Goal: Task Accomplishment & Management: Manage account settings

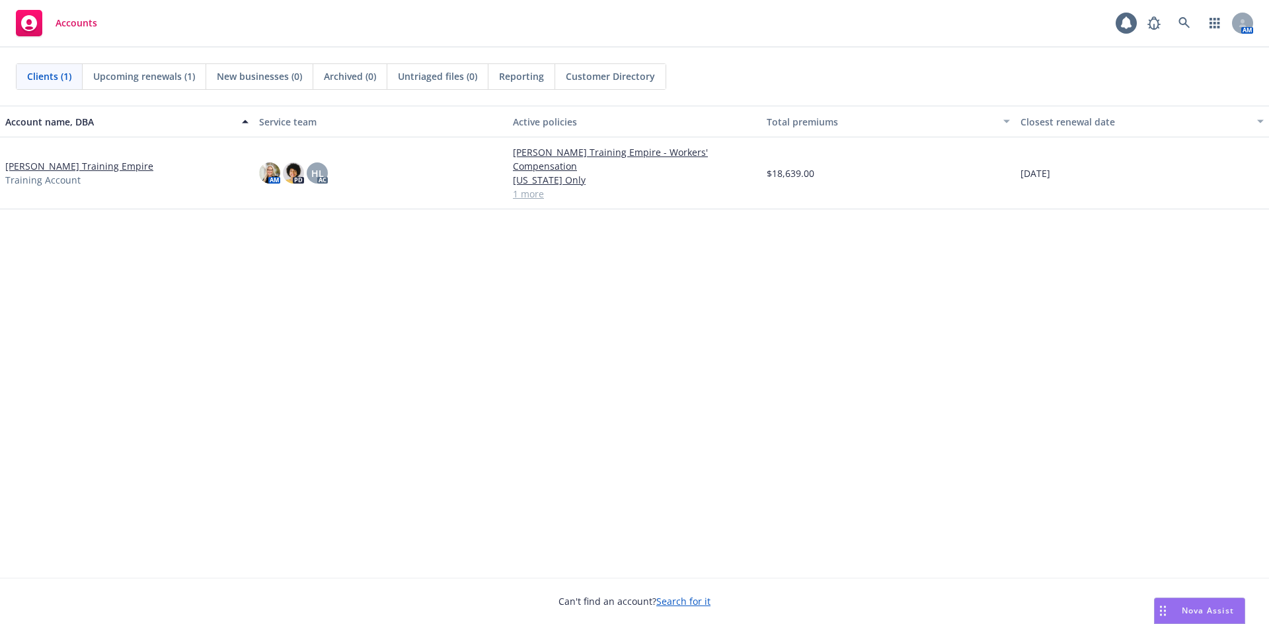
click at [117, 159] on link "[PERSON_NAME] Training Empire" at bounding box center [79, 166] width 148 height 14
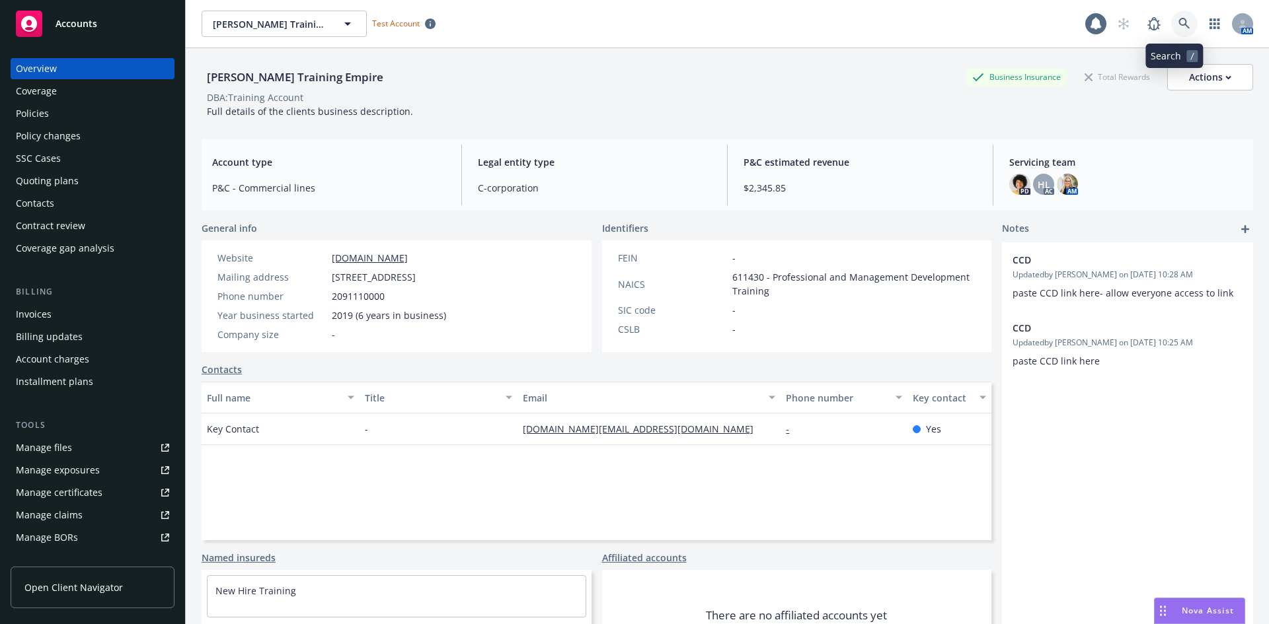
click at [1178, 21] on icon at bounding box center [1184, 24] width 12 height 12
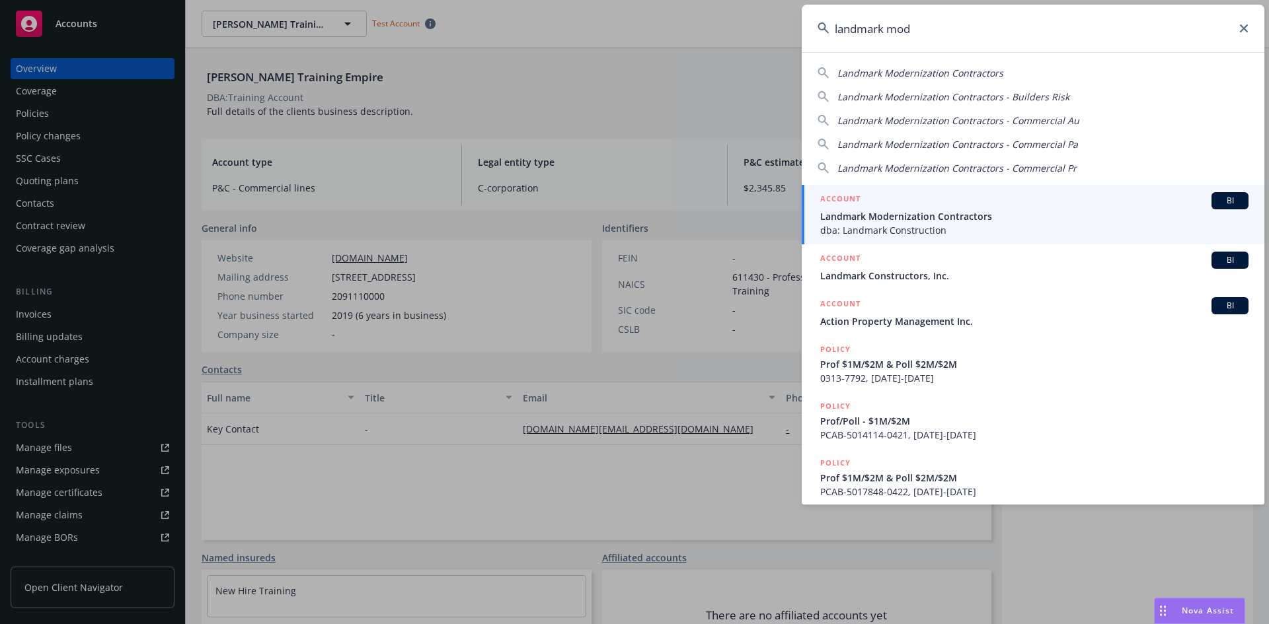
type input "landmark mod"
click at [917, 217] on span "Landmark Modernization Contractors" at bounding box center [1034, 216] width 428 height 14
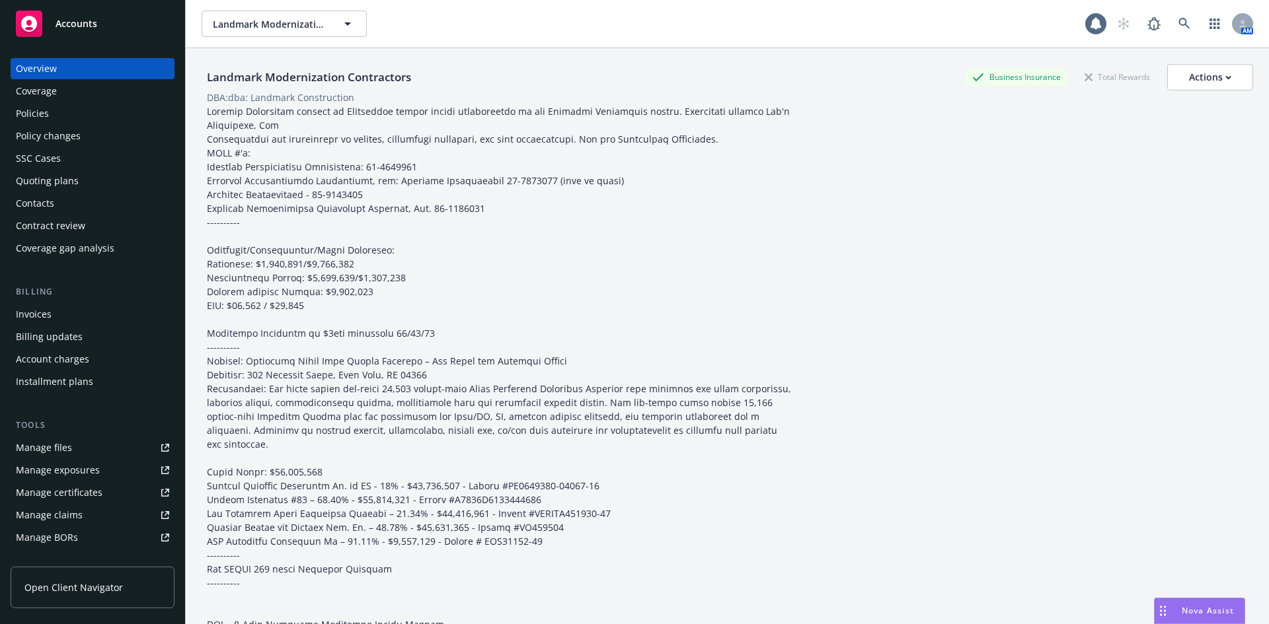
click at [75, 106] on div "Policies" at bounding box center [92, 113] width 153 height 21
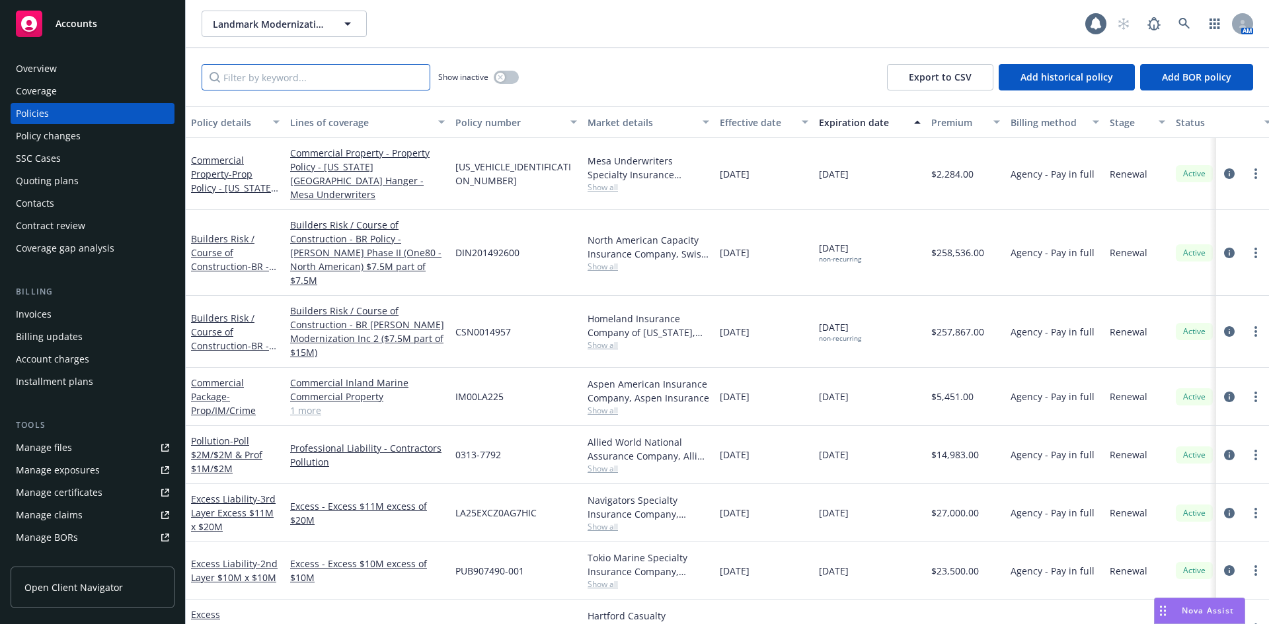
click at [317, 81] on input "Filter by keyword..." at bounding box center [316, 77] width 229 height 26
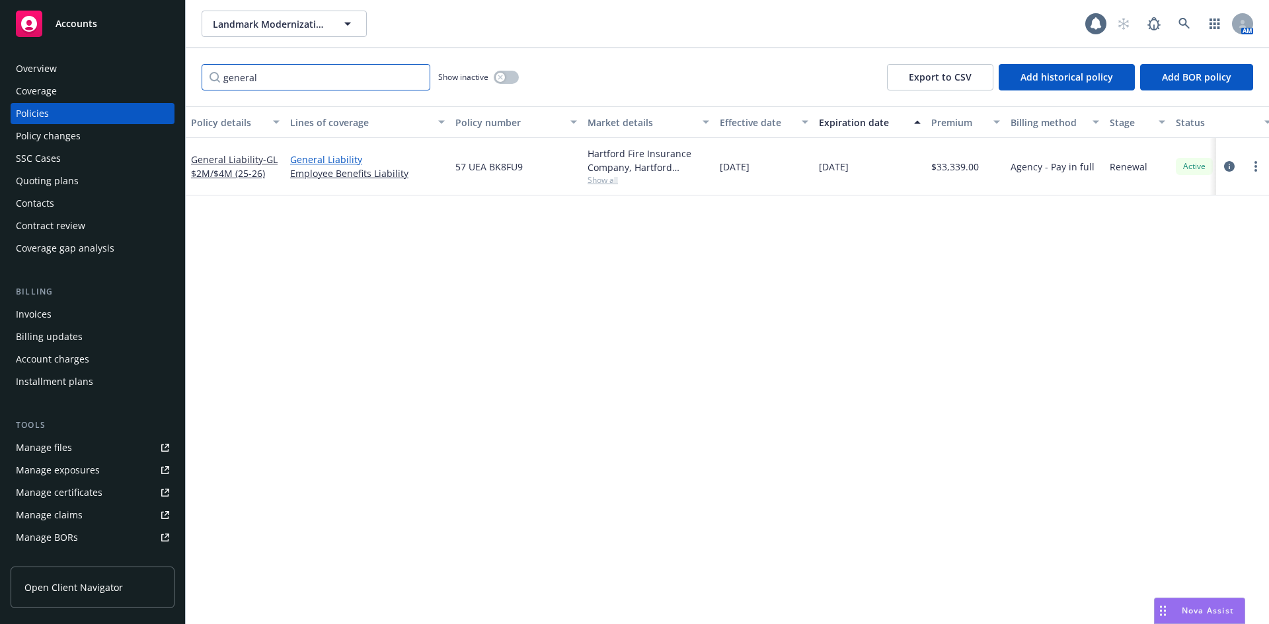
type input "general"
click at [324, 160] on link "General Liability" at bounding box center [367, 160] width 155 height 14
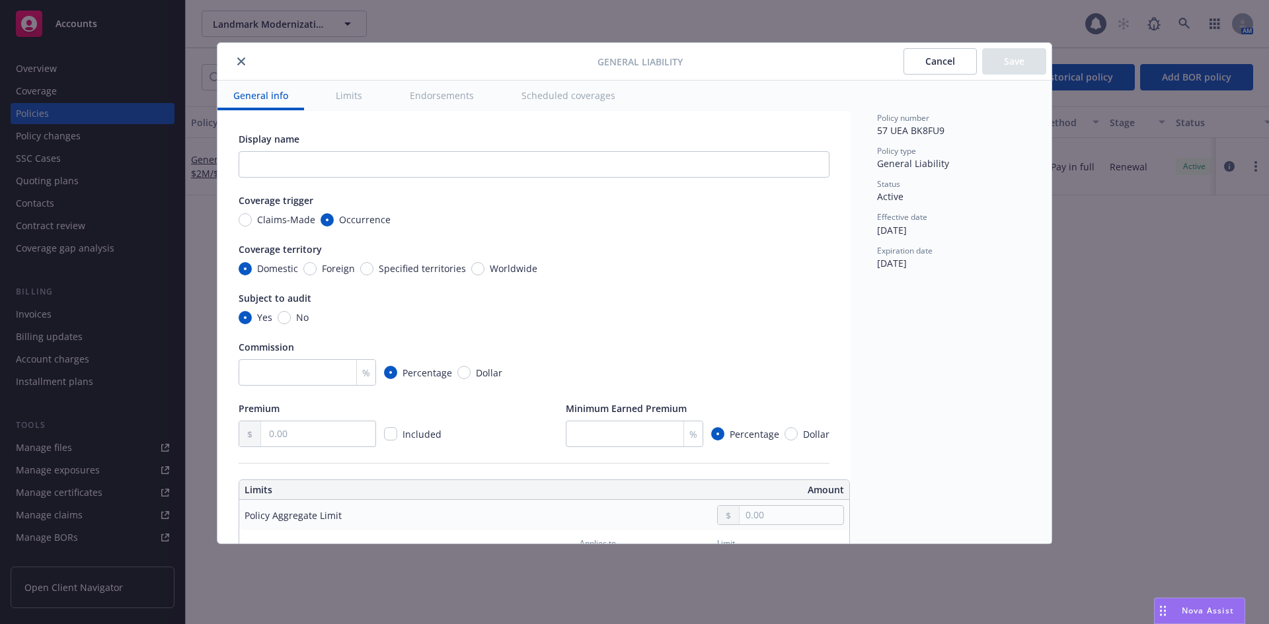
click at [353, 106] on button "Limits" at bounding box center [349, 96] width 58 height 30
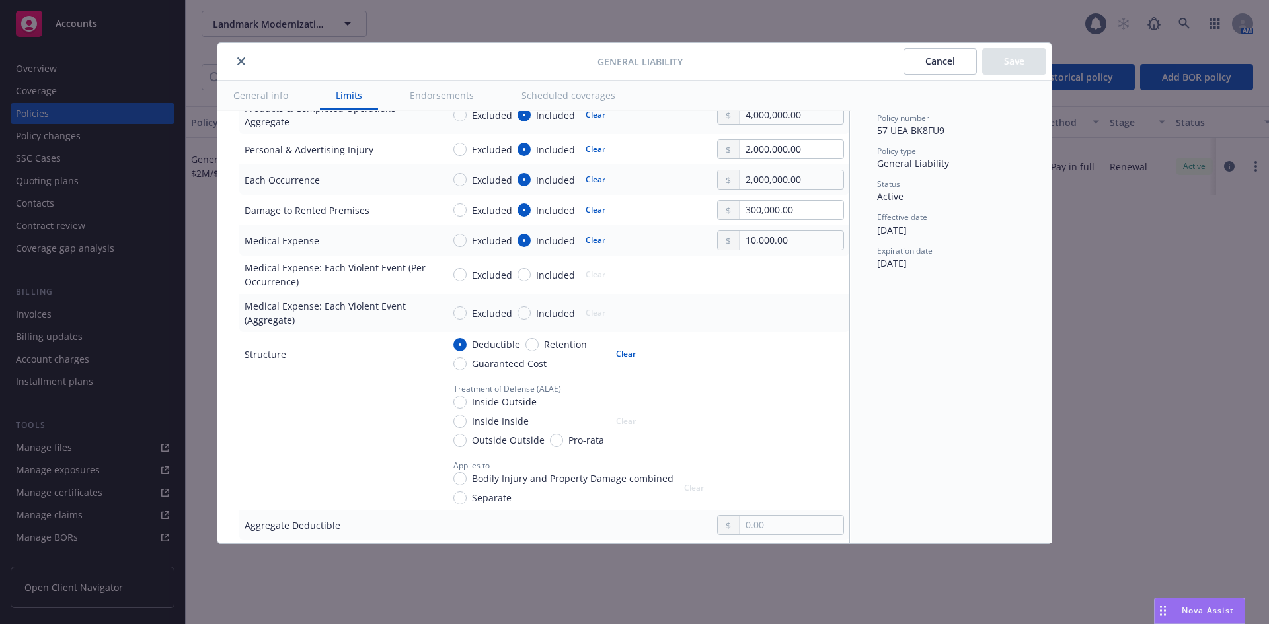
scroll to position [501, 4]
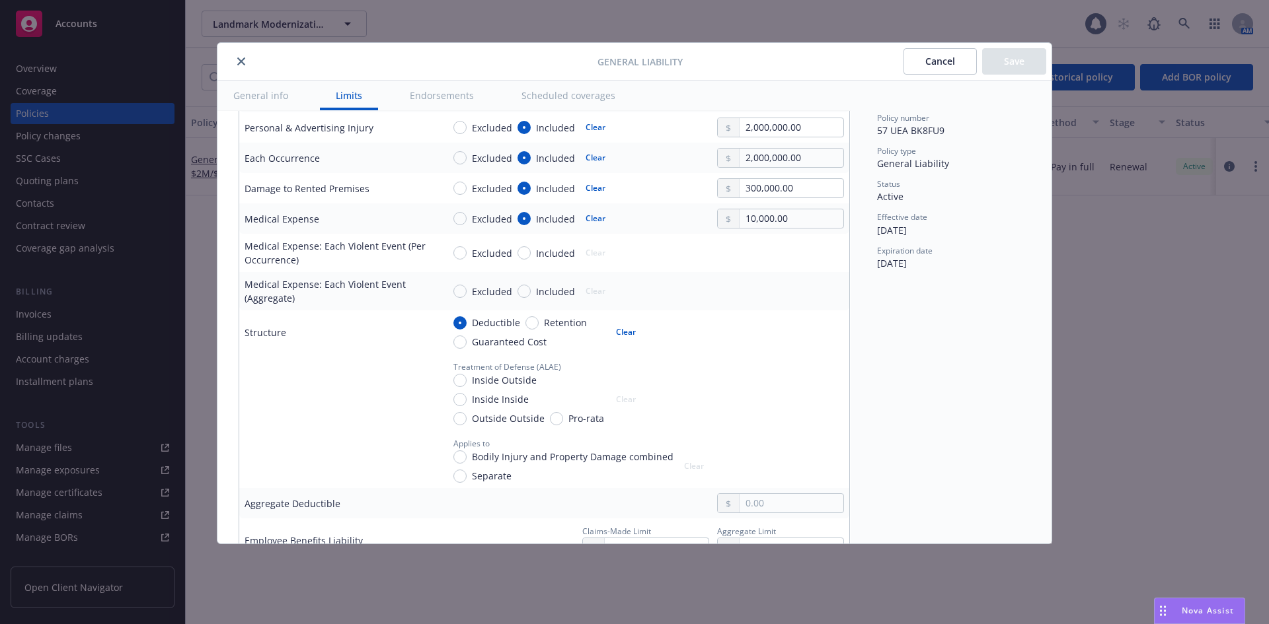
click at [242, 64] on icon "close" at bounding box center [241, 61] width 8 height 8
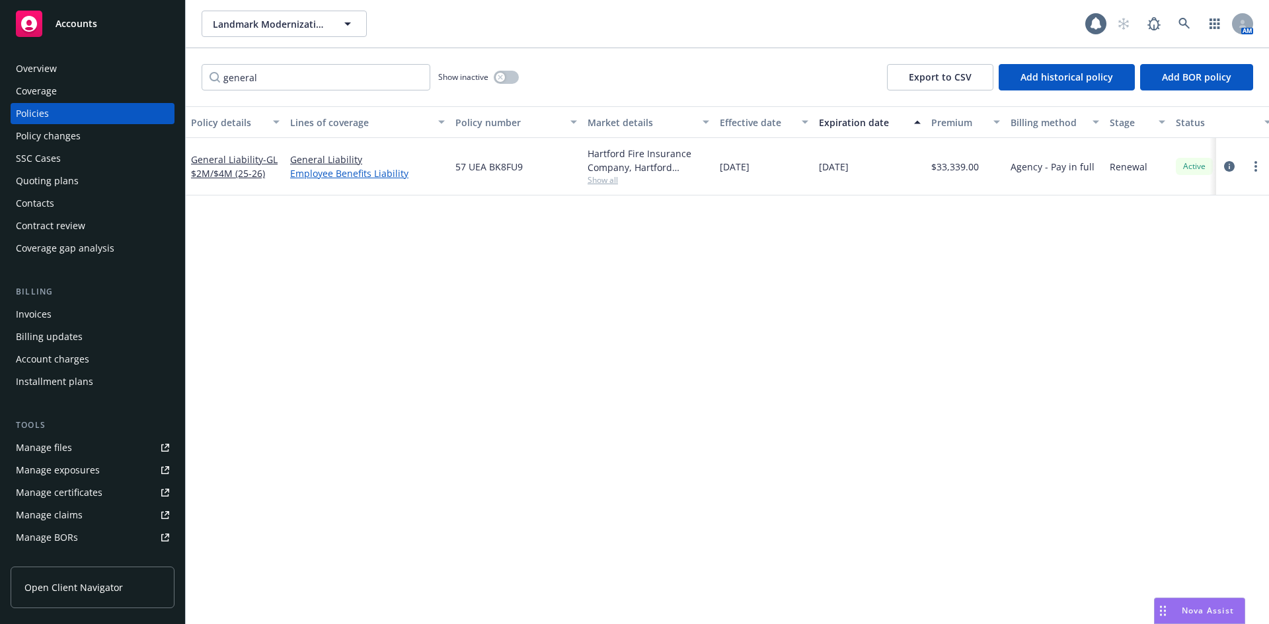
click at [309, 172] on link "Employee Benefits Liability" at bounding box center [367, 174] width 155 height 14
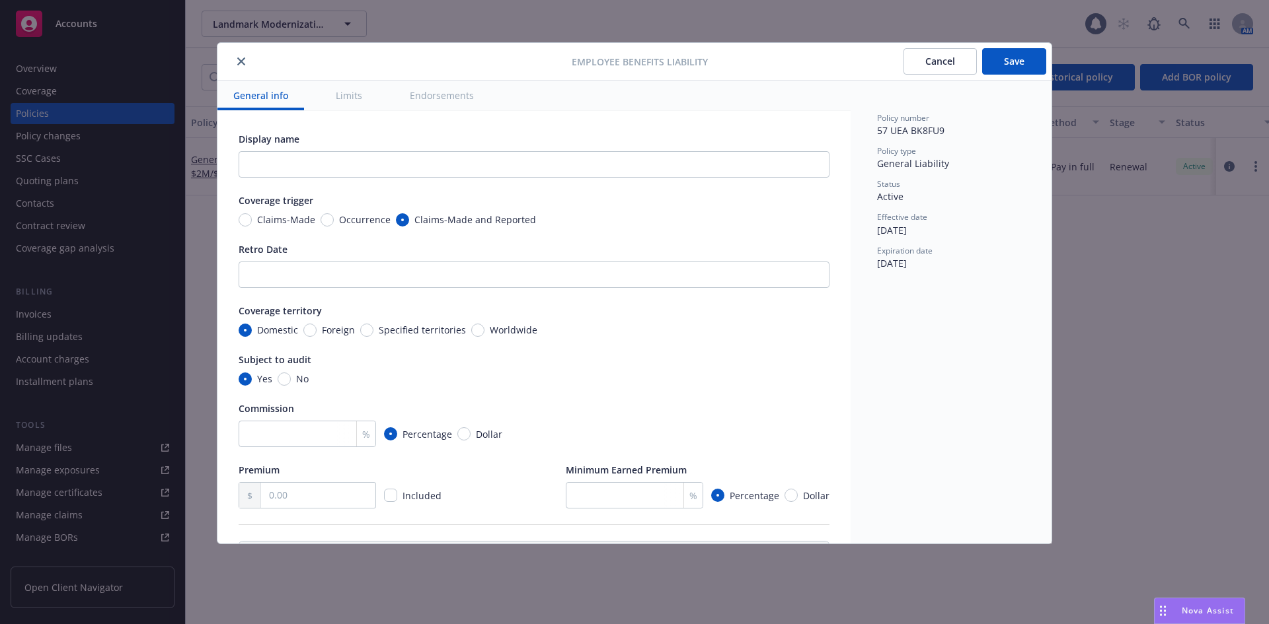
click at [349, 97] on button "Limits" at bounding box center [349, 96] width 58 height 30
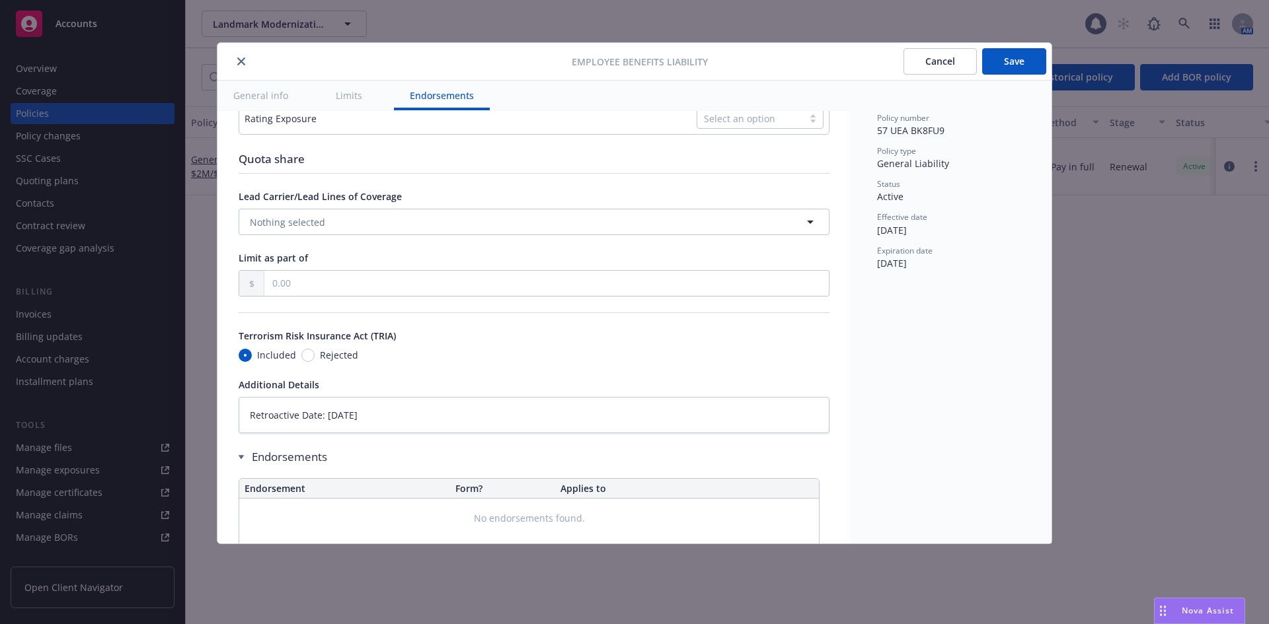
scroll to position [625, 0]
type textarea "x"
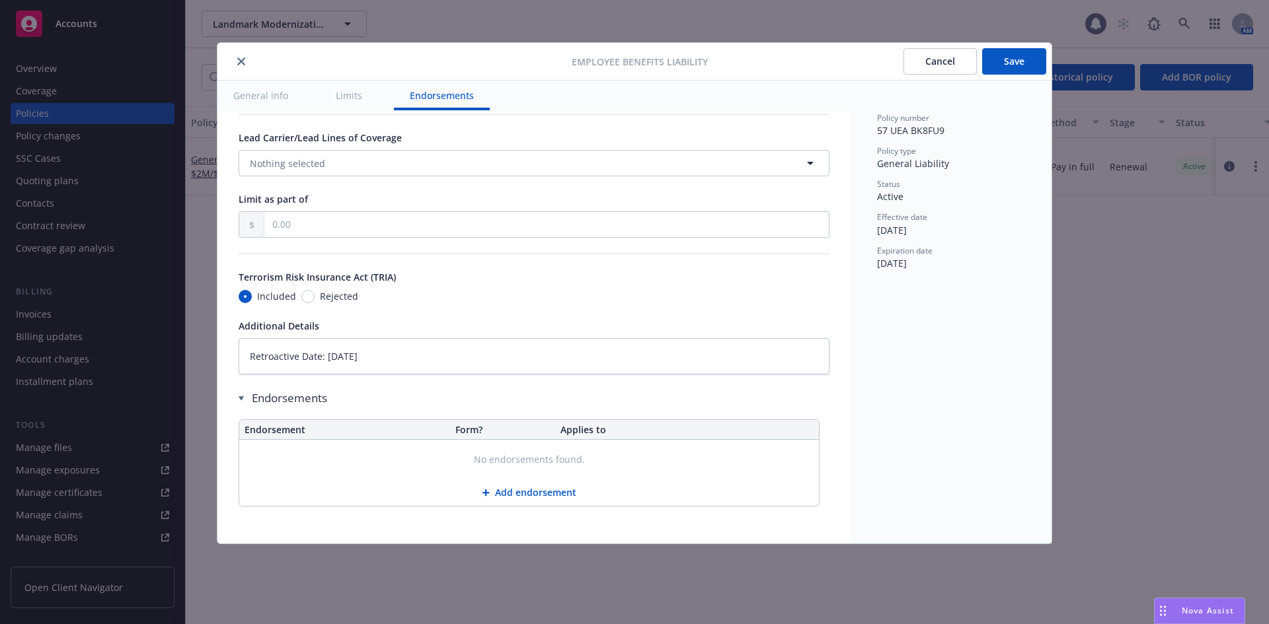
scroll to position [697, 0]
click at [246, 60] on button "close" at bounding box center [241, 62] width 16 height 16
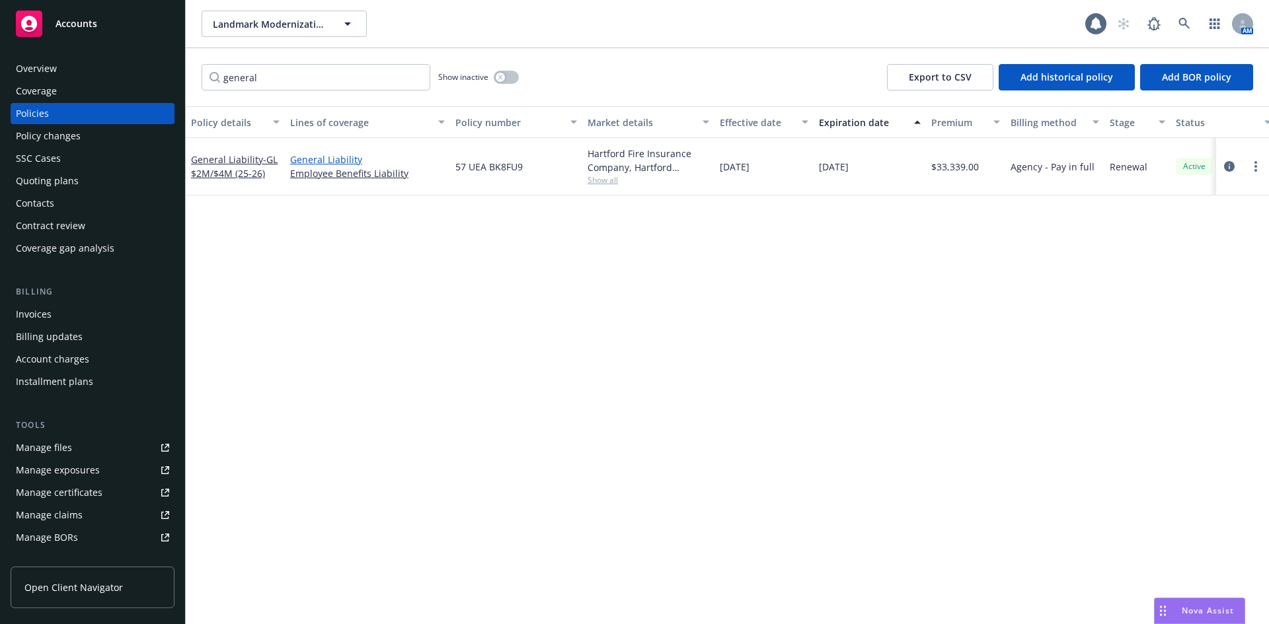
click at [338, 161] on link "General Liability" at bounding box center [367, 160] width 155 height 14
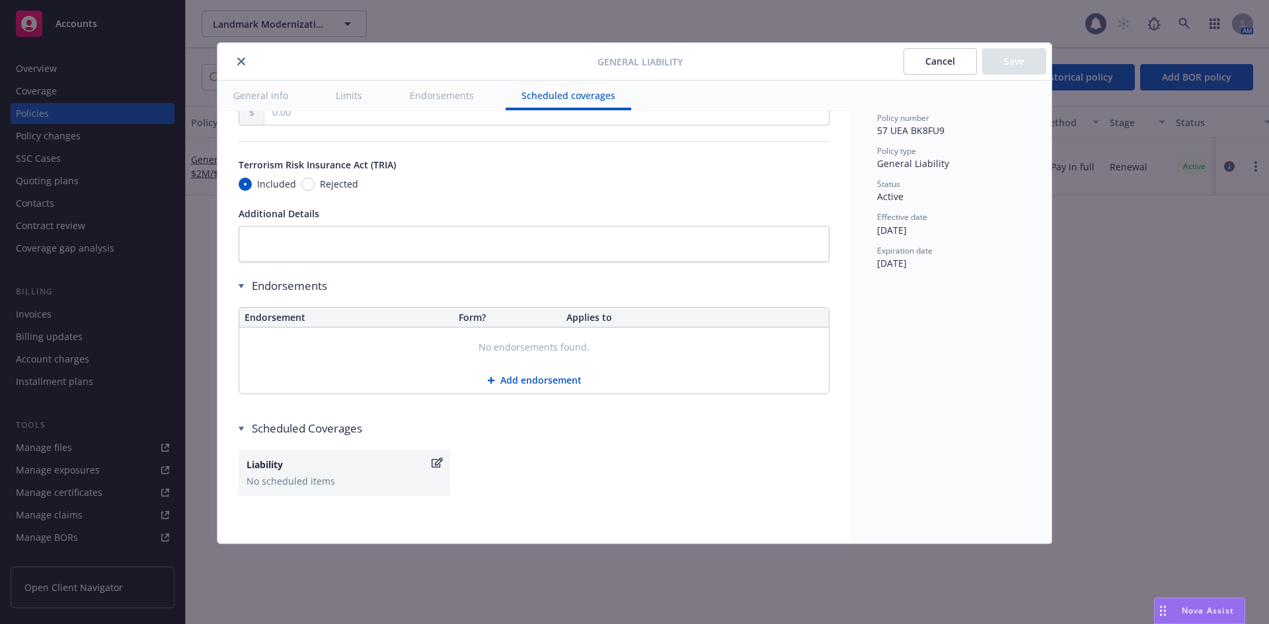
scroll to position [1686, 0]
click at [505, 367] on button "Add endorsement" at bounding box center [533, 380] width 589 height 26
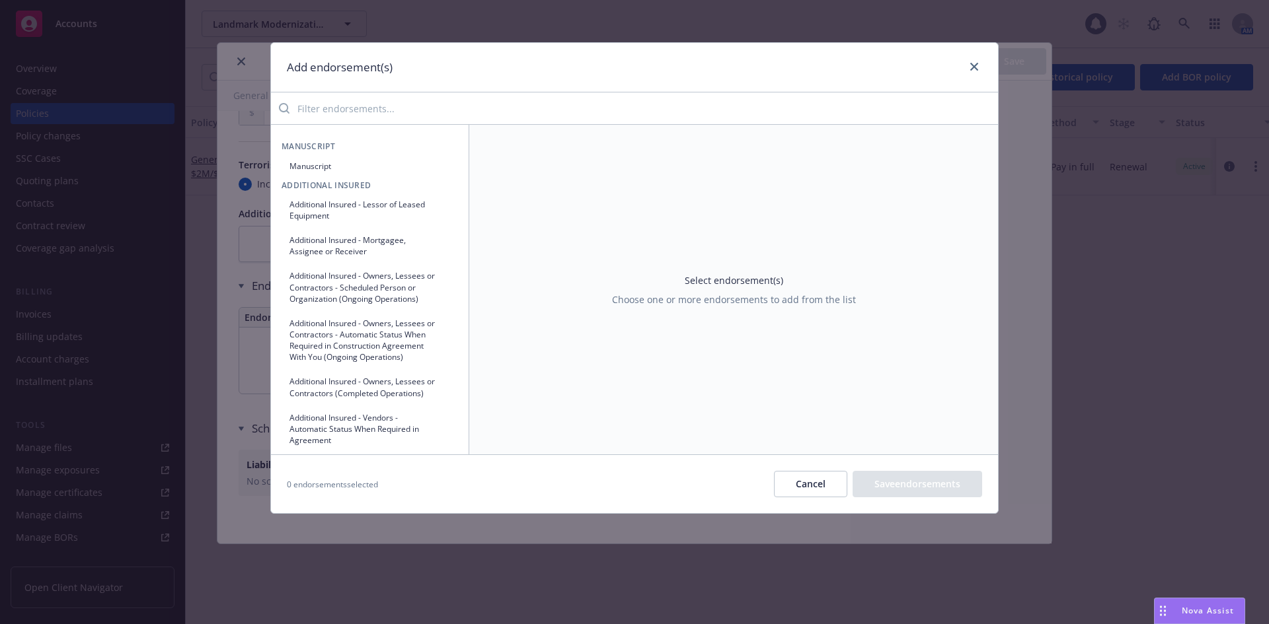
click at [802, 476] on button "Cancel" at bounding box center [810, 484] width 73 height 26
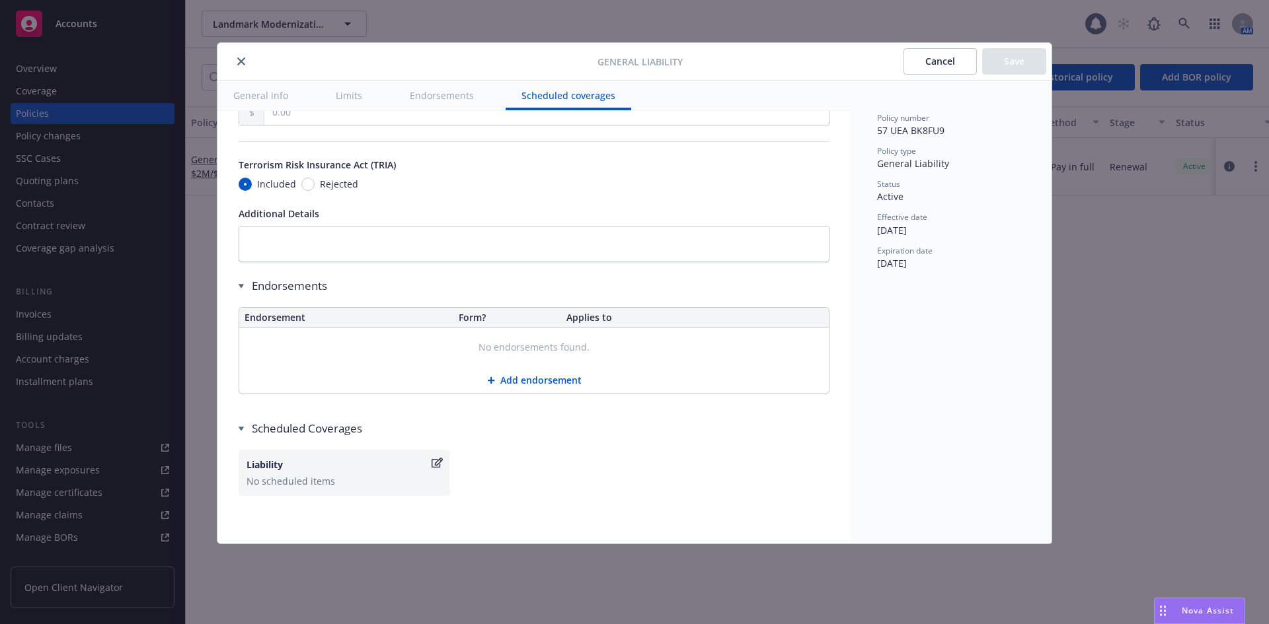
click at [552, 369] on button "Add endorsement" at bounding box center [533, 380] width 589 height 26
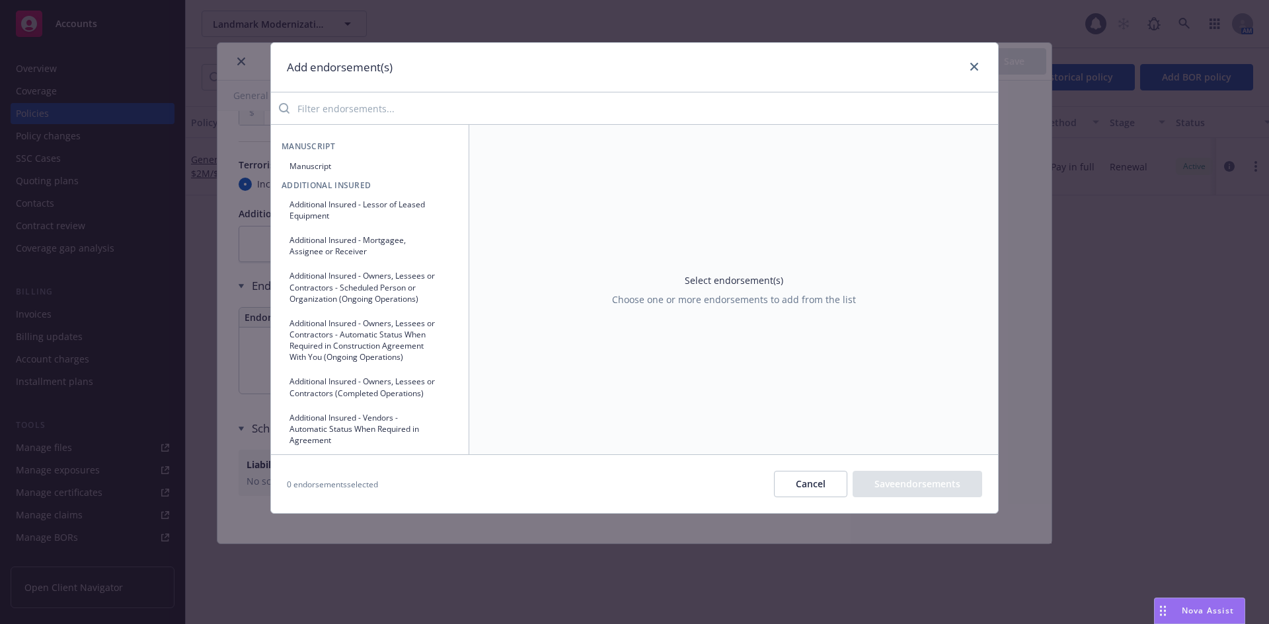
click at [379, 286] on button "Additional Insured - Owners, Lessees or Contractors - Scheduled Person or Organ…" at bounding box center [370, 287] width 176 height 44
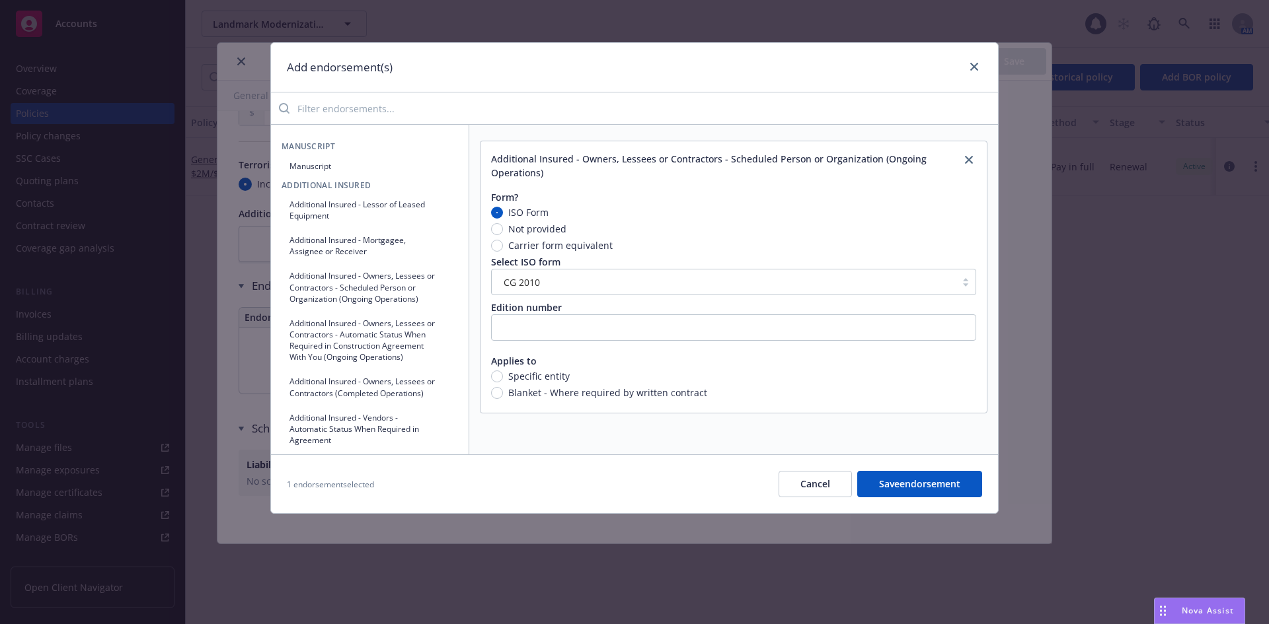
click at [835, 480] on button "Cancel" at bounding box center [814, 484] width 73 height 26
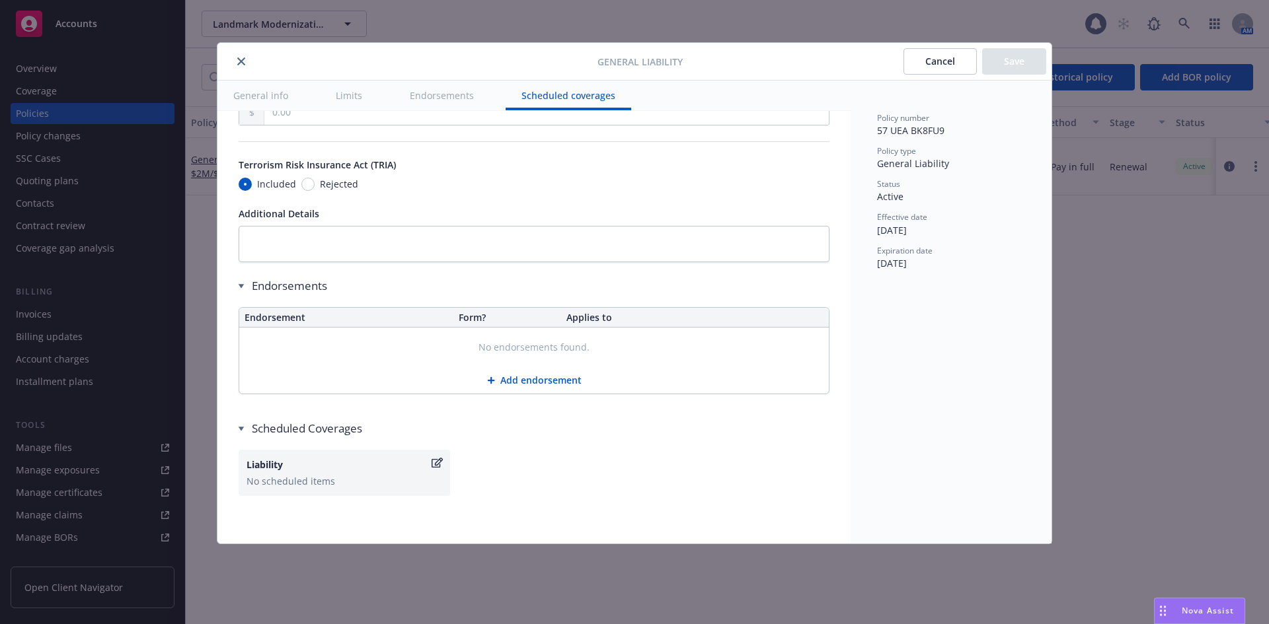
click at [531, 370] on button "Add endorsement" at bounding box center [533, 380] width 589 height 26
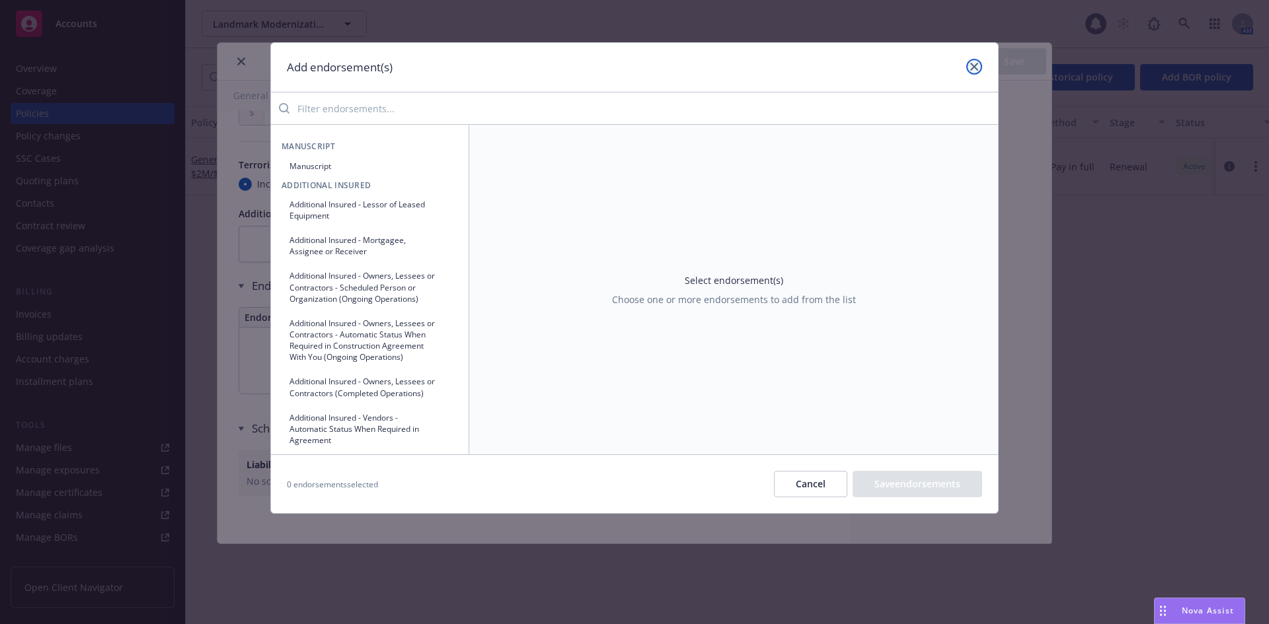
click at [967, 65] on link "close" at bounding box center [974, 67] width 16 height 16
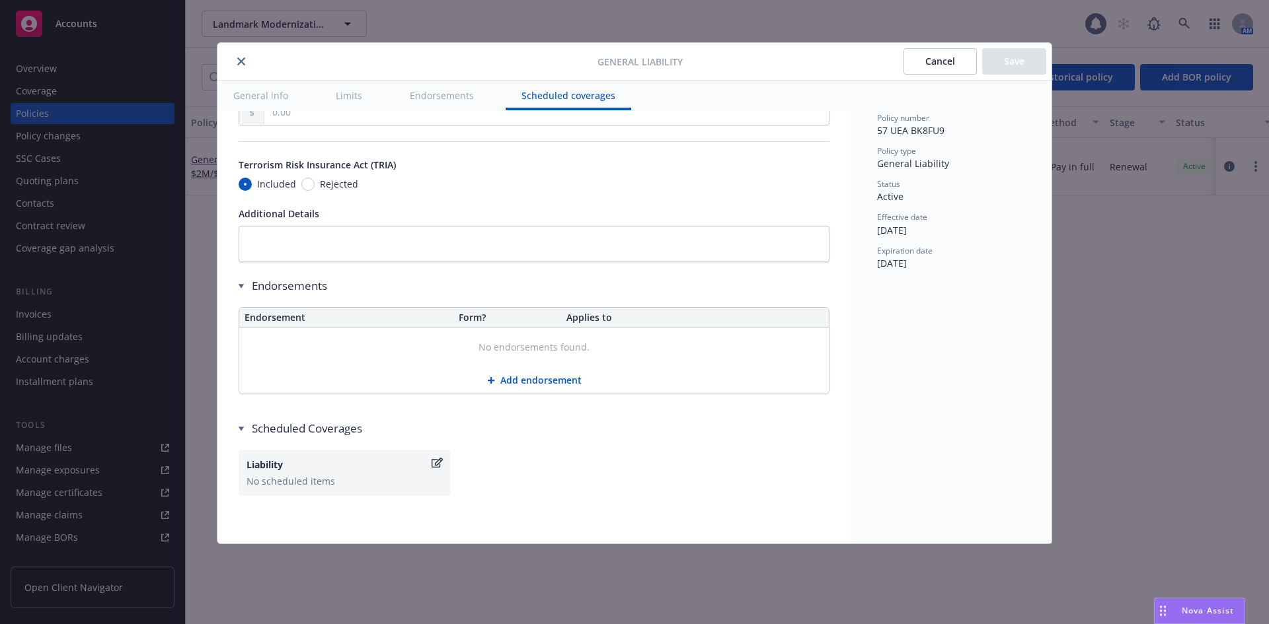
click at [552, 367] on button "Add endorsement" at bounding box center [533, 380] width 589 height 26
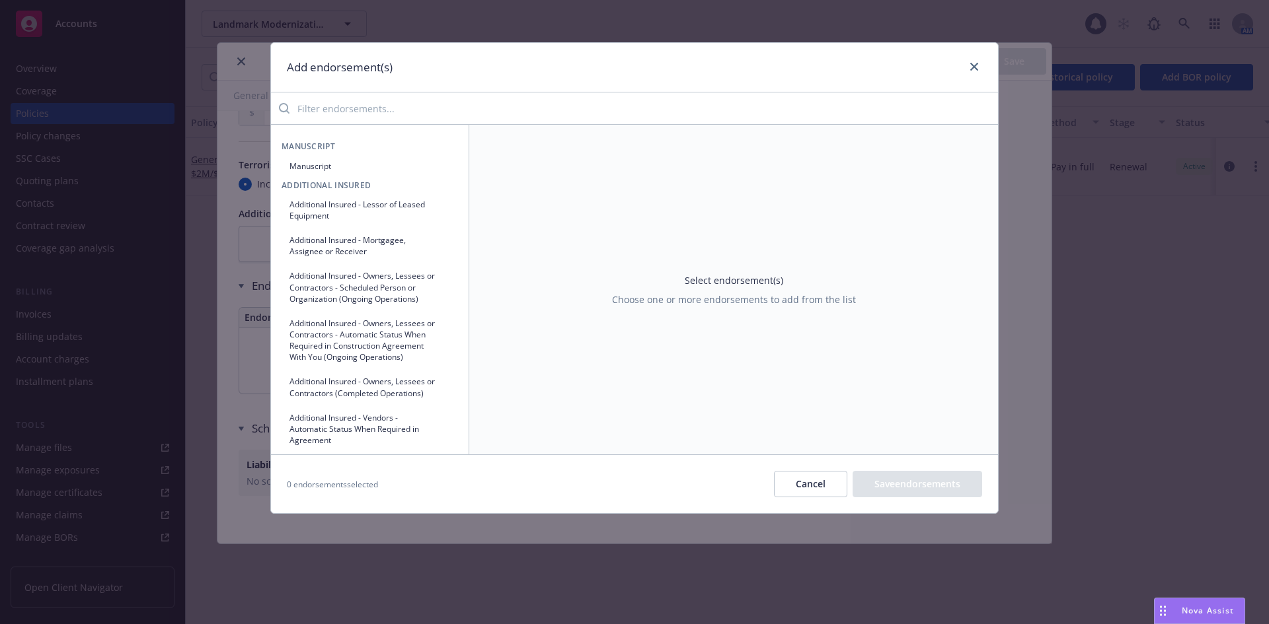
click at [402, 111] on input "search" at bounding box center [643, 108] width 708 height 26
click at [391, 209] on button "Additional Insured - Lessor of Leased Equipment" at bounding box center [370, 210] width 176 height 33
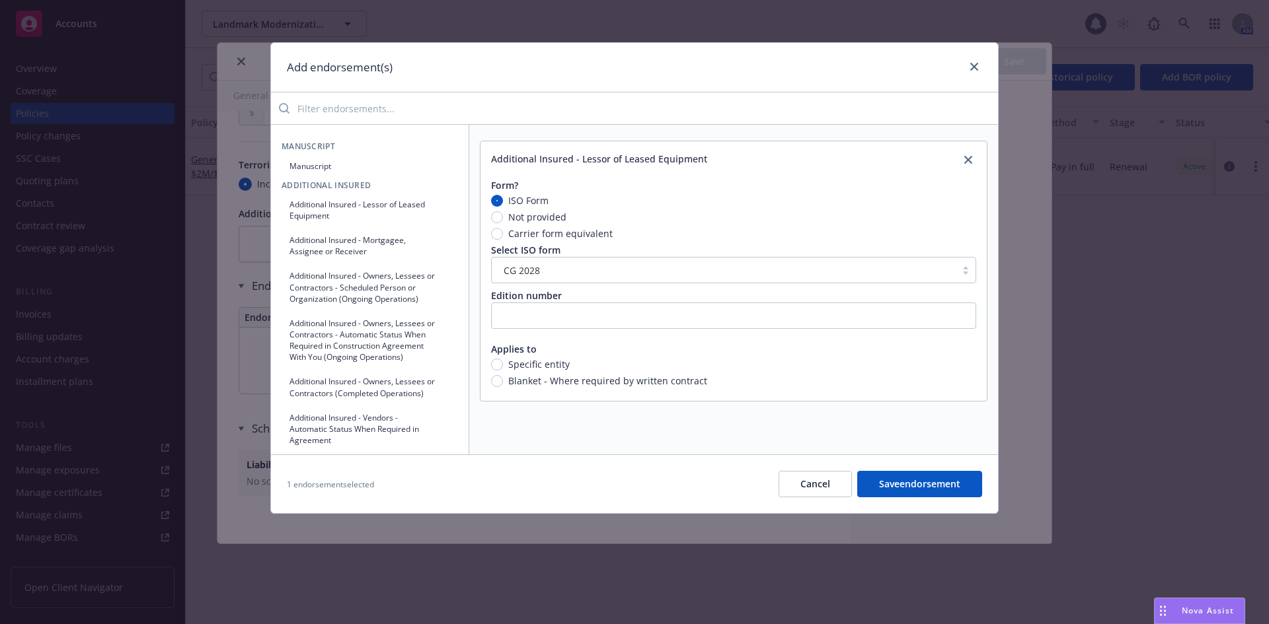
click at [359, 282] on button "Additional Insured - Owners, Lessees or Contractors - Scheduled Person or Organ…" at bounding box center [370, 287] width 176 height 44
click at [365, 352] on button "Additional Insured - Owners, Lessees or Contractors - Automatic Status When Req…" at bounding box center [370, 341] width 176 height 56
click at [781, 479] on button "Cancel" at bounding box center [810, 484] width 73 height 26
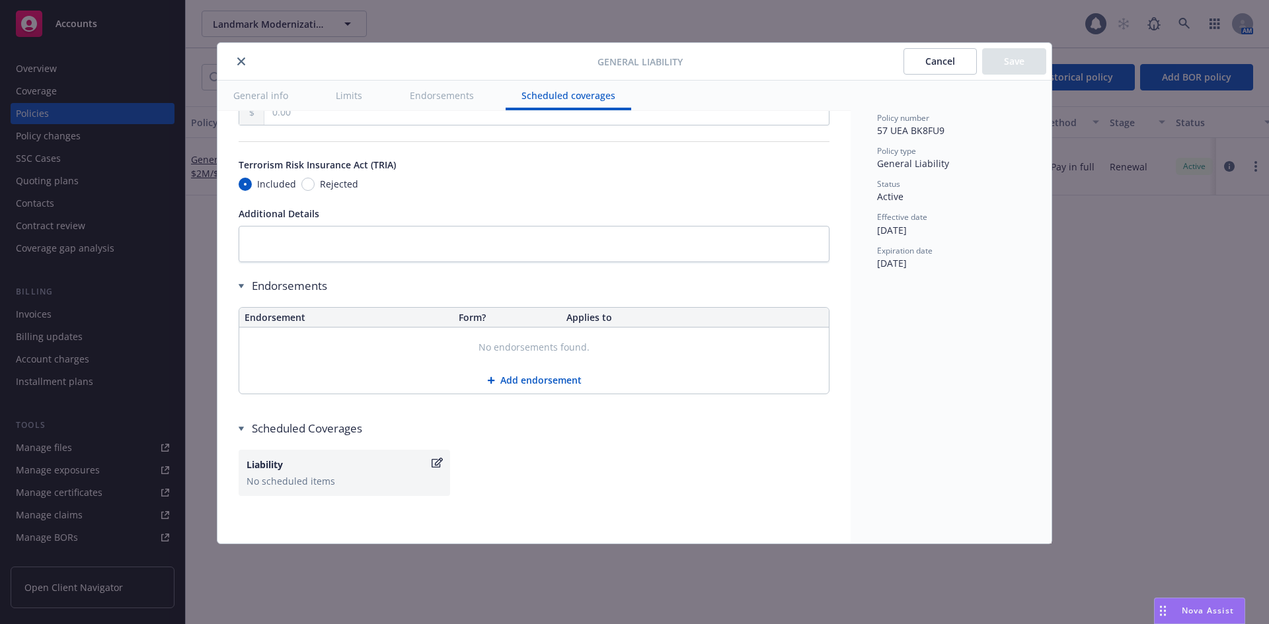
click at [534, 373] on button "Add endorsement" at bounding box center [533, 380] width 589 height 26
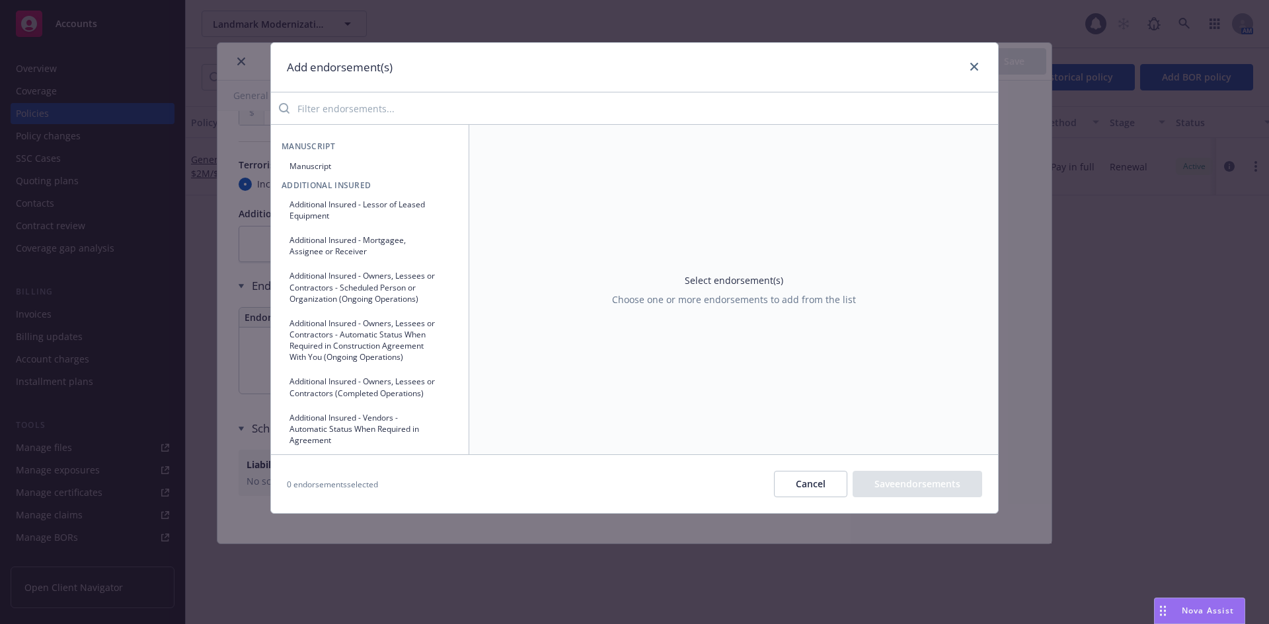
click at [375, 102] on input "search" at bounding box center [643, 108] width 708 height 26
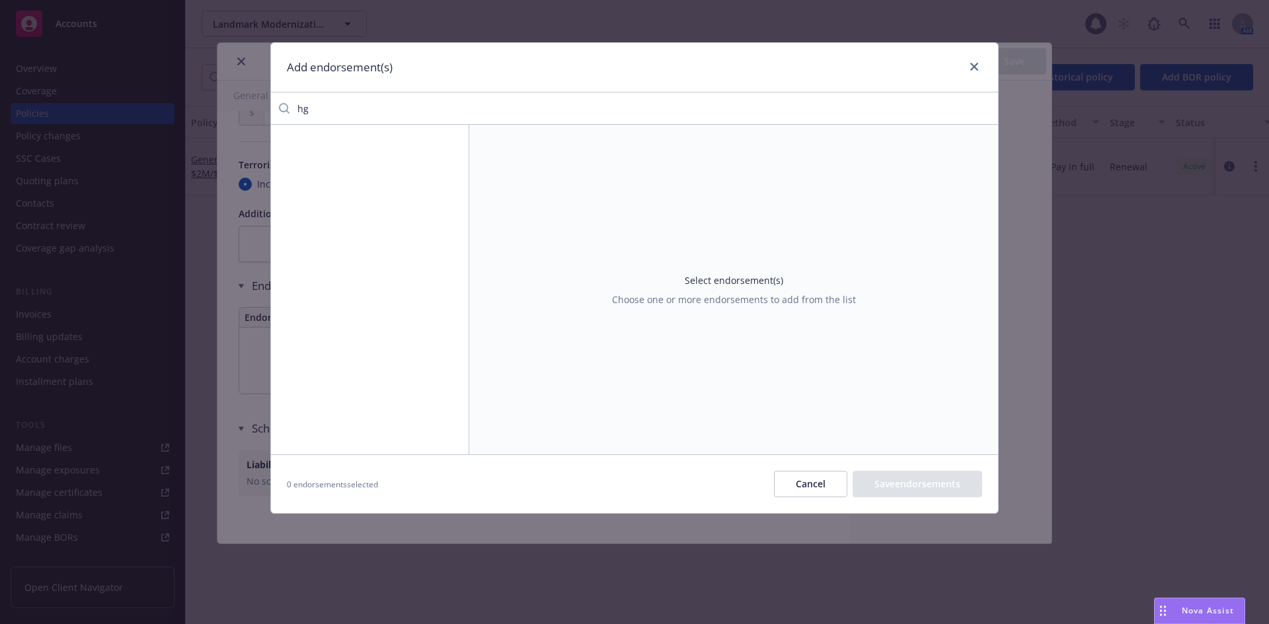
type input "h"
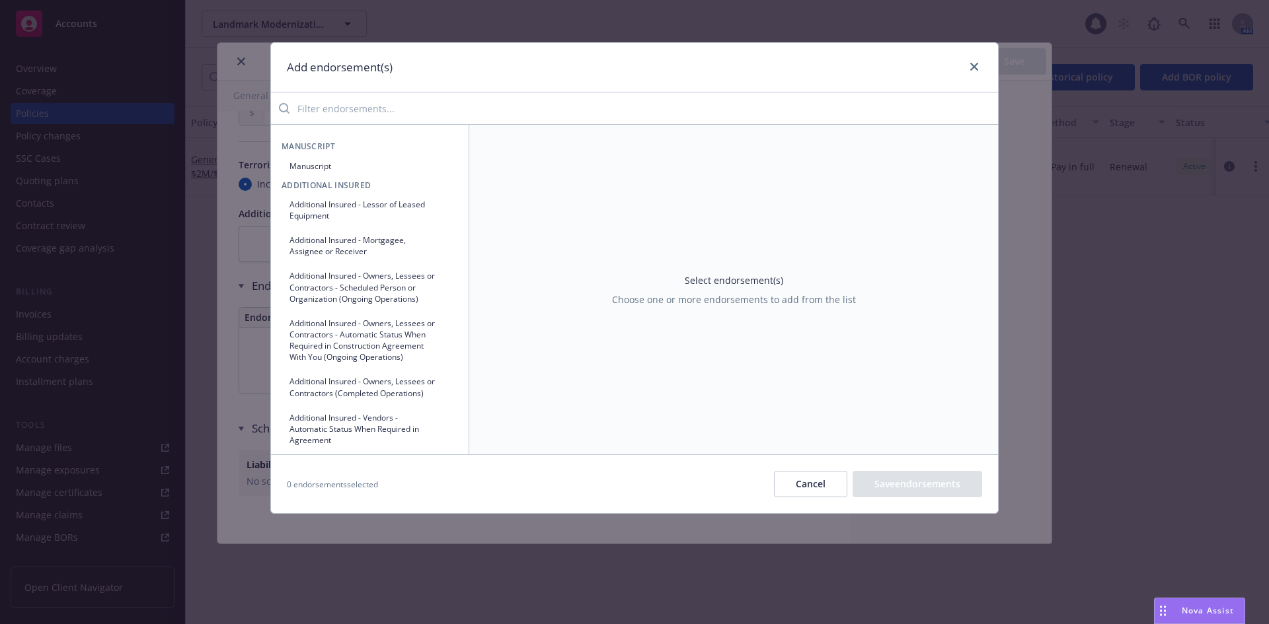
click at [325, 169] on button "Manuscript" at bounding box center [370, 166] width 176 height 22
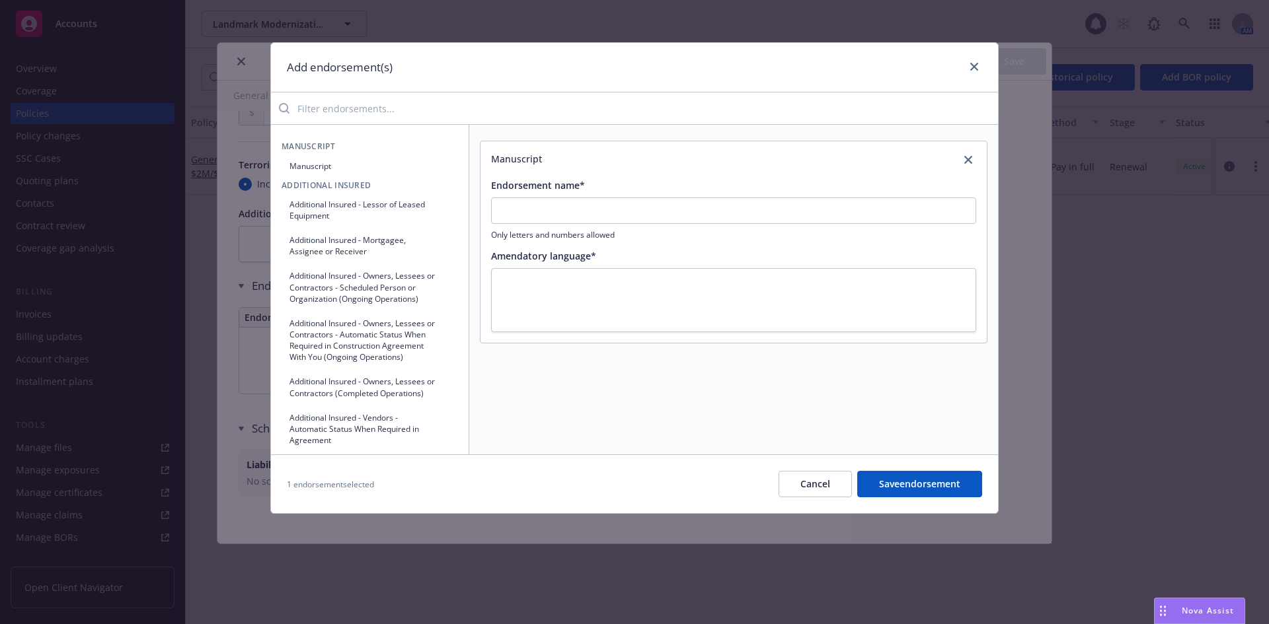
click at [418, 117] on input "search" at bounding box center [643, 108] width 708 height 26
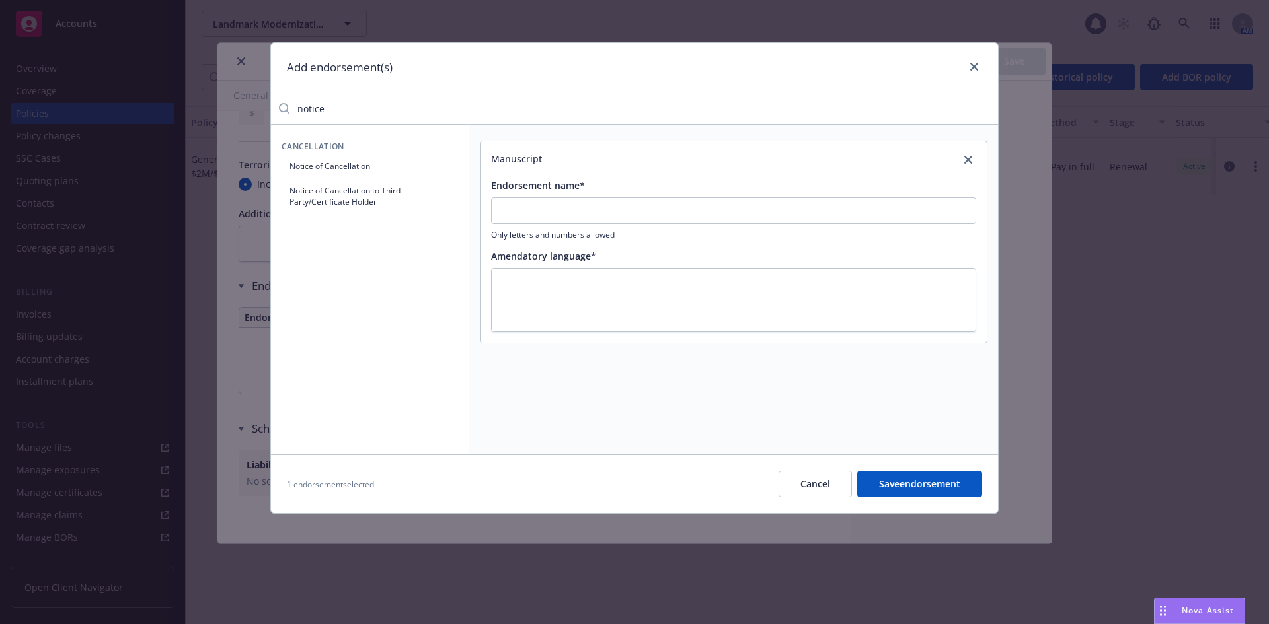
type input "notice"
click at [380, 159] on button "Notice of Cancellation" at bounding box center [370, 166] width 176 height 22
click at [893, 400] on div "Select an option" at bounding box center [896, 403] width 93 height 14
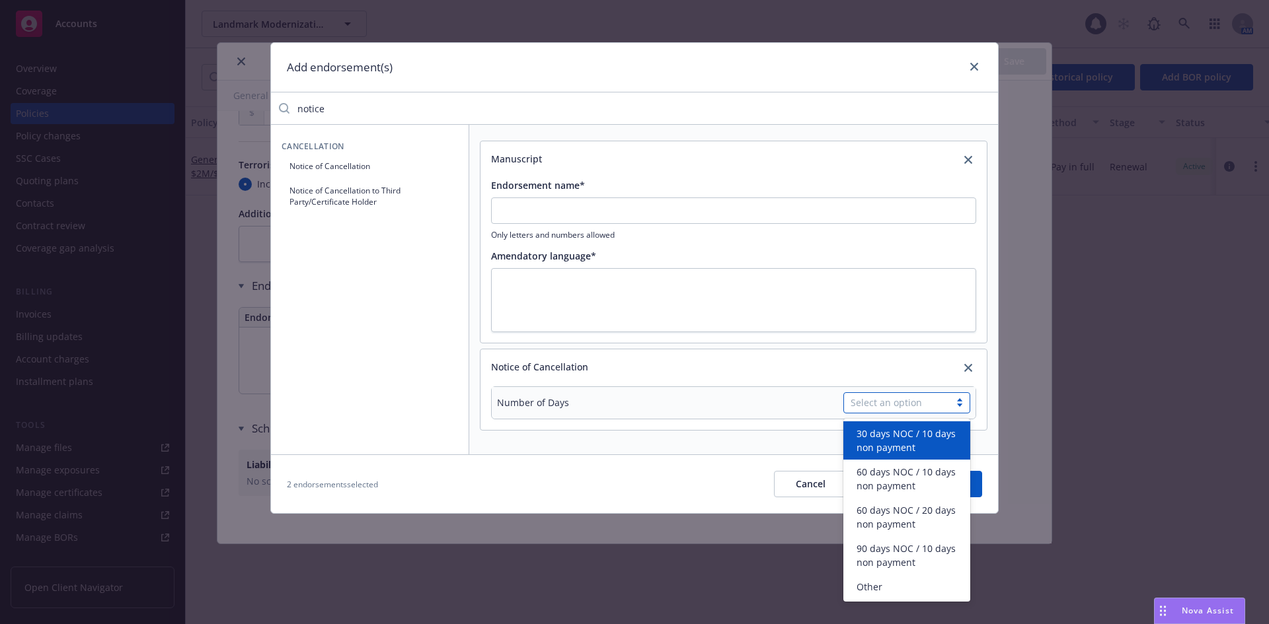
click at [932, 441] on span "30 days NOC / 10 days non payment" at bounding box center [909, 441] width 106 height 28
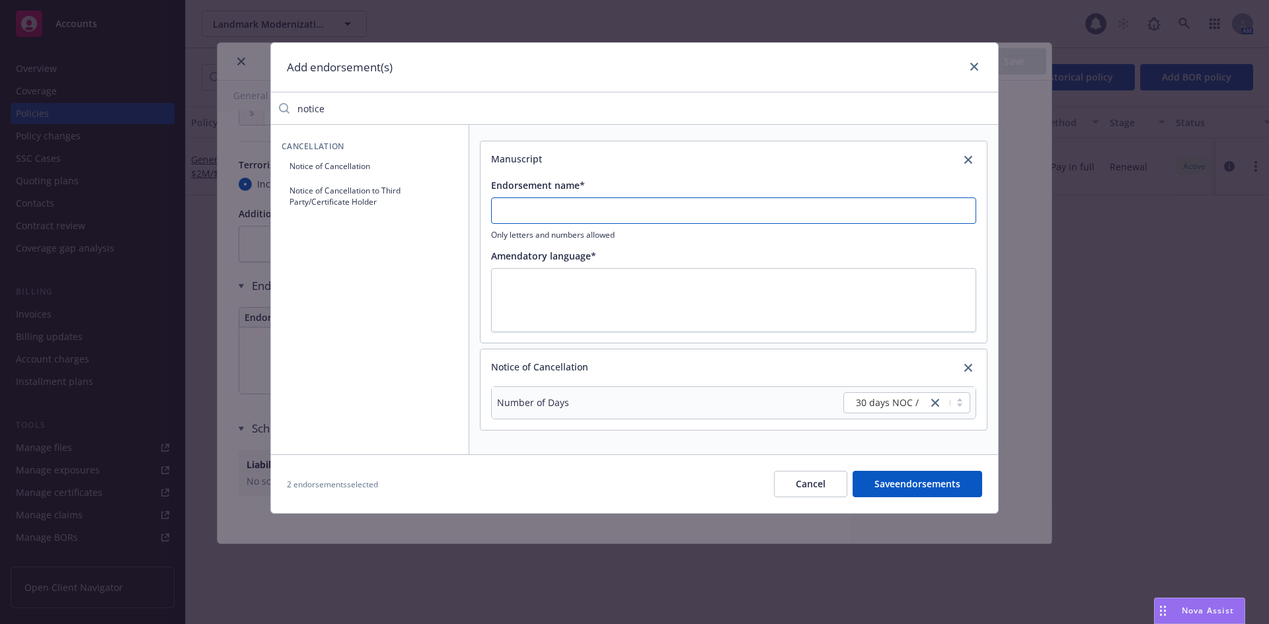
click at [545, 205] on input "Endorsement name*" at bounding box center [733, 211] width 485 height 26
type input "Notice of Cancellation"
click at [558, 287] on textarea at bounding box center [733, 300] width 485 height 64
click at [541, 277] on textarea at bounding box center [733, 300] width 485 height 64
paste textarea "If this policy is cancelled by the Company, other than for nonpayment of premiu…"
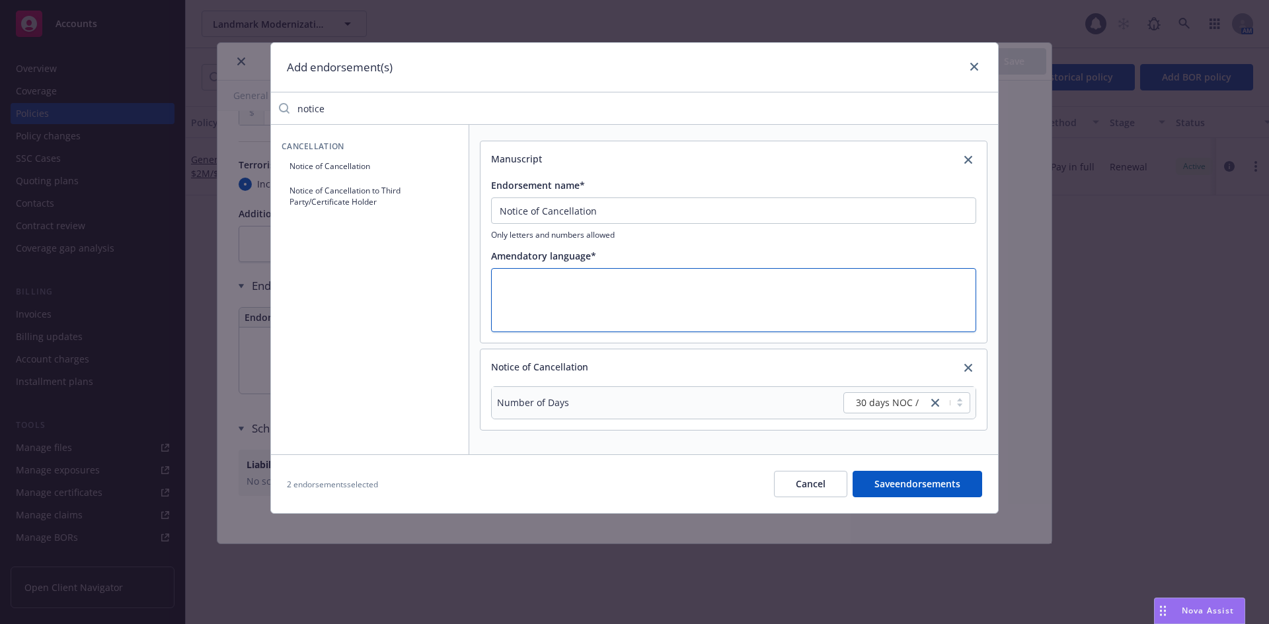
type textarea "x"
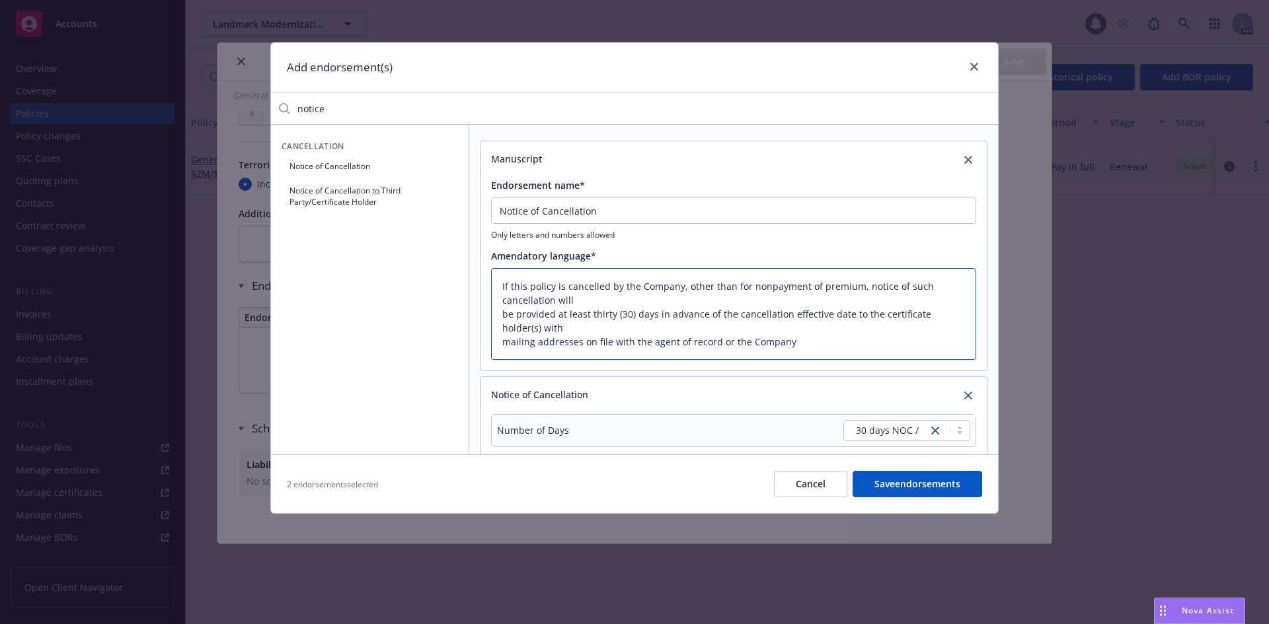
type textarea "If this policy is cancelled by the Company, other than for nonpayment of premiu…"
click at [929, 487] on button "Save endorsements" at bounding box center [917, 484] width 130 height 26
type textarea "x"
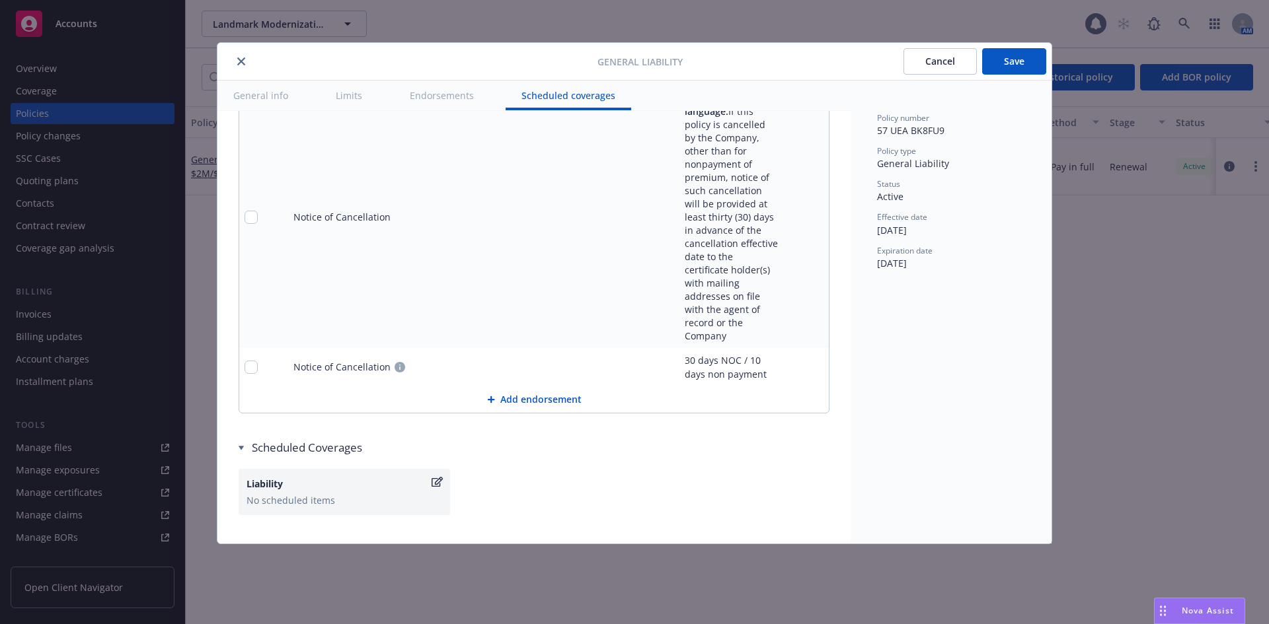
scroll to position [1946, 0]
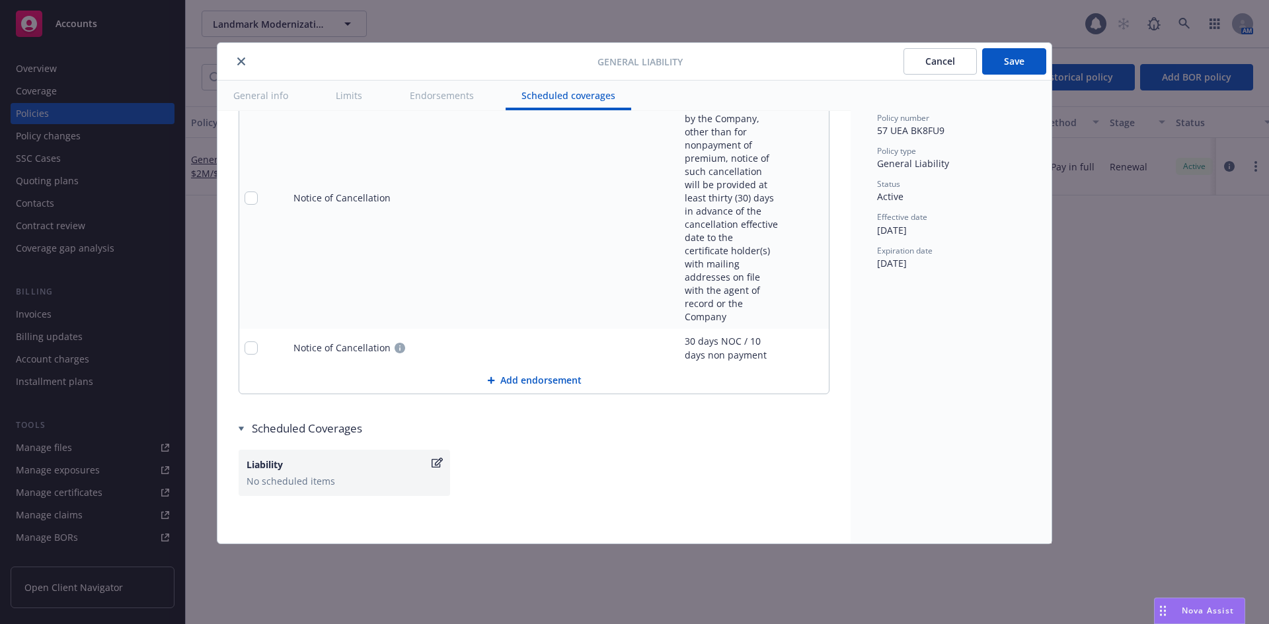
click at [506, 367] on button "Add endorsement" at bounding box center [533, 380] width 589 height 26
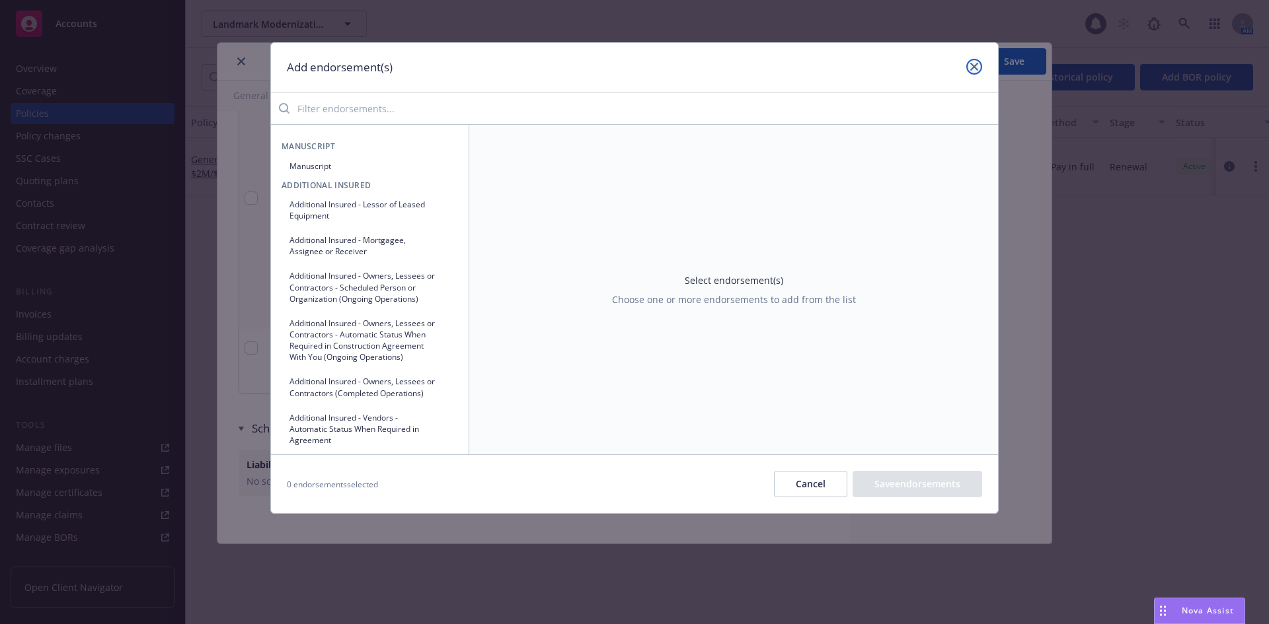
click at [971, 63] on icon "close" at bounding box center [974, 67] width 8 height 8
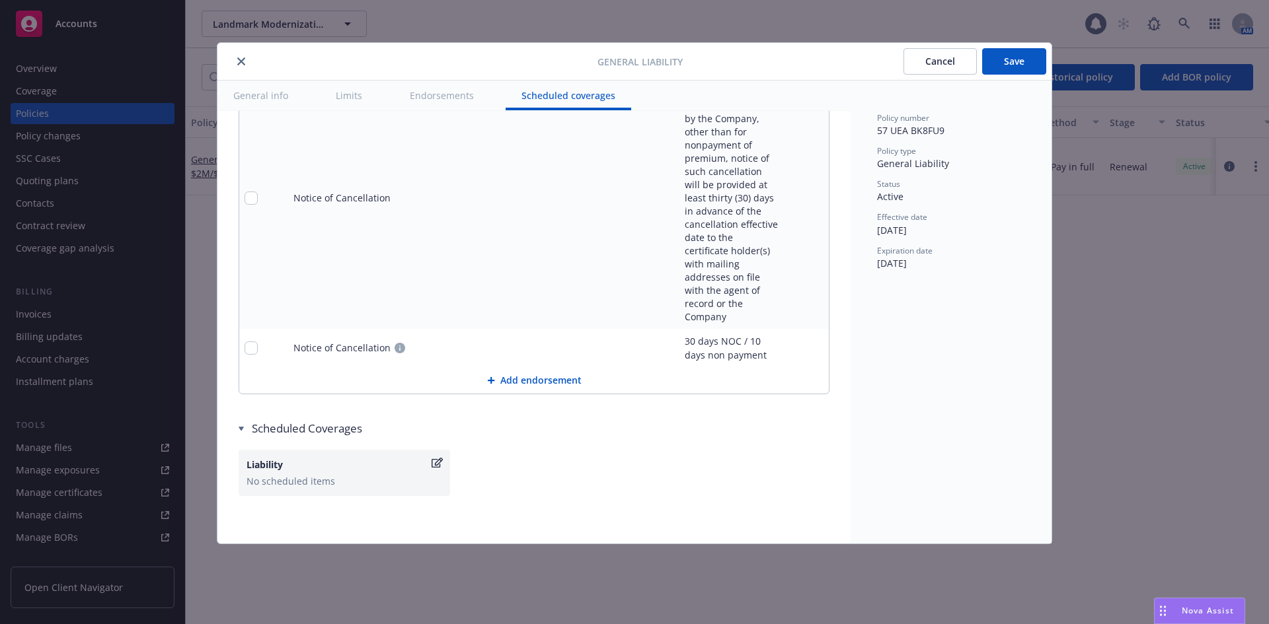
click at [511, 377] on button "Add endorsement" at bounding box center [533, 380] width 589 height 26
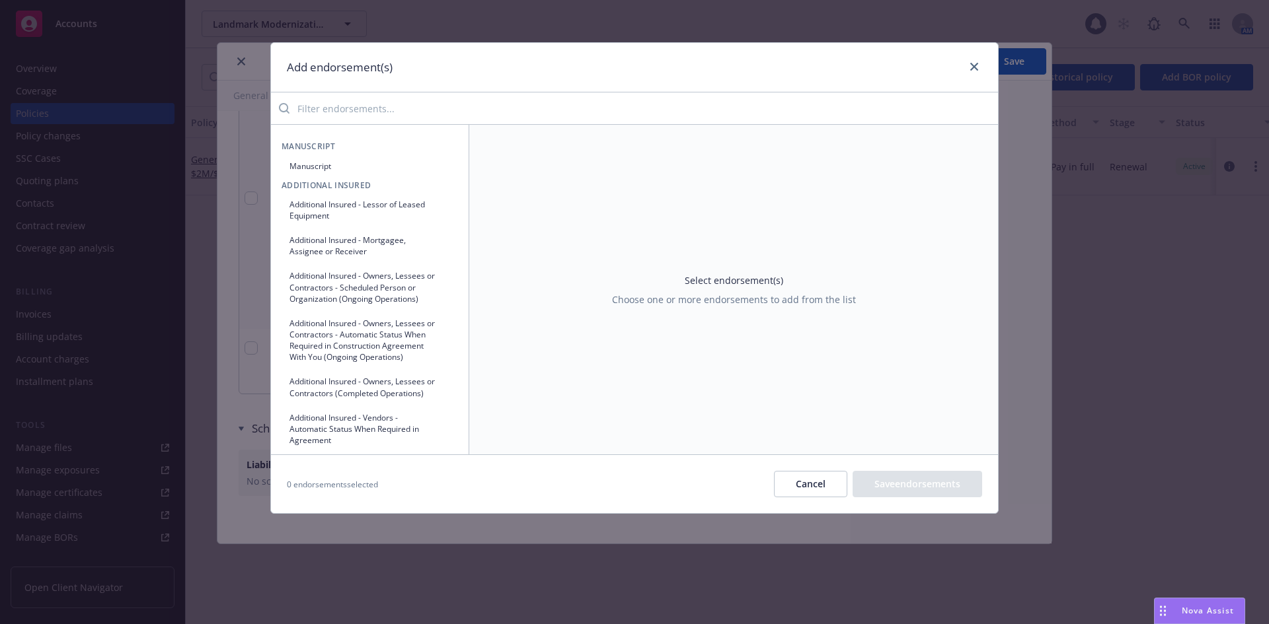
click at [356, 113] on input "search" at bounding box center [643, 108] width 708 height 26
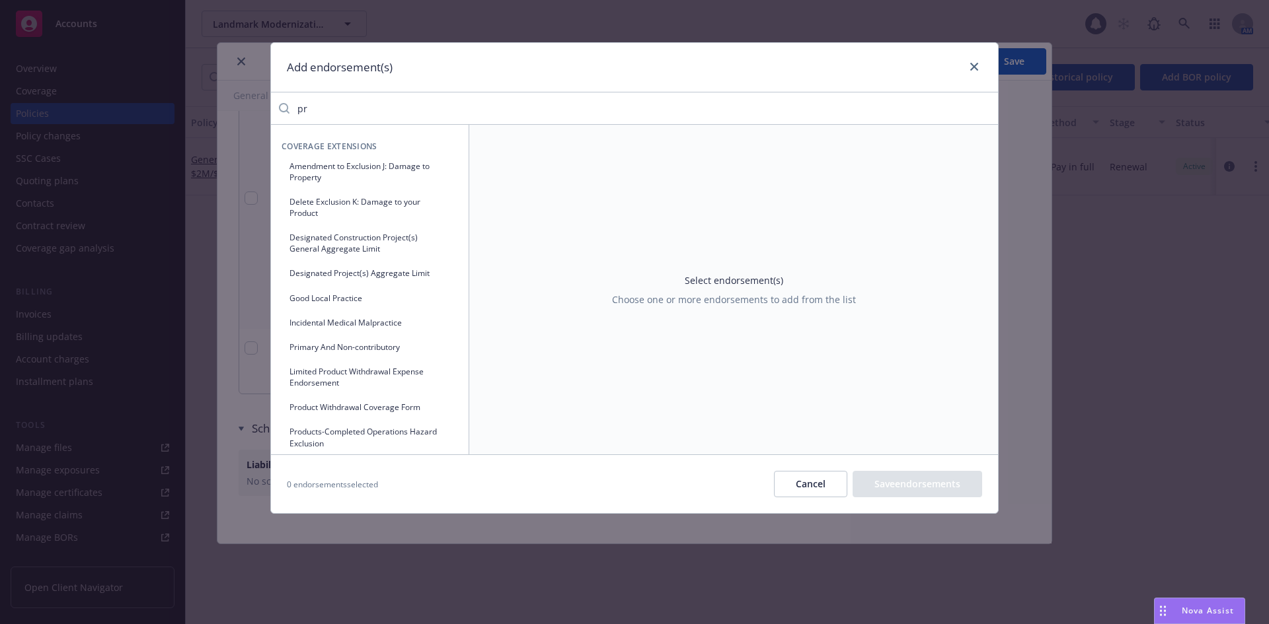
type input "p"
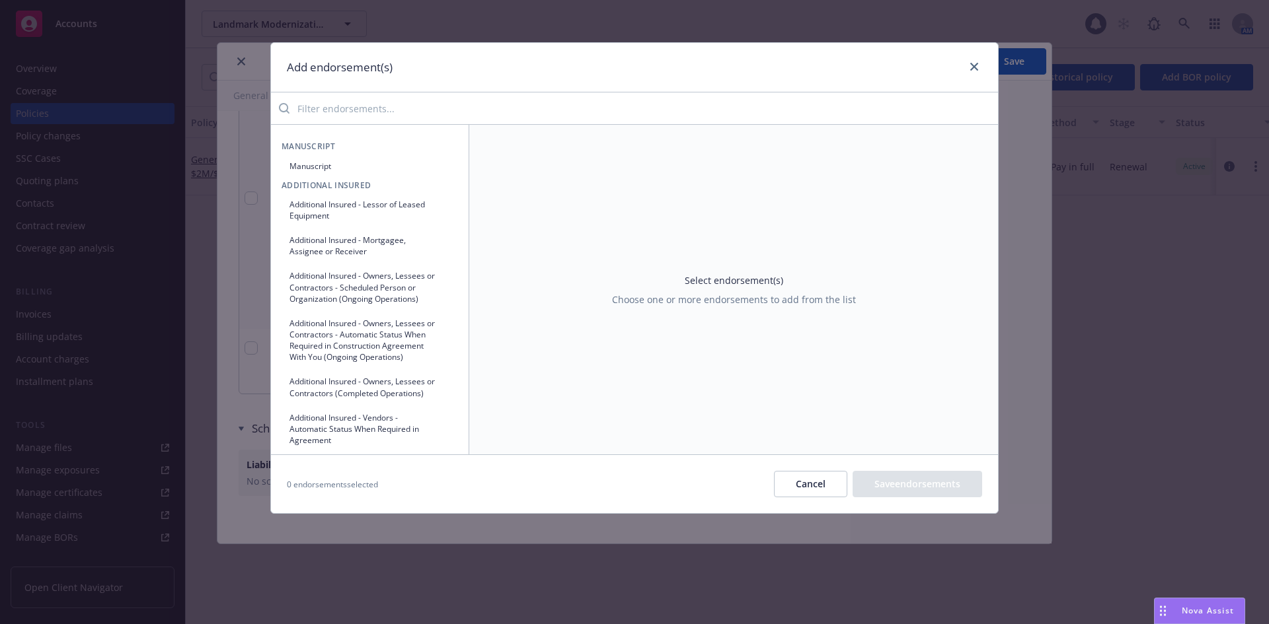
click at [364, 108] on input "search" at bounding box center [643, 108] width 708 height 26
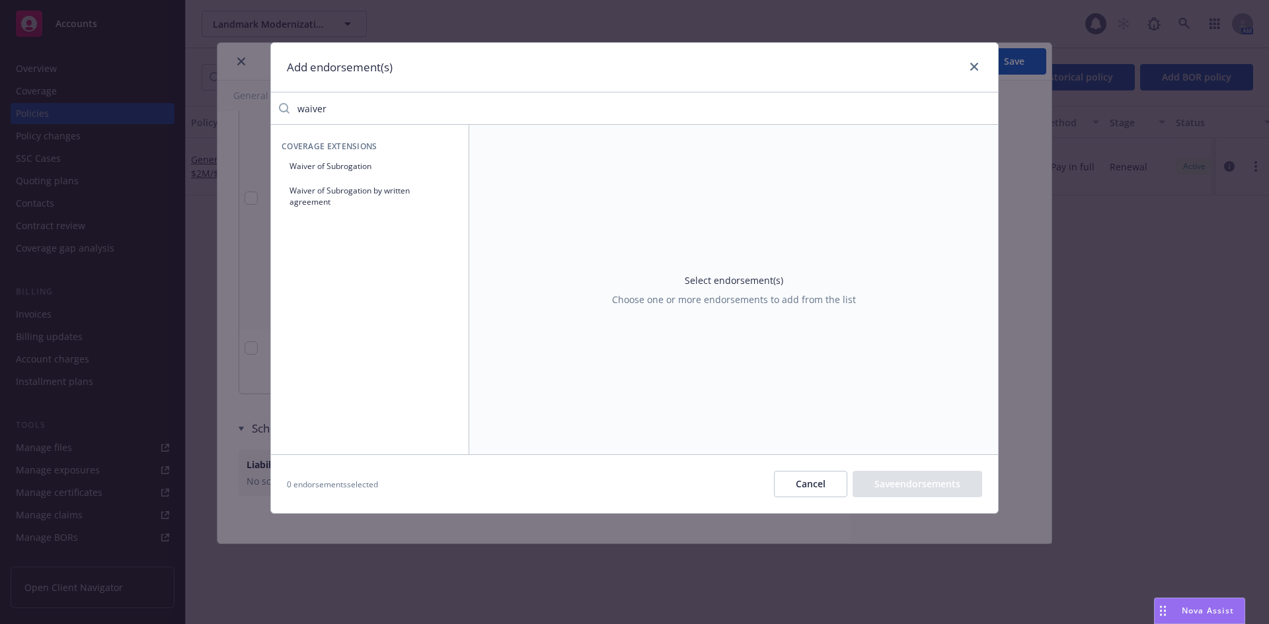
type input "waiver"
click at [344, 162] on button "Waiver of Subrogation" at bounding box center [370, 166] width 176 height 22
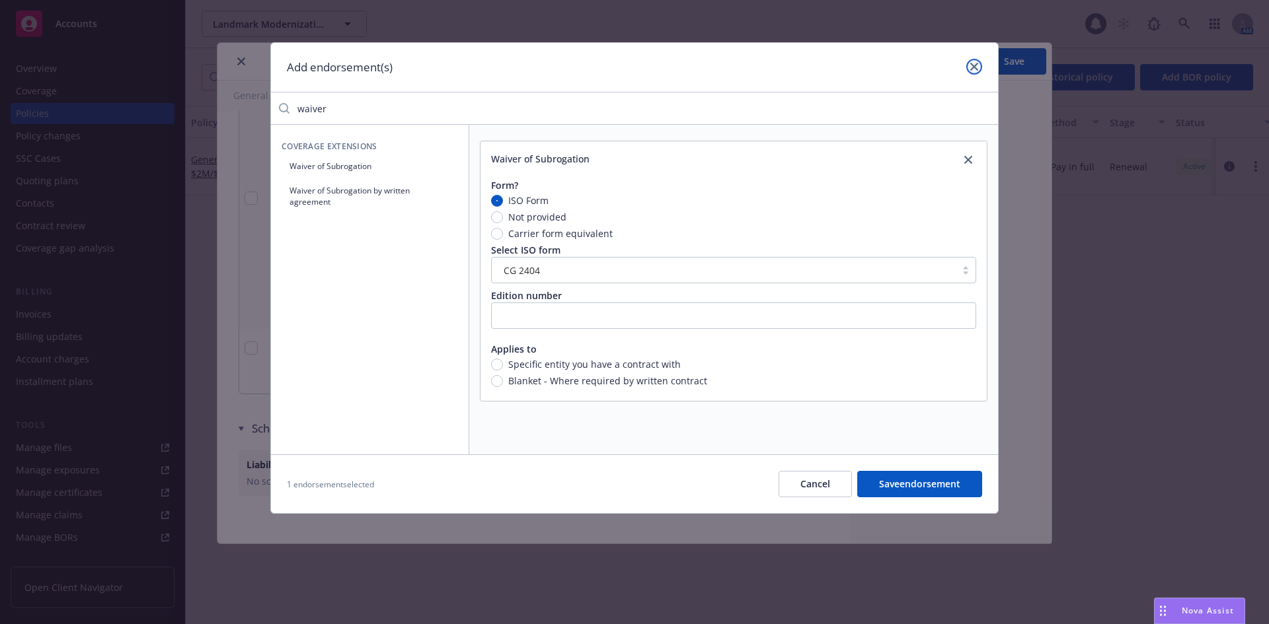
click at [975, 63] on icon "close" at bounding box center [974, 67] width 8 height 8
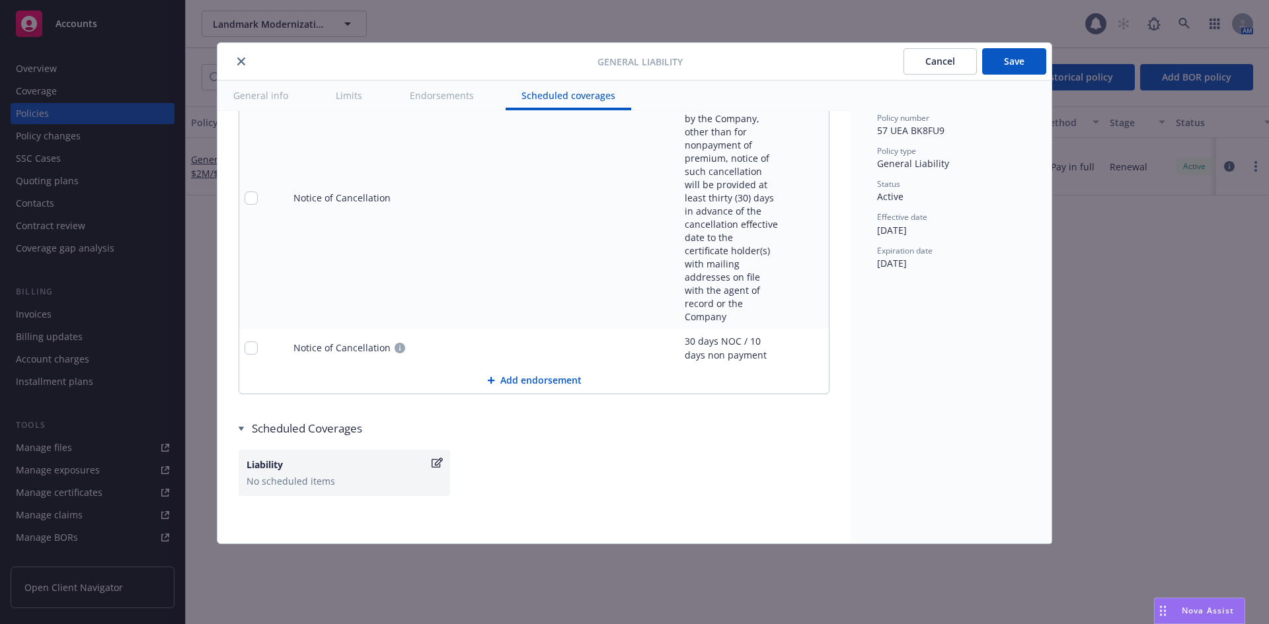
click at [240, 63] on icon "close" at bounding box center [241, 61] width 8 height 8
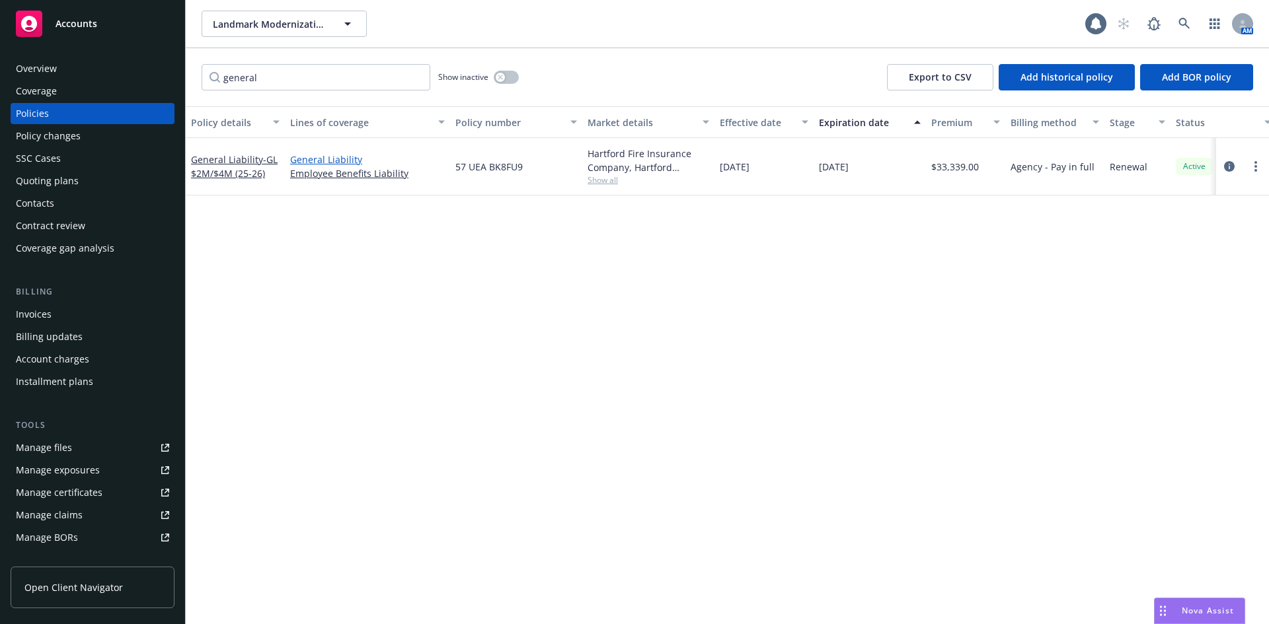
click at [328, 161] on link "General Liability" at bounding box center [367, 160] width 155 height 14
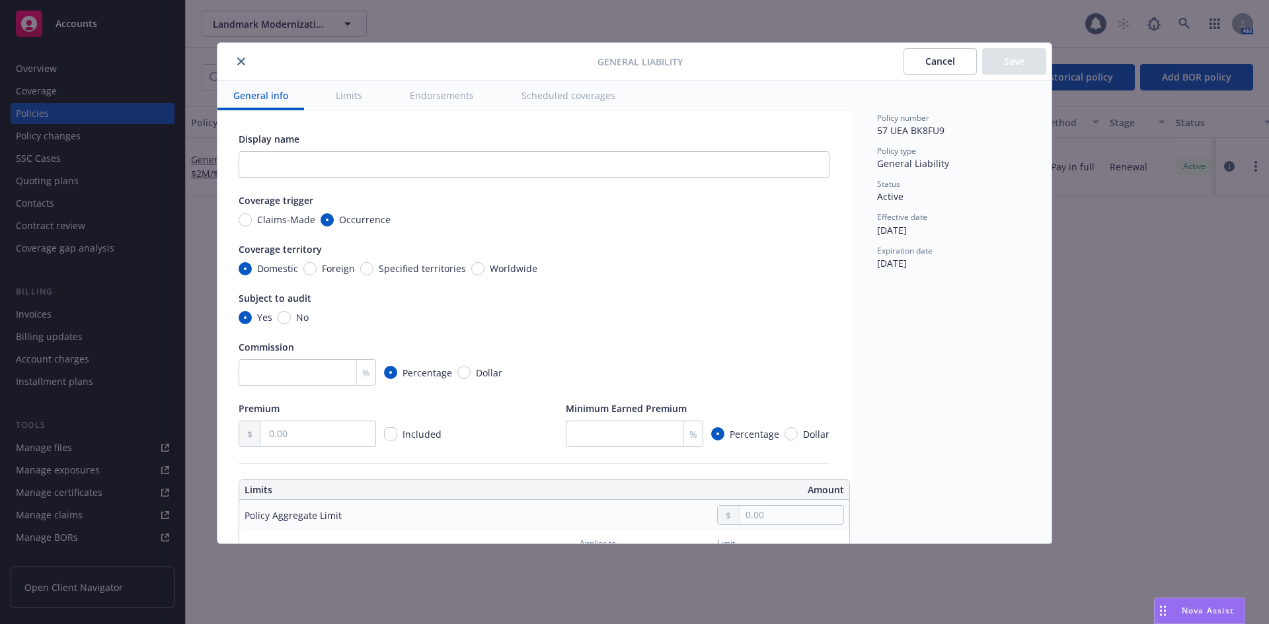
click at [360, 105] on button "Limits" at bounding box center [349, 96] width 58 height 30
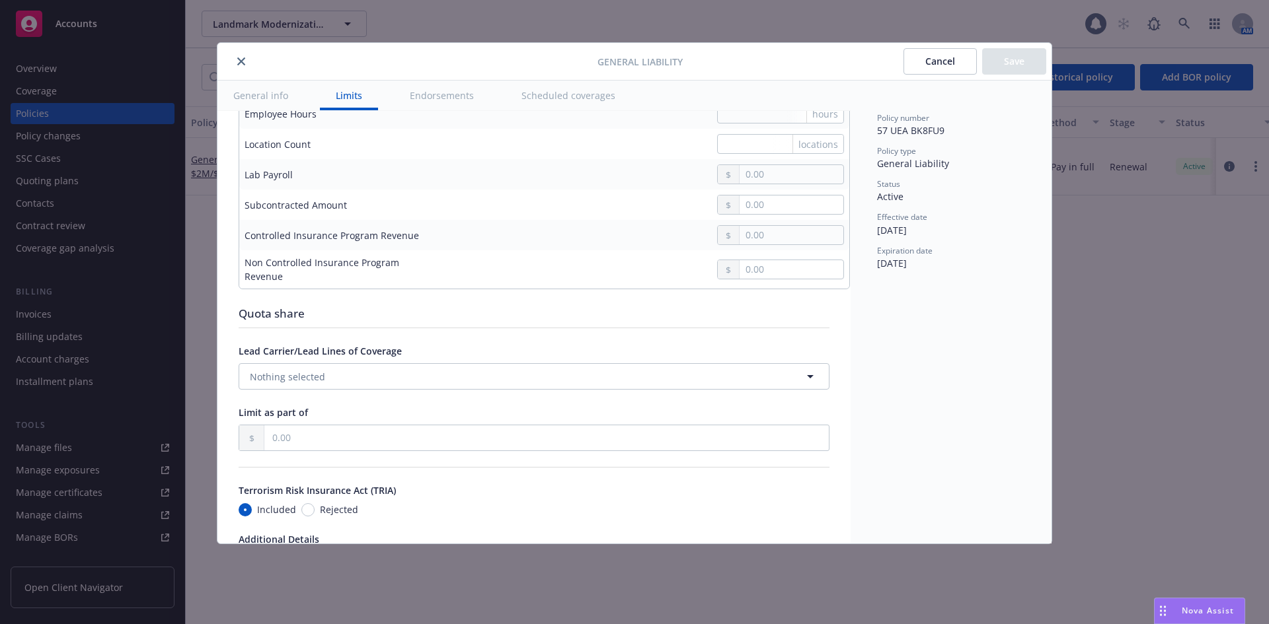
scroll to position [1360, 4]
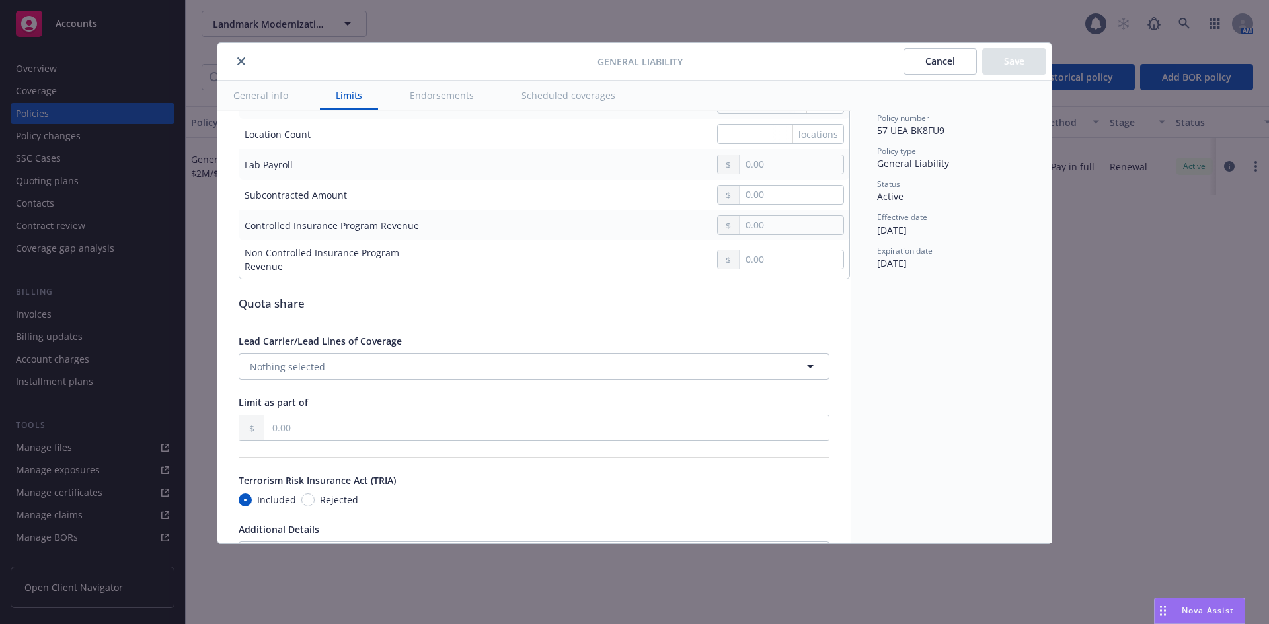
click at [278, 94] on button "General info" at bounding box center [260, 96] width 87 height 30
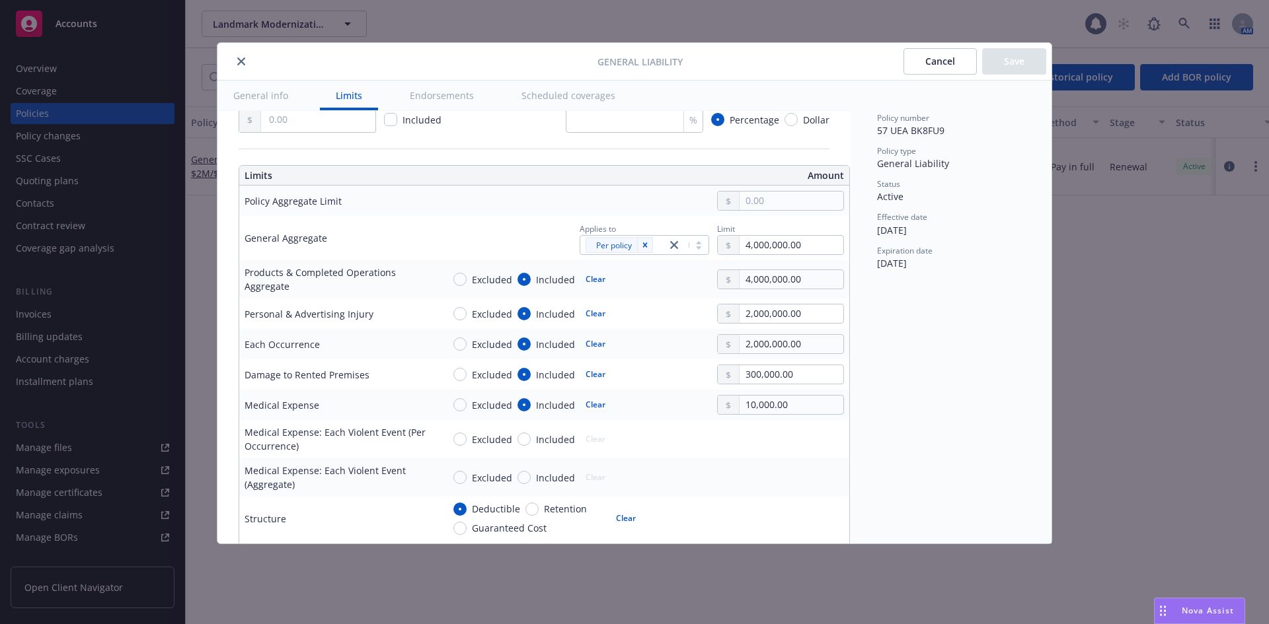
scroll to position [0, 4]
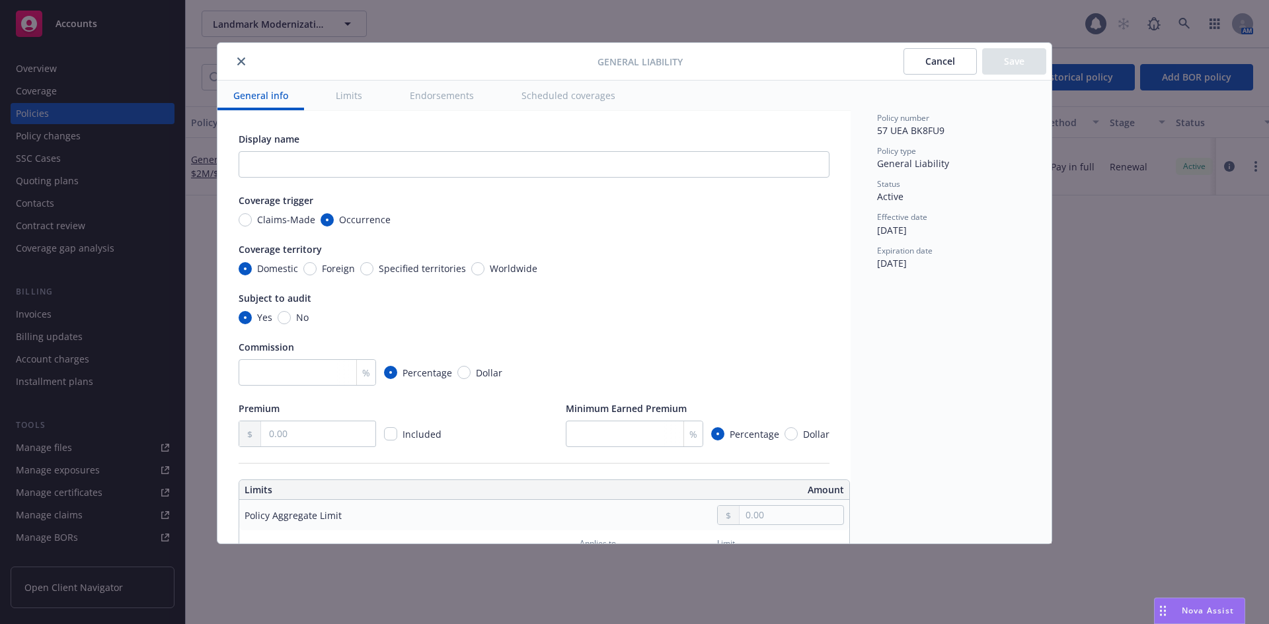
click at [243, 66] on button "close" at bounding box center [241, 62] width 16 height 16
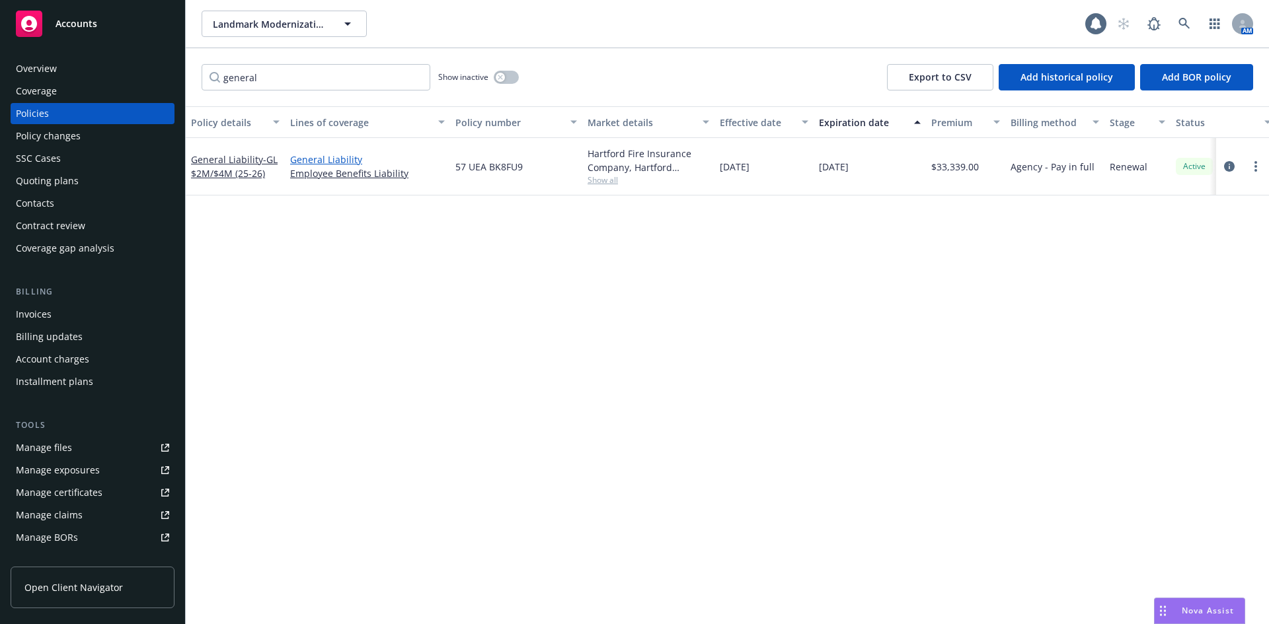
click at [341, 158] on link "General Liability" at bounding box center [367, 160] width 155 height 14
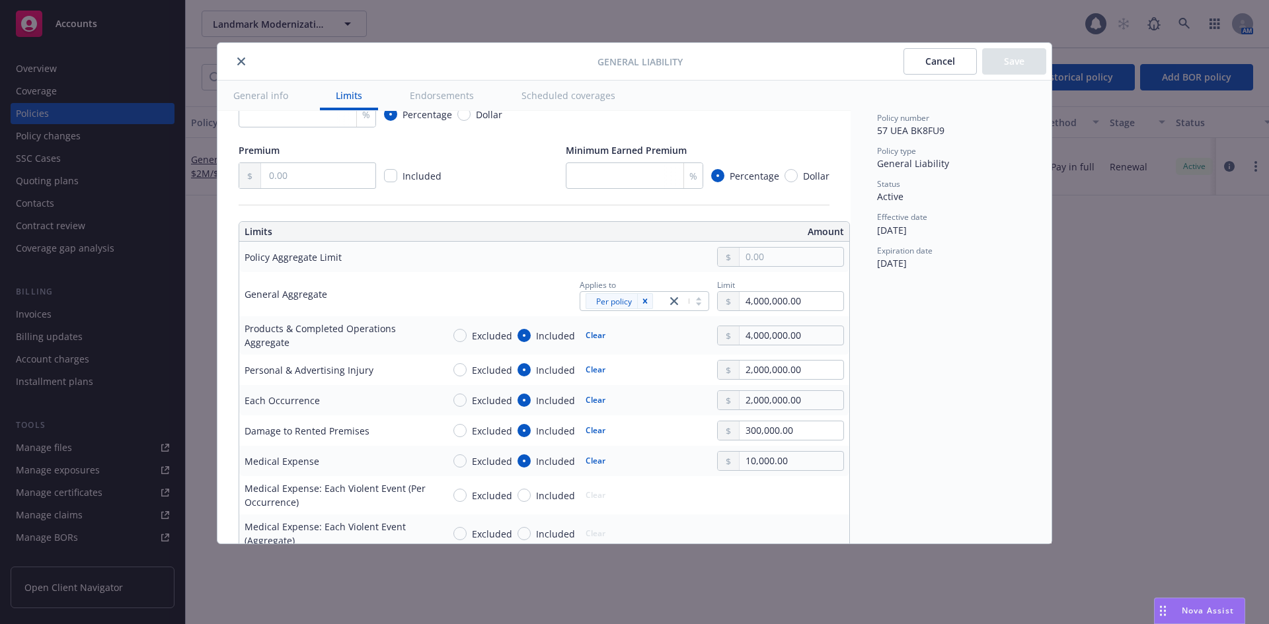
scroll to position [264, 0]
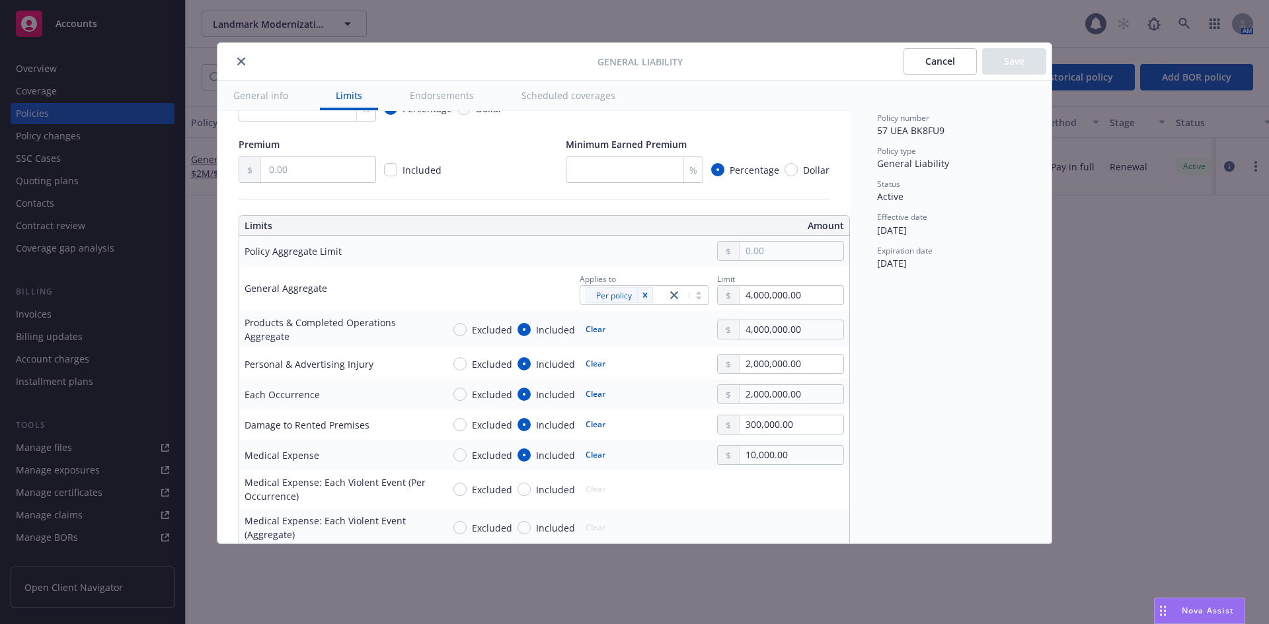
click at [444, 101] on button "Endorsements" at bounding box center [442, 96] width 96 height 30
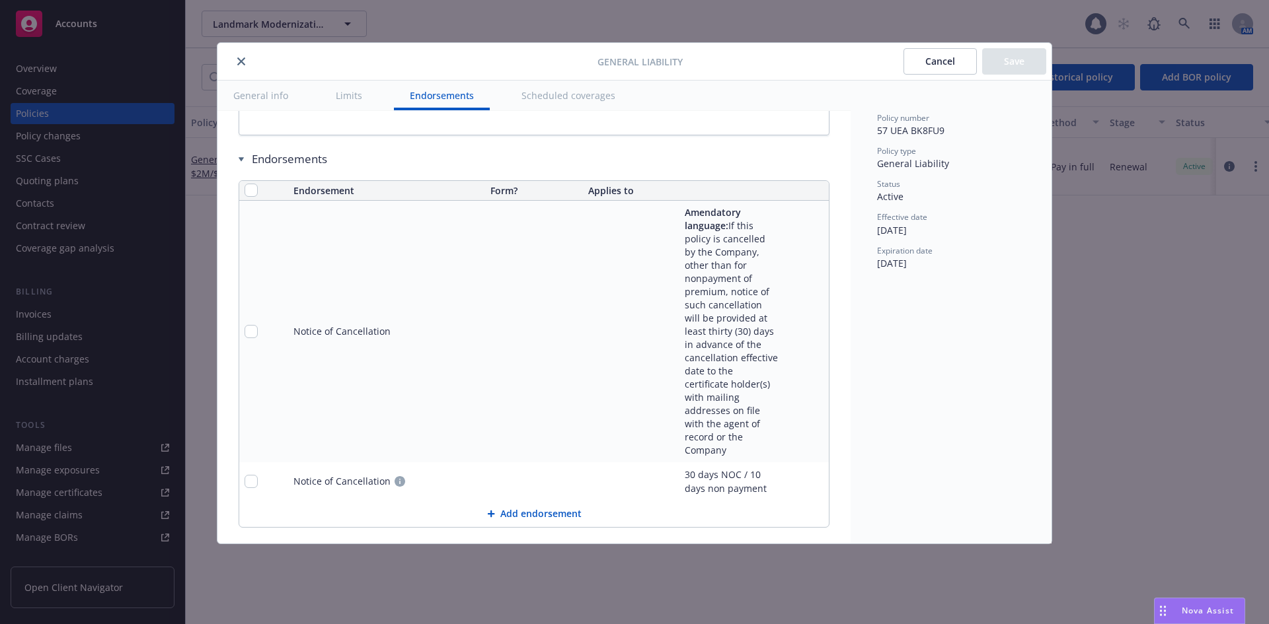
scroll to position [1869, 0]
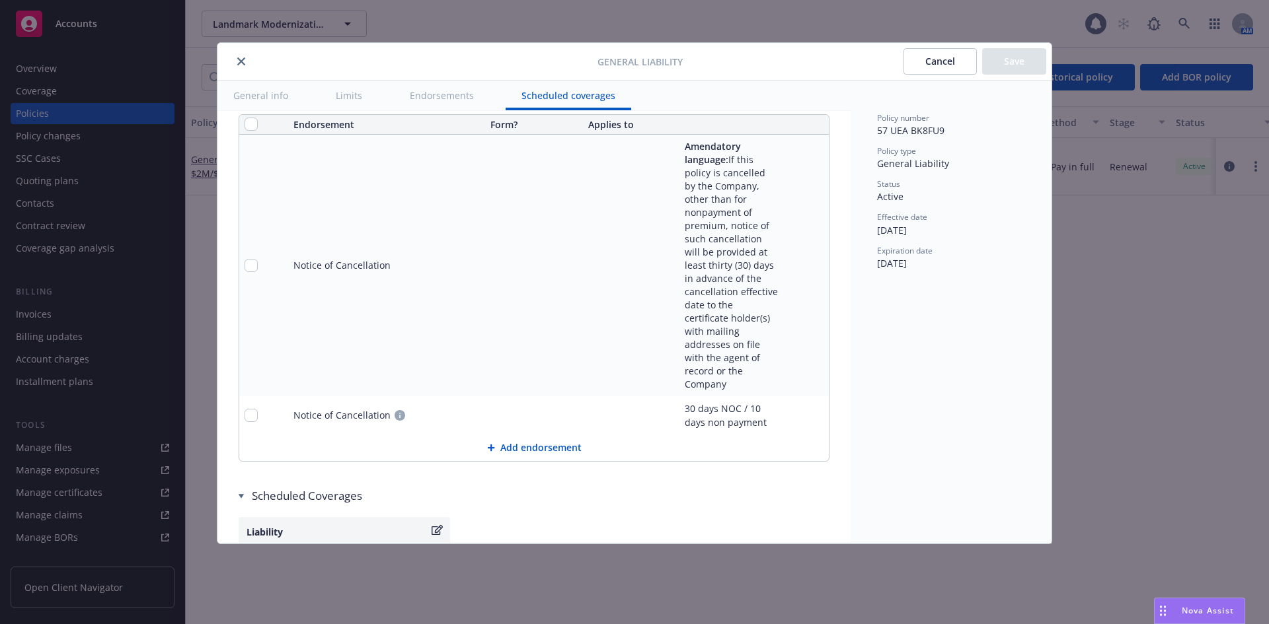
click at [811, 266] on icon "remove" at bounding box center [815, 265] width 9 height 11
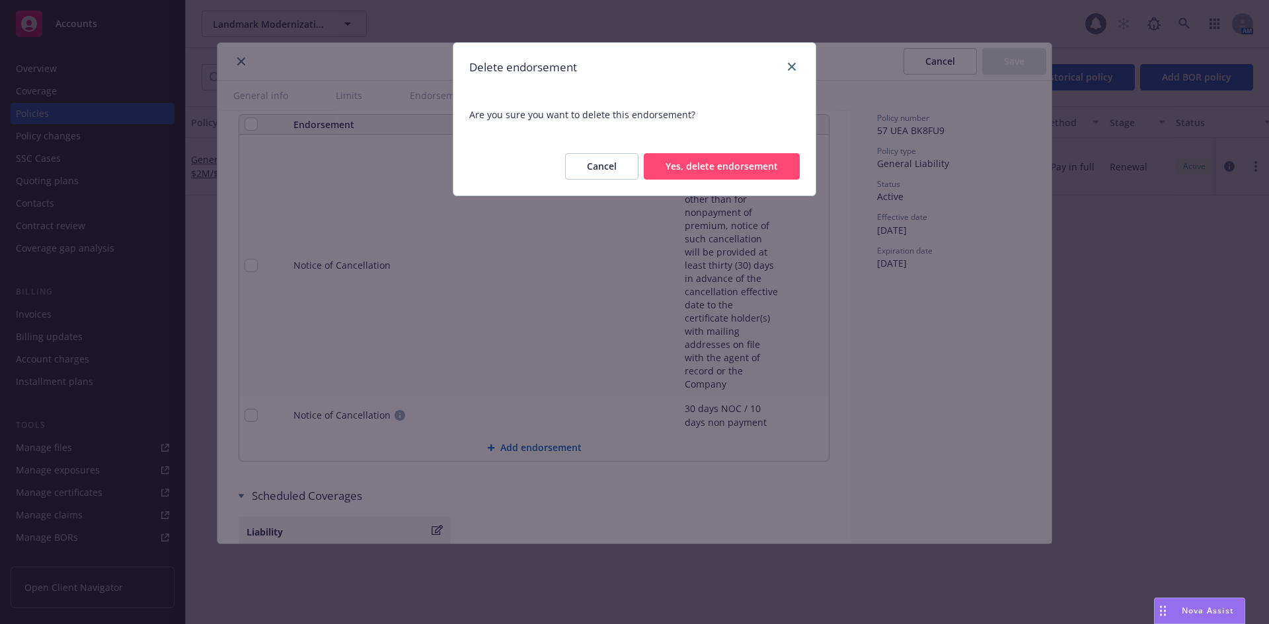
click at [574, 160] on button "Cancel" at bounding box center [601, 166] width 73 height 26
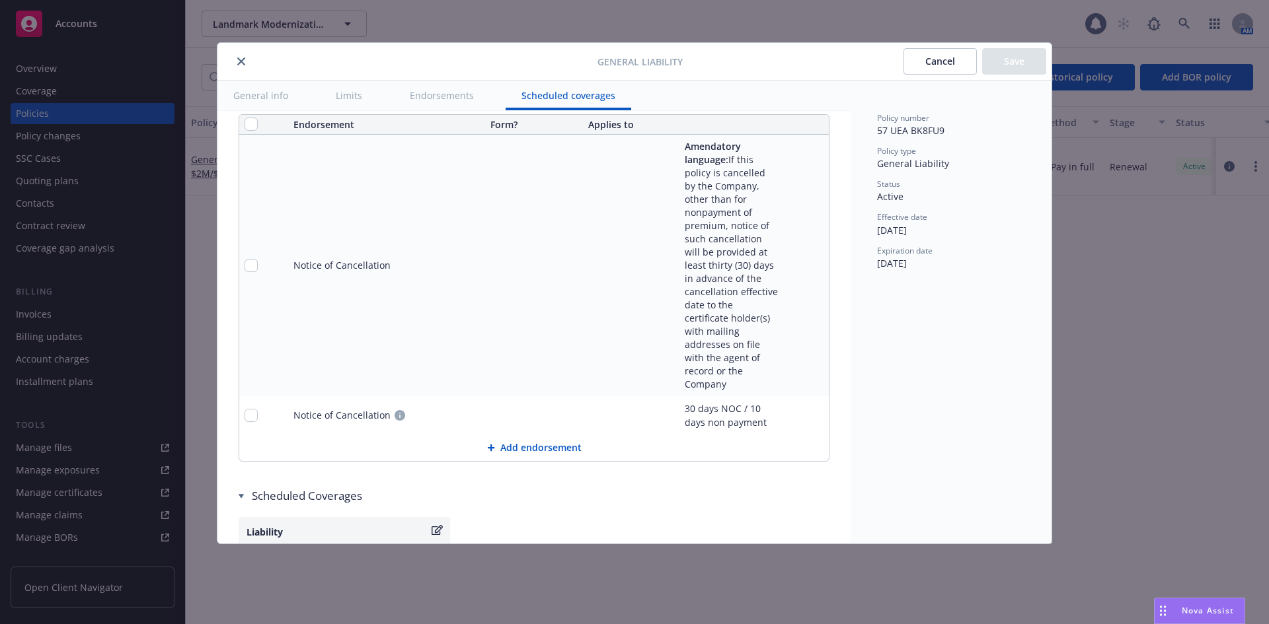
click at [811, 264] on icon "remove" at bounding box center [815, 265] width 9 height 11
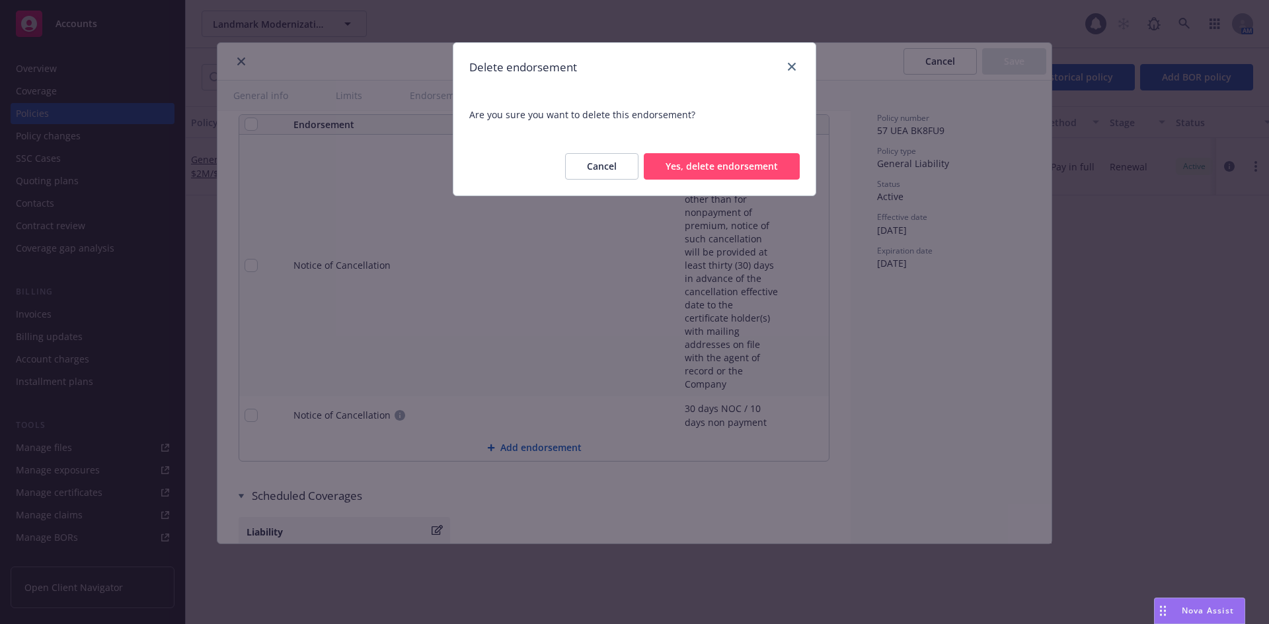
click at [774, 163] on button "Yes, delete endorsement" at bounding box center [722, 166] width 156 height 26
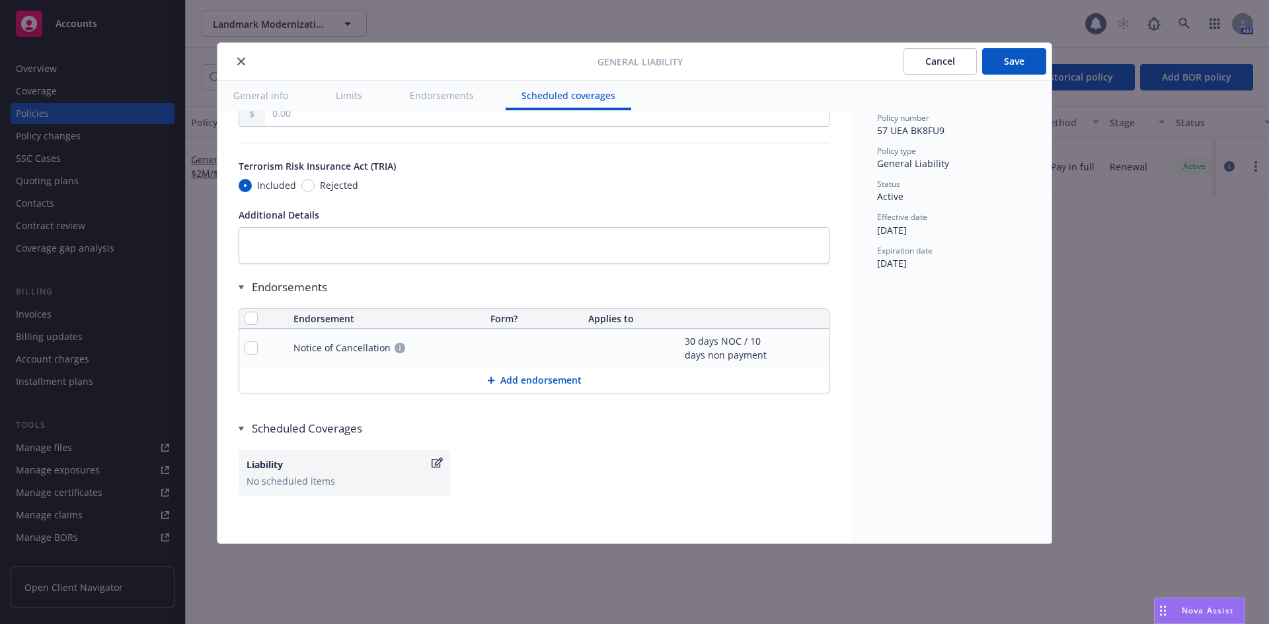
click at [810, 343] on icon "remove" at bounding box center [815, 348] width 11 height 11
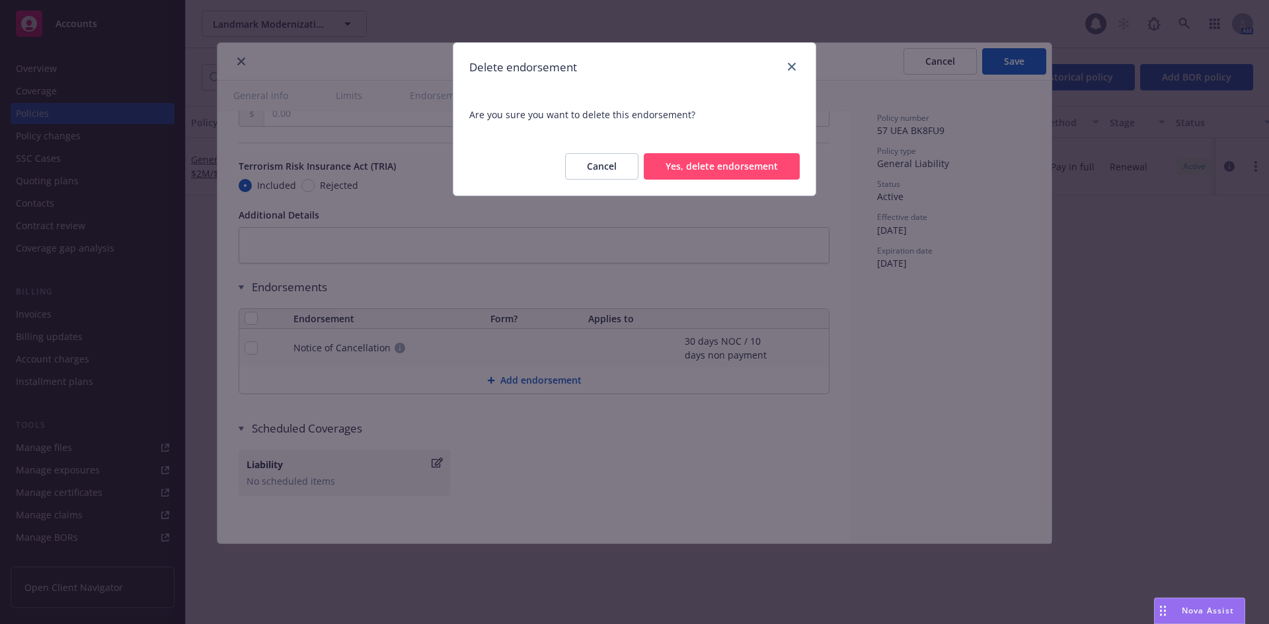
click at [759, 174] on button "Yes, delete endorsement" at bounding box center [722, 166] width 156 height 26
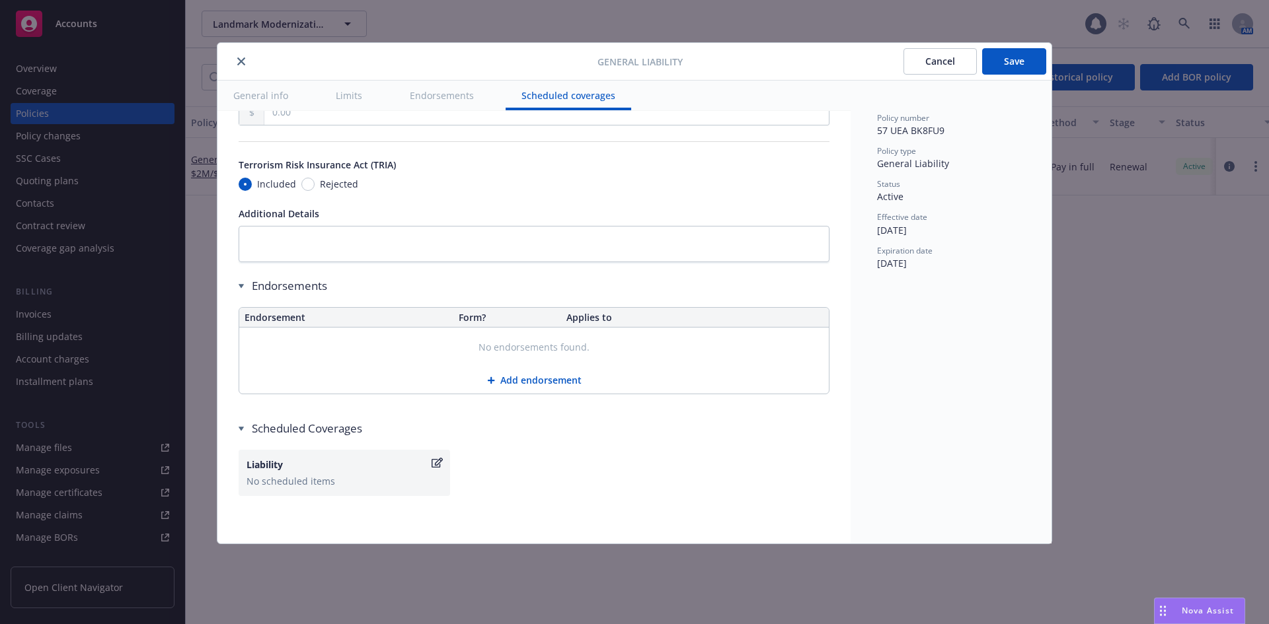
click at [530, 375] on button "Add endorsement" at bounding box center [533, 380] width 589 height 26
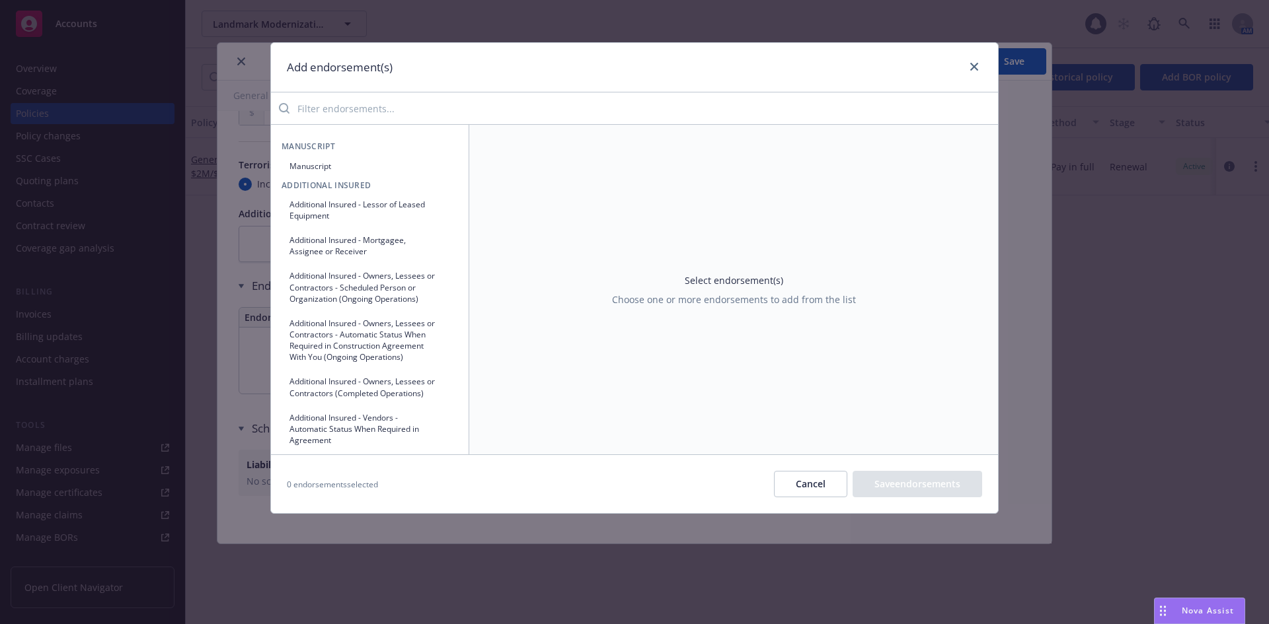
click at [334, 105] on input "search" at bounding box center [643, 108] width 708 height 26
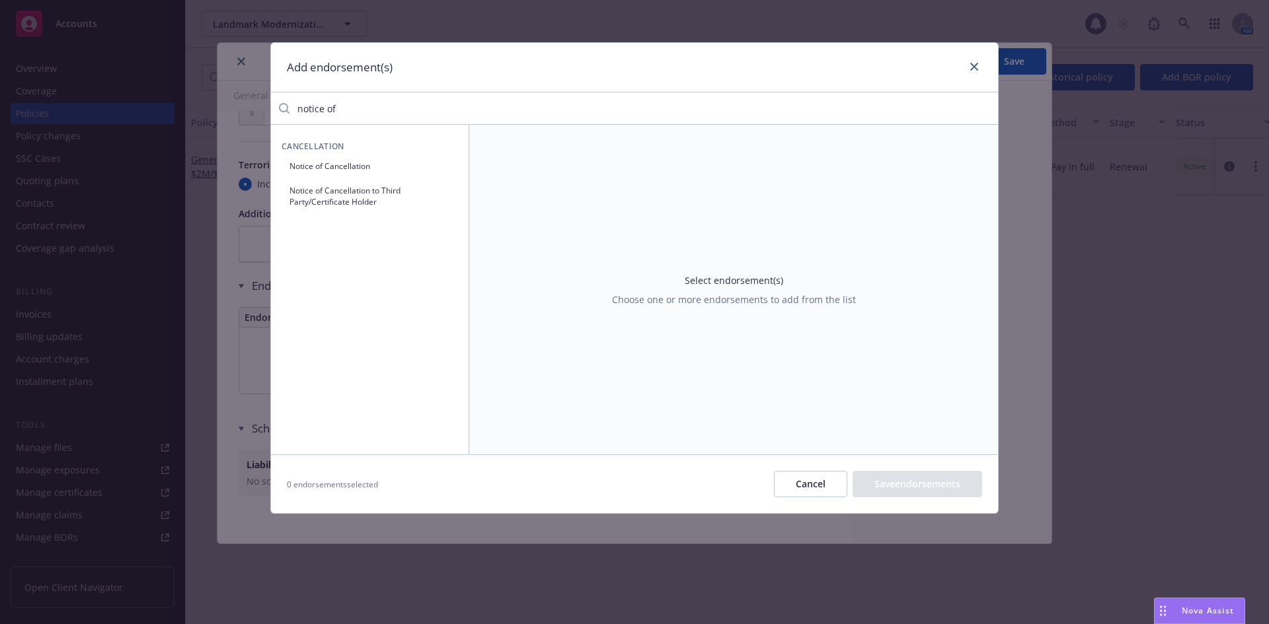
type input "notice of"
click at [351, 162] on button "Notice of Cancellation" at bounding box center [370, 166] width 176 height 22
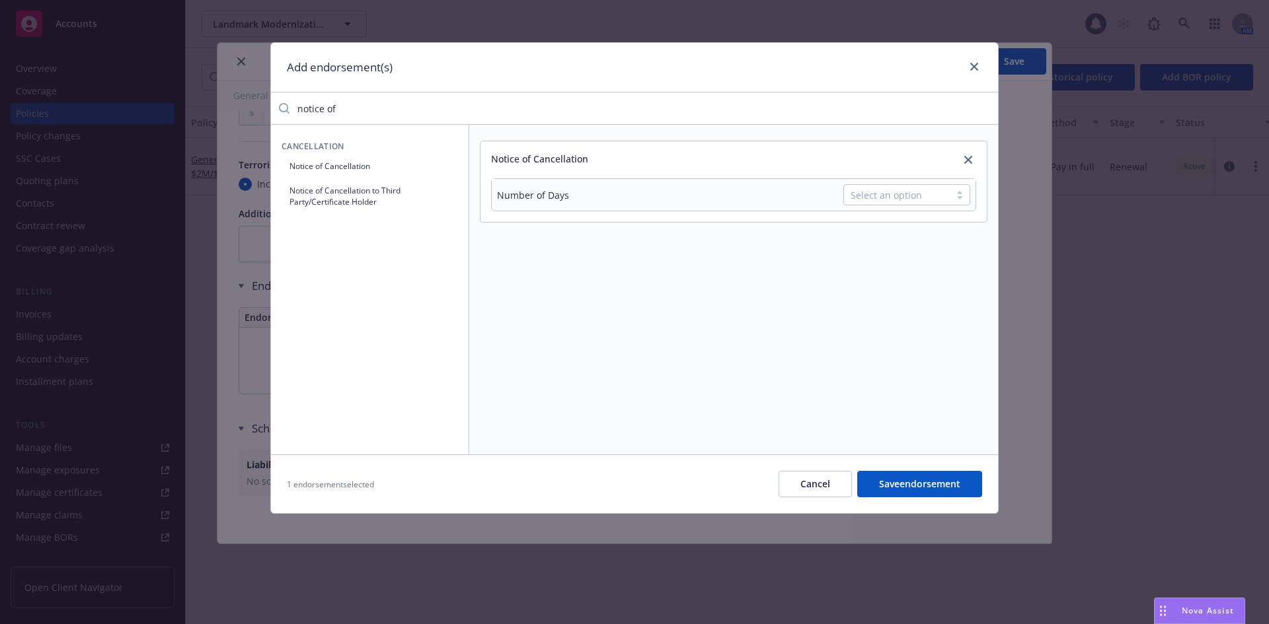
click at [863, 192] on div "Select an option" at bounding box center [896, 195] width 93 height 14
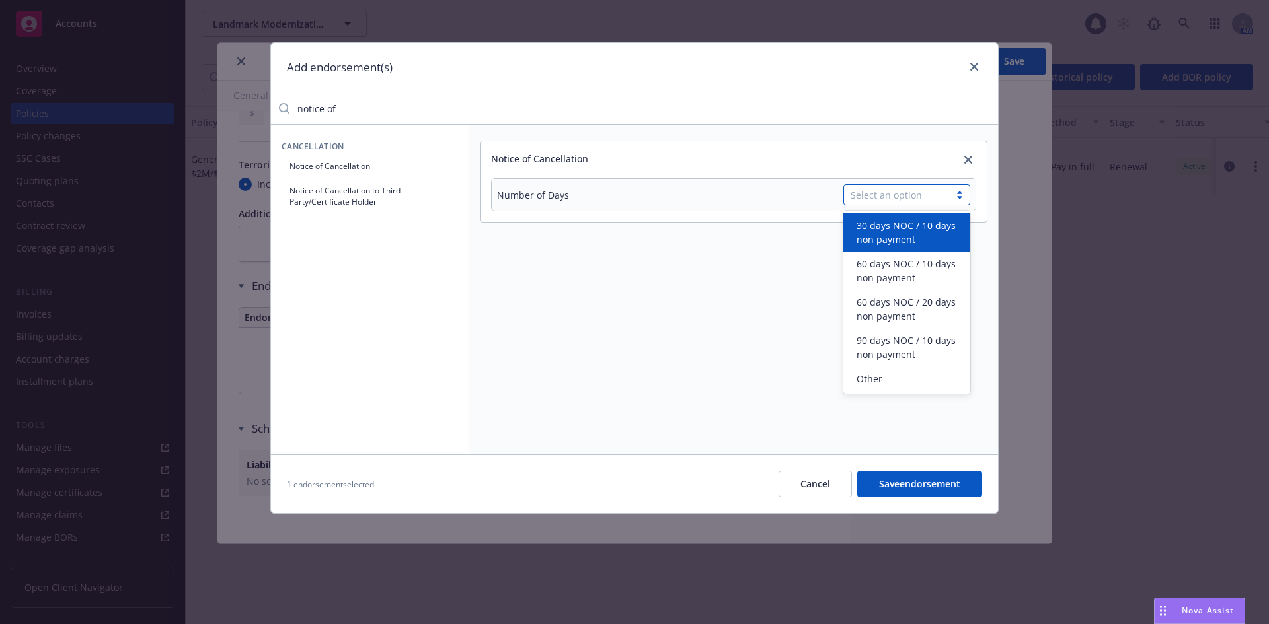
click at [863, 238] on span "30 days NOC / 10 days non payment" at bounding box center [909, 233] width 106 height 28
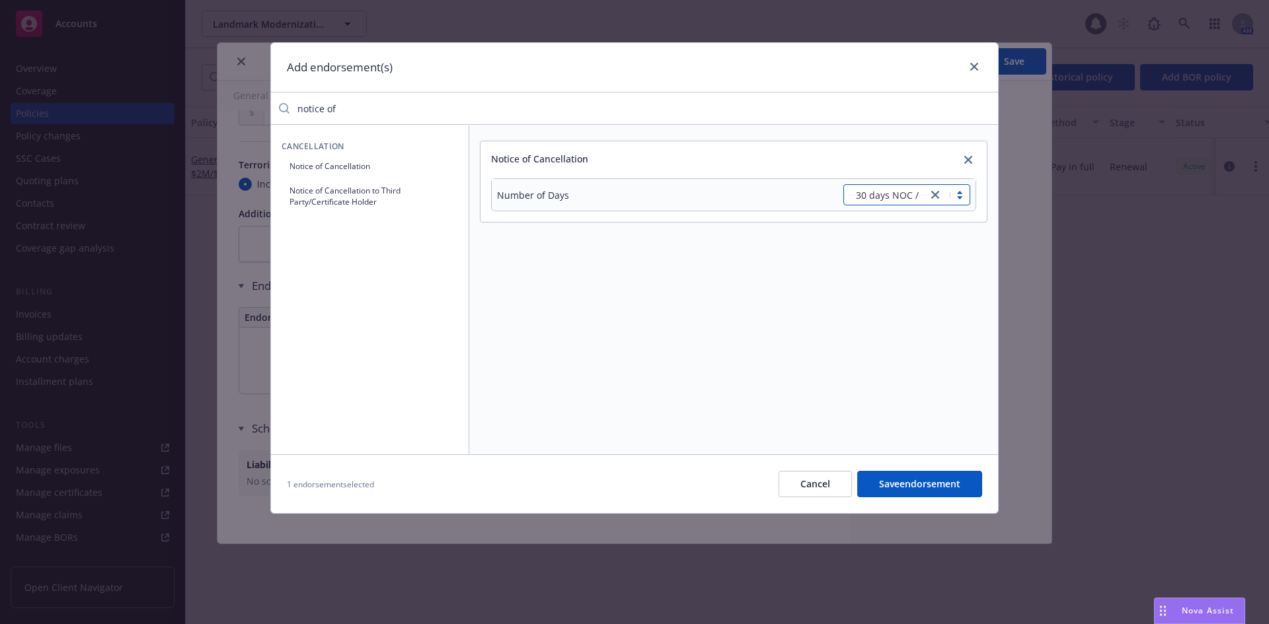
click at [894, 486] on button "Save endorsement" at bounding box center [919, 484] width 125 height 26
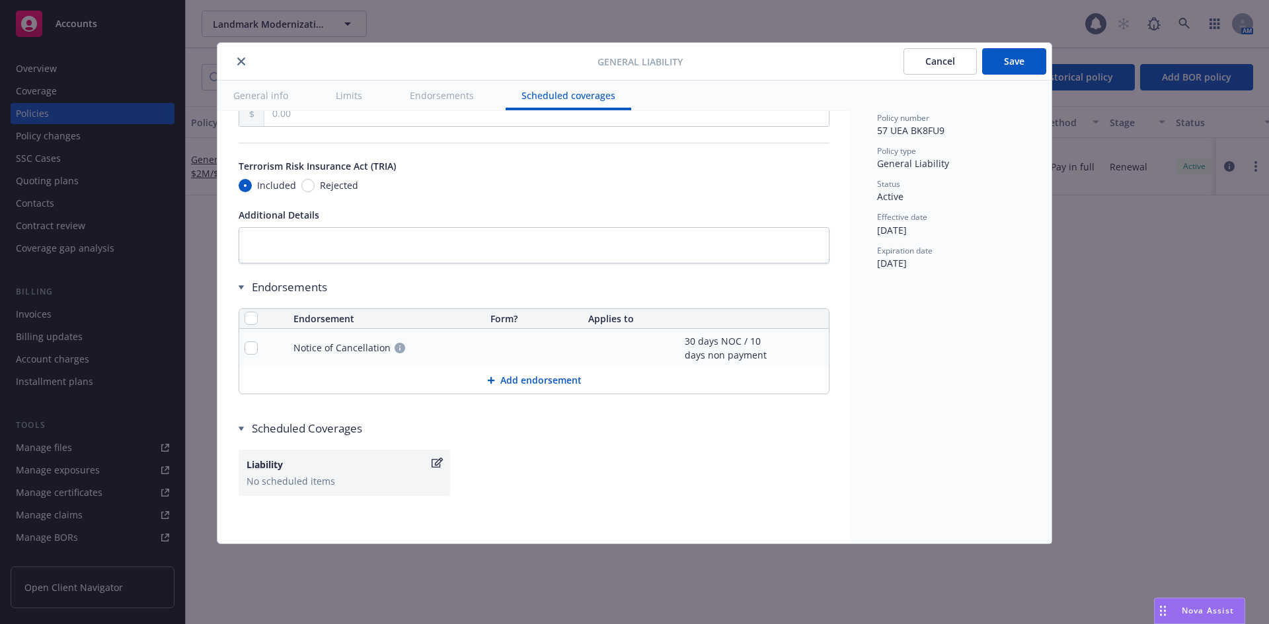
click at [619, 459] on div "Liability No scheduled items" at bounding box center [534, 473] width 591 height 46
click at [511, 367] on button "Add endorsement" at bounding box center [533, 380] width 589 height 26
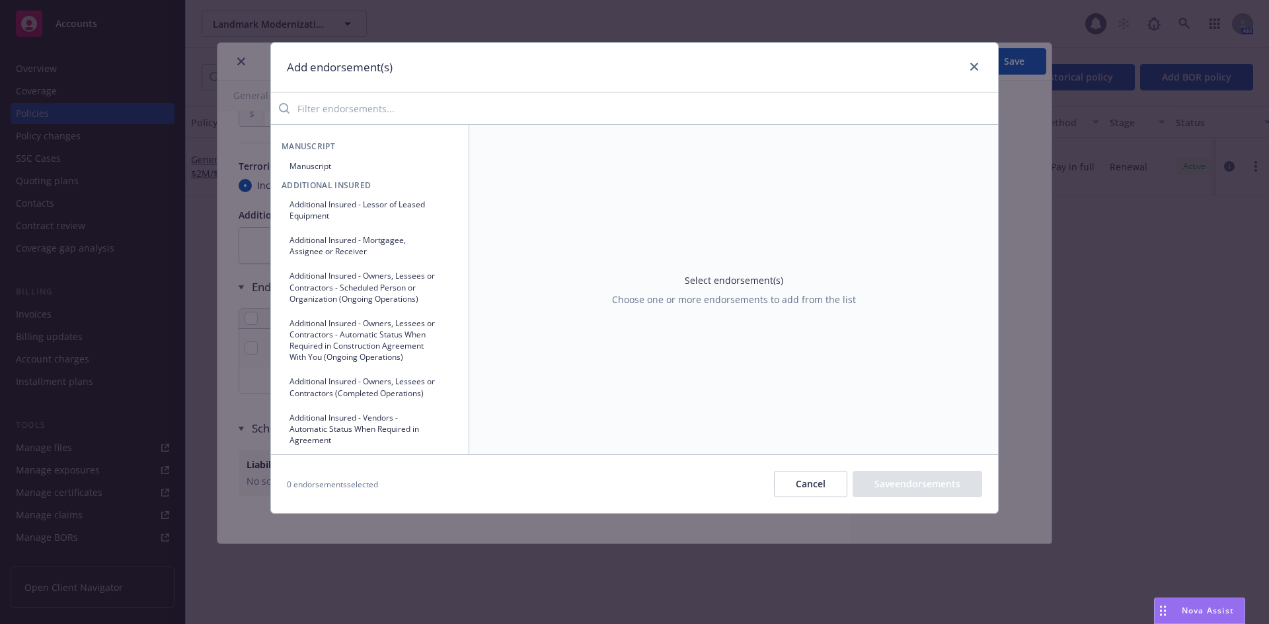
click at [350, 109] on input "search" at bounding box center [643, 108] width 708 height 26
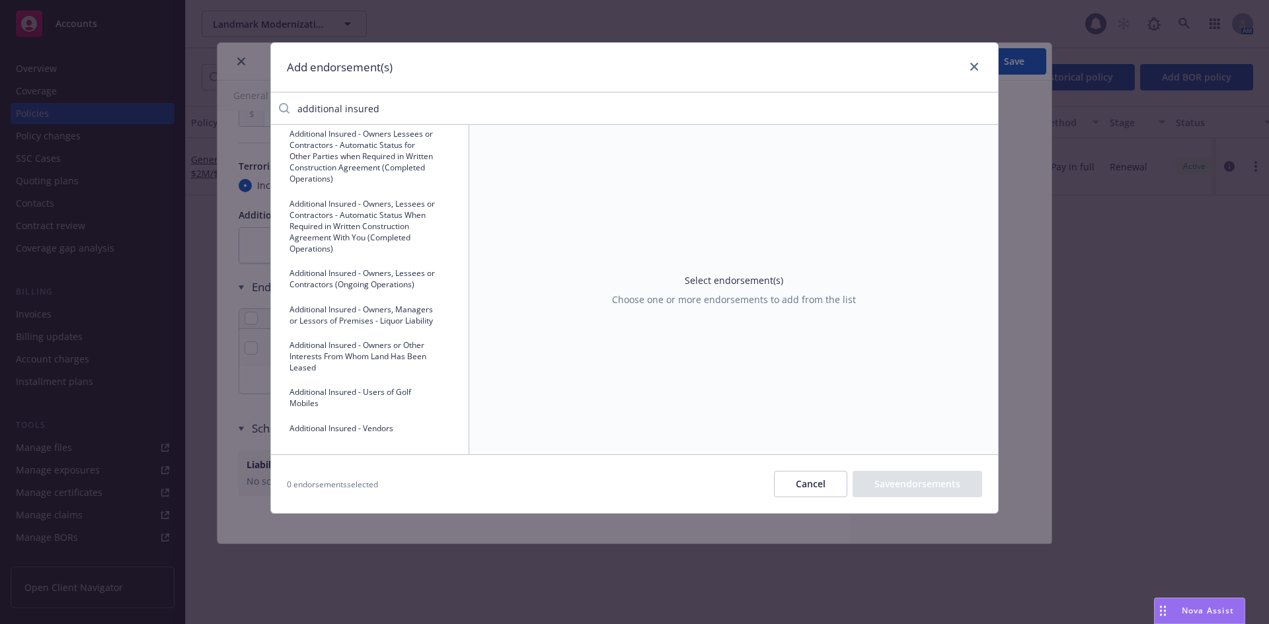
scroll to position [839, 0]
type input "additional insured"
click at [395, 224] on button "Additional Insured - Owners, Lessees or Contractors - Automatic Status When Req…" at bounding box center [370, 226] width 176 height 67
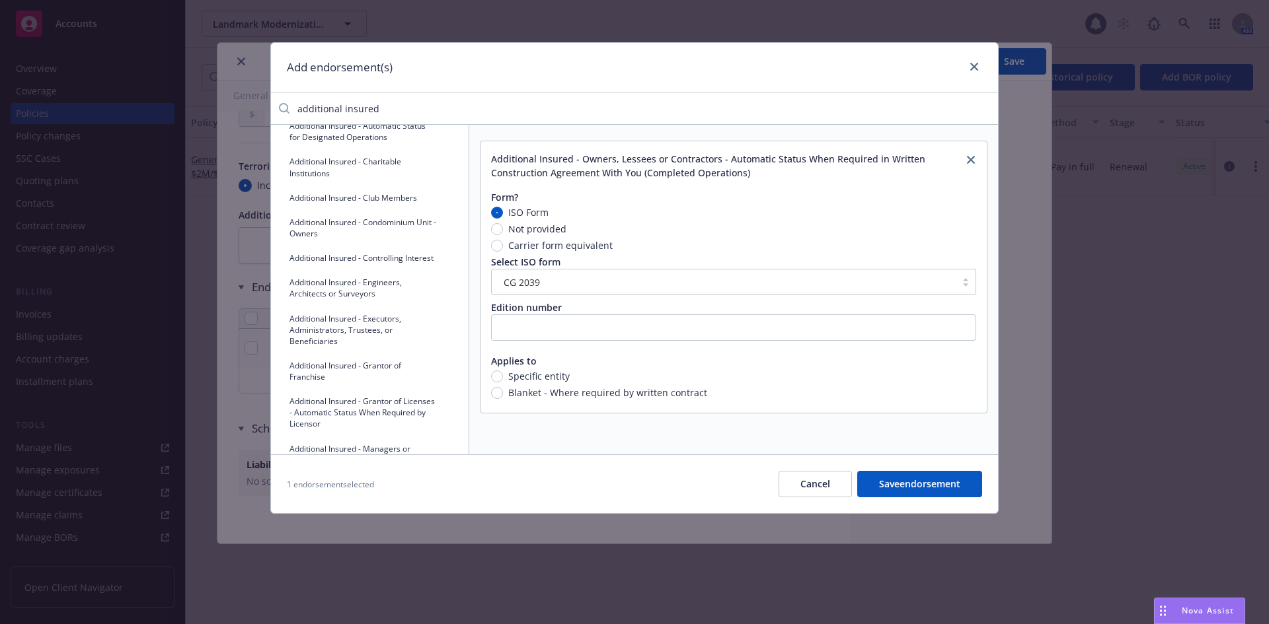
scroll to position [376, 0]
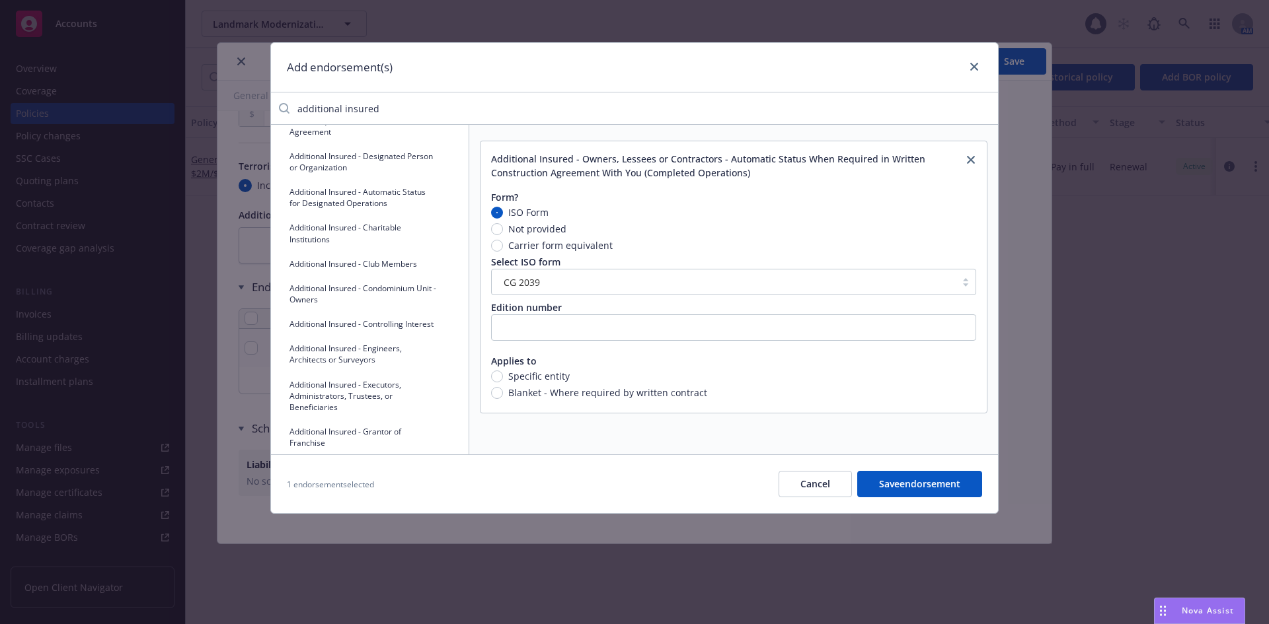
click at [381, 142] on button "Additional Insured - Automatic Status When Required in Written Contract or Agre…" at bounding box center [370, 120] width 176 height 44
click at [967, 158] on icon "close" at bounding box center [971, 160] width 8 height 8
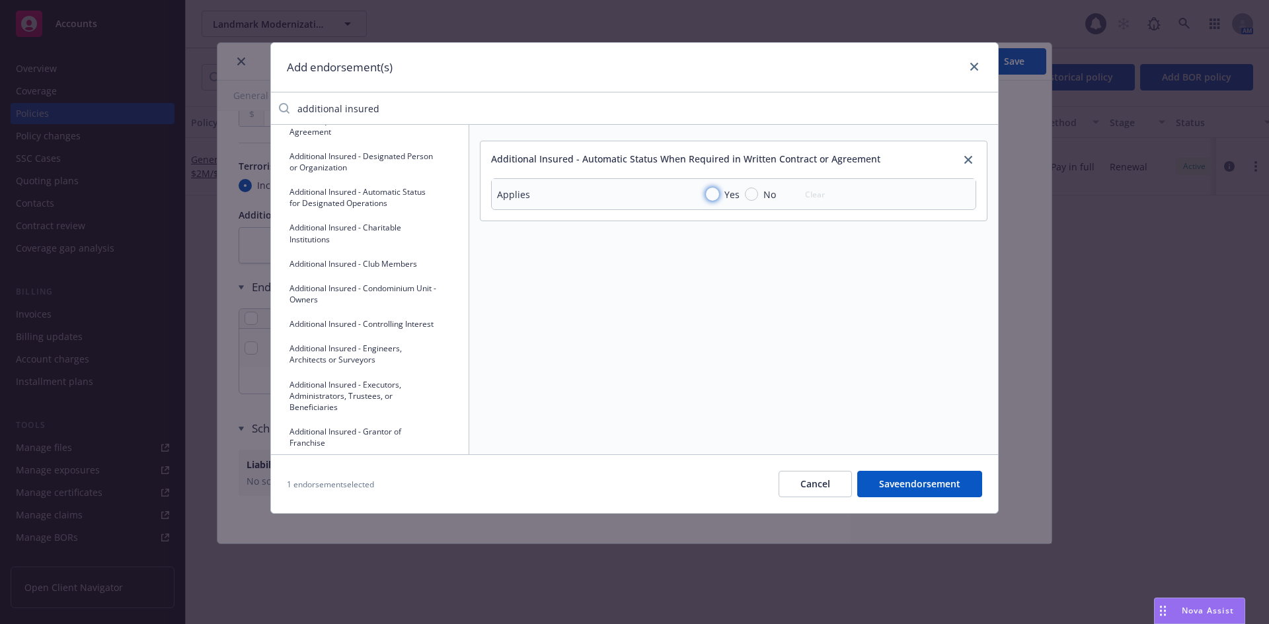
click at [710, 194] on input "Yes" at bounding box center [712, 194] width 13 height 13
radio input "true"
click at [908, 482] on button "Save endorsement" at bounding box center [919, 484] width 125 height 26
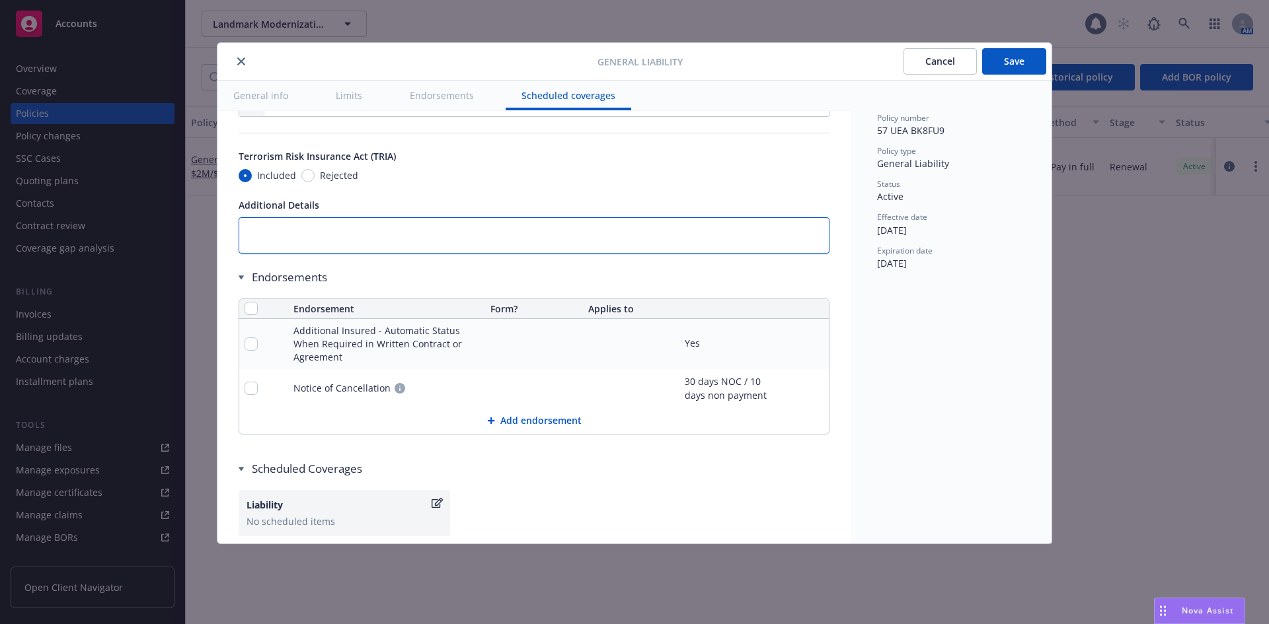
click at [523, 241] on textarea at bounding box center [534, 235] width 591 height 36
click at [515, 418] on button "Add endorsement" at bounding box center [533, 421] width 589 height 26
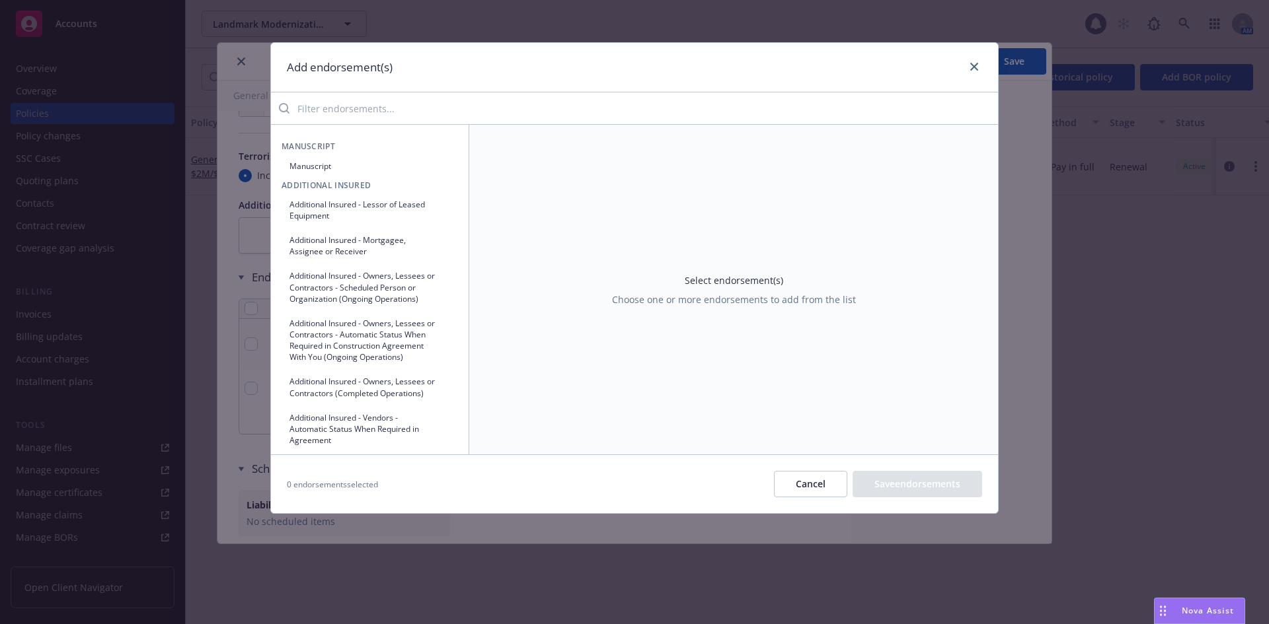
click at [392, 110] on input "search" at bounding box center [643, 108] width 708 height 26
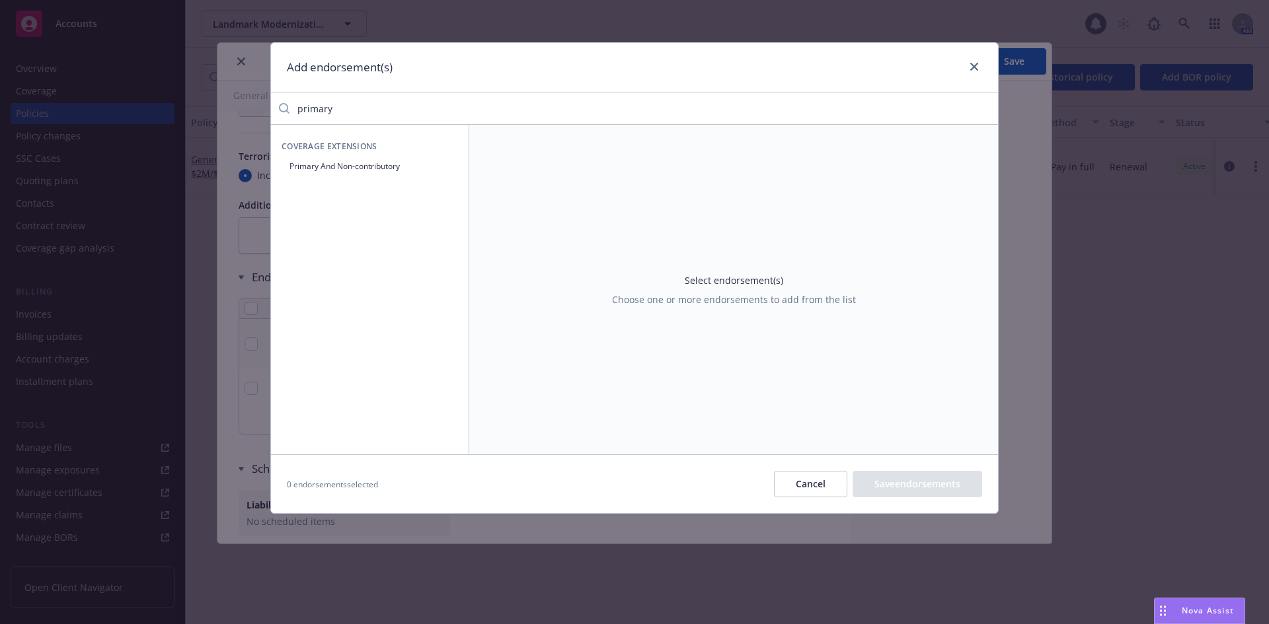
type input "primary"
click at [341, 170] on button "Primary And Non-contributory" at bounding box center [370, 166] width 176 height 22
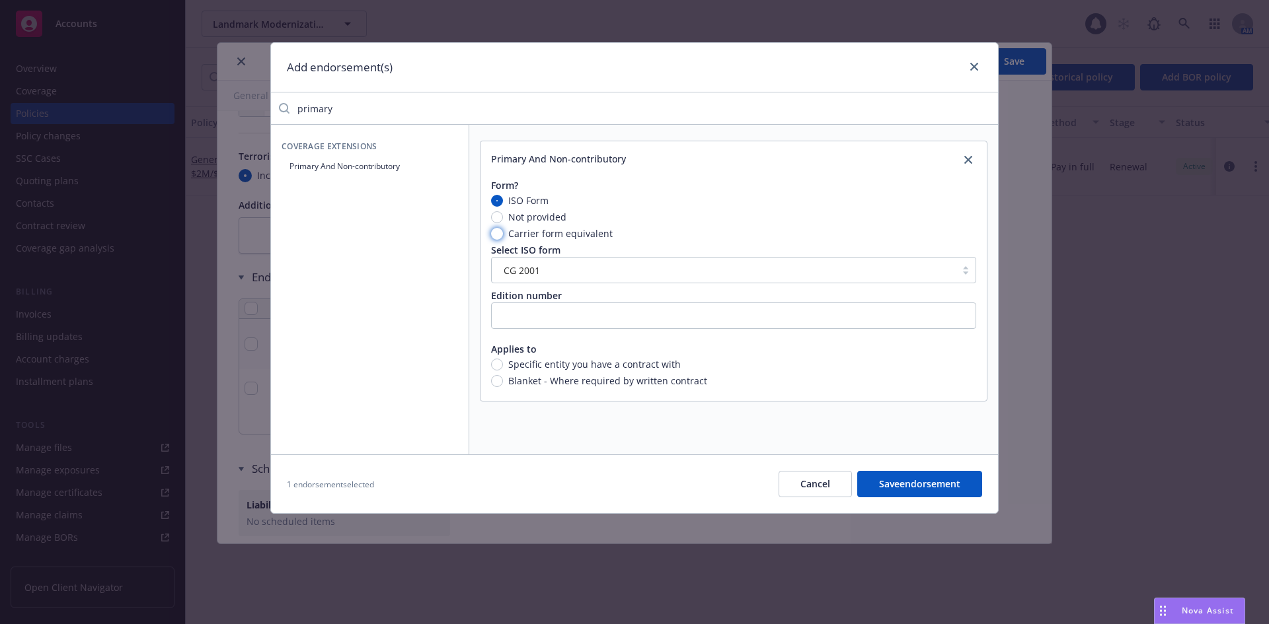
click at [500, 232] on input "Carrier form equivalent" at bounding box center [497, 234] width 12 height 12
radio input "true"
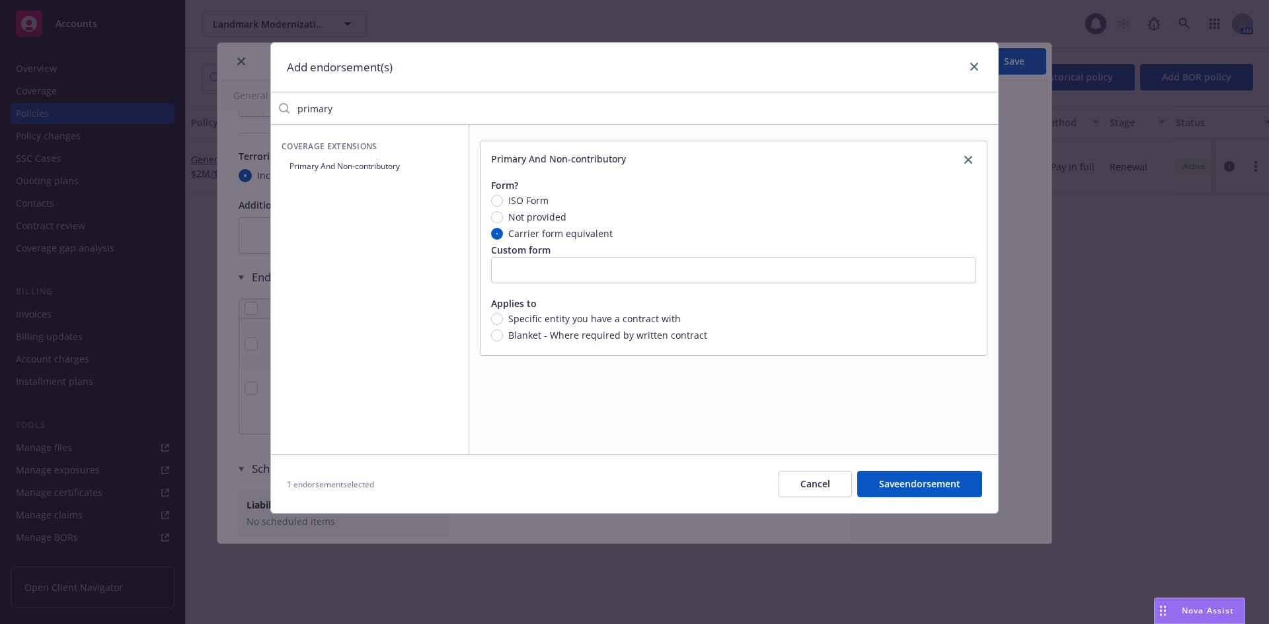
drag, startPoint x: 584, startPoint y: 379, endPoint x: 587, endPoint y: 369, distance: 9.8
click at [584, 379] on div "Primary And Non-contributory Form? ISO Form Not provided Carrier form equivalen…" at bounding box center [733, 290] width 529 height 330
click at [599, 274] on input "text" at bounding box center [733, 270] width 485 height 26
paste input "HG 00 01 09 16"
type input "HG 00 01 09 16"
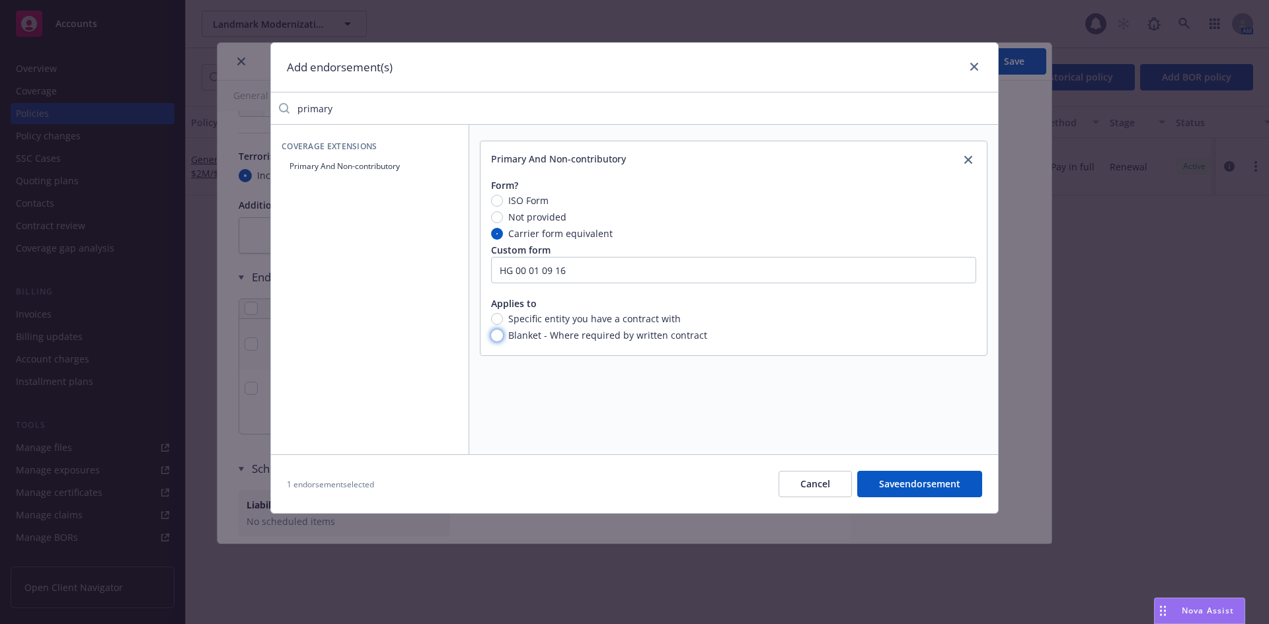
click at [497, 336] on input "Blanket - Where required by written contract" at bounding box center [497, 336] width 12 height 12
radio input "true"
drag, startPoint x: 358, startPoint y: 277, endPoint x: 356, endPoint y: 262, distance: 15.3
click at [358, 277] on div "Coverage Extensions Primary And Non-contributory" at bounding box center [370, 290] width 198 height 330
click at [348, 114] on input "primary" at bounding box center [643, 108] width 708 height 26
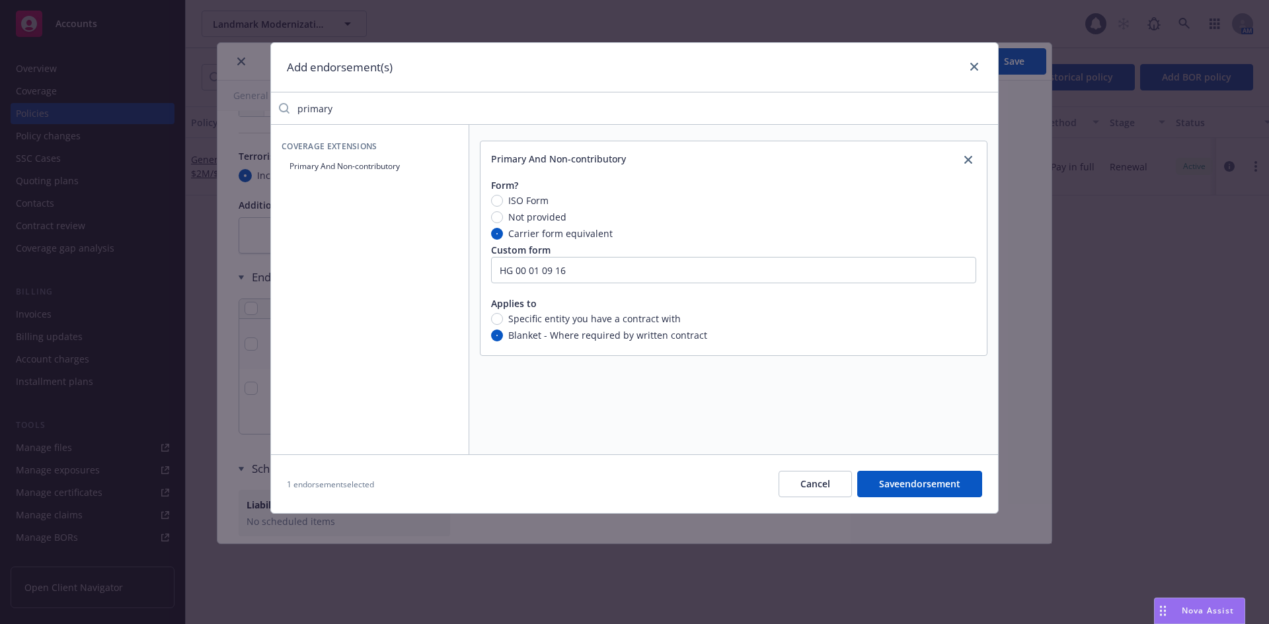
click at [348, 114] on input "primary" at bounding box center [643, 108] width 708 height 26
type input "waiver"
click at [360, 199] on button "Waiver of Subrogation by written agreement" at bounding box center [370, 196] width 176 height 33
click at [709, 416] on input "Yes" at bounding box center [712, 414] width 13 height 13
radio input "true"
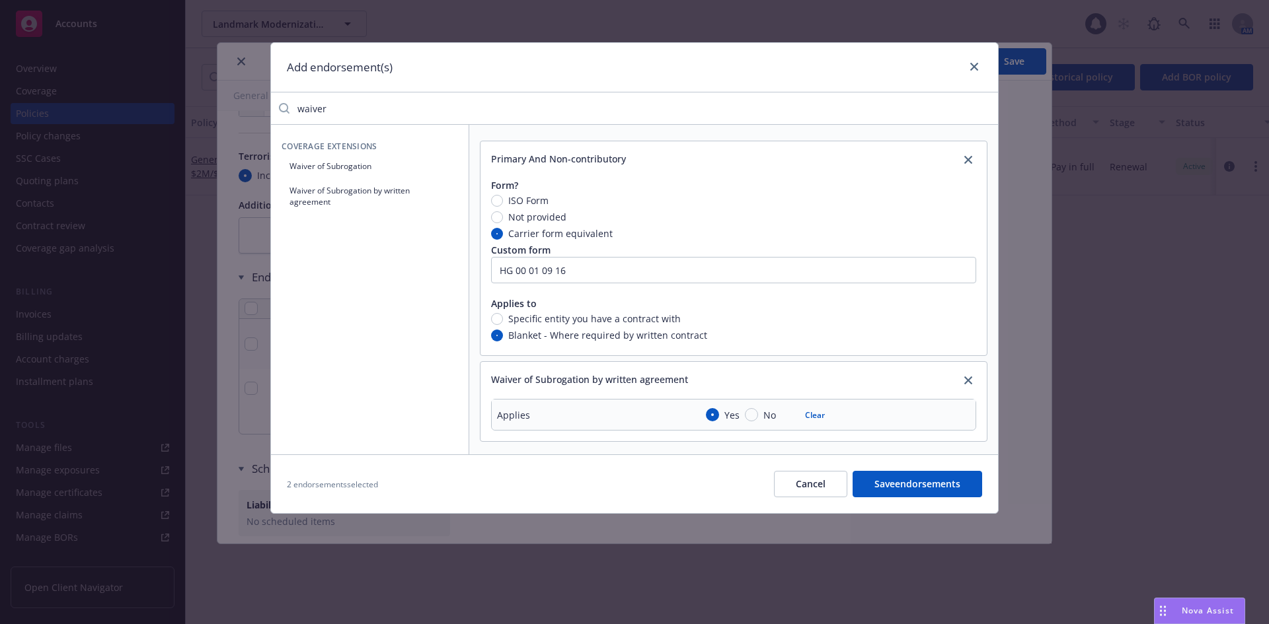
click at [581, 122] on div "Add endorsement(s) waiver Coverage Extensions Waiver of Subrogation Waiver of S…" at bounding box center [634, 278] width 728 height 472
click at [410, 112] on input "waiver" at bounding box center [643, 108] width 708 height 26
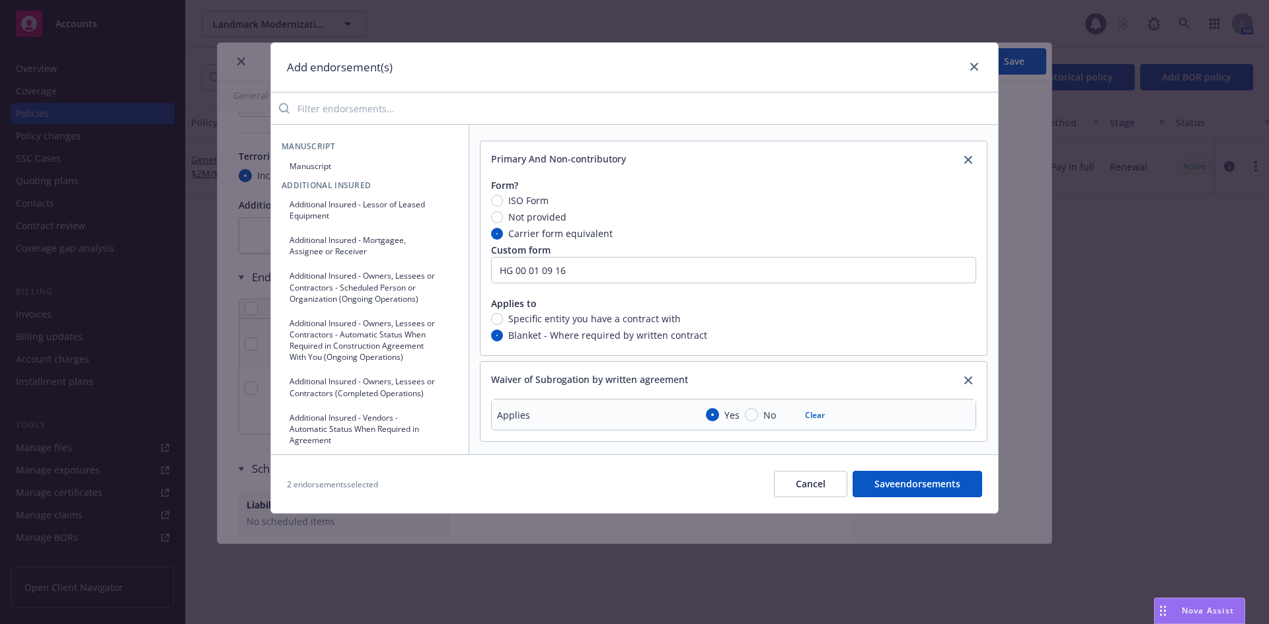
click at [324, 159] on button "Manuscript" at bounding box center [370, 166] width 176 height 22
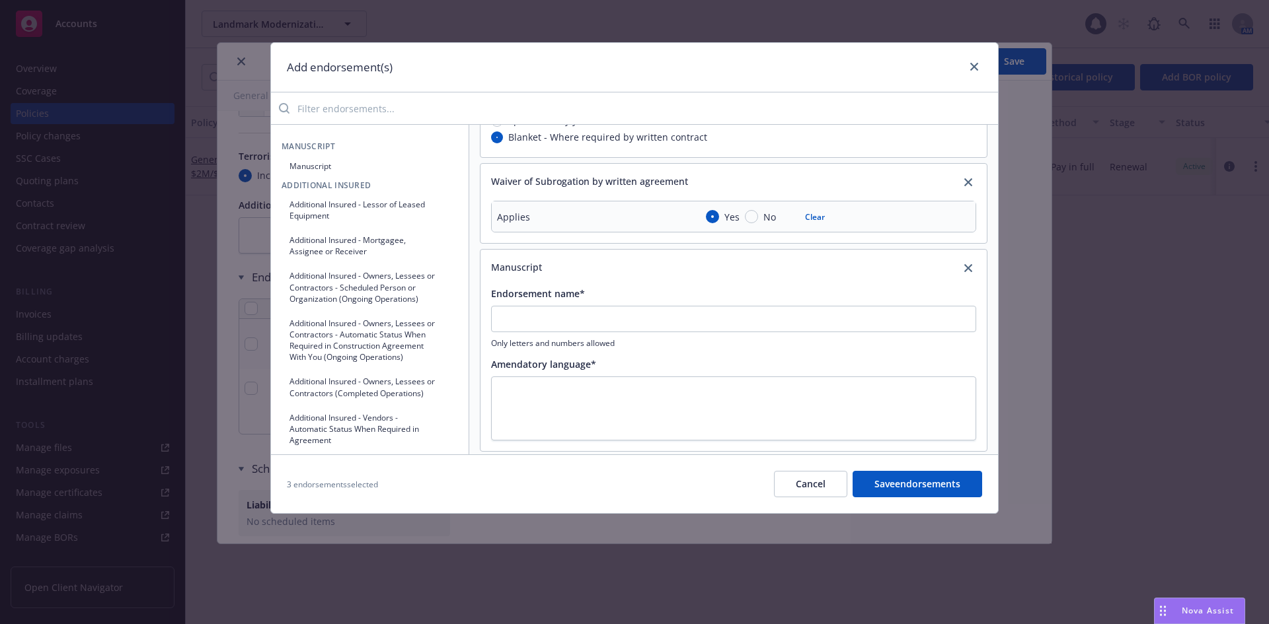
scroll to position [211, 0]
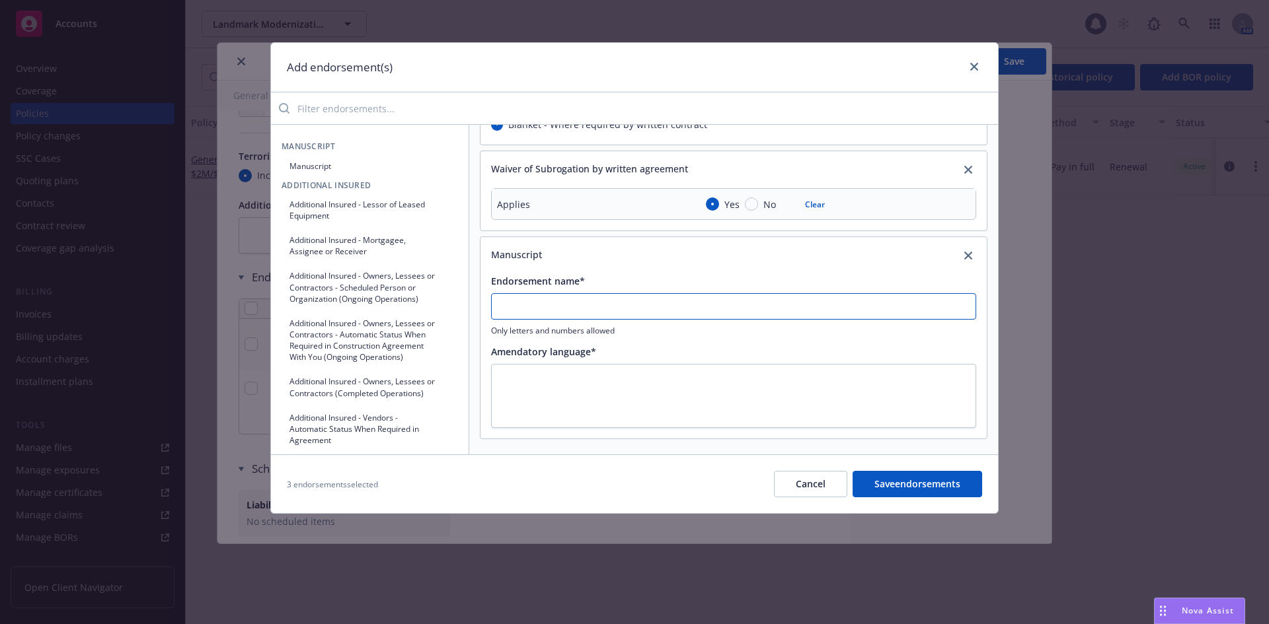
click at [564, 297] on input "Endorsement name*" at bounding box center [733, 306] width 485 height 26
type input "Liability Deductible"
click at [524, 373] on textarea at bounding box center [733, 396] width 485 height 64
type textarea "x"
type textarea "D"
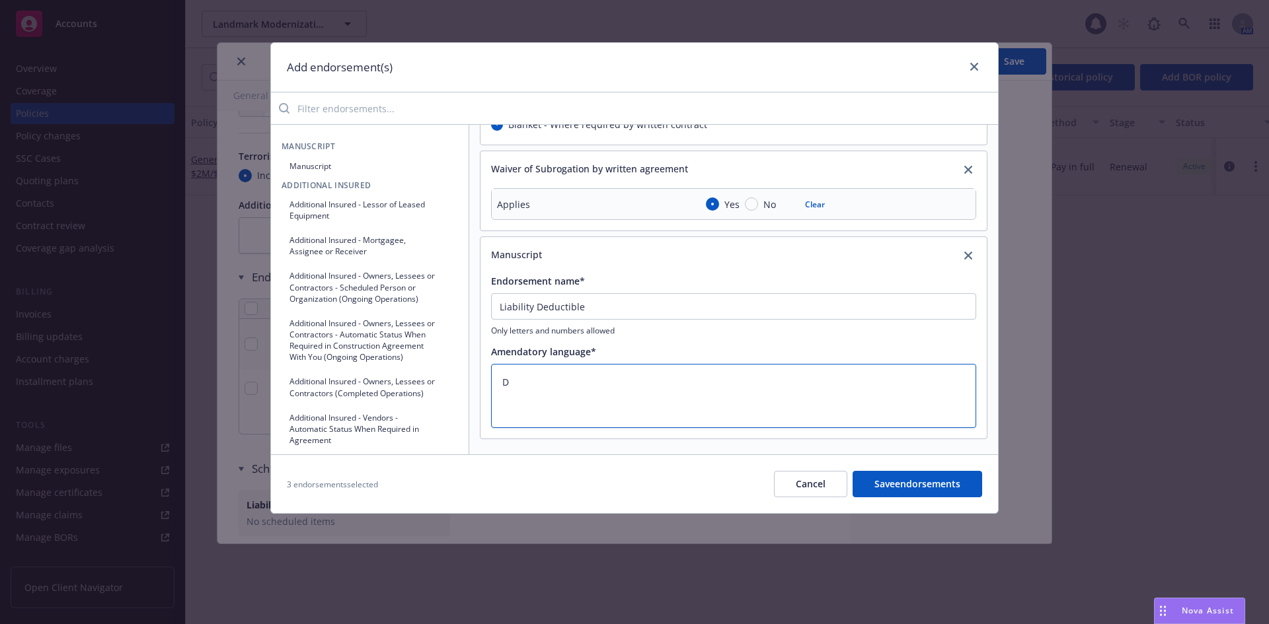
type textarea "x"
type textarea "De"
type textarea "x"
type textarea "Des"
type textarea "x"
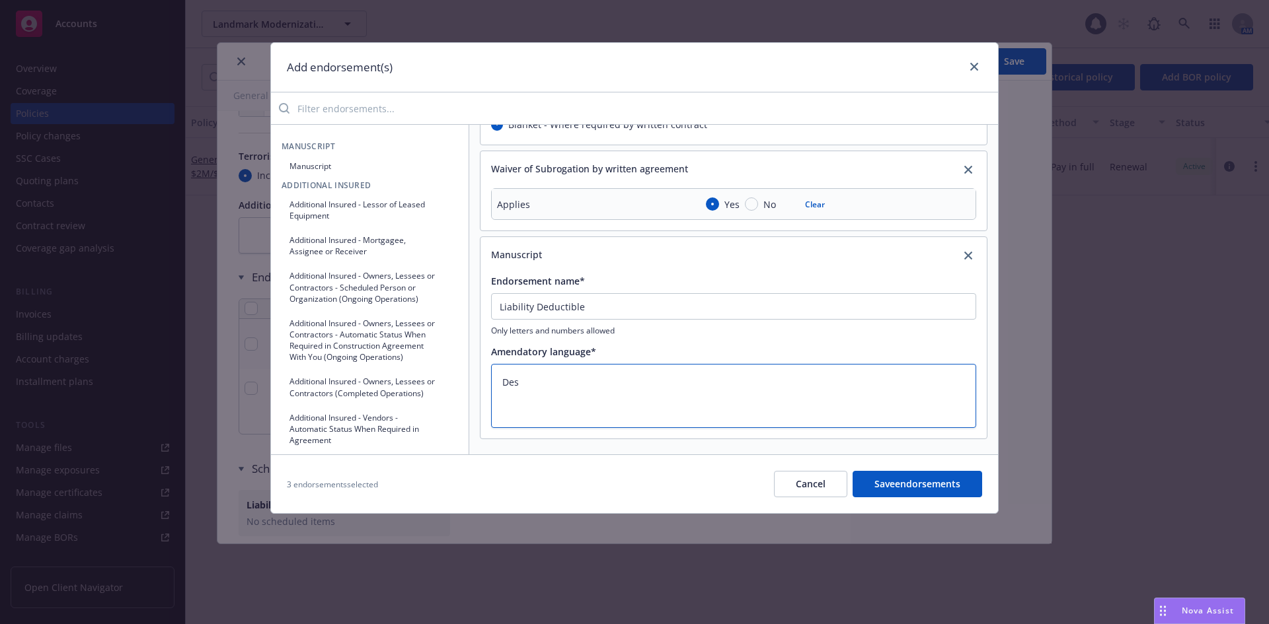
type textarea "Desi"
type textarea "x"
type textarea "Desig"
type textarea "x"
type textarea "Design"
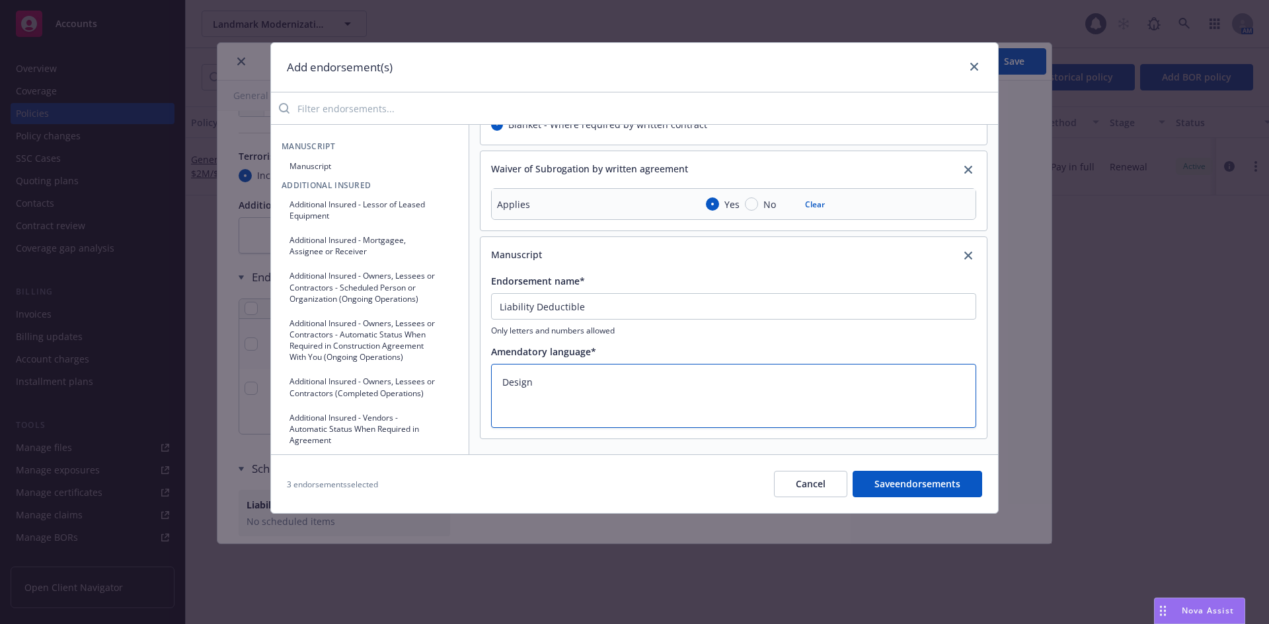
type textarea "x"
type textarea "Designa"
type textarea "x"
type textarea "Designat"
type textarea "x"
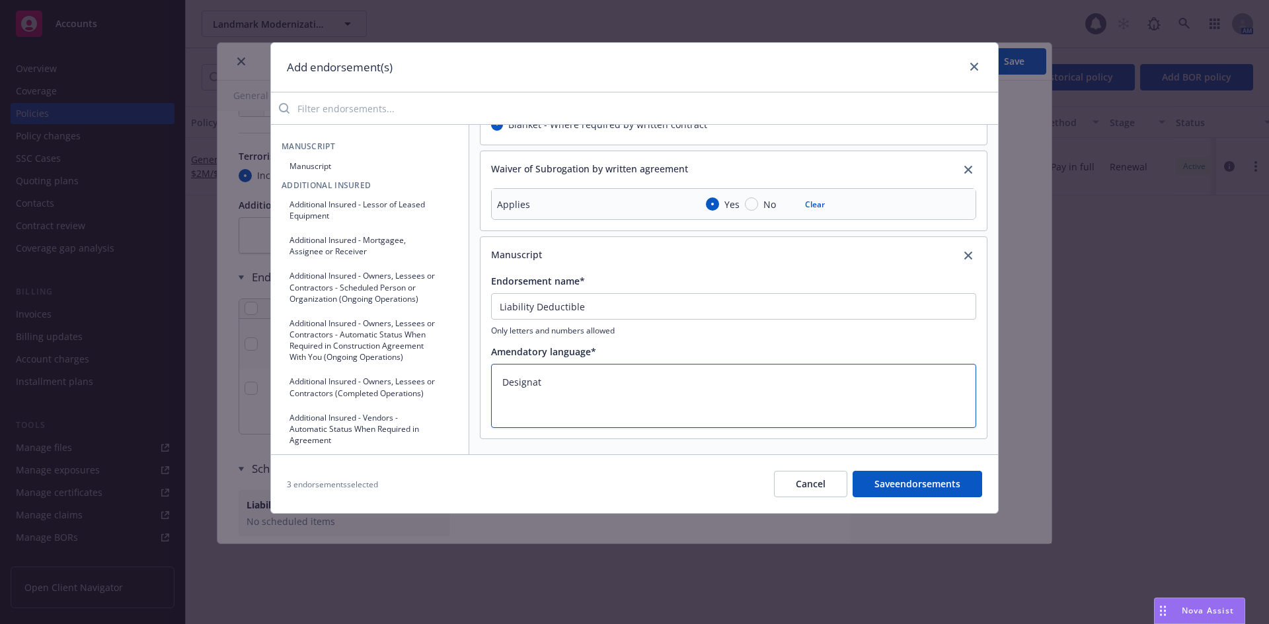
type textarea "Designate"
type textarea "x"
type textarea "Designated"
type textarea "x"
type textarea "Designated"
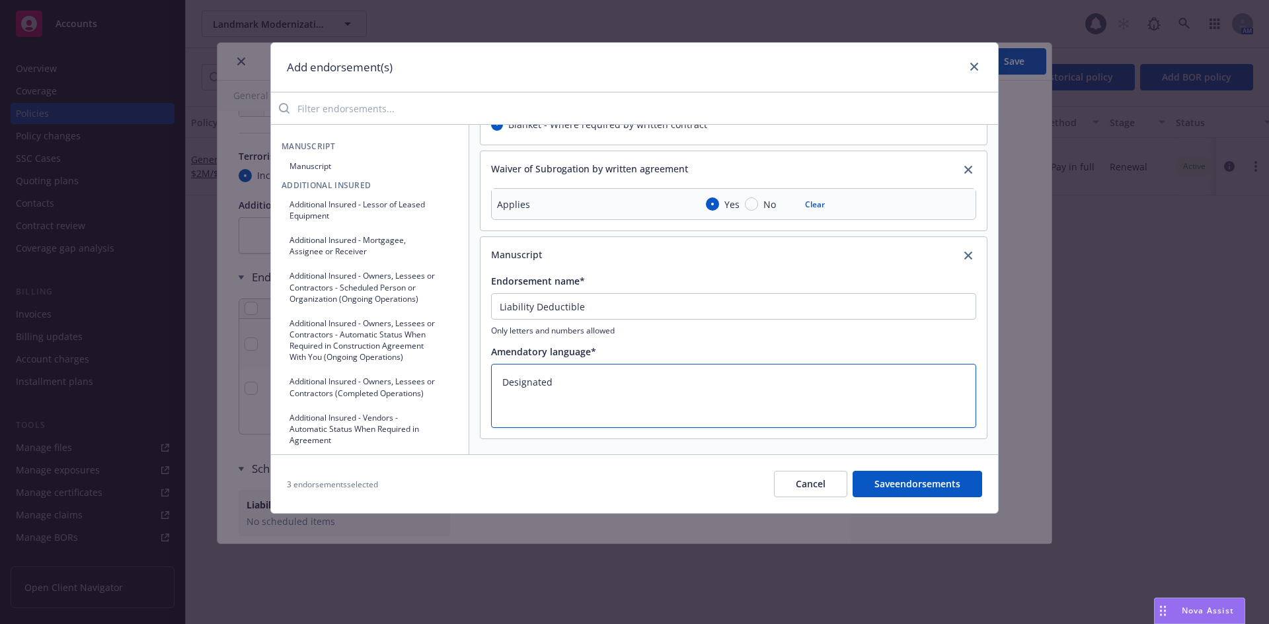
type textarea "x"
type textarea "Designated c"
type textarea "x"
type textarea "Designated co"
type textarea "x"
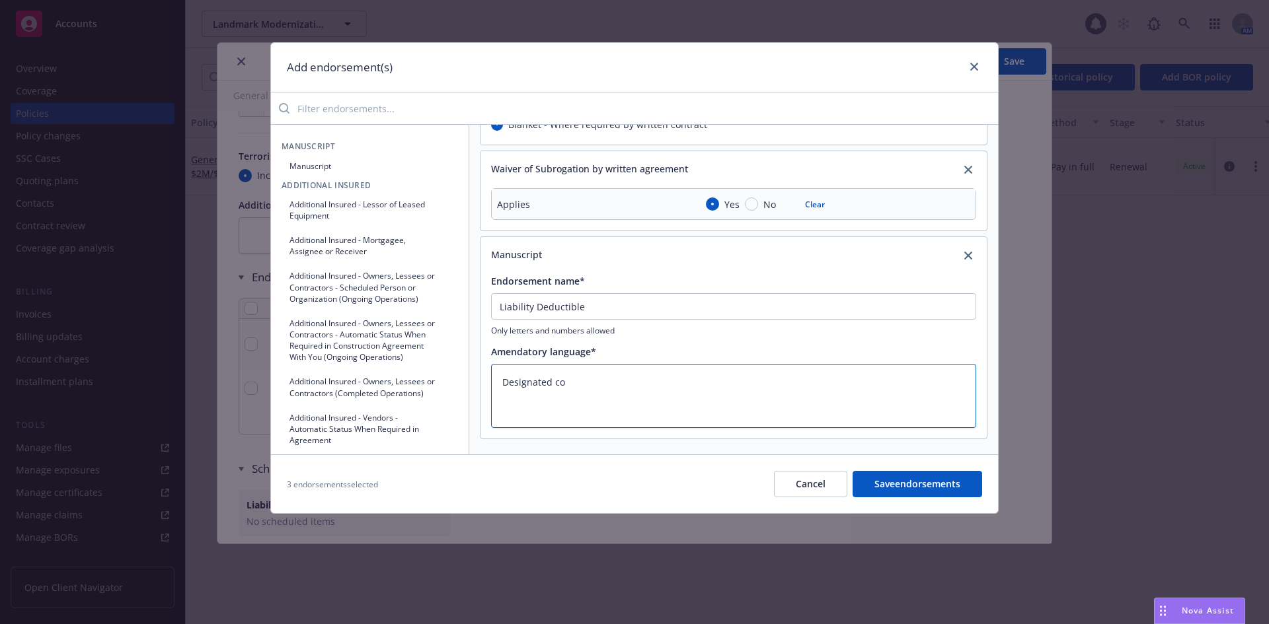
type textarea "Designated cov"
type textarea "x"
type textarea "Designated cove"
type textarea "x"
type textarea "Designated cover"
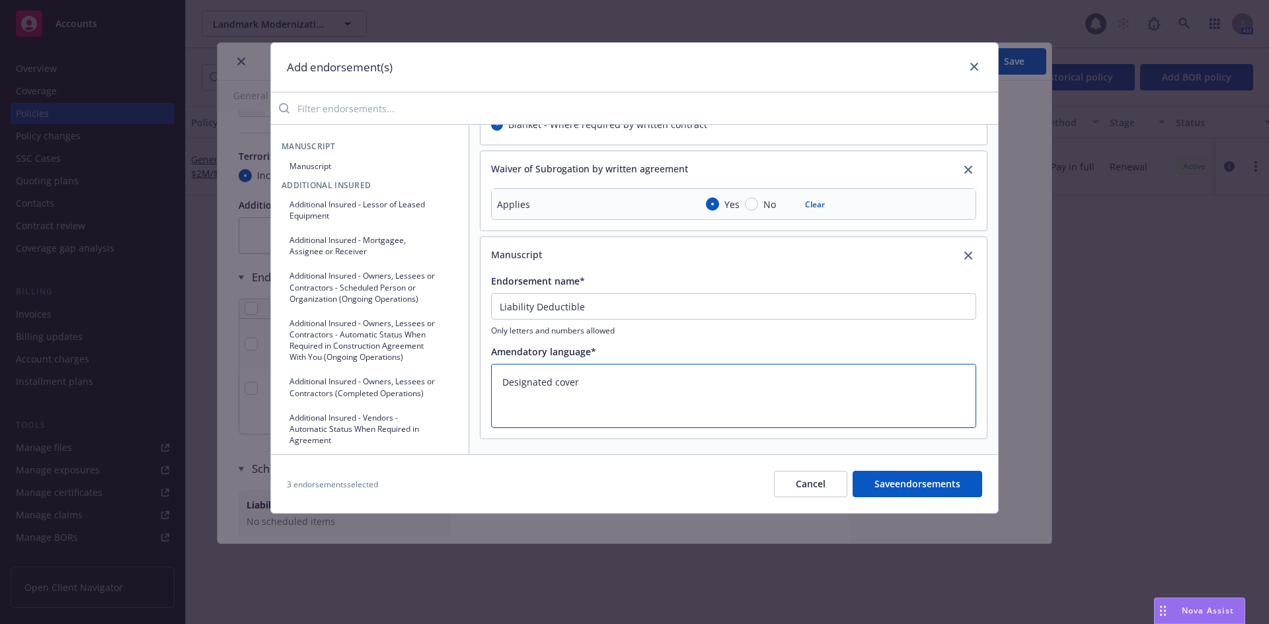
type textarea "x"
type textarea "Designated covera"
type textarea "x"
type textarea "Designated coverag"
type textarea "x"
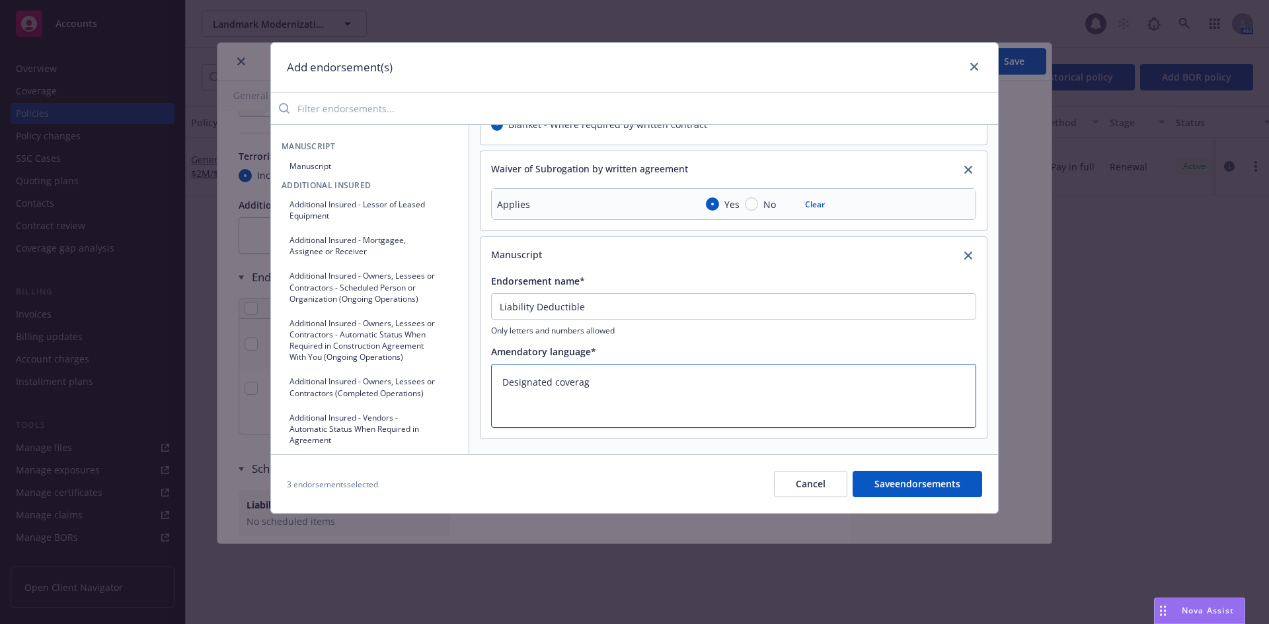
type textarea "Designated coverage"
type textarea "x"
type textarea "Designated coverage"
type textarea "x"
type textarea "Designated coverage c"
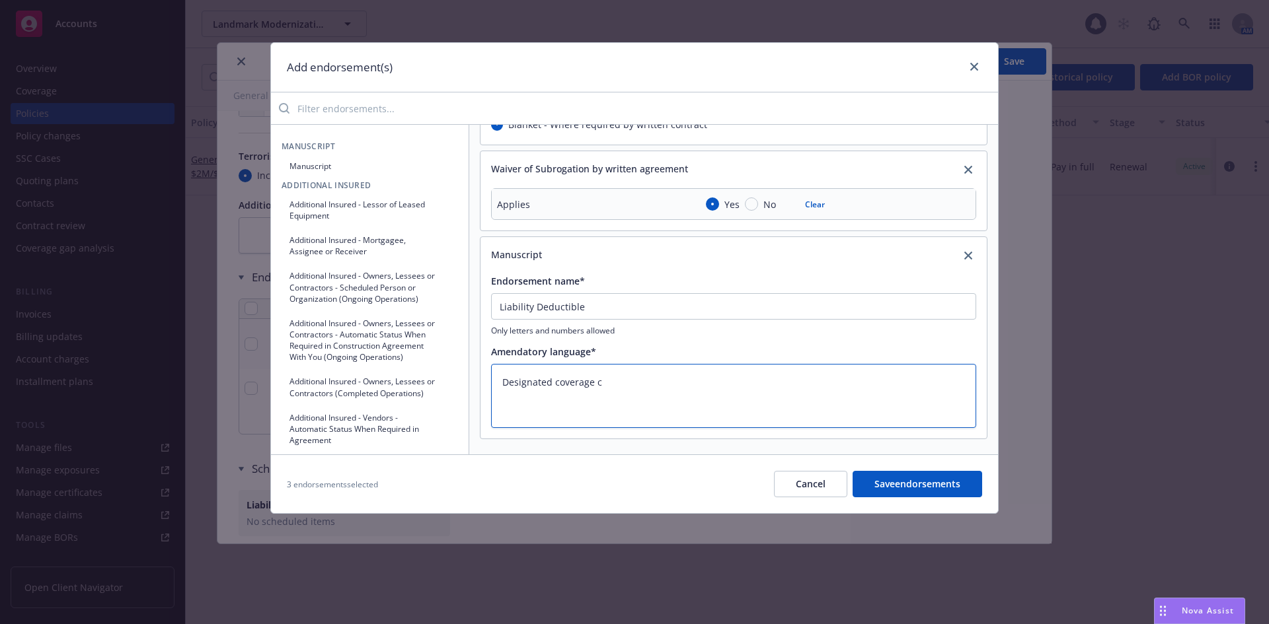
type textarea "x"
type textarea "Designated coverage co"
type textarea "x"
type textarea "Designated coverage com"
type textarea "x"
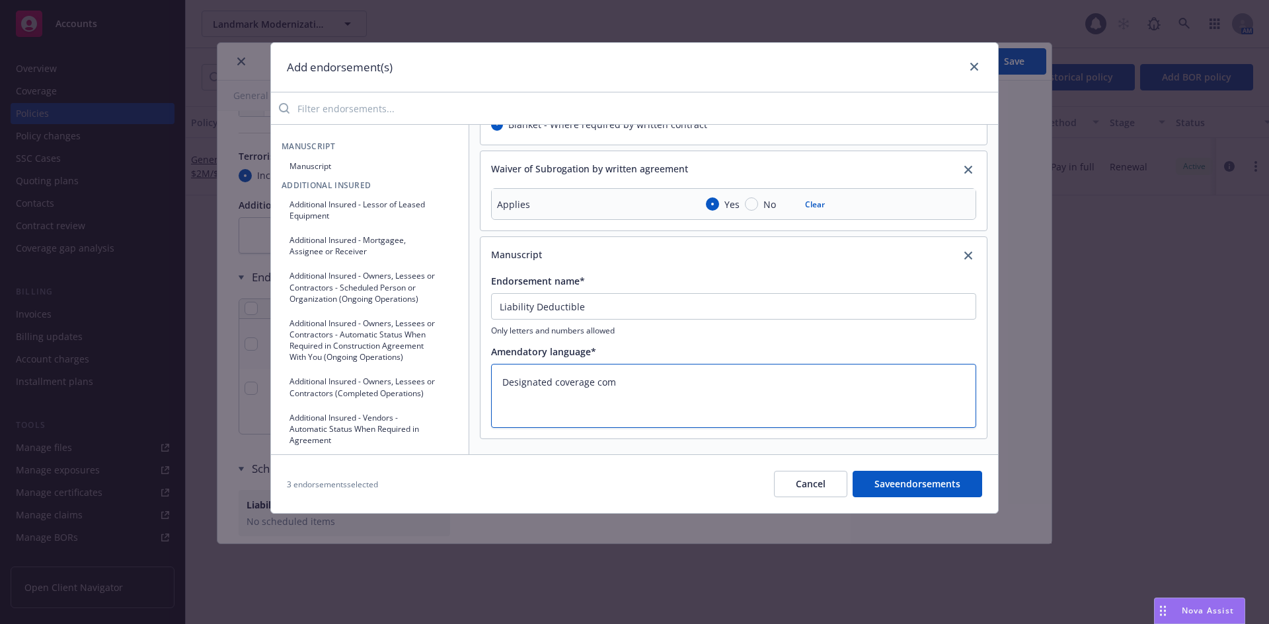
type textarea "Designated coverage comb"
type textarea "x"
type textarea "Designated coverage combi"
type textarea "x"
type textarea "Designated coverage combin"
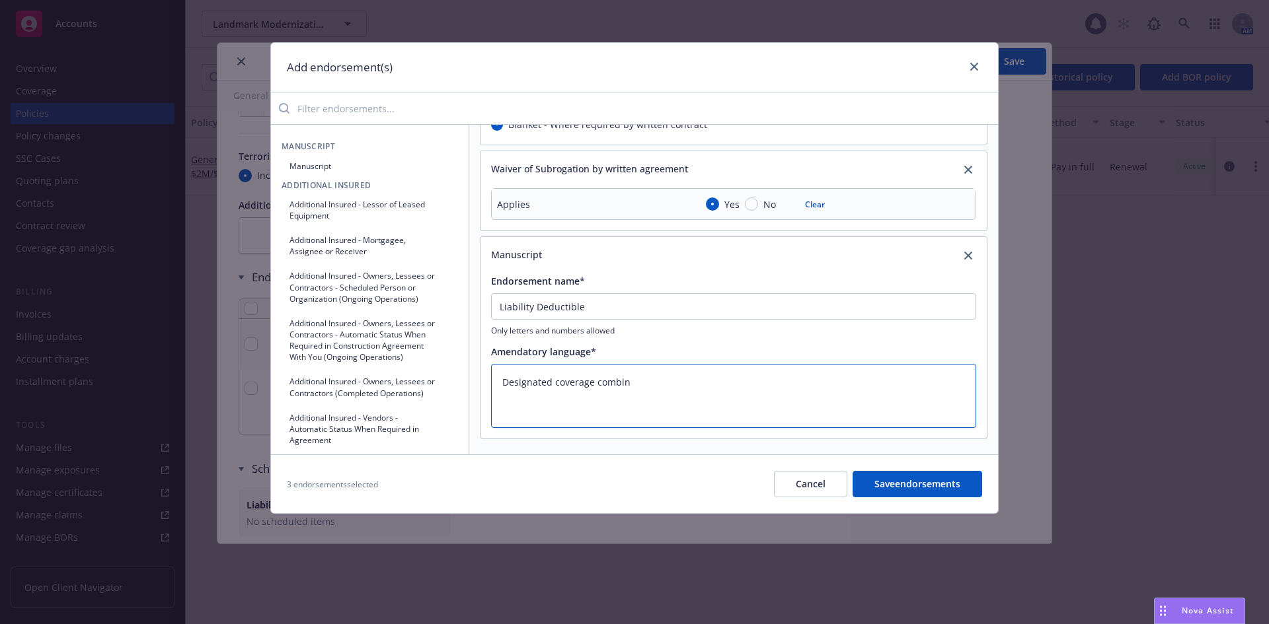
type textarea "x"
type textarea "Designated coverage combine"
type textarea "x"
type textarea "Designated coverage combines"
type textarea "x"
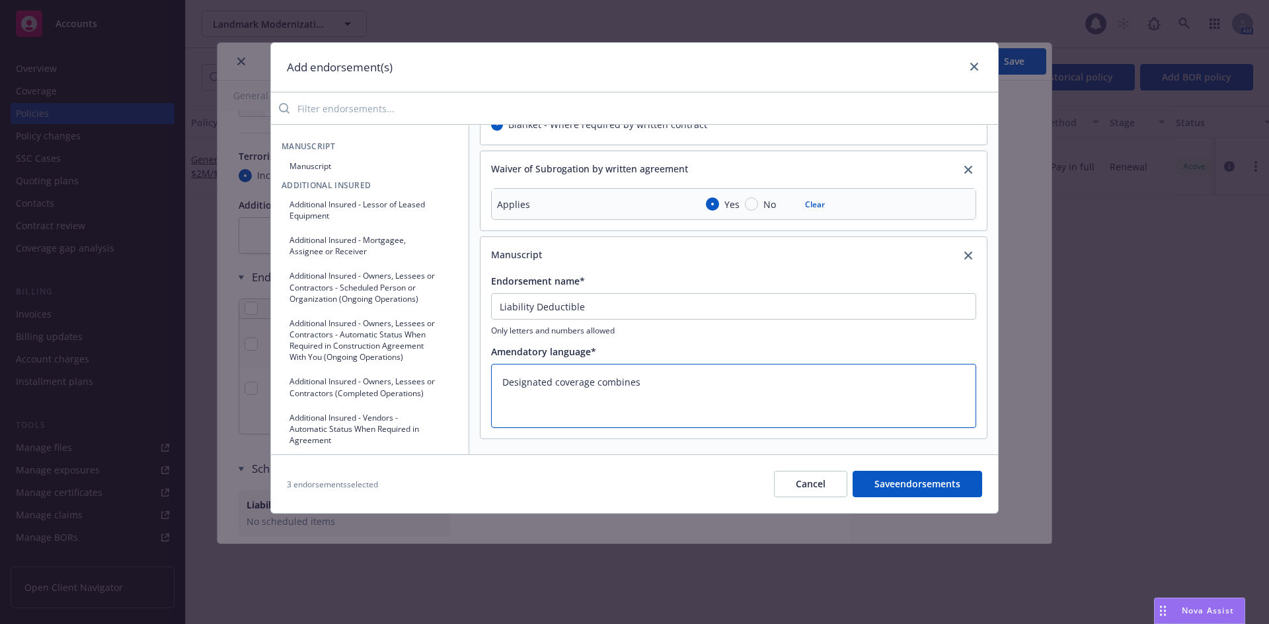
type textarea "Designated coverage combines;"
type textarea "x"
type textarea "Designated coverage combines"
type textarea "x"
type textarea "Designated coverage combines:"
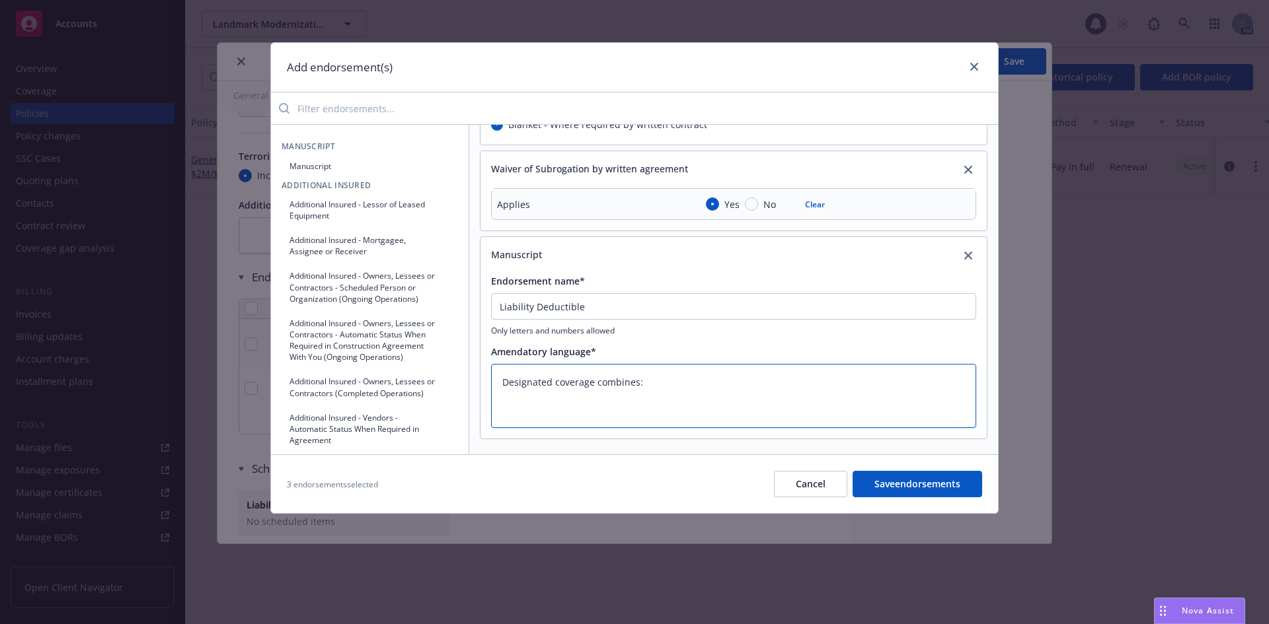
type textarea "x"
type textarea "Designated coverage combines:"
type textarea "x"
type textarea "Designated coverage combines: $"
type textarea "x"
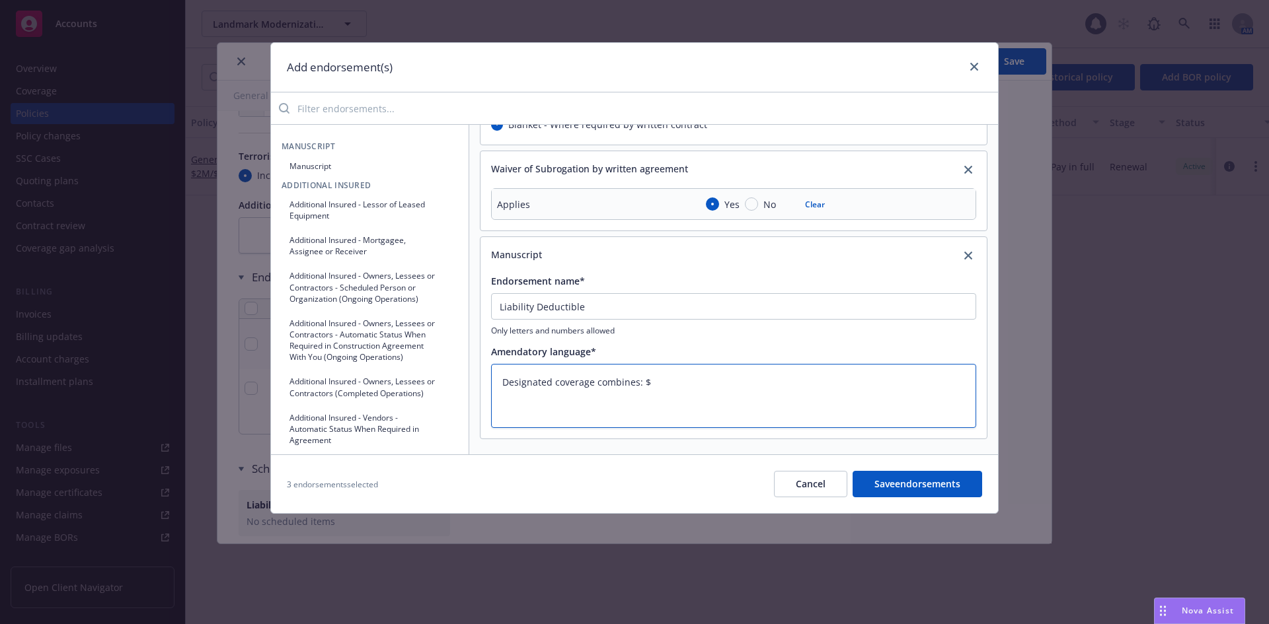
type textarea "Designated coverage combines: $5"
type textarea "x"
type textarea "Designated coverage combines: $5,"
type textarea "x"
type textarea "Designated coverage combines: $5,0"
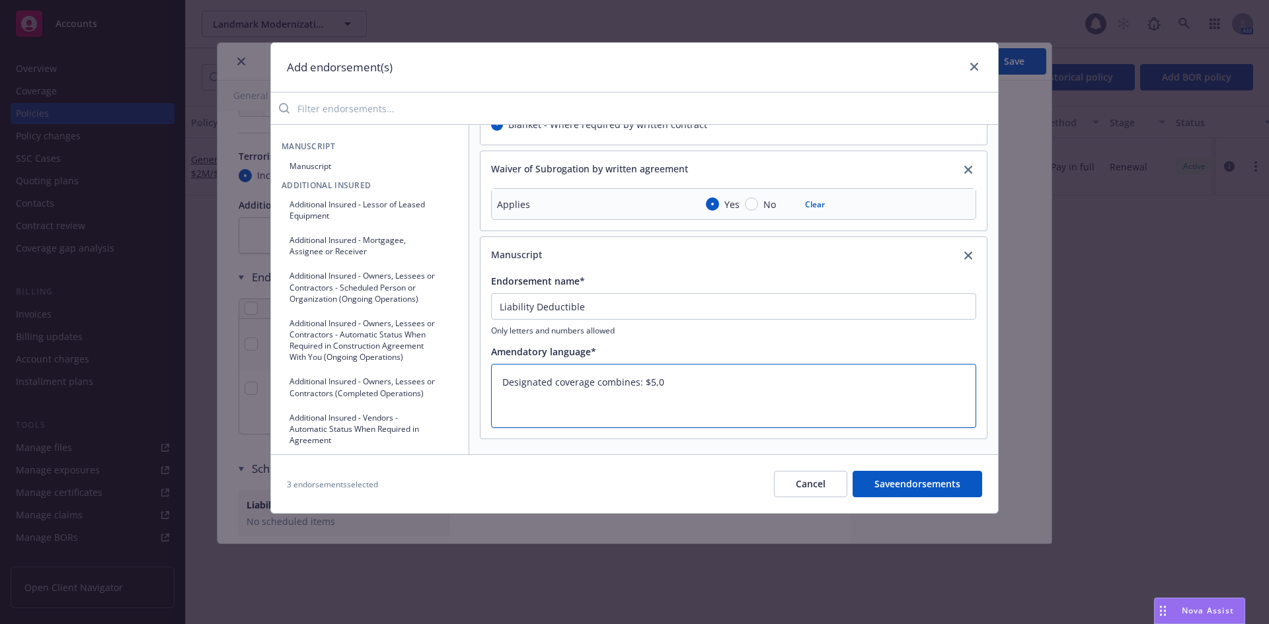
type textarea "x"
type textarea "Designated coverage combines: $5,00"
type textarea "x"
type textarea "Designated coverage combines: $5,000"
drag, startPoint x: 634, startPoint y: 382, endPoint x: 649, endPoint y: 383, distance: 15.2
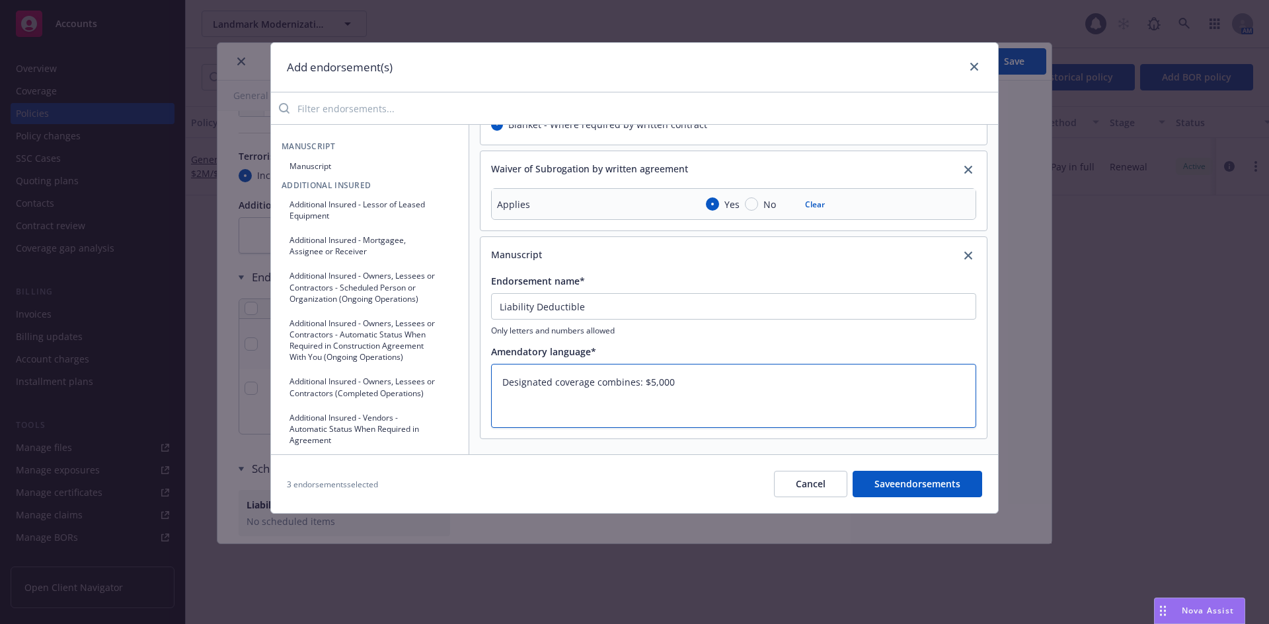
click at [634, 383] on textarea "Designated coverage combines: $5,000" at bounding box center [733, 396] width 485 height 64
type textarea "x"
click at [727, 381] on textarea "Designated coverage combined: $5,000" at bounding box center [733, 396] width 485 height 64
type textarea "Designated coverage combined: $5,000"
click at [889, 481] on button "Save endorsements" at bounding box center [917, 484] width 130 height 26
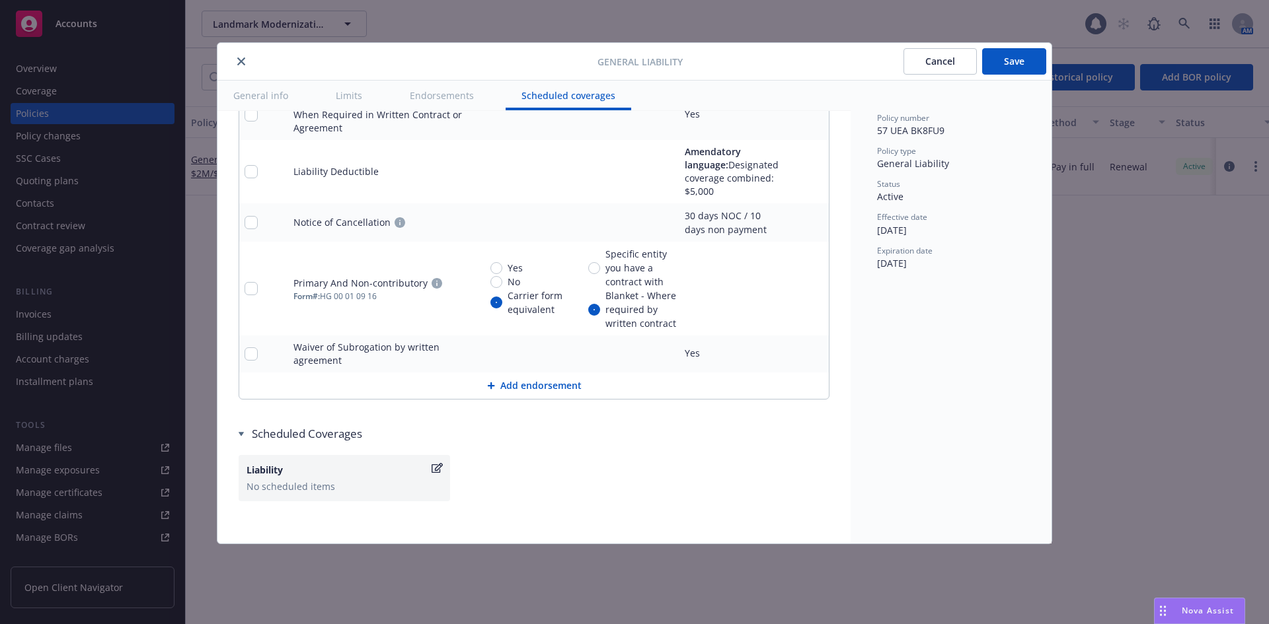
scroll to position [1929, 0]
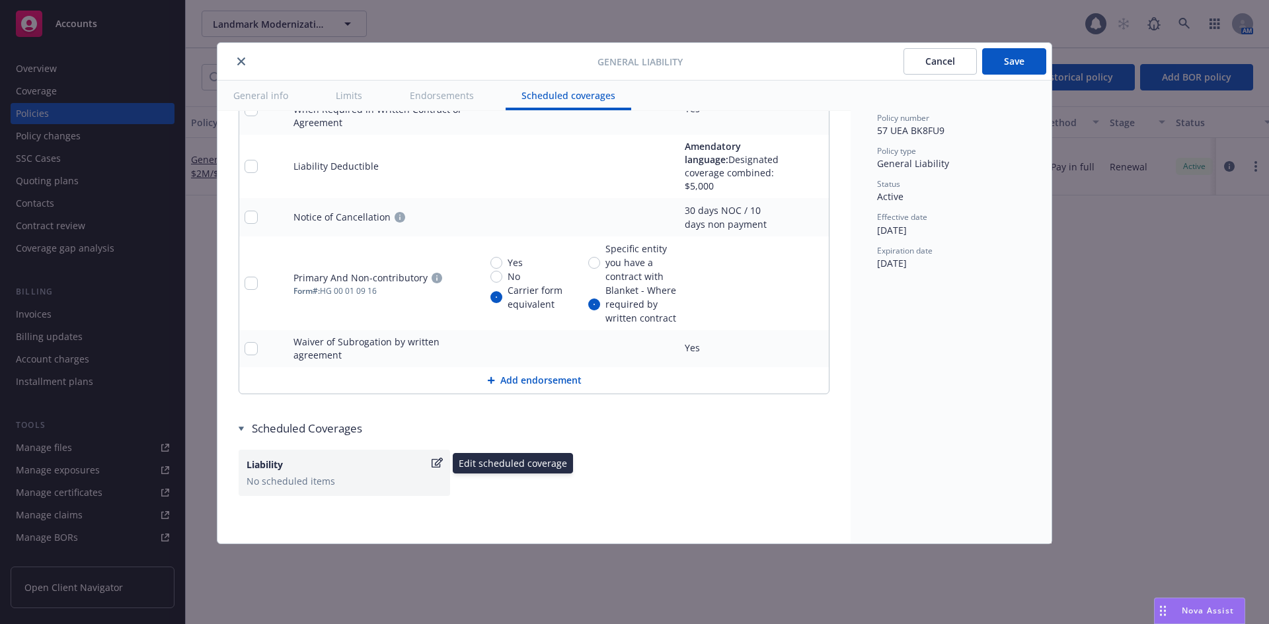
click at [296, 458] on div "Liability" at bounding box center [337, 465] width 182 height 14
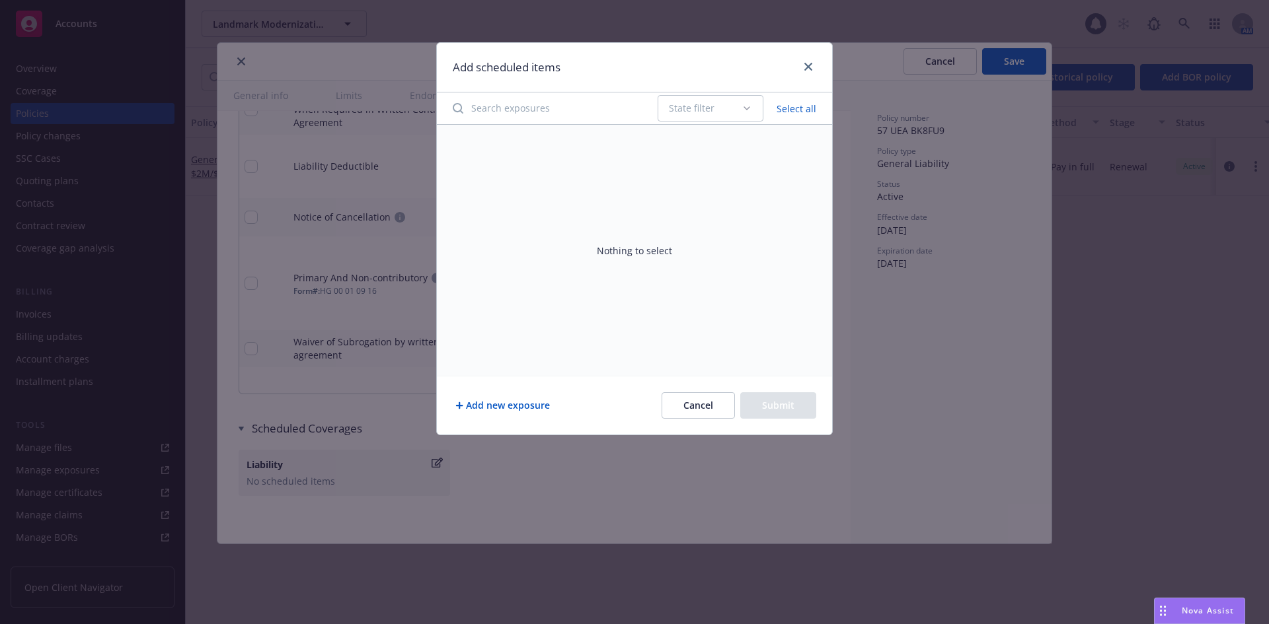
click at [533, 408] on button "Add new exposure" at bounding box center [503, 406] width 100 height 26
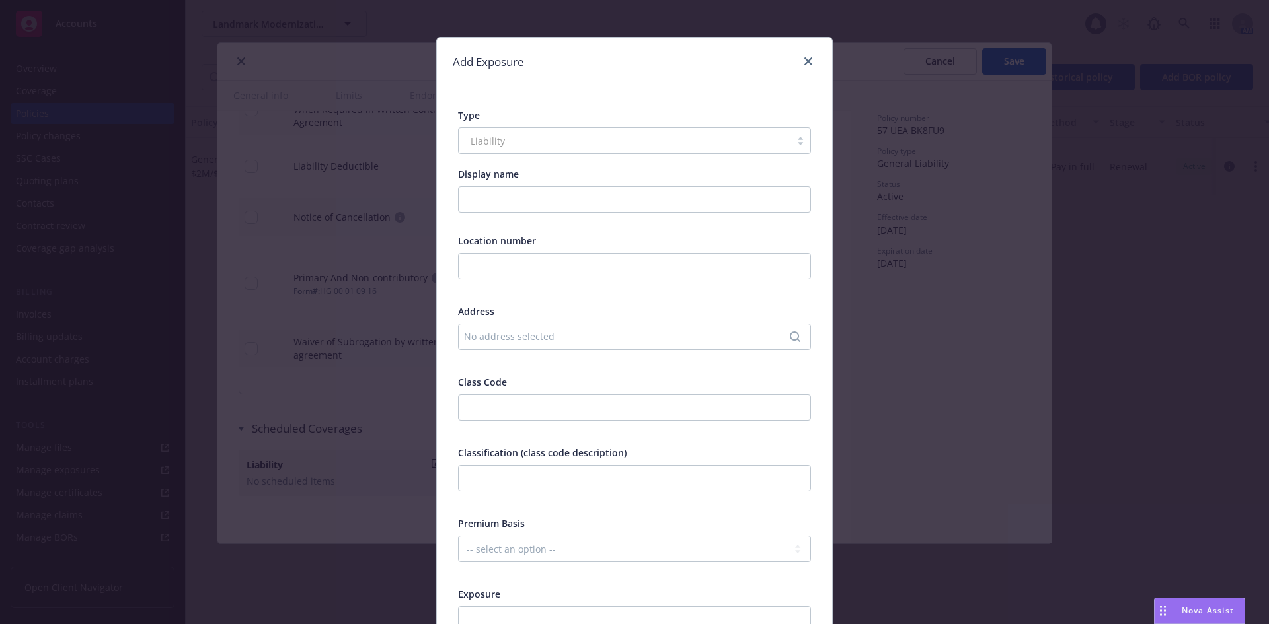
scroll to position [0, 0]
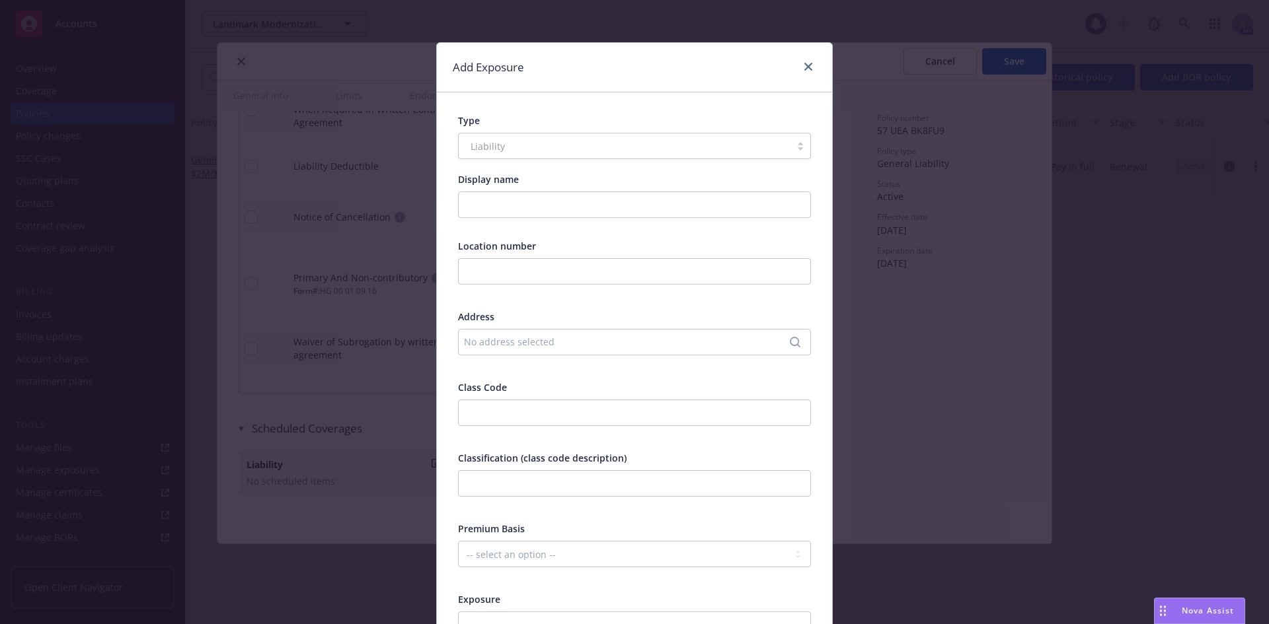
click at [611, 152] on div "Liability" at bounding box center [634, 146] width 353 height 26
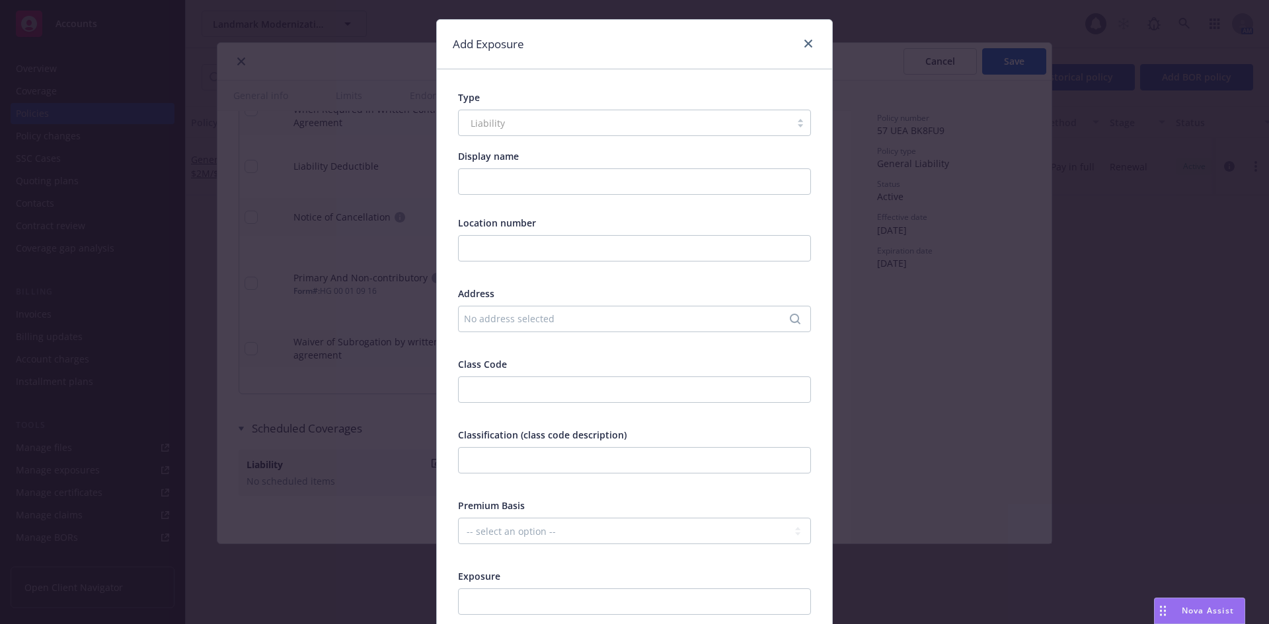
scroll to position [21, 0]
click at [807, 48] on icon "close" at bounding box center [808, 46] width 8 height 8
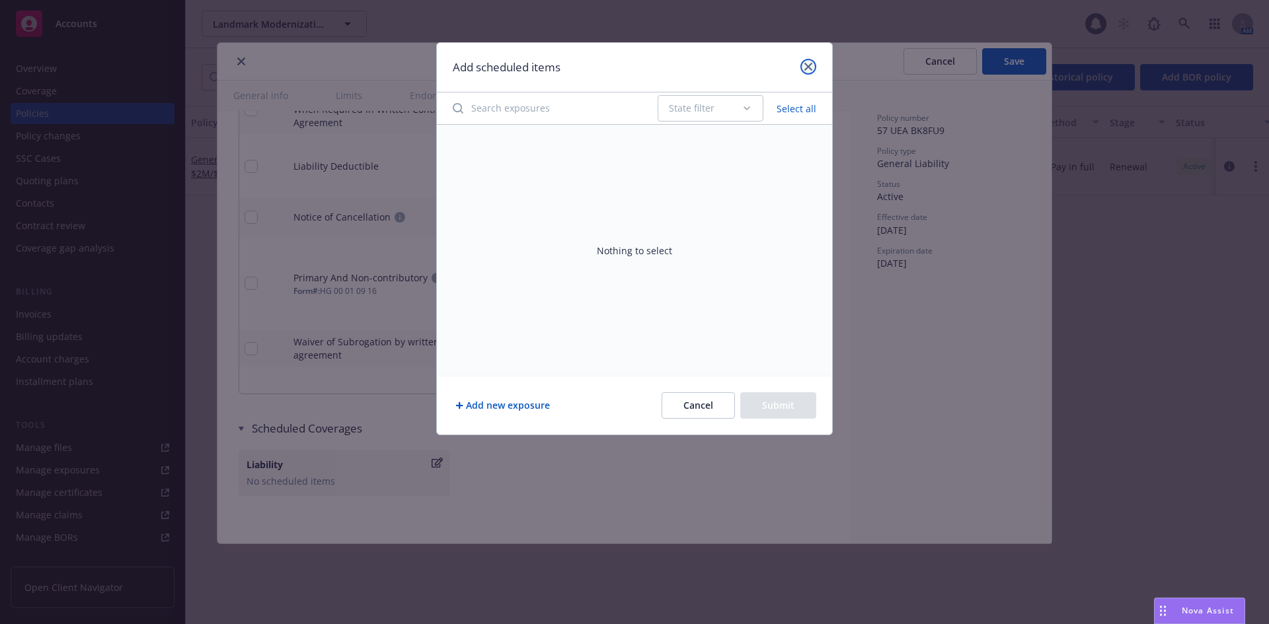
click at [810, 67] on icon "close" at bounding box center [808, 67] width 8 height 8
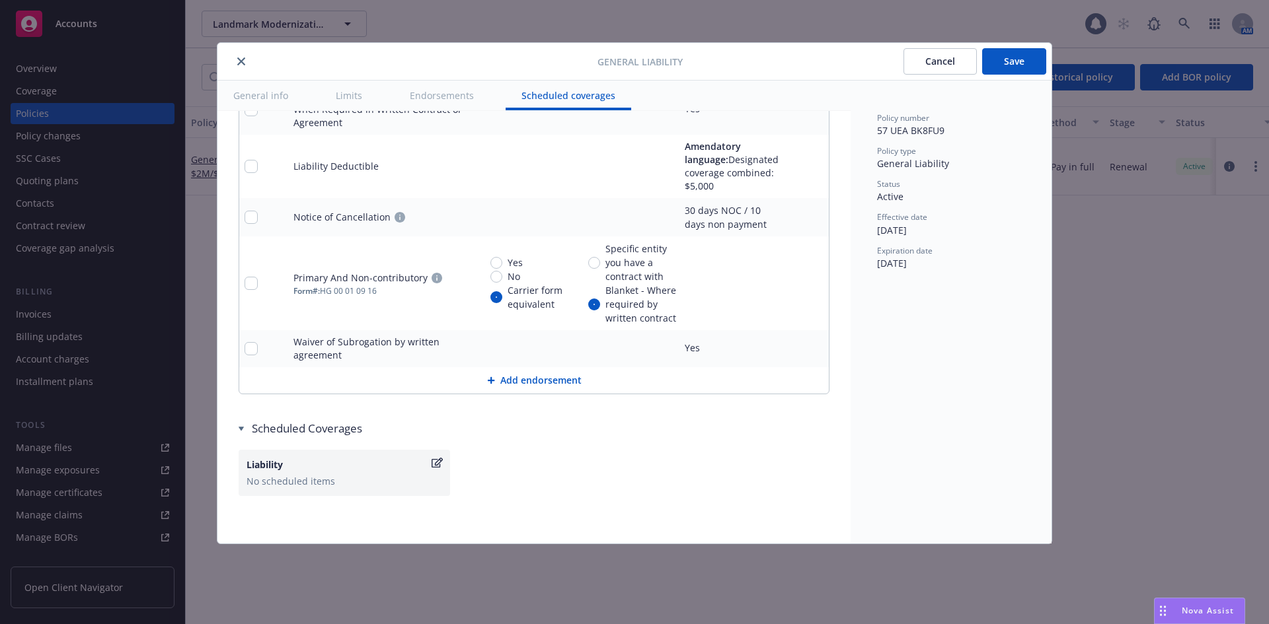
click at [1018, 57] on button "Save" at bounding box center [1014, 61] width 64 height 26
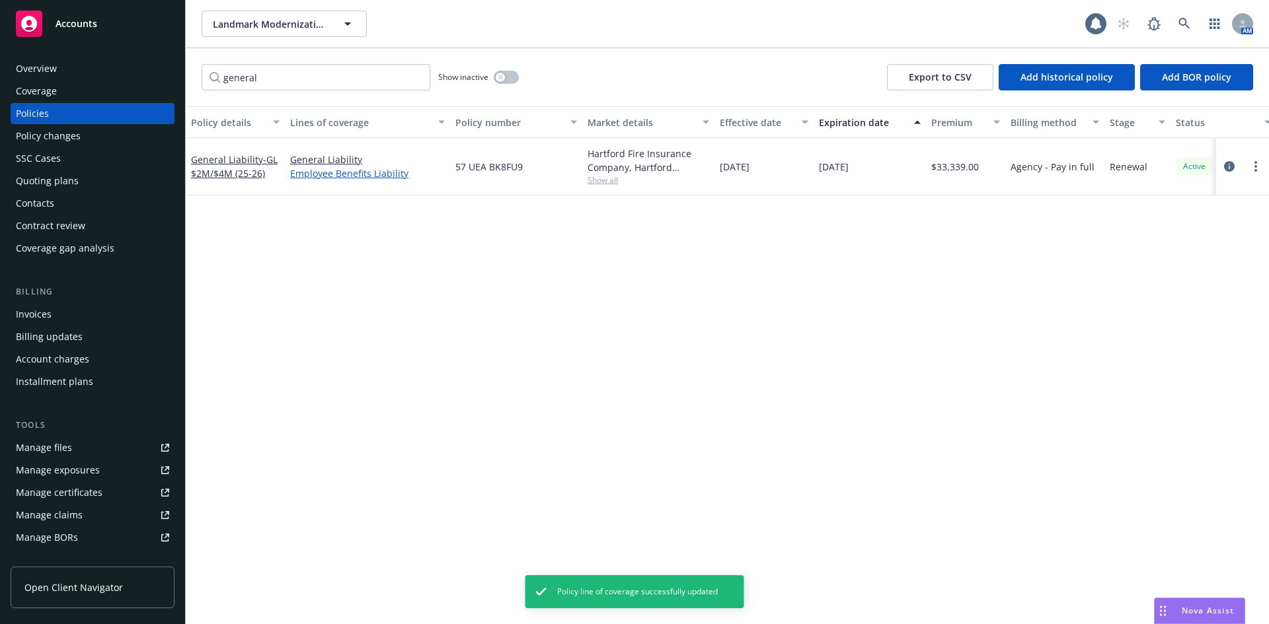
click at [338, 174] on link "Employee Benefits Liability" at bounding box center [367, 174] width 155 height 14
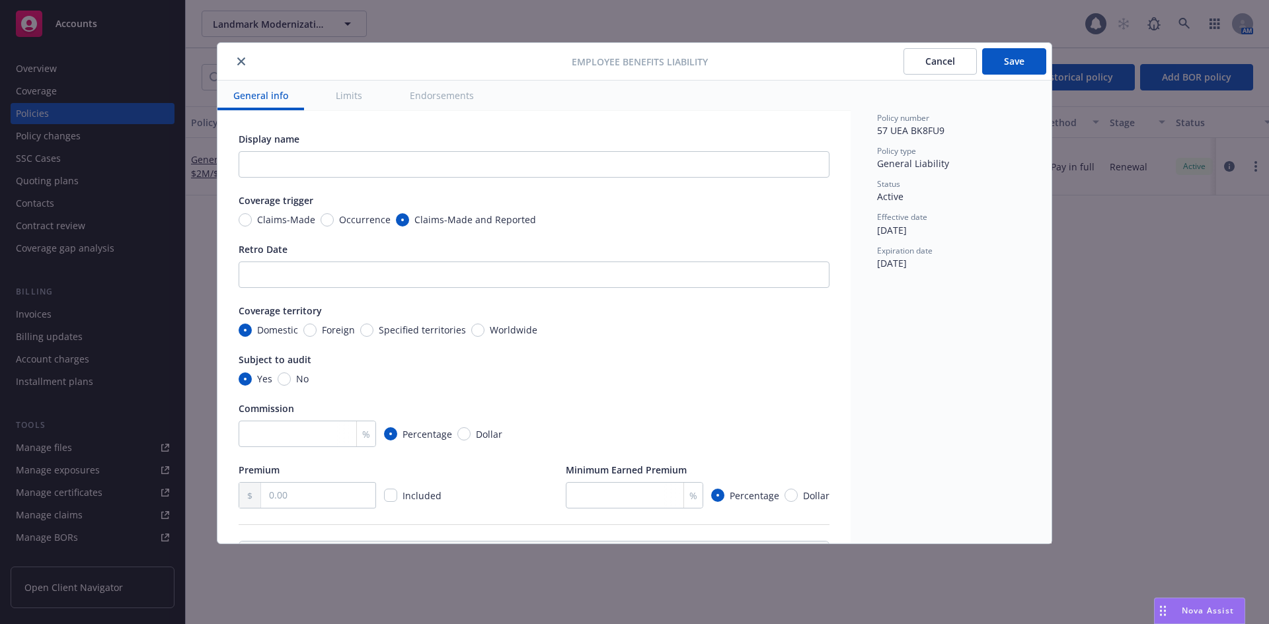
type textarea "x"
click at [237, 59] on icon "close" at bounding box center [241, 61] width 8 height 8
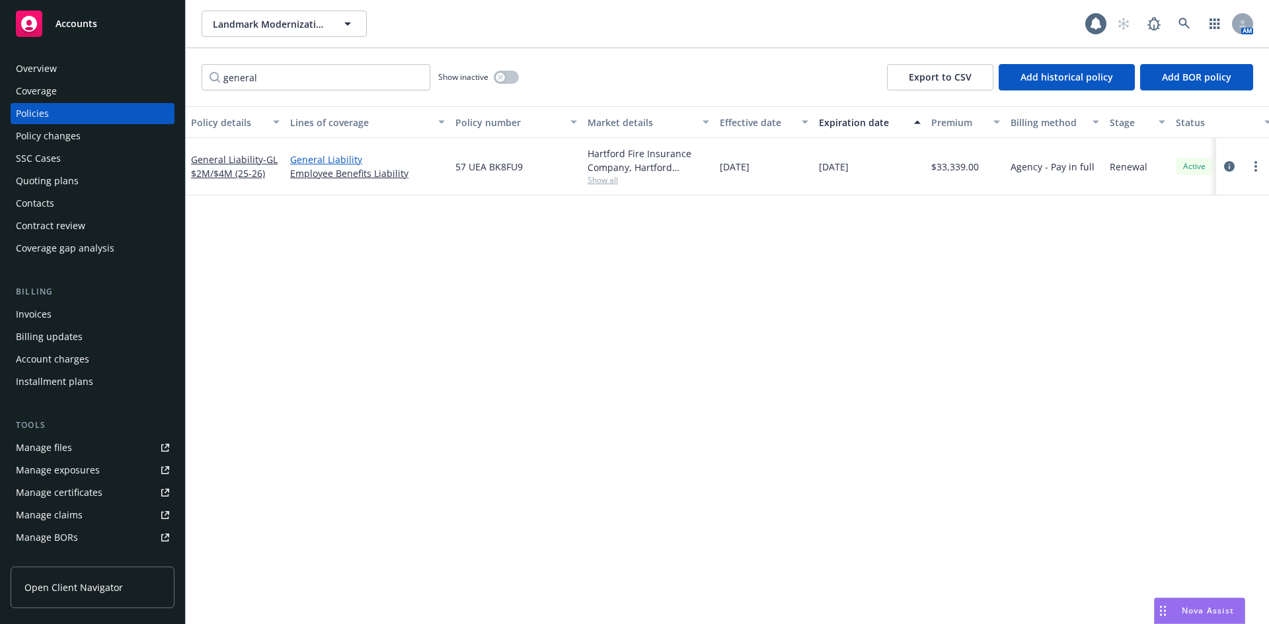
click at [328, 159] on link "General Liability" at bounding box center [367, 160] width 155 height 14
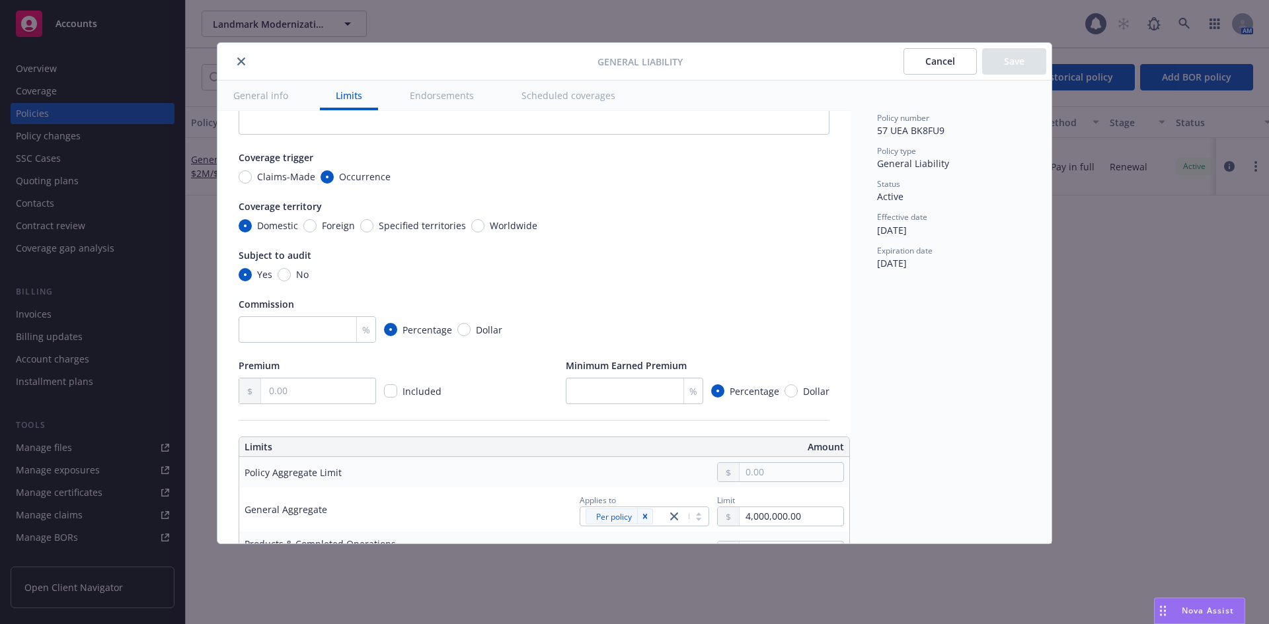
scroll to position [66, 0]
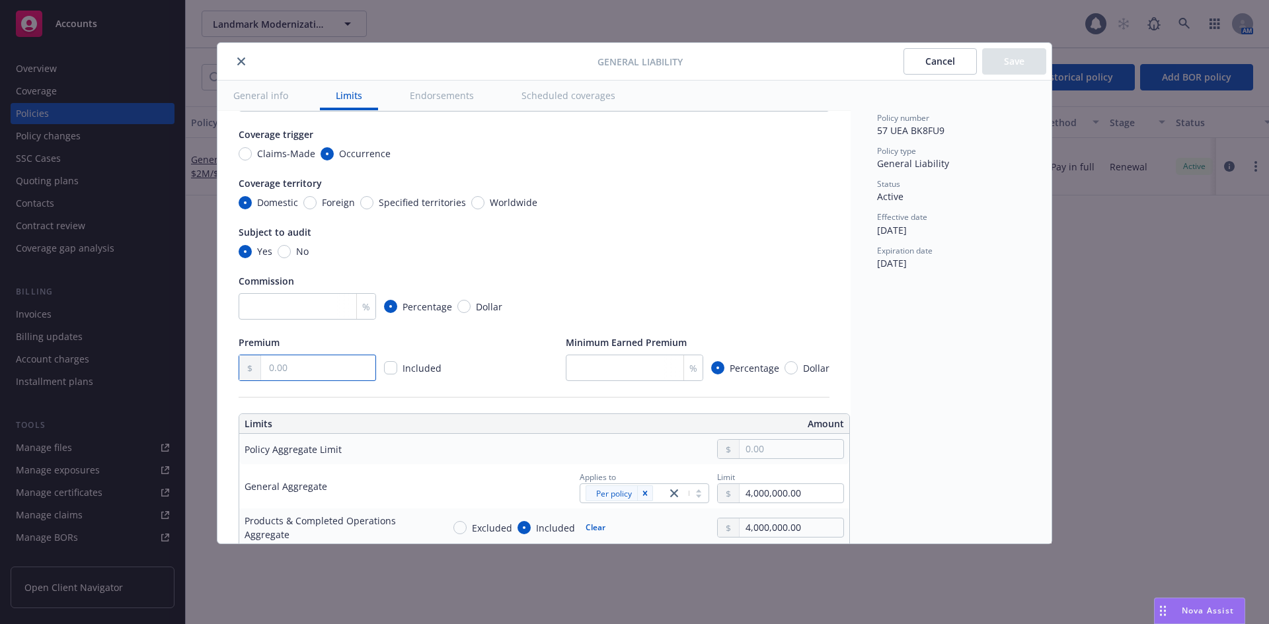
click at [319, 375] on input "text" at bounding box center [318, 368] width 114 height 25
click at [498, 345] on div "Premium 147.00 Included Minimum Earned Premium % Percentage Dollar" at bounding box center [534, 359] width 591 height 46
click at [282, 367] on input "147.00" at bounding box center [318, 368] width 114 height 25
click at [284, 367] on input "147.00" at bounding box center [318, 368] width 114 height 25
type input "1.00"
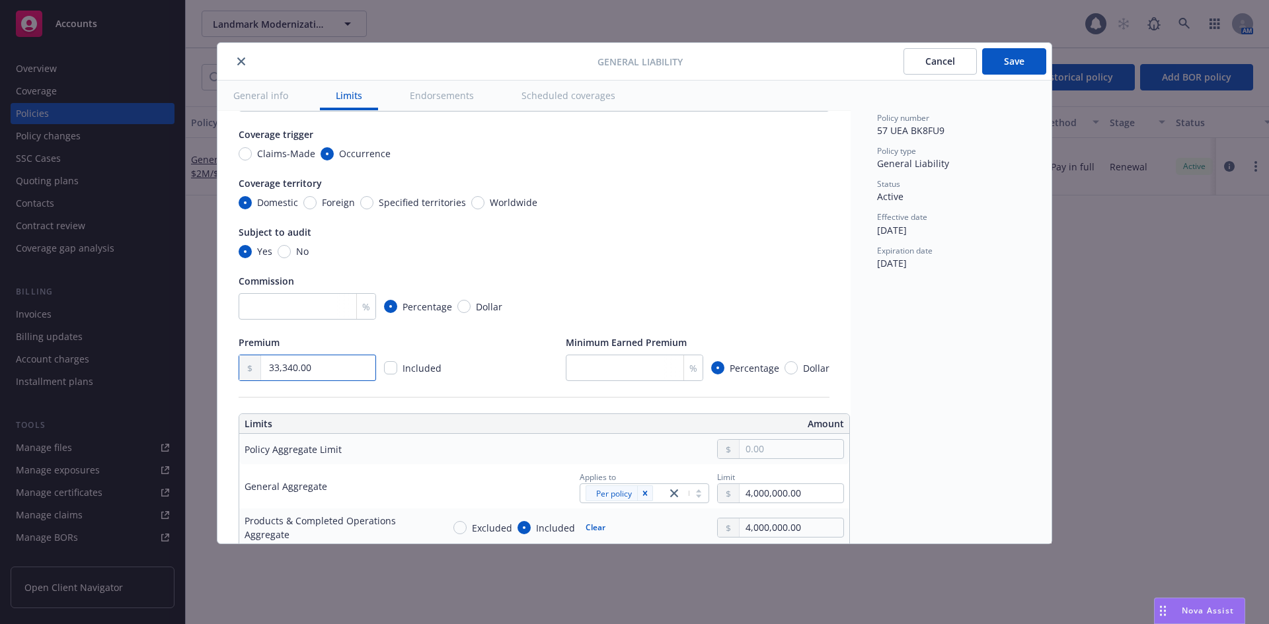
type input "33,340.00"
click at [432, 336] on div "Premium" at bounding box center [342, 343] width 206 height 14
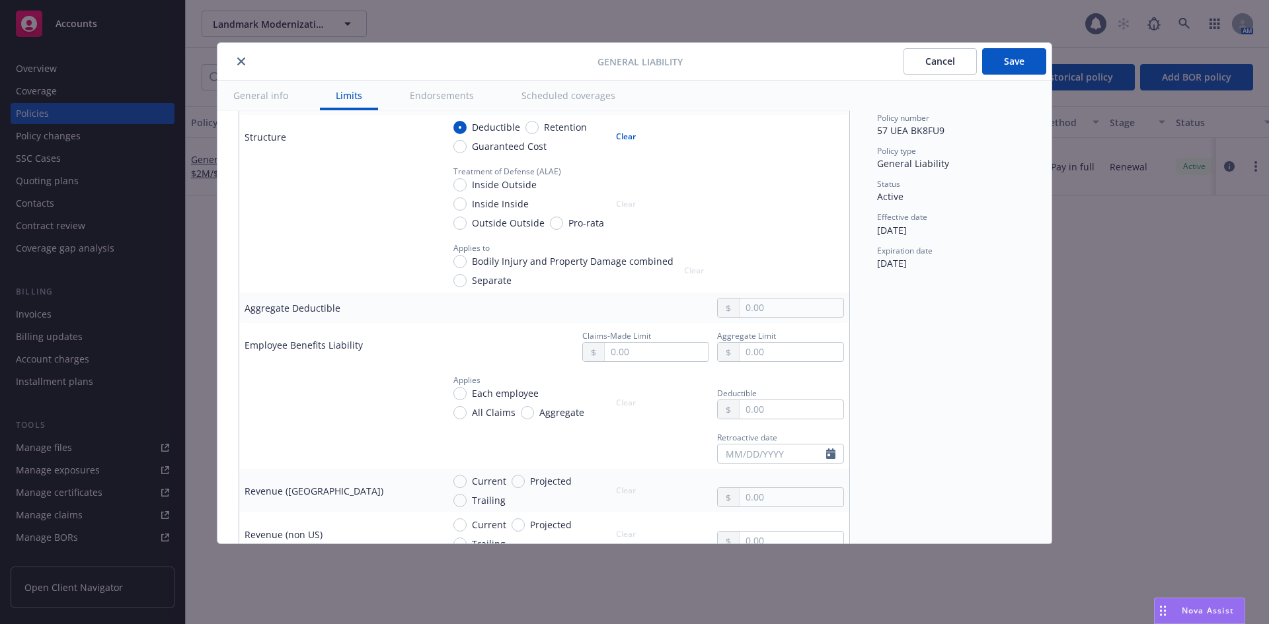
scroll to position [727, 0]
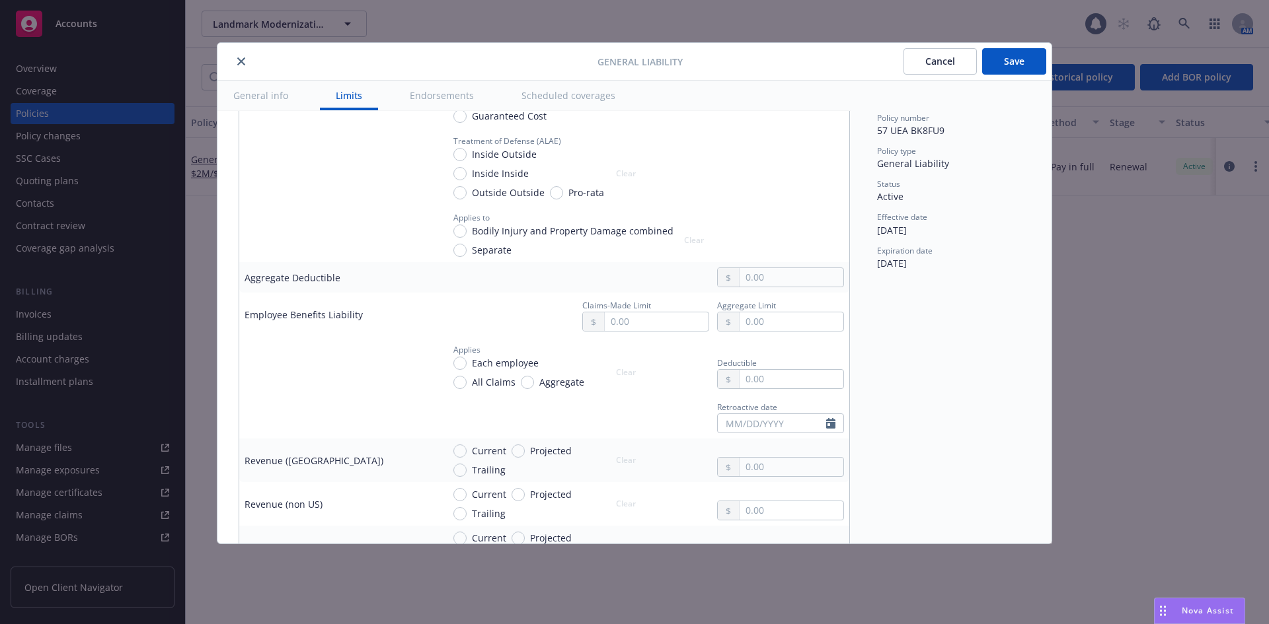
click at [497, 362] on span "Each employee" at bounding box center [505, 363] width 67 height 14
click at [467, 362] on input "Each employee" at bounding box center [459, 363] width 13 height 13
click at [622, 377] on button "Clear" at bounding box center [626, 372] width 36 height 19
radio input "false"
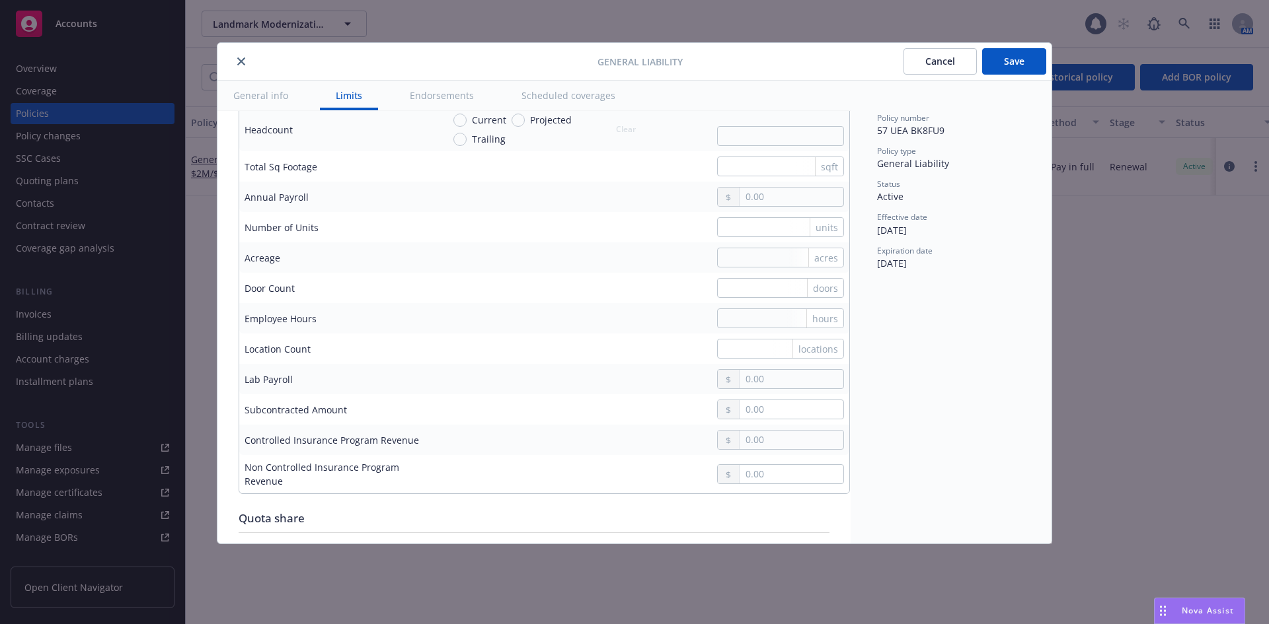
scroll to position [1057, 0]
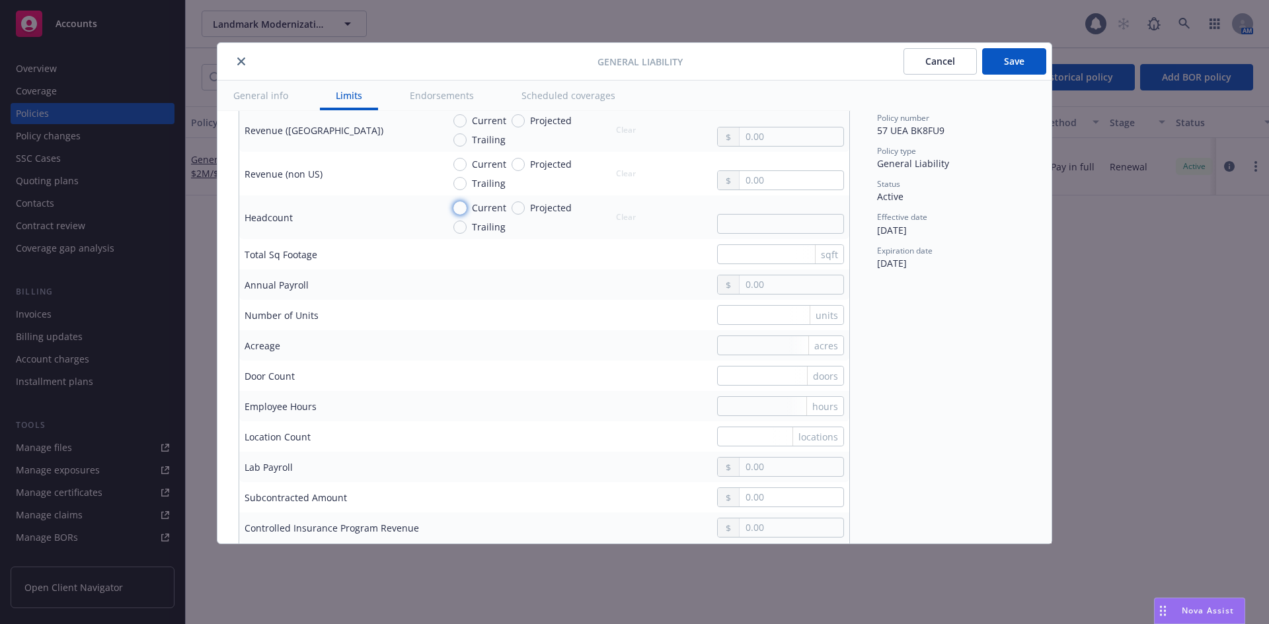
click at [462, 207] on input "Current" at bounding box center [459, 208] width 13 height 13
radio input "true"
click at [739, 227] on input "text" at bounding box center [780, 224] width 127 height 20
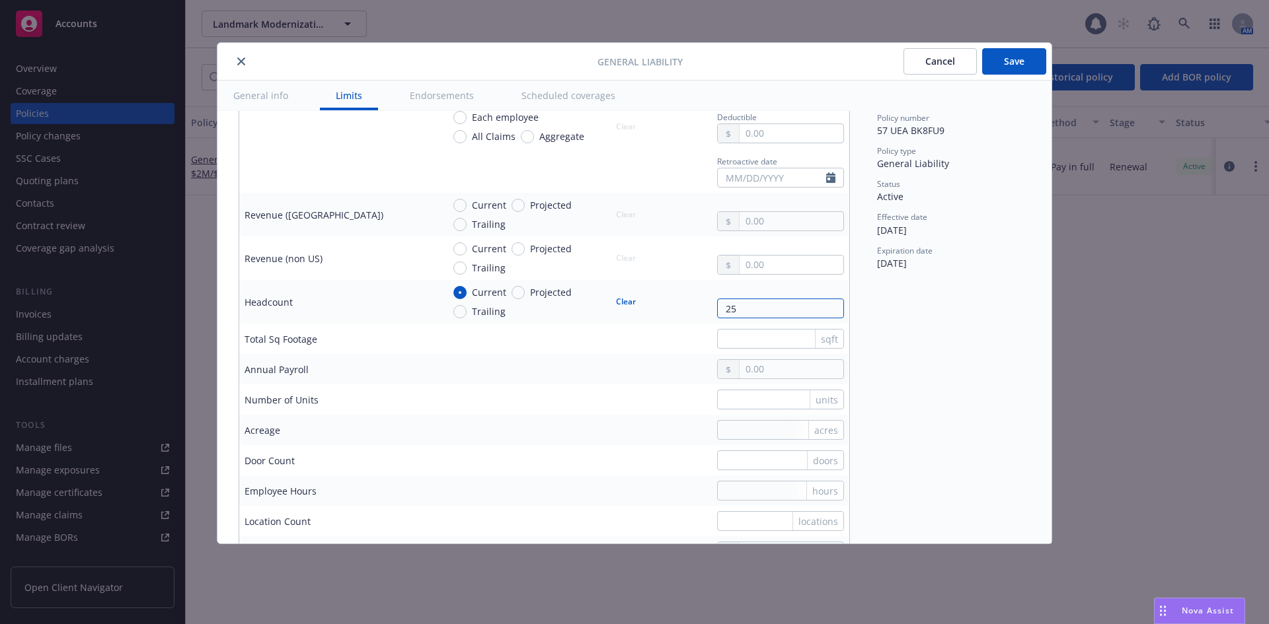
scroll to position [991, 0]
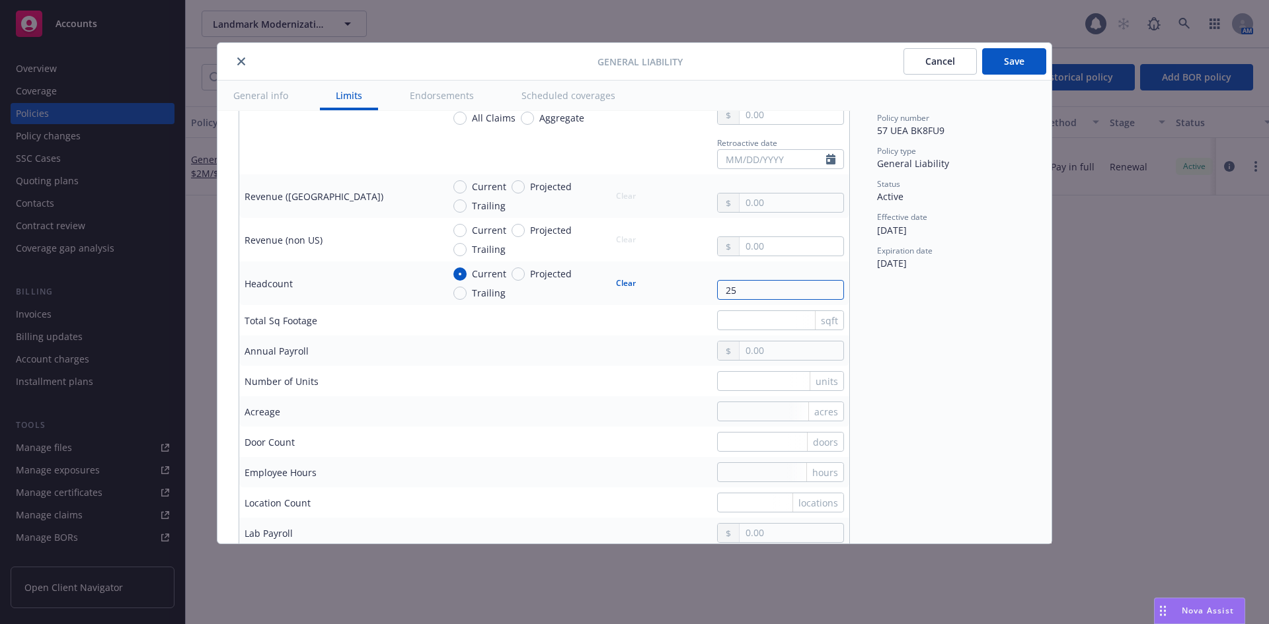
type input "25"
click at [396, 153] on div at bounding box center [339, 152] width 188 height 14
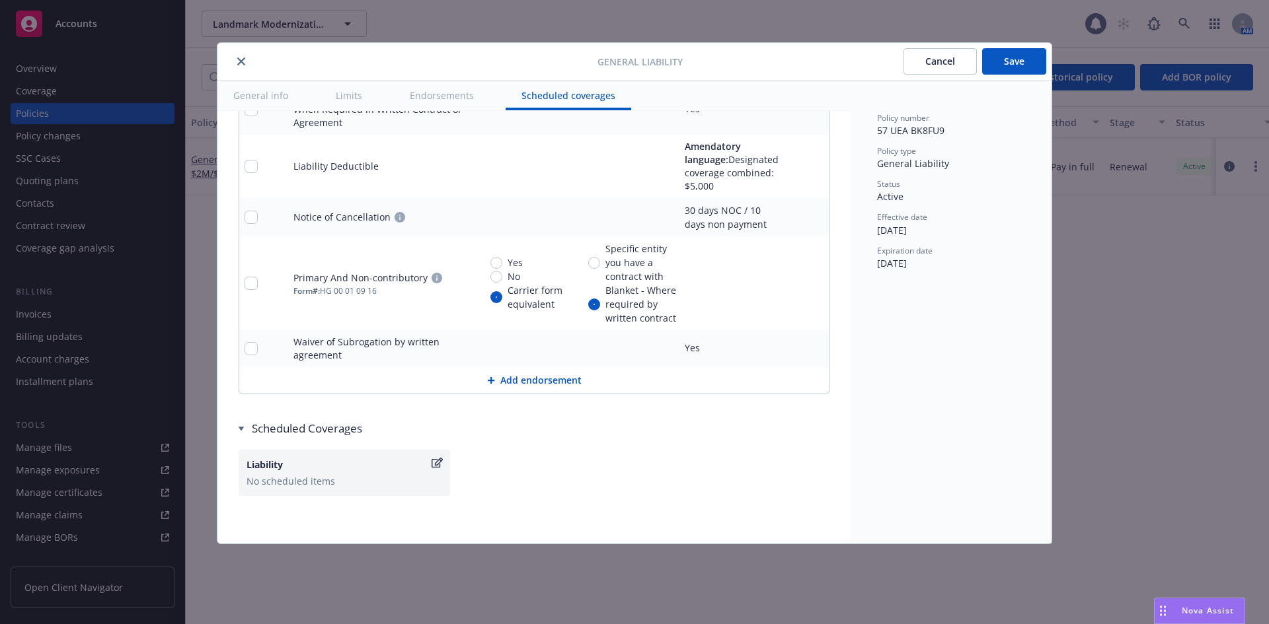
scroll to position [1929, 0]
click at [343, 458] on div "Liability" at bounding box center [337, 465] width 182 height 14
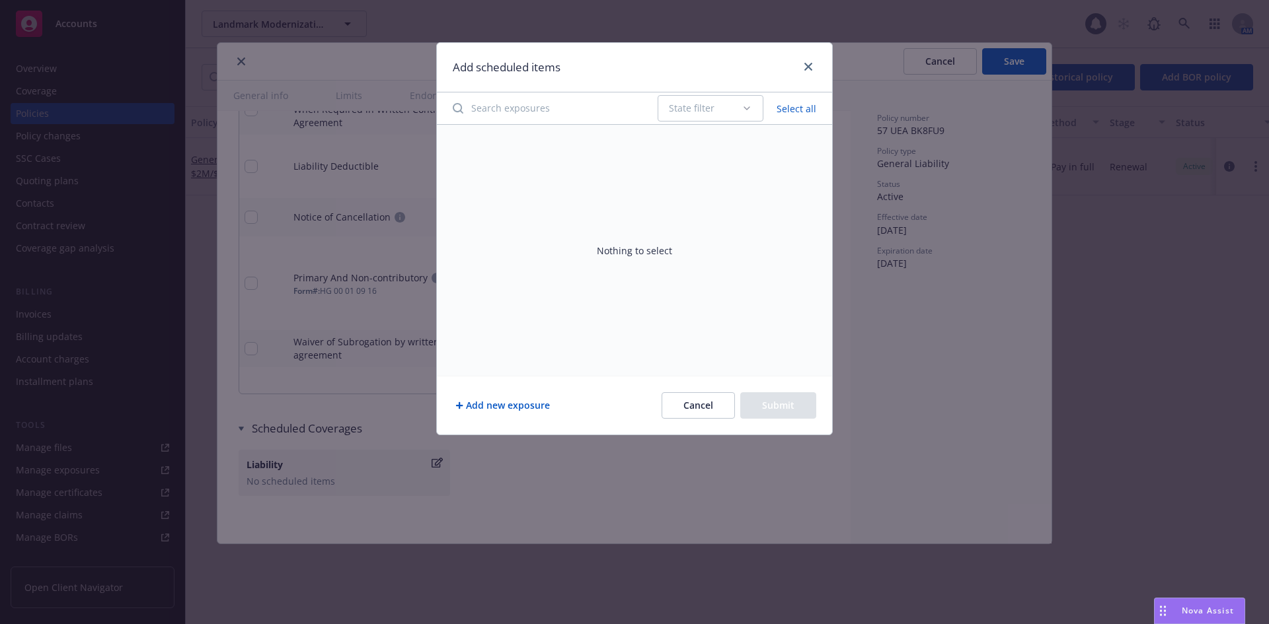
click at [482, 404] on button "Add new exposure" at bounding box center [503, 406] width 100 height 26
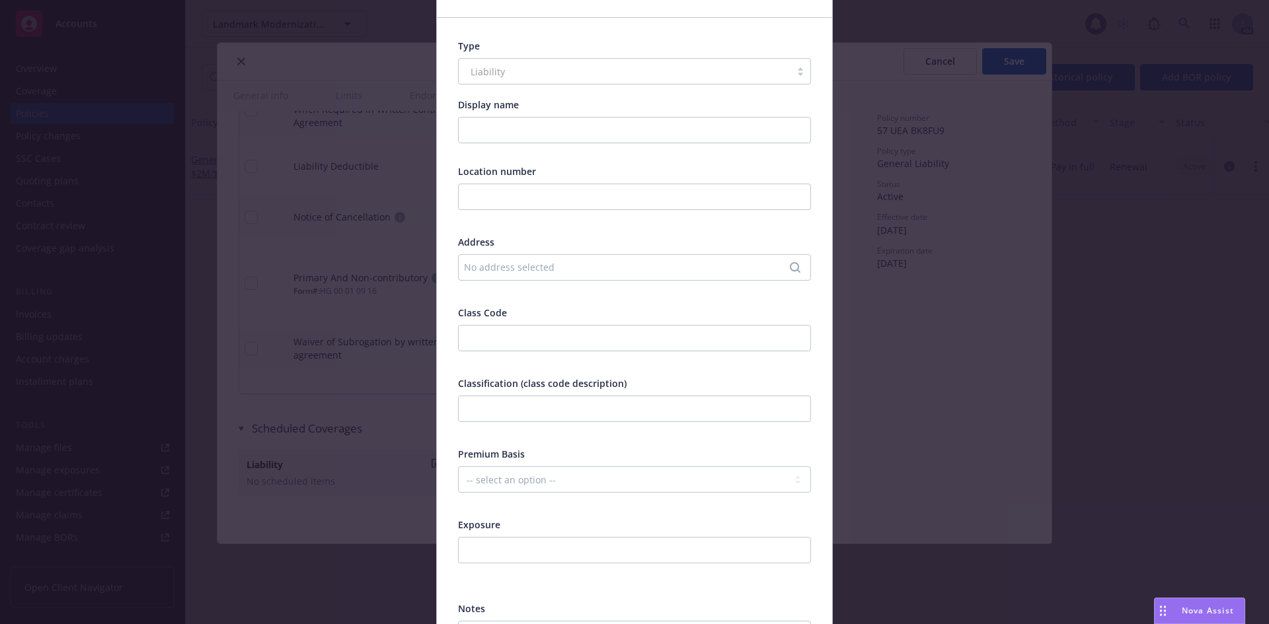
scroll to position [132, 0]
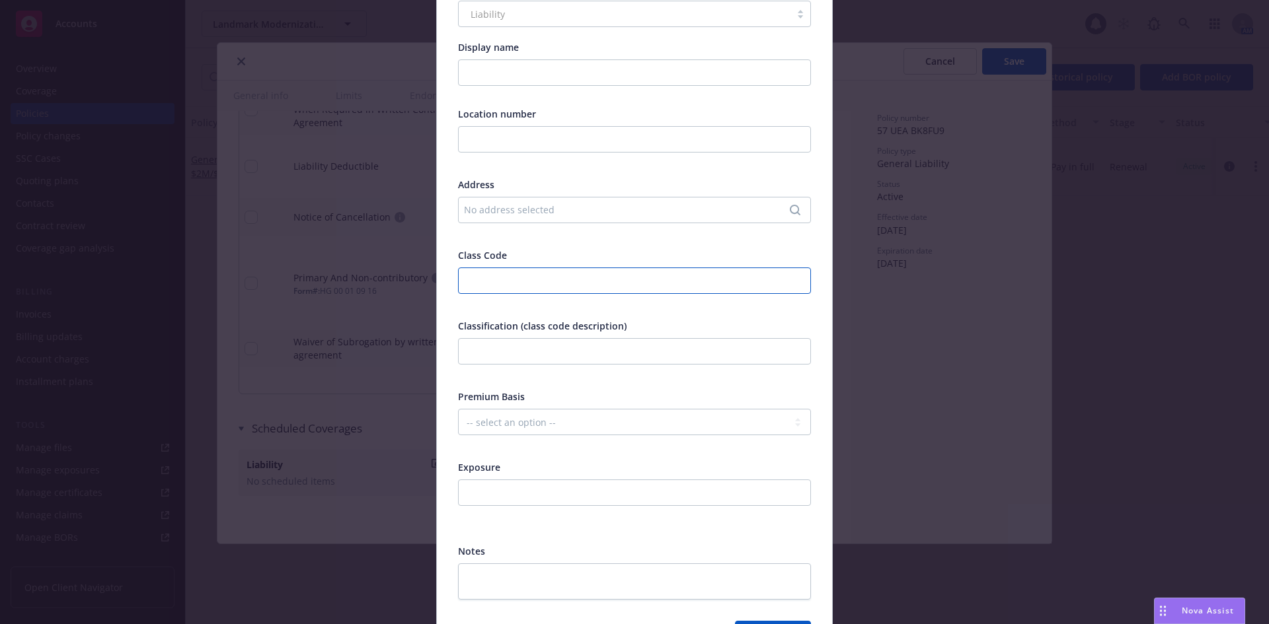
click at [490, 279] on input "number" at bounding box center [634, 281] width 353 height 26
click at [501, 136] on input "text" at bounding box center [634, 139] width 353 height 26
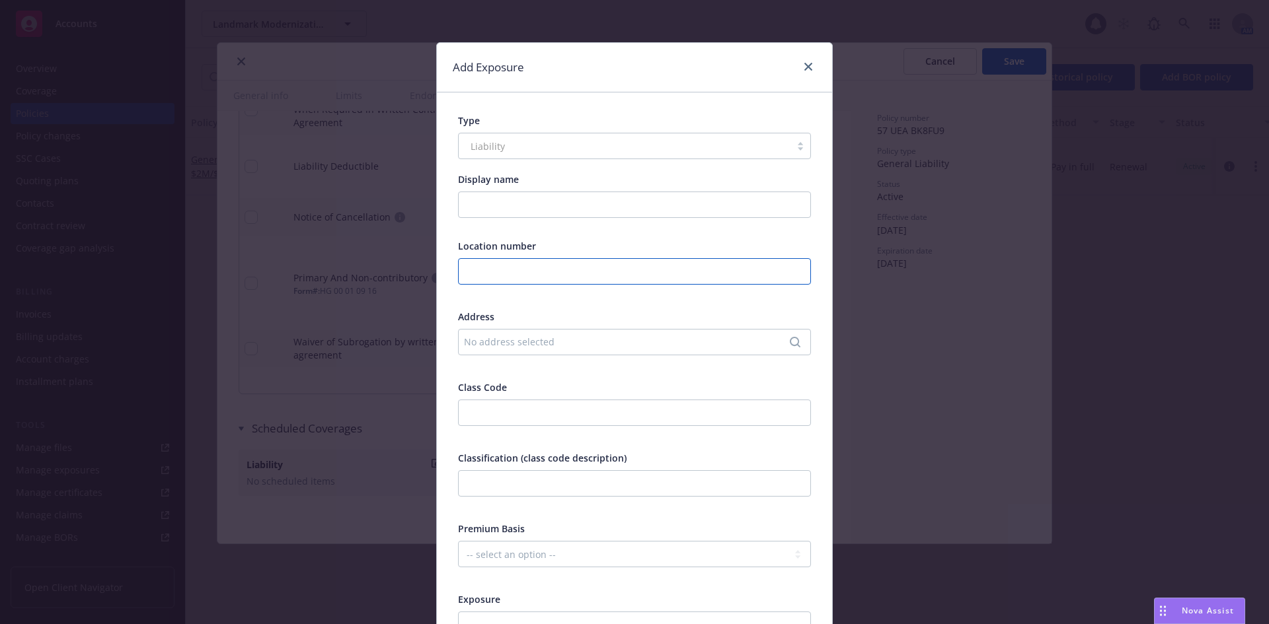
scroll to position [66, 0]
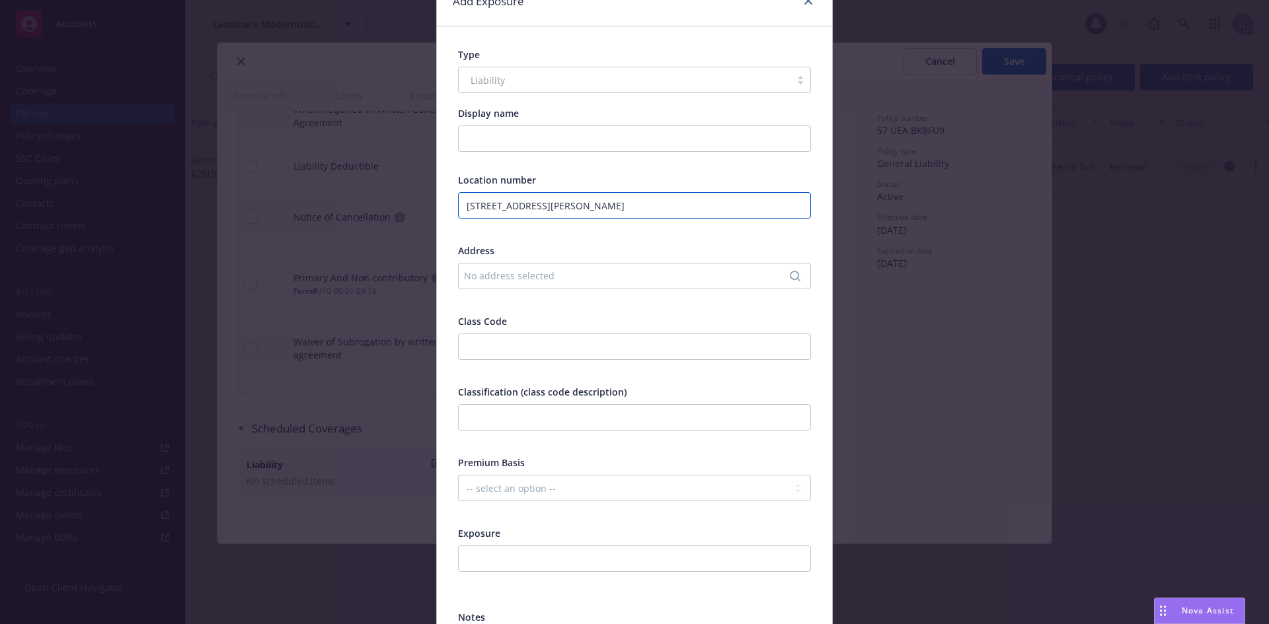
click at [662, 202] on input "[STREET_ADDRESS][PERSON_NAME]" at bounding box center [634, 205] width 353 height 26
click at [642, 204] on input "[STREET_ADDRESS][PERSON_NAME]" at bounding box center [634, 205] width 353 height 26
drag, startPoint x: 642, startPoint y: 204, endPoint x: 458, endPoint y: 200, distance: 184.4
click at [458, 200] on input "[STREET_ADDRESS][PERSON_NAME]" at bounding box center [634, 205] width 353 height 26
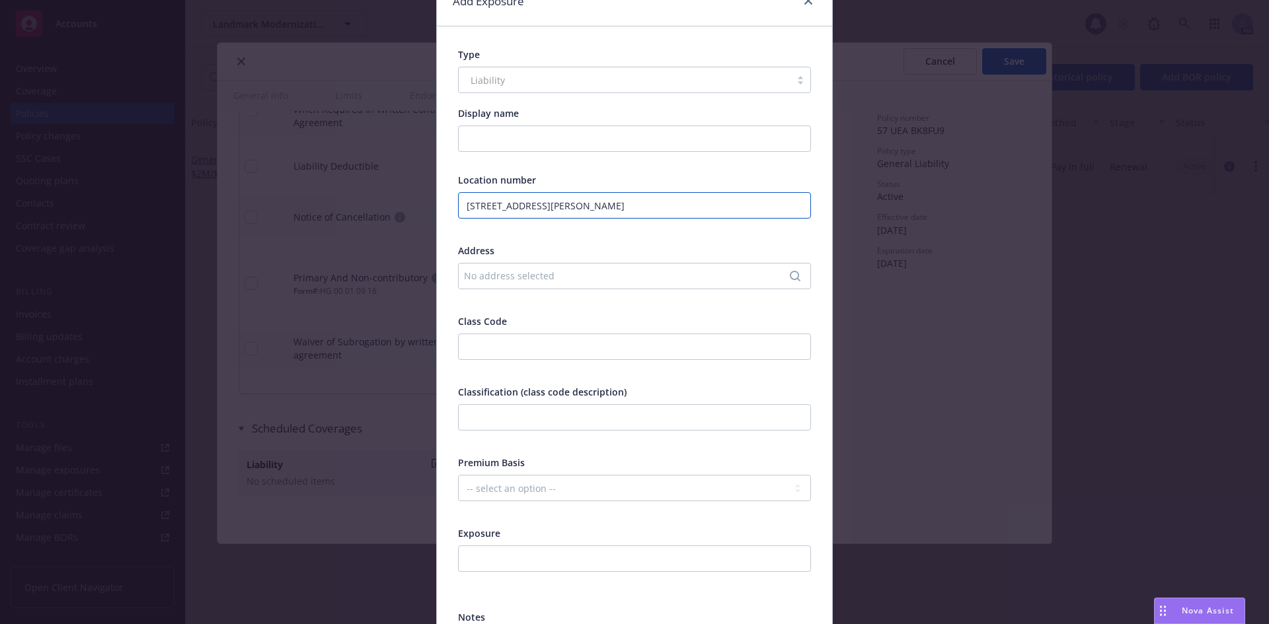
type input "[STREET_ADDRESS][PERSON_NAME]"
click at [494, 279] on div "No address selected" at bounding box center [628, 276] width 328 height 14
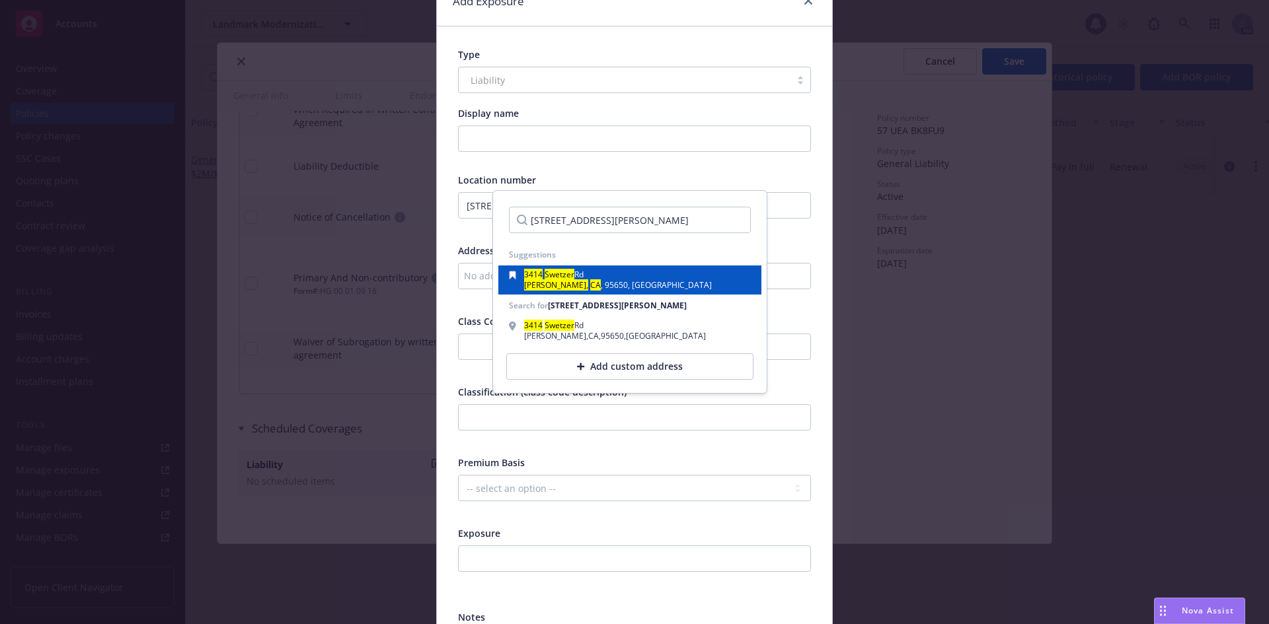
type input "[STREET_ADDRESS][PERSON_NAME]"
click at [638, 286] on div "[STREET_ADDRESS][PERSON_NAME]" at bounding box center [630, 280] width 242 height 19
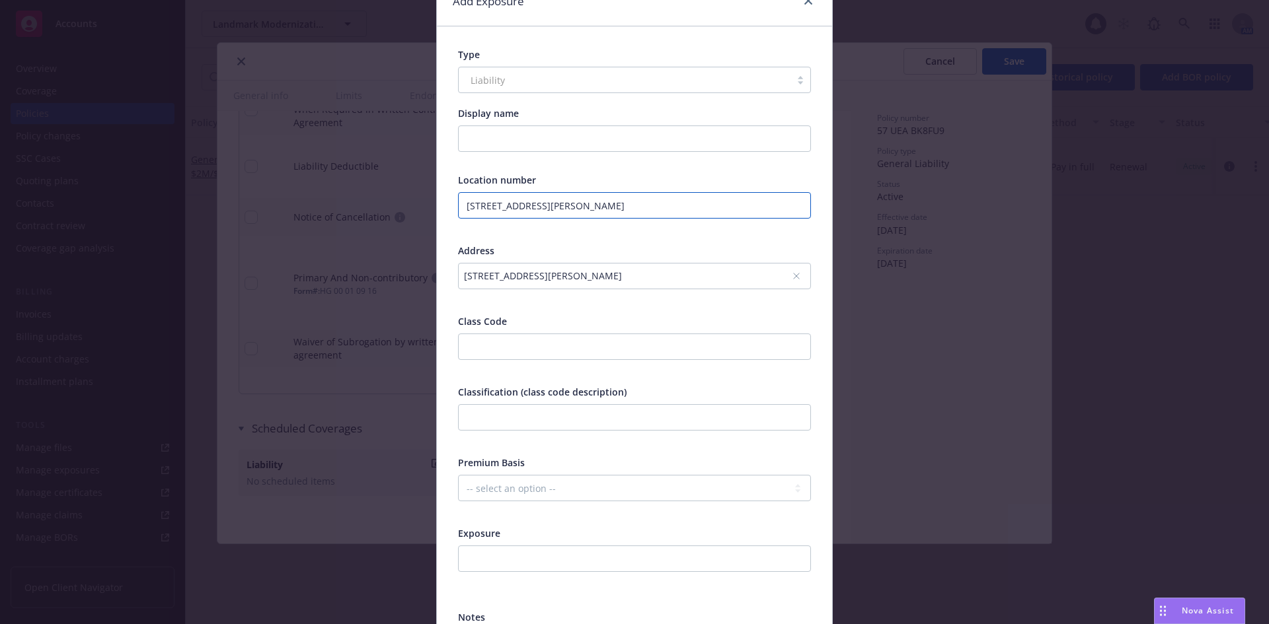
drag, startPoint x: 673, startPoint y: 198, endPoint x: 453, endPoint y: 197, distance: 220.7
click at [458, 197] on input "[STREET_ADDRESS][PERSON_NAME]" at bounding box center [634, 205] width 353 height 26
type input "1"
click at [527, 350] on input "number" at bounding box center [634, 347] width 353 height 26
type input "91342"
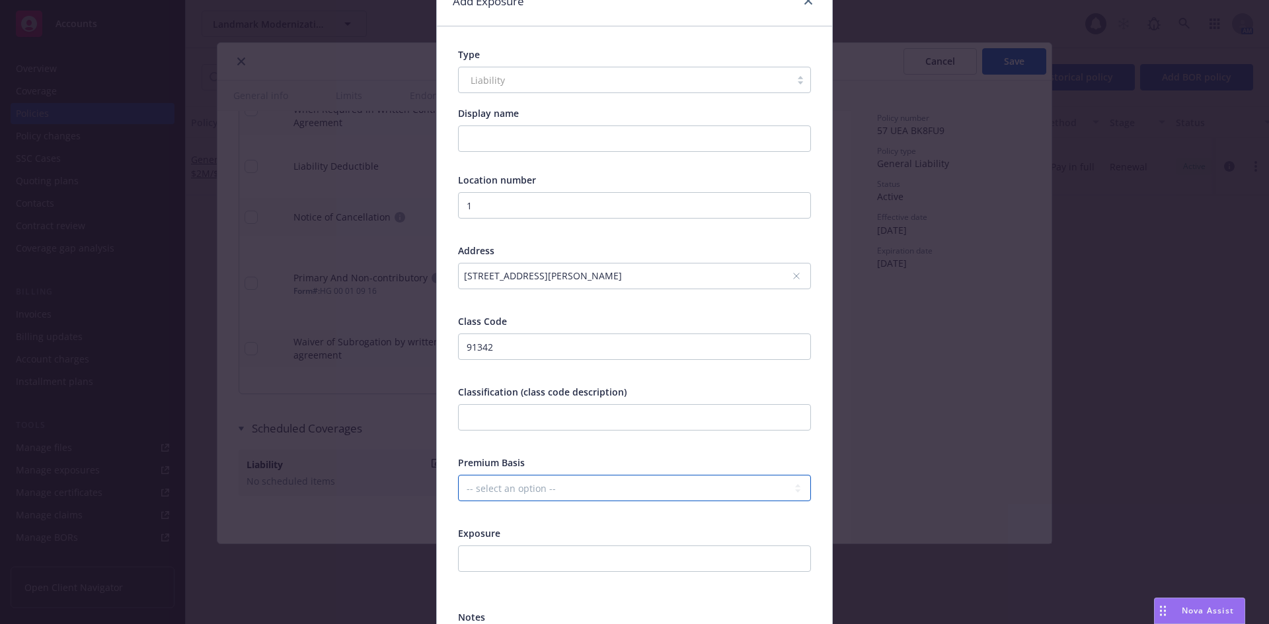
click at [558, 483] on select "-- select an option -- Revenue ($) Payroll ($) Square footage Headcount Unit Ac…" at bounding box center [634, 488] width 353 height 26
select select "PAYROLL"
click at [458, 475] on select "-- select an option -- Revenue ($) Payroll ($) Square footage Headcount Unit Ac…" at bounding box center [634, 488] width 353 height 26
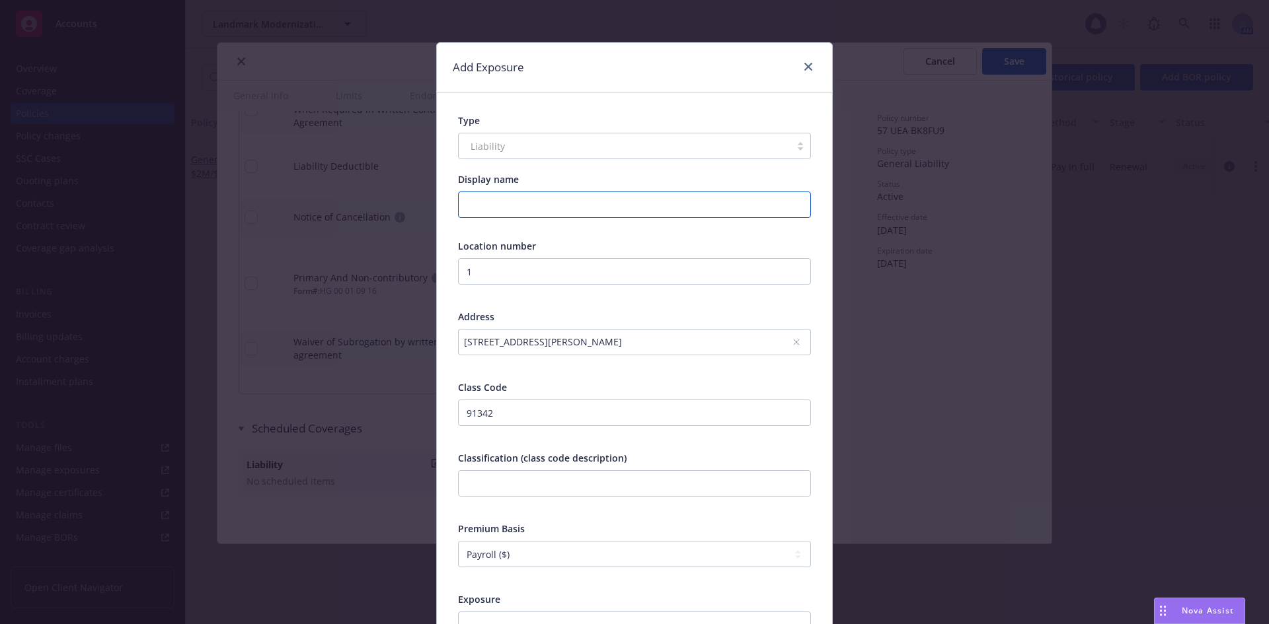
click at [506, 209] on input "Display name" at bounding box center [634, 205] width 353 height 26
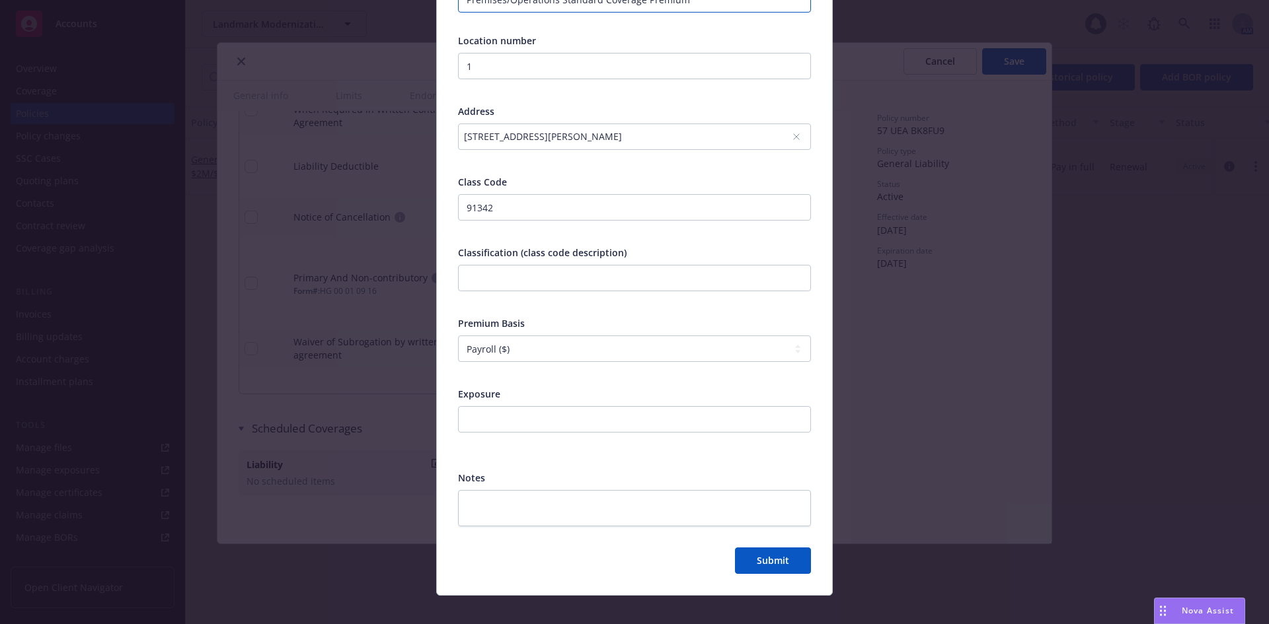
scroll to position [219, 0]
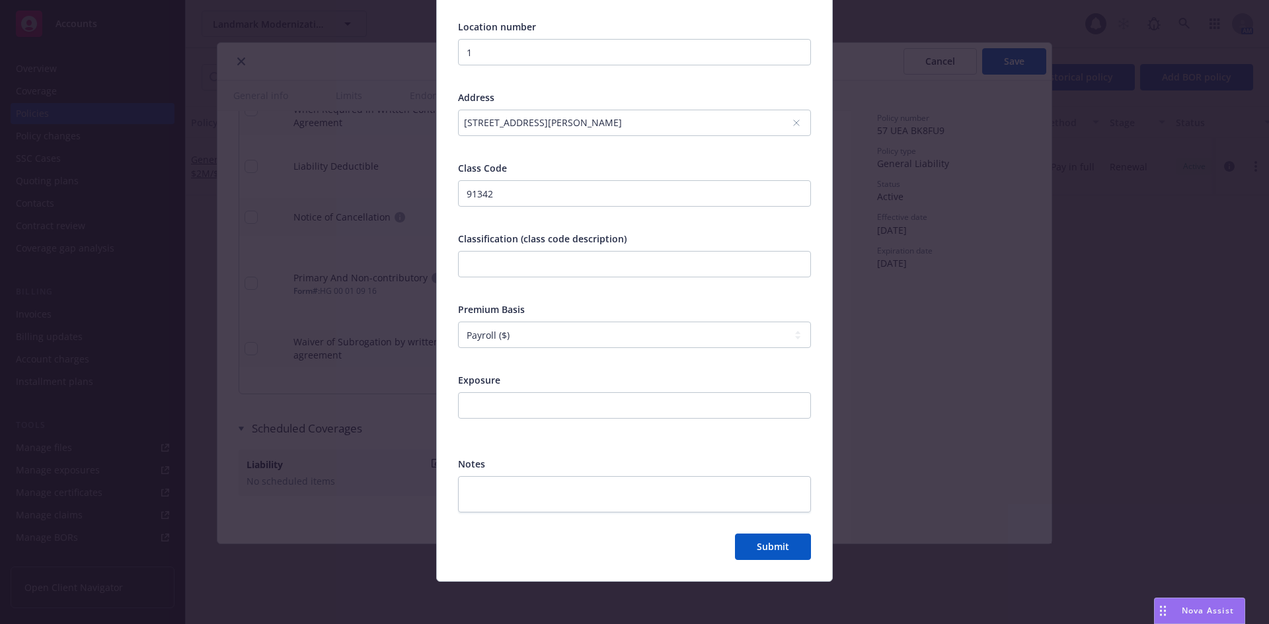
type input "Premises/Operations Standard Coverage Premium"
click at [508, 398] on input "number" at bounding box center [634, 406] width 353 height 26
click at [553, 408] on input "40000" at bounding box center [634, 406] width 353 height 26
click at [794, 409] on input "39999" at bounding box center [634, 406] width 353 height 26
type input "40000"
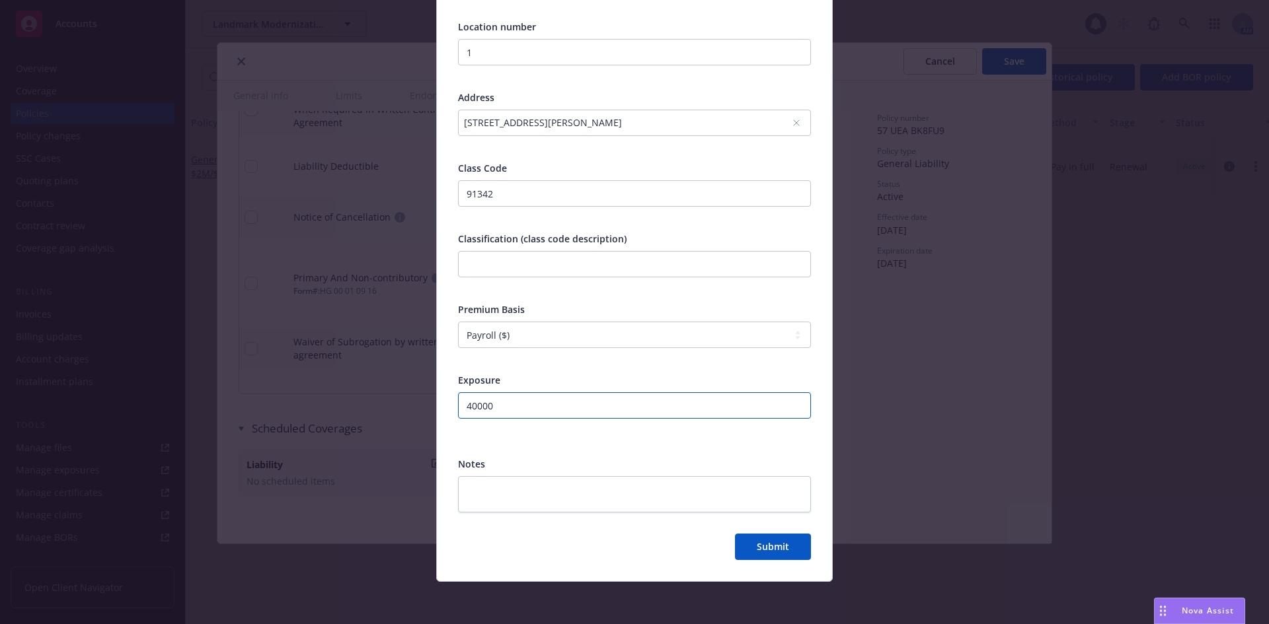
click at [792, 405] on input "40000" at bounding box center [634, 406] width 353 height 26
click at [775, 551] on span "Submit" at bounding box center [773, 547] width 32 height 13
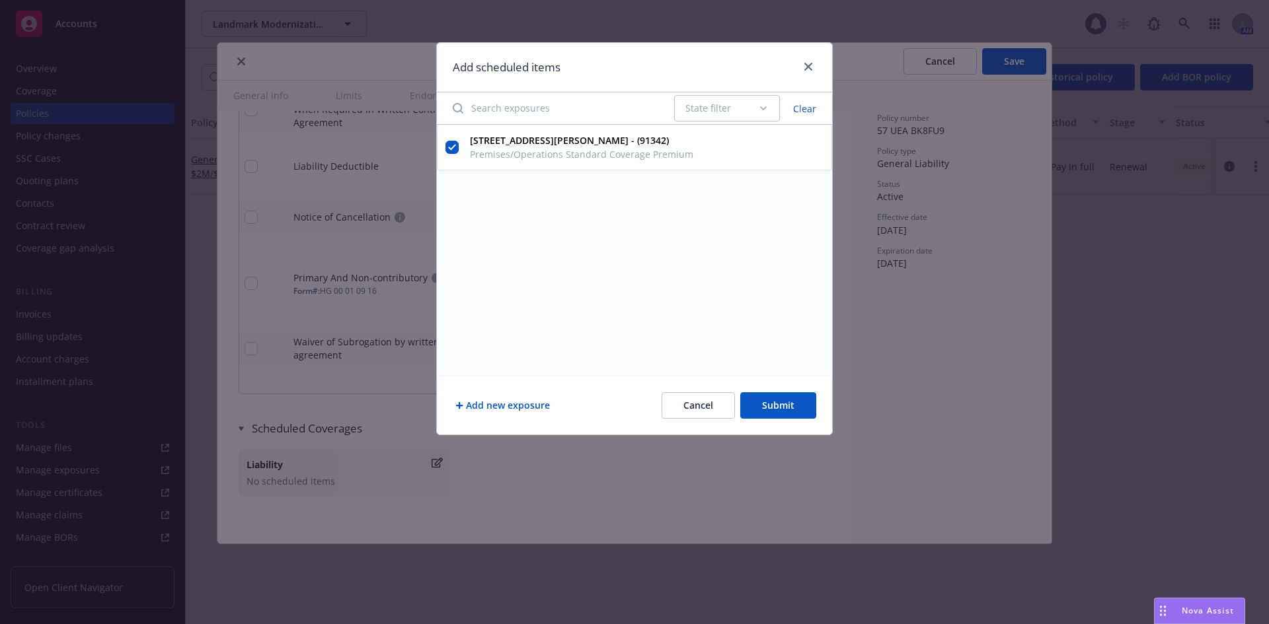
click at [519, 403] on button "Add new exposure" at bounding box center [503, 406] width 100 height 26
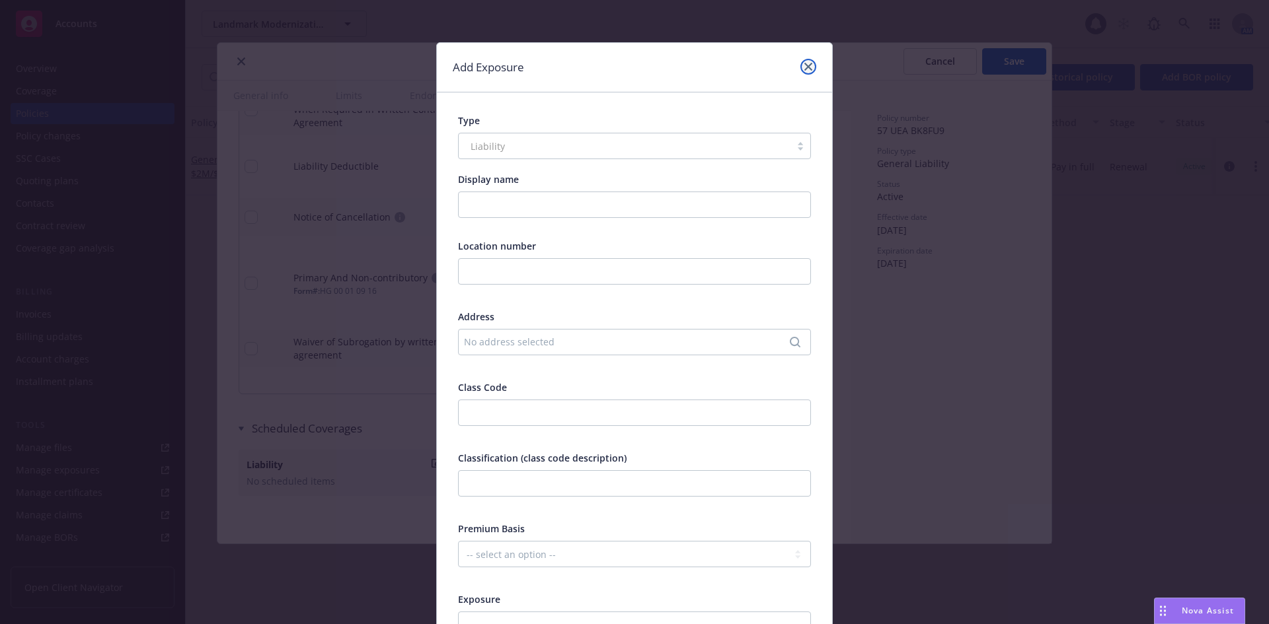
click at [804, 63] on icon "close" at bounding box center [808, 67] width 8 height 8
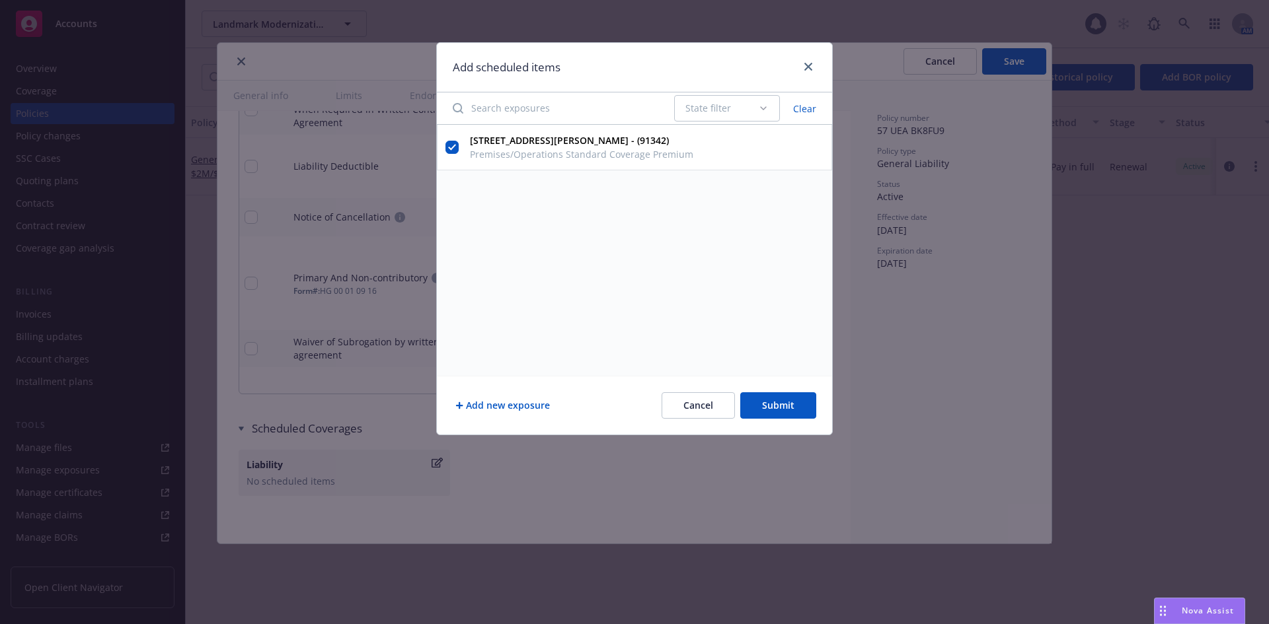
click at [536, 400] on button "Add new exposure" at bounding box center [503, 406] width 100 height 26
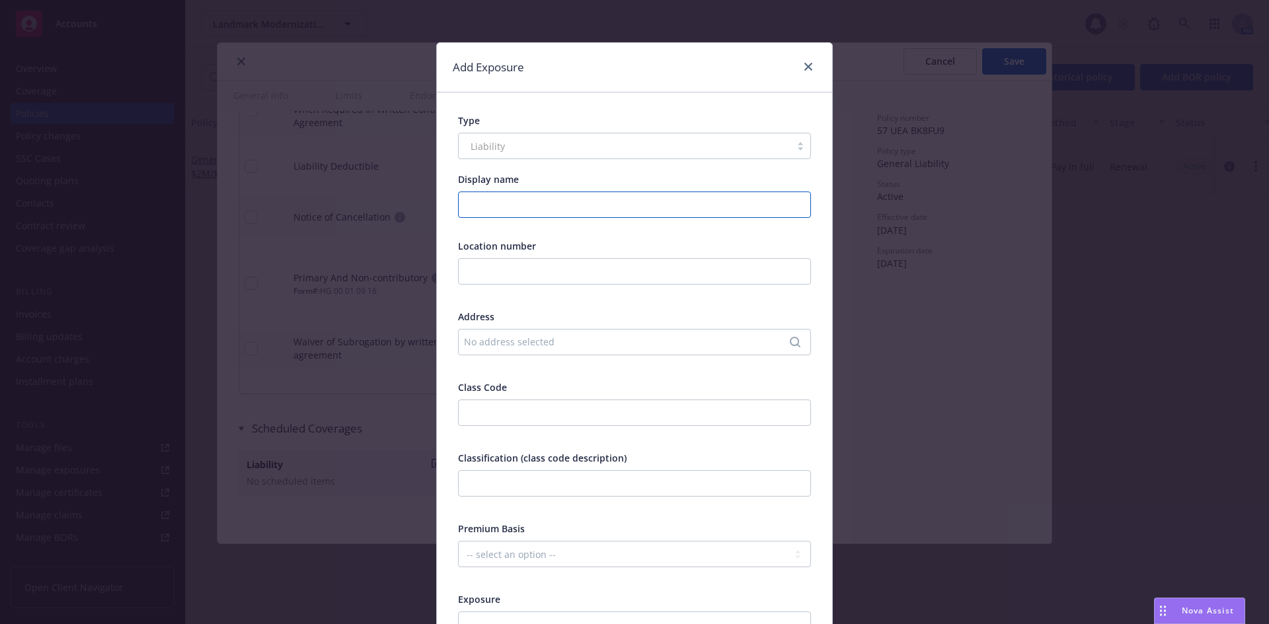
click at [496, 200] on input "Display name" at bounding box center [634, 205] width 353 height 26
type input "Products/Completed Operations Standard Premium"
click at [508, 268] on input "text" at bounding box center [634, 271] width 353 height 26
type input "1"
click at [508, 335] on div "No address selected" at bounding box center [628, 342] width 328 height 14
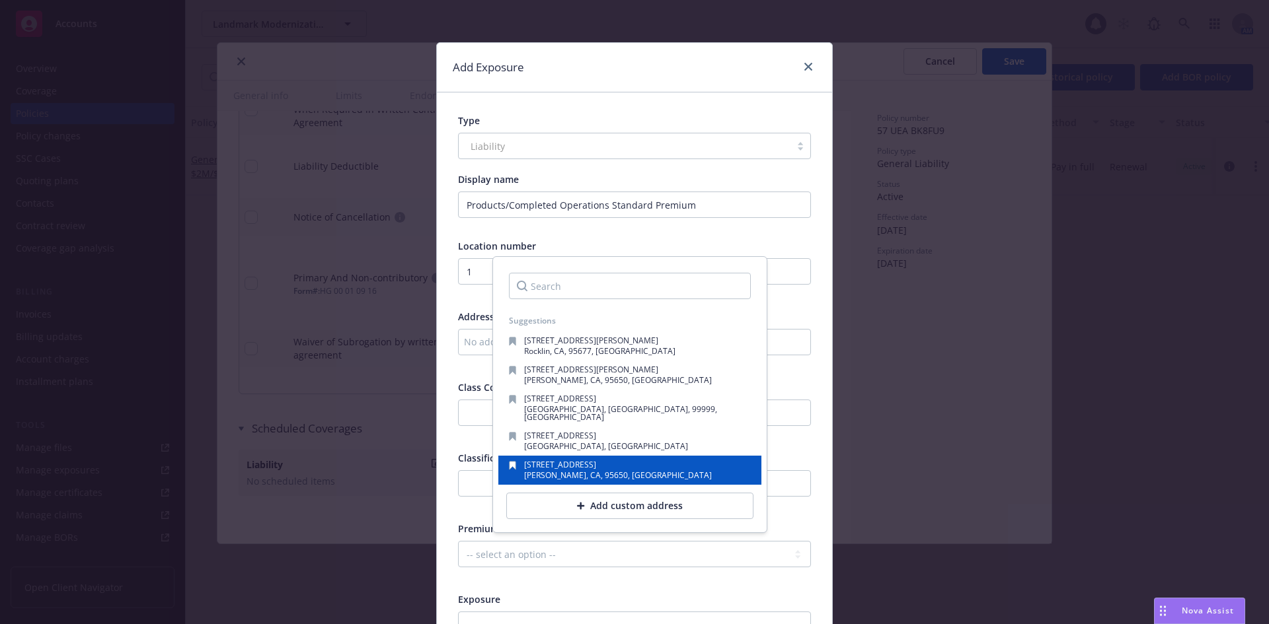
click at [623, 461] on div "[STREET_ADDRESS][PERSON_NAME]" at bounding box center [630, 470] width 242 height 19
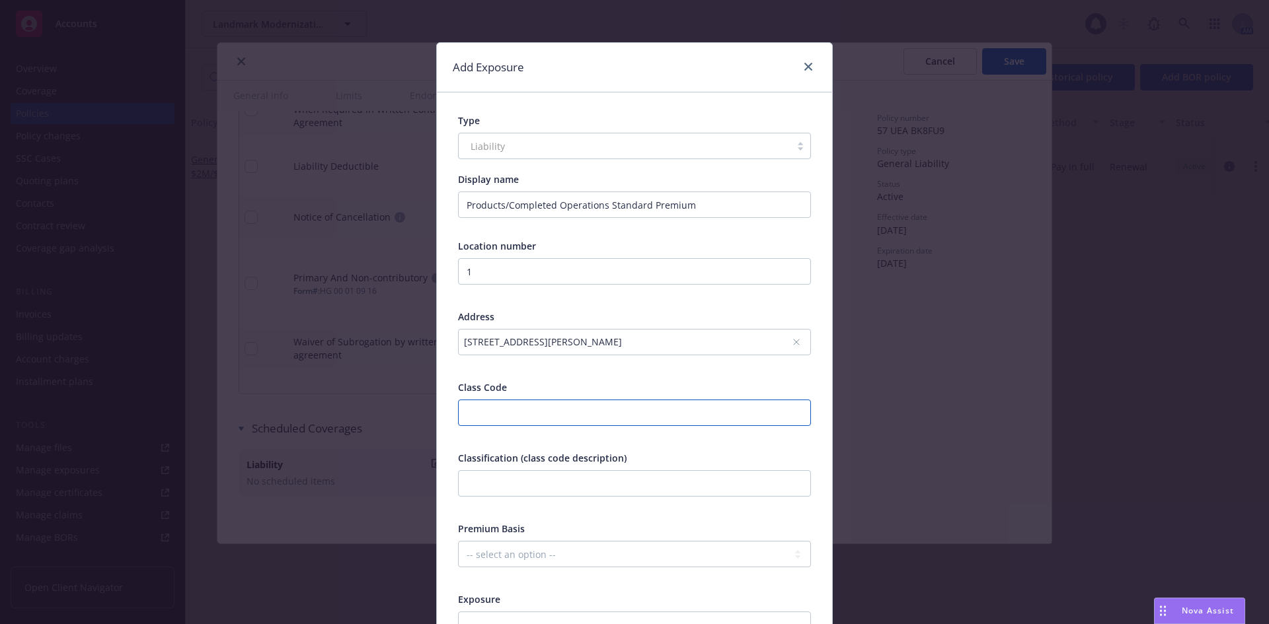
click at [525, 420] on input "number" at bounding box center [634, 413] width 353 height 26
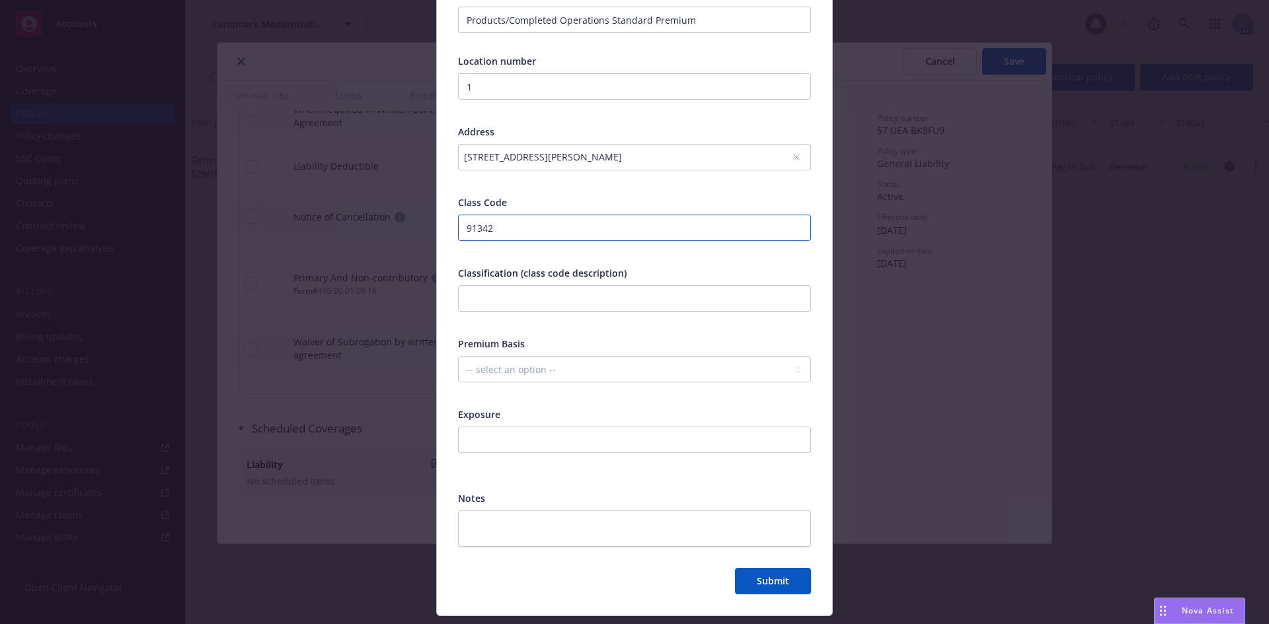
scroll to position [198, 0]
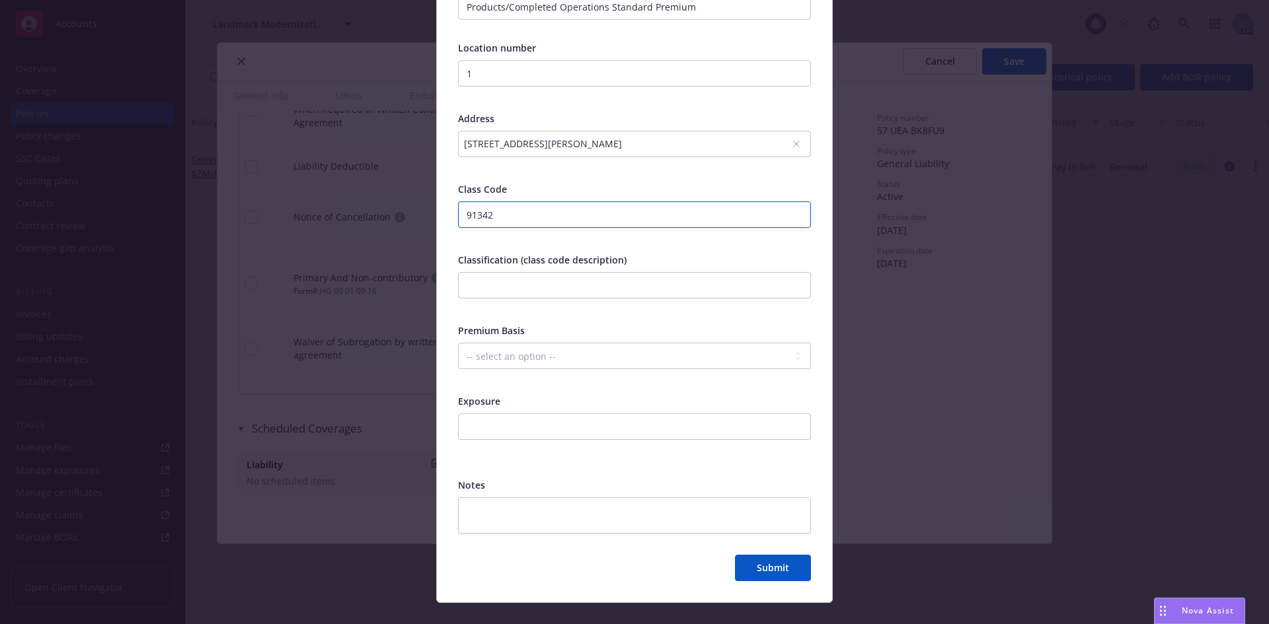
type input "91342"
click at [525, 352] on select "-- select an option -- Revenue ($) Payroll ($) Square footage Headcount Unit Ac…" at bounding box center [634, 356] width 353 height 26
select select "PAYROLL"
click at [458, 343] on select "-- select an option -- Revenue ($) Payroll ($) Square footage Headcount Unit Ac…" at bounding box center [634, 356] width 353 height 26
click at [510, 431] on input "number" at bounding box center [634, 427] width 353 height 26
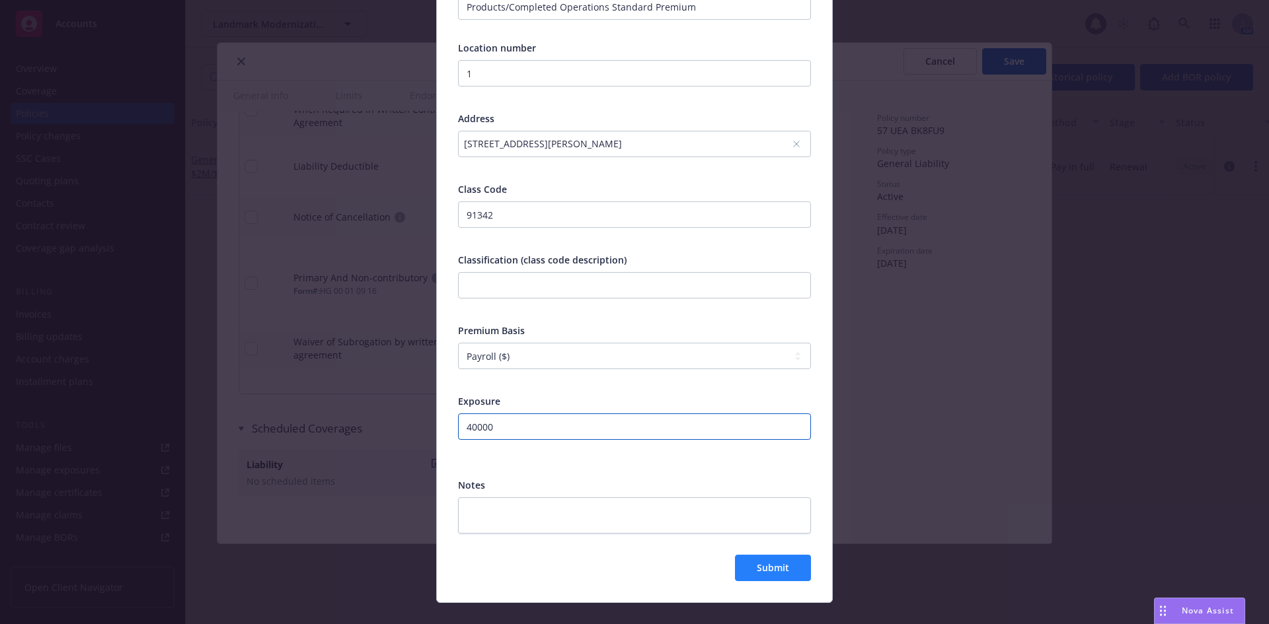
type input "40000"
click at [735, 567] on button "Submit" at bounding box center [773, 568] width 76 height 26
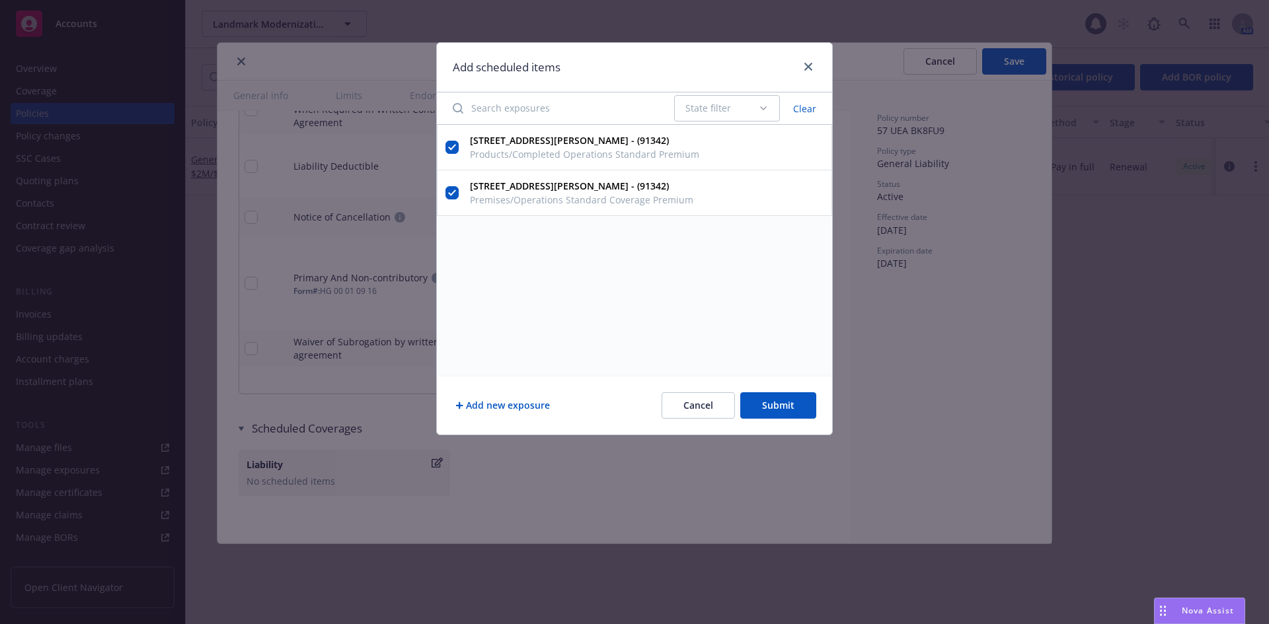
click at [503, 410] on button "Add new exposure" at bounding box center [503, 406] width 100 height 26
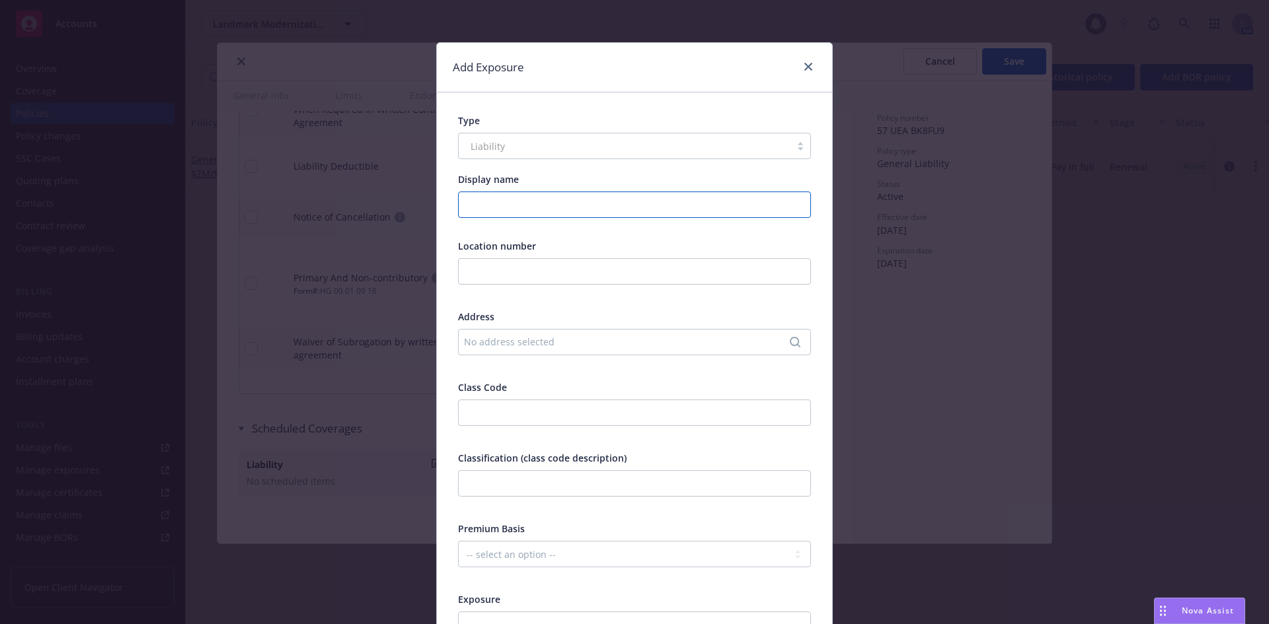
click at [554, 215] on input "Display name" at bounding box center [634, 205] width 353 height 26
type input "Premises/Operations Standard Coverage Premium"
click at [545, 270] on input "text" at bounding box center [634, 271] width 353 height 26
type input "1"
click at [521, 337] on div "No address selected" at bounding box center [628, 342] width 328 height 14
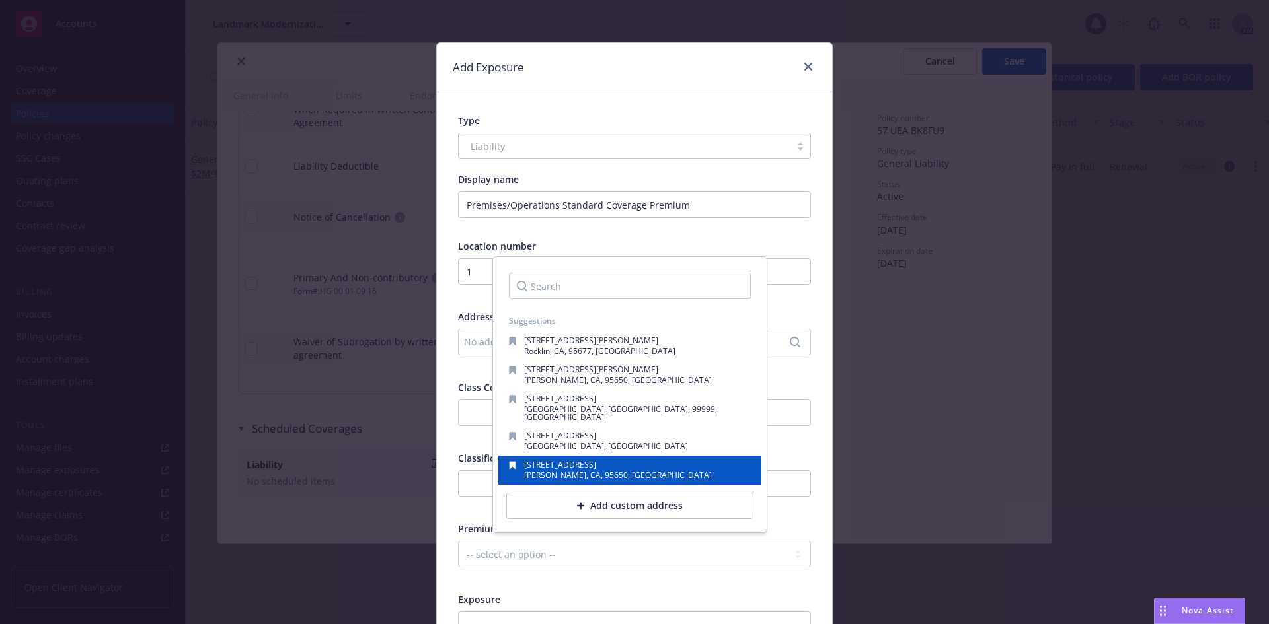
click at [564, 470] on span "[PERSON_NAME], CA, 95650, [GEOGRAPHIC_DATA]" at bounding box center [618, 475] width 188 height 11
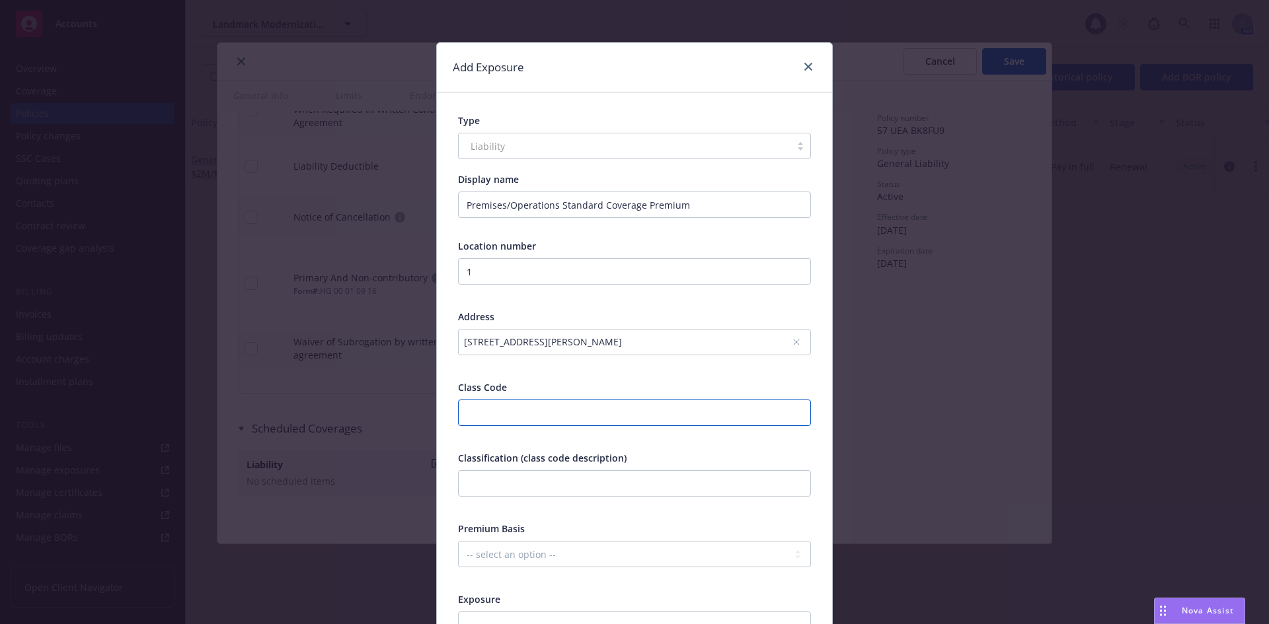
click at [549, 412] on input "number" at bounding box center [634, 413] width 353 height 26
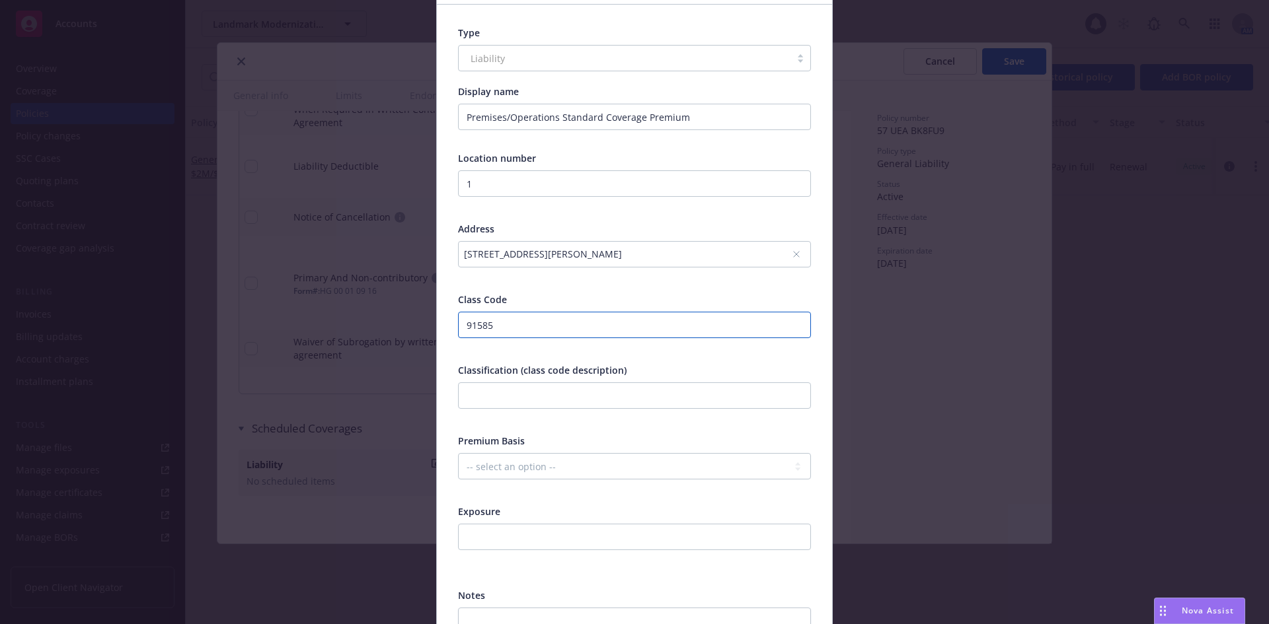
scroll to position [132, 0]
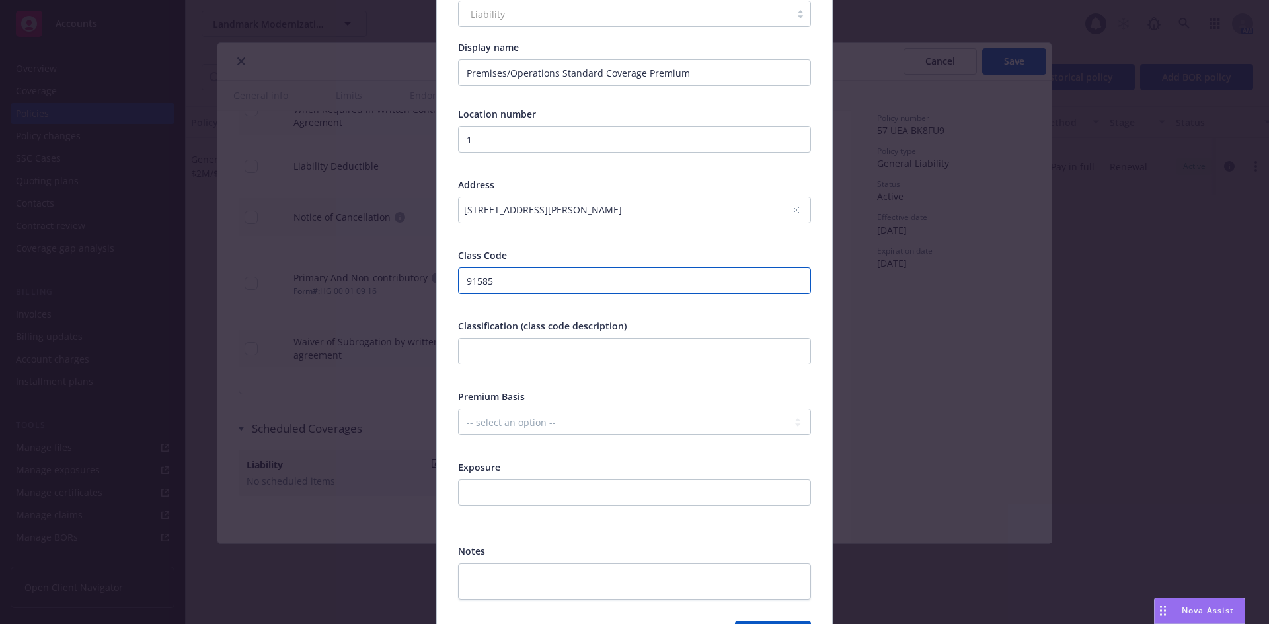
type input "91585"
click at [561, 412] on select "-- select an option -- Revenue ($) Payroll ($) Square footage Headcount Unit Ac…" at bounding box center [634, 422] width 353 height 26
select select "OTHER"
click at [458, 409] on select "-- select an option -- Revenue ($) Payroll ($) Square footage Headcount Unit Ac…" at bounding box center [634, 422] width 353 height 26
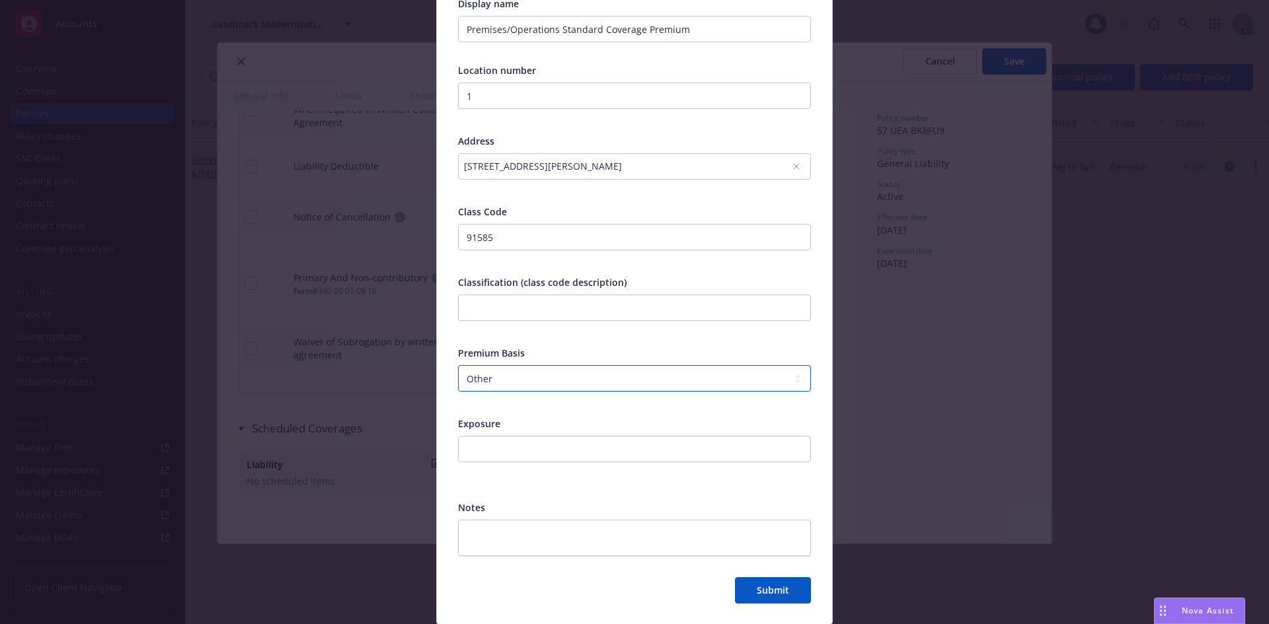
scroll to position [198, 0]
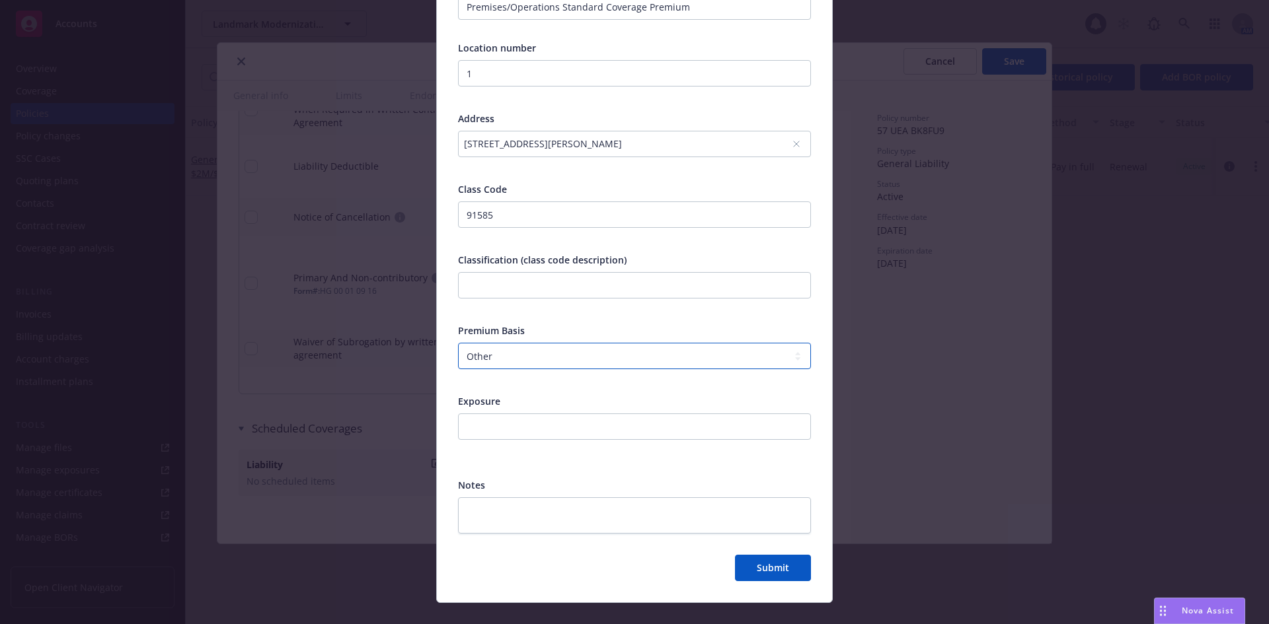
click at [528, 360] on select "-- select an option -- Revenue ($) Payroll ($) Square footage Headcount Unit Ac…" at bounding box center [634, 356] width 353 height 26
click at [458, 343] on select "-- select an option -- Revenue ($) Payroll ($) Square footage Headcount Unit Ac…" at bounding box center [634, 356] width 353 height 26
click at [496, 424] on input "number" at bounding box center [634, 427] width 353 height 26
type input "10000000"
click at [510, 510] on textarea at bounding box center [634, 516] width 353 height 36
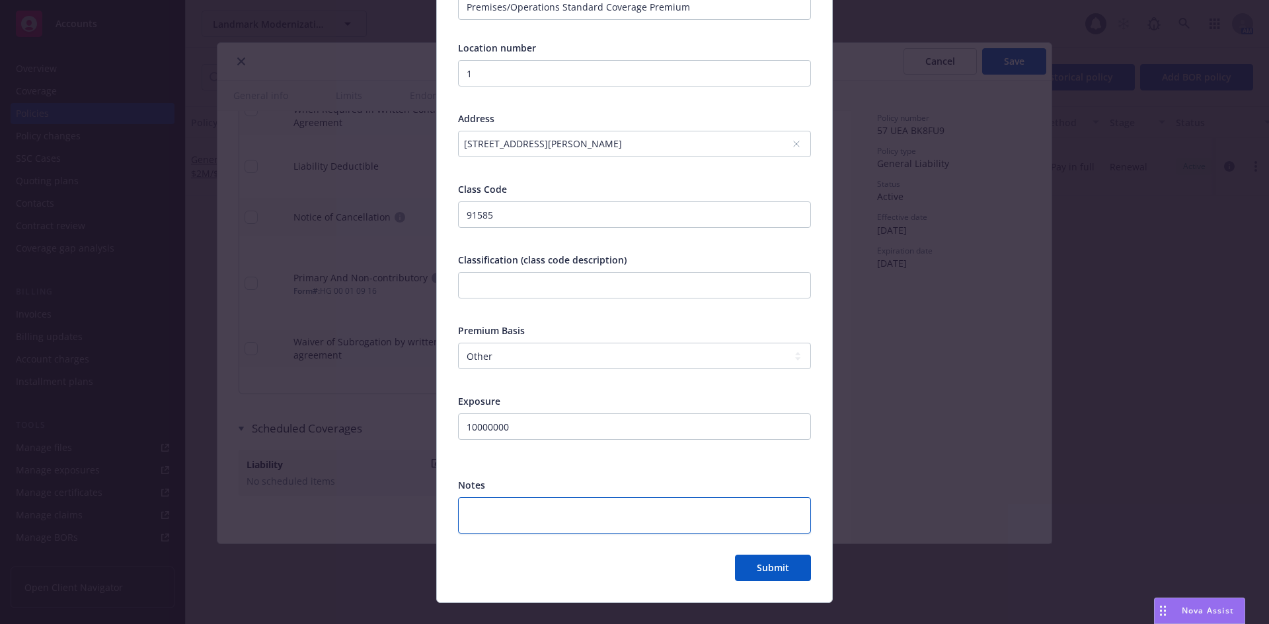
type textarea "x"
type textarea "P"
type textarea "x"
type textarea "Pr"
type textarea "x"
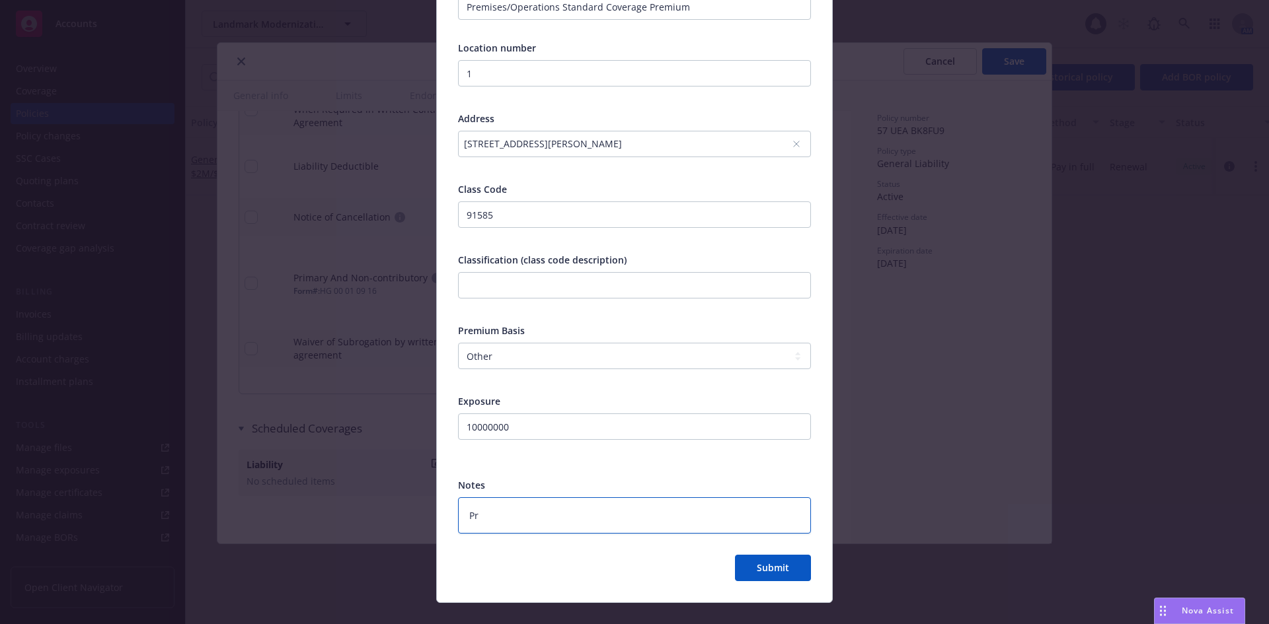
type textarea "Pre"
type textarea "x"
type textarea "Prem"
type textarea "x"
type textarea "Premi"
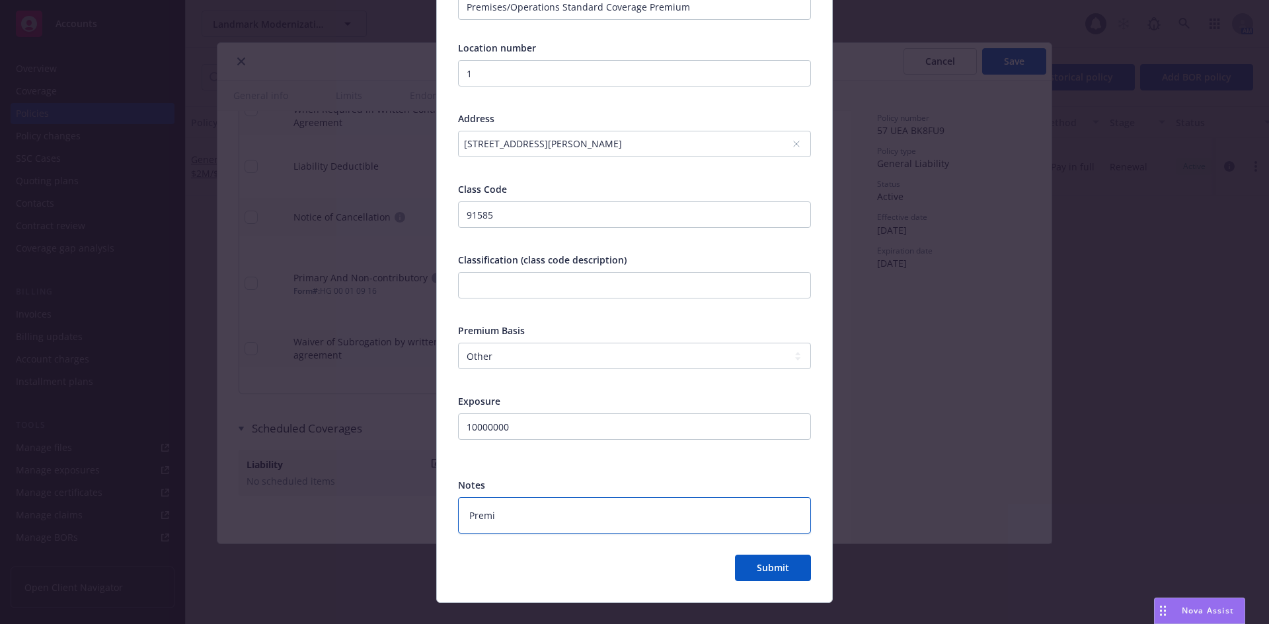
type textarea "x"
type textarea "Premiu"
type textarea "x"
type textarea "Premium"
type textarea "x"
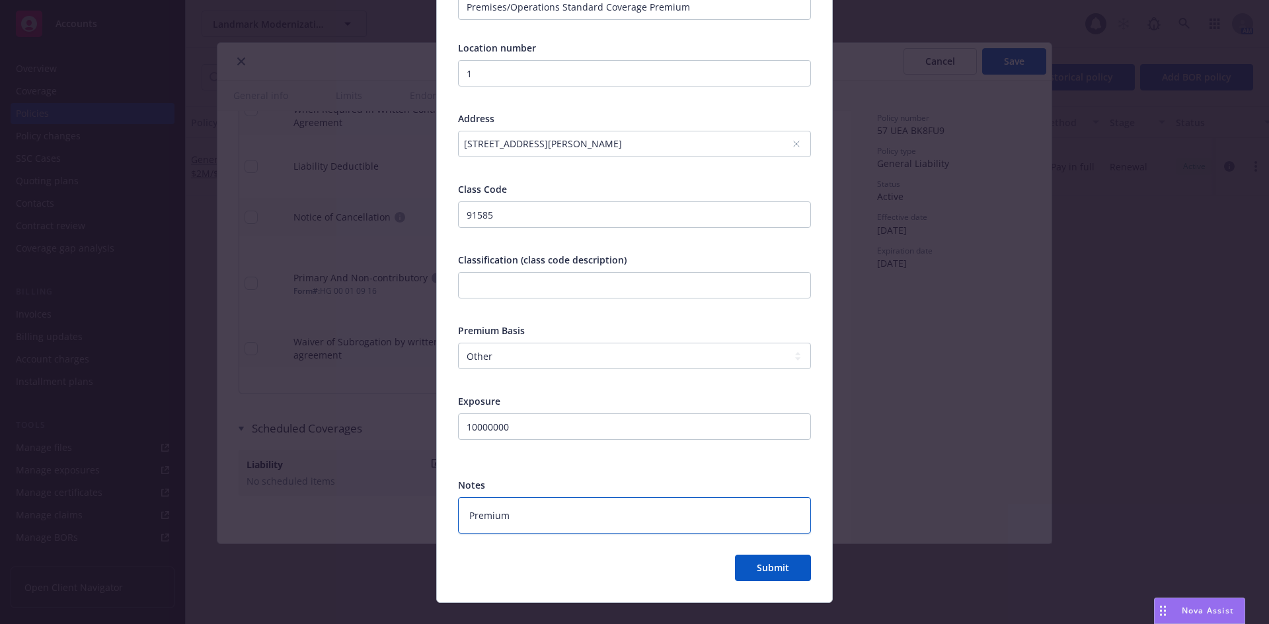
type textarea "Premium"
type textarea "x"
type textarea "Premium B"
type textarea "x"
type textarea "Premium Ba"
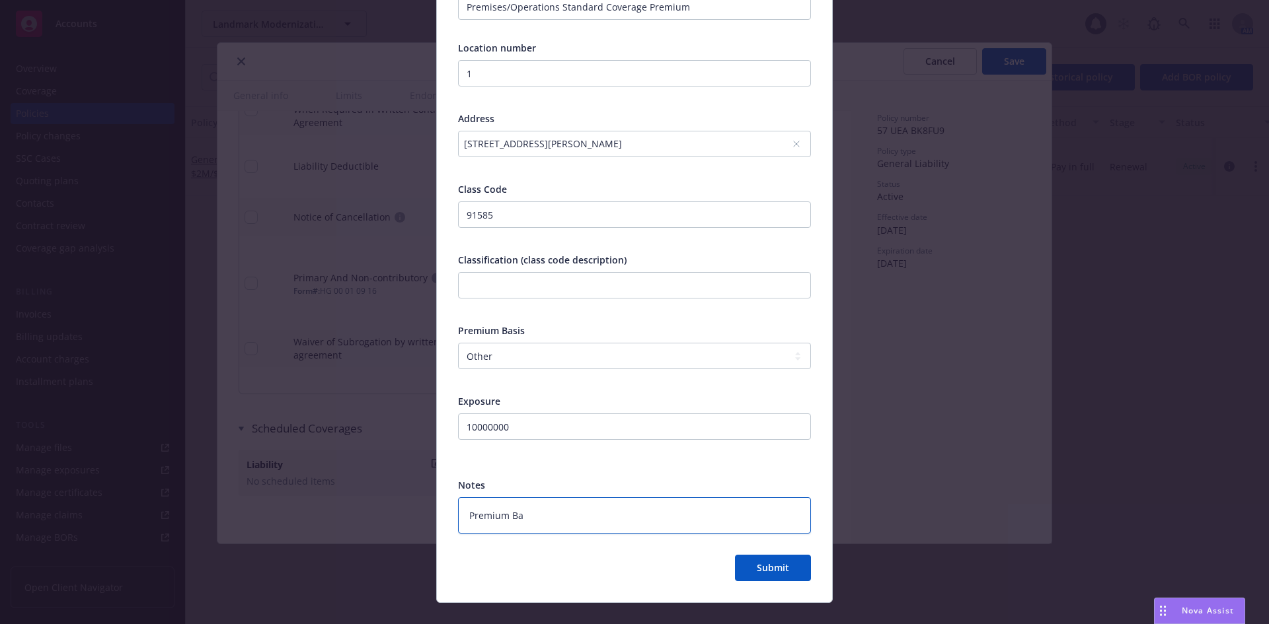
type textarea "x"
type textarea "Premium Bas"
type textarea "x"
type textarea "Premium Basi"
type textarea "x"
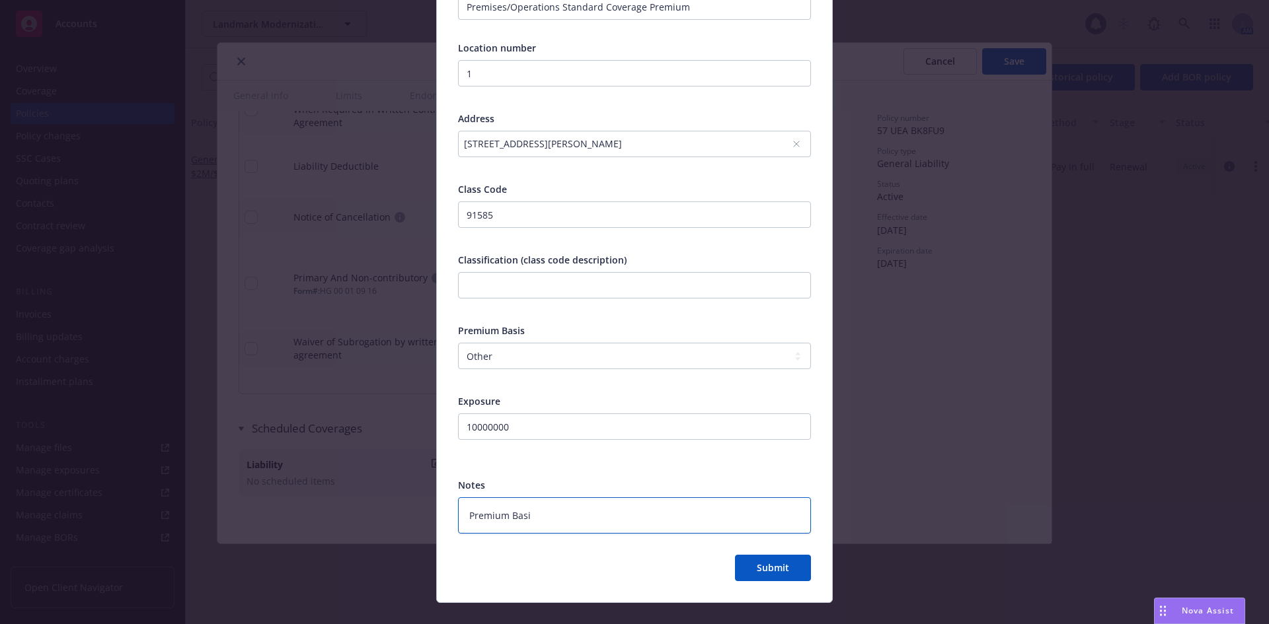
type textarea "Premium Basis"
type textarea "x"
type textarea "Premium Basis"
type textarea "x"
type textarea "Premium Basis i"
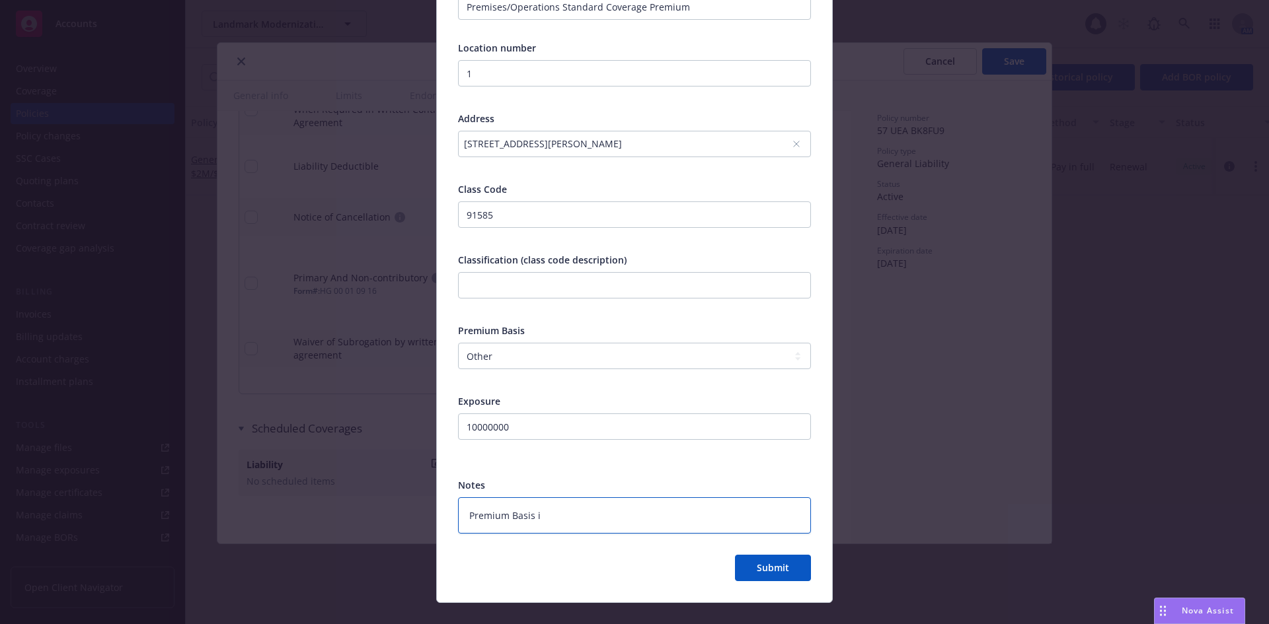
type textarea "x"
type textarea "Premium Basis is"
type textarea "x"
type textarea "Premium Basis is"
type textarea "x"
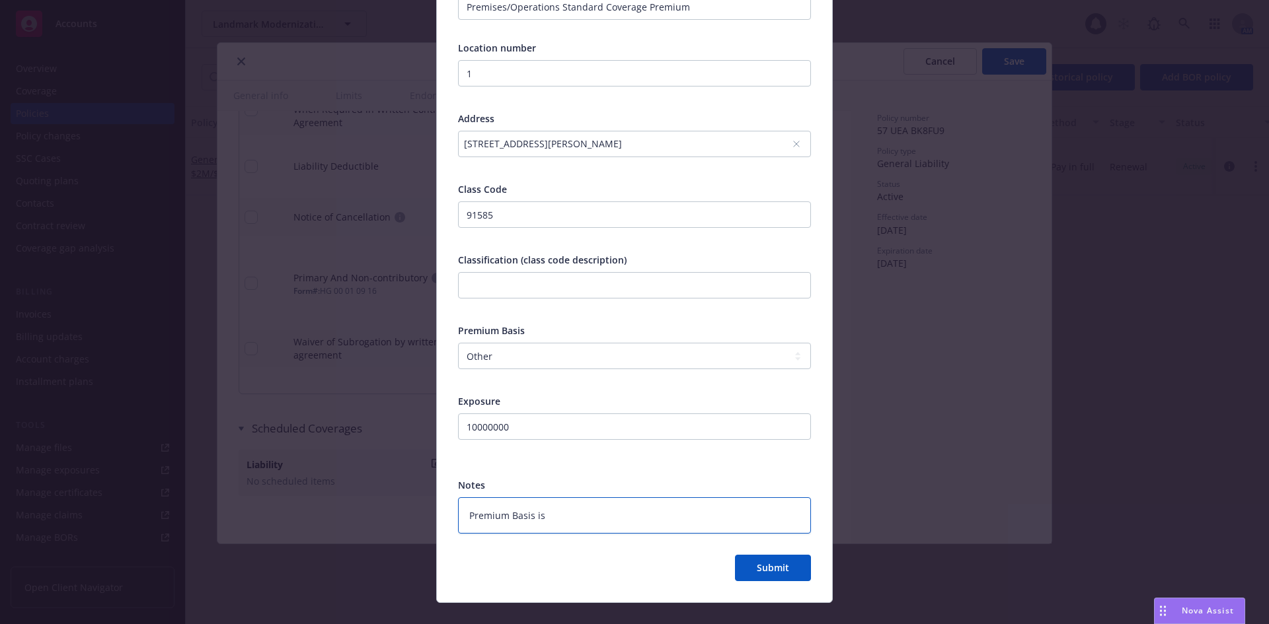
type textarea "Premium Basis is T"
type textarea "x"
type textarea "Premium Basis is To"
type textarea "x"
type textarea "Premium Basis is Tot"
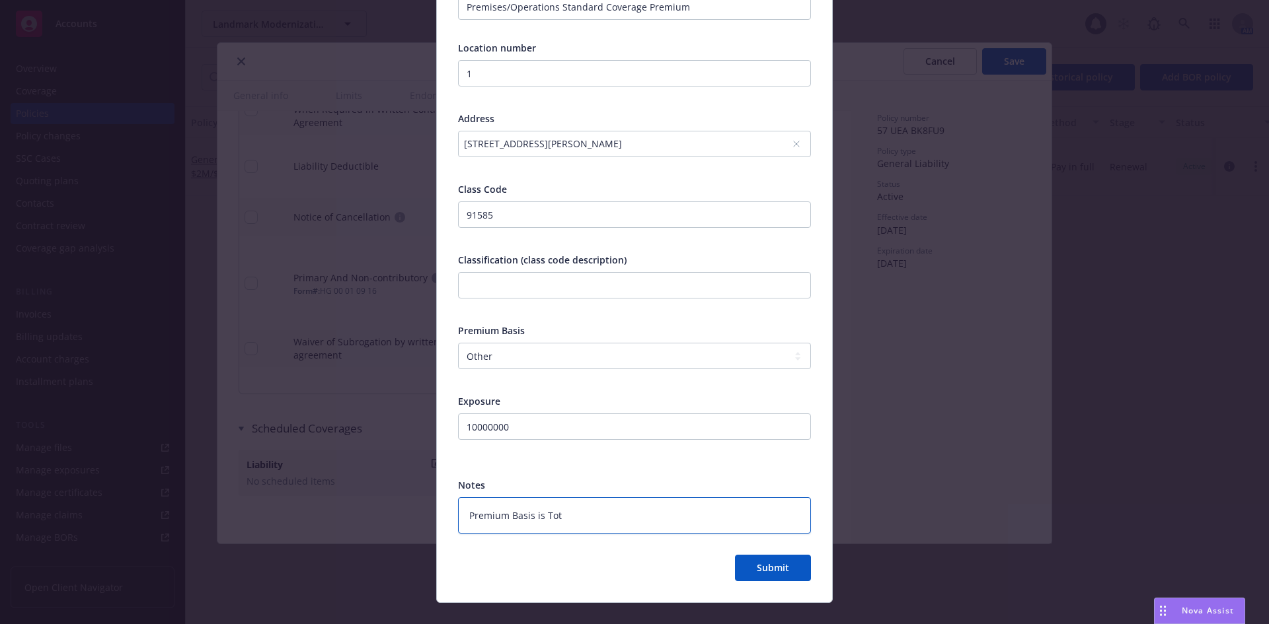
type textarea "x"
type textarea "Premium Basis is Tota"
type textarea "x"
type textarea "Premium Basis is Total"
type textarea "x"
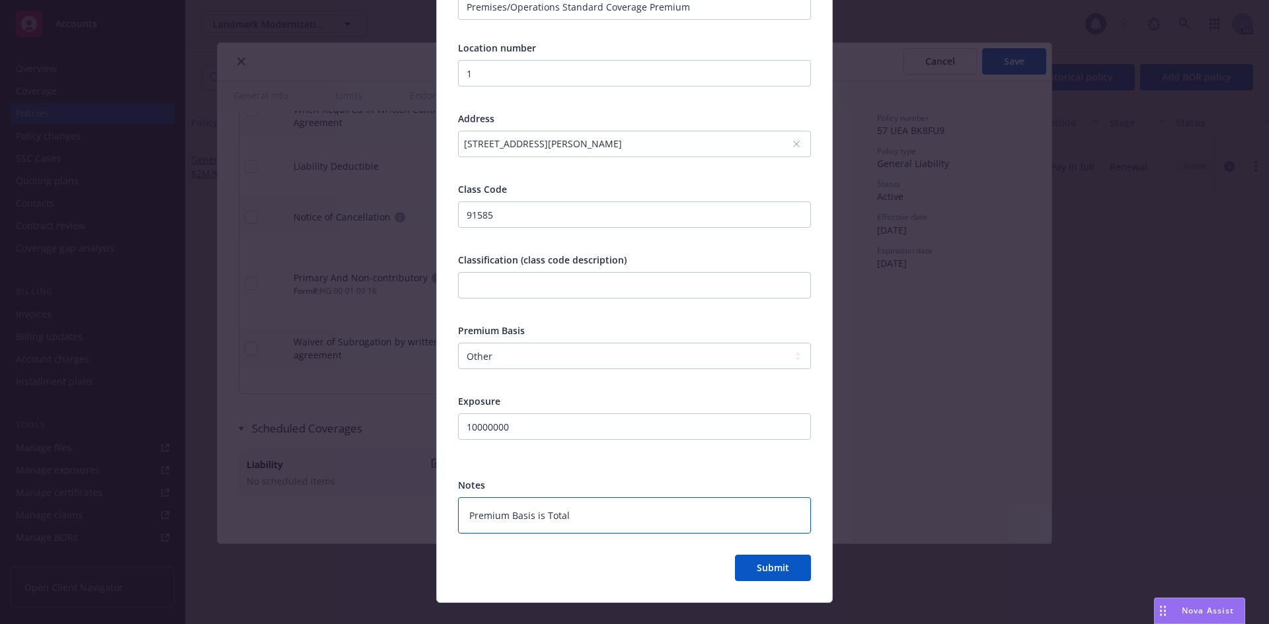
type textarea "Premium Basis is Total"
type textarea "x"
type textarea "Premium Basis is Total C"
type textarea "x"
type textarea "Premium Basis is Total Co"
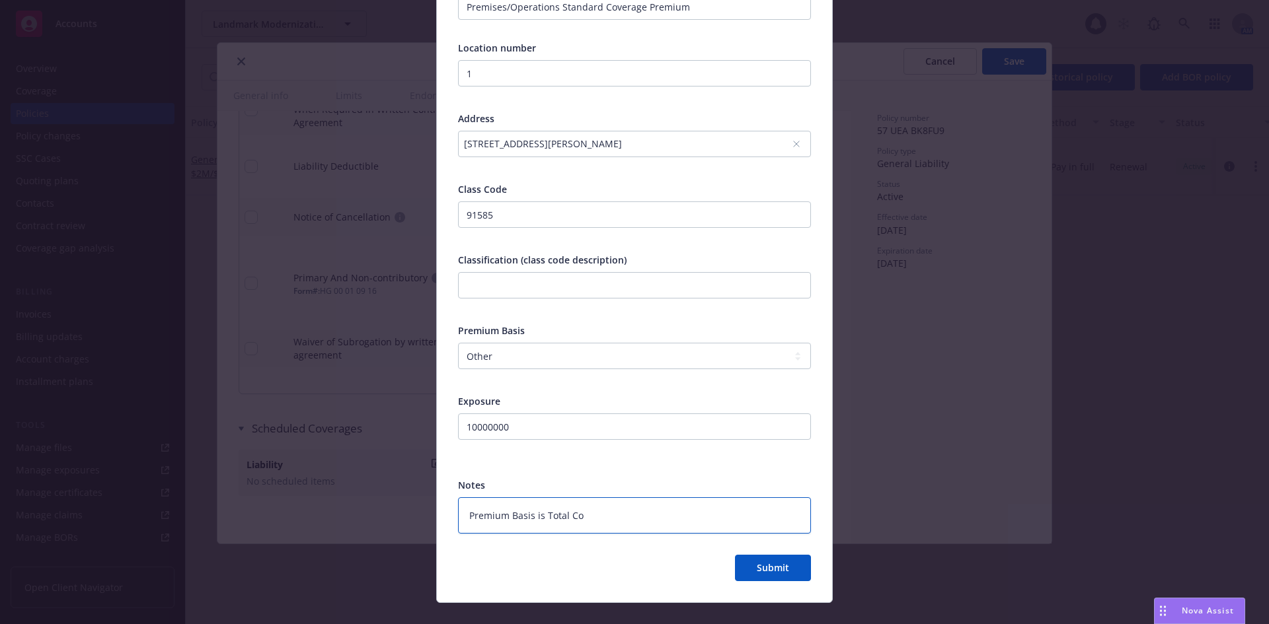
type textarea "x"
type textarea "Premium Basis is Total Cos"
type textarea "x"
type textarea "Premium Basis is Total Cost"
click at [744, 565] on button "Submit" at bounding box center [773, 568] width 76 height 26
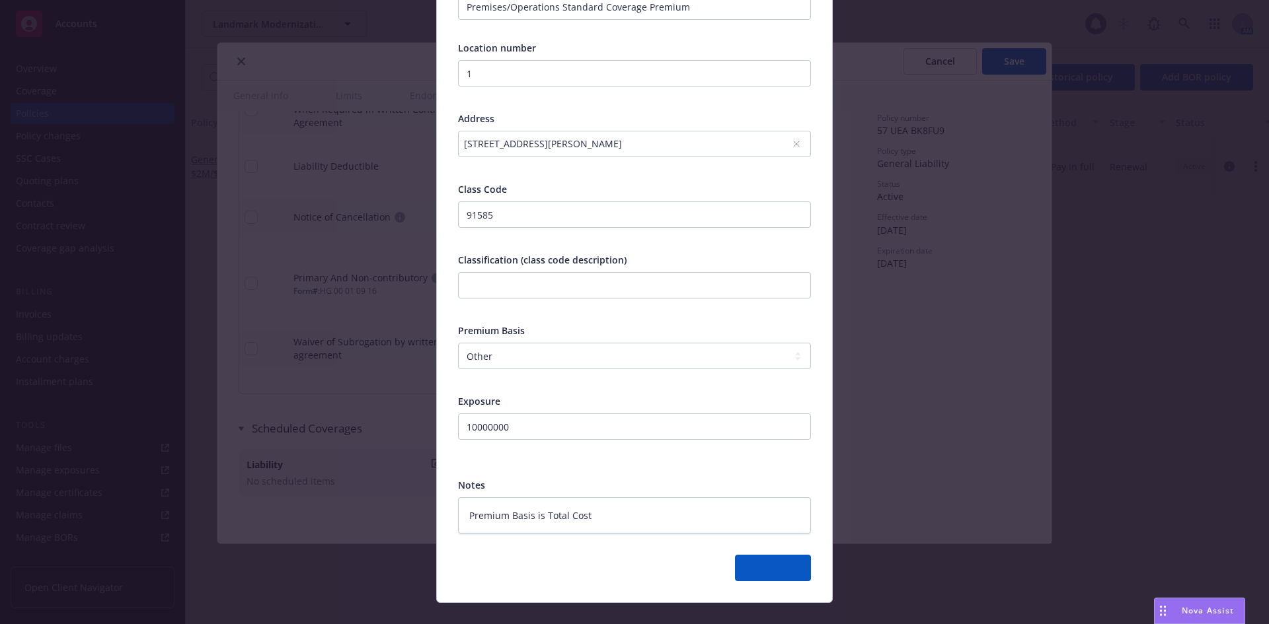
type textarea "x"
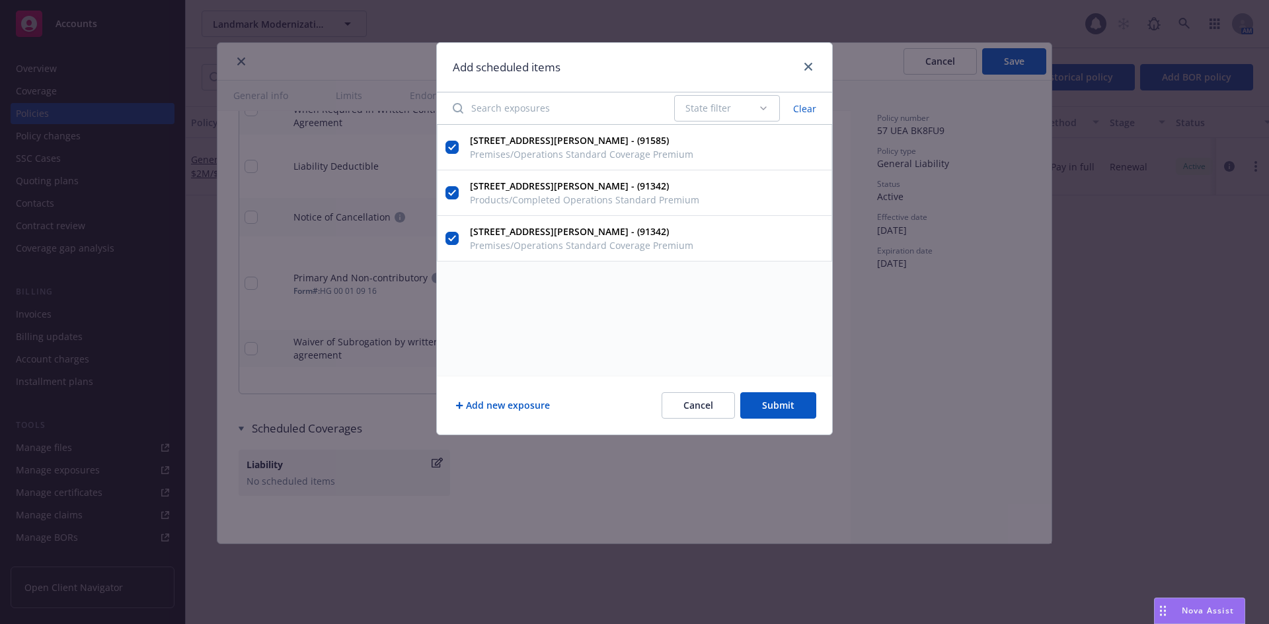
click at [526, 399] on button "Add new exposure" at bounding box center [503, 406] width 100 height 26
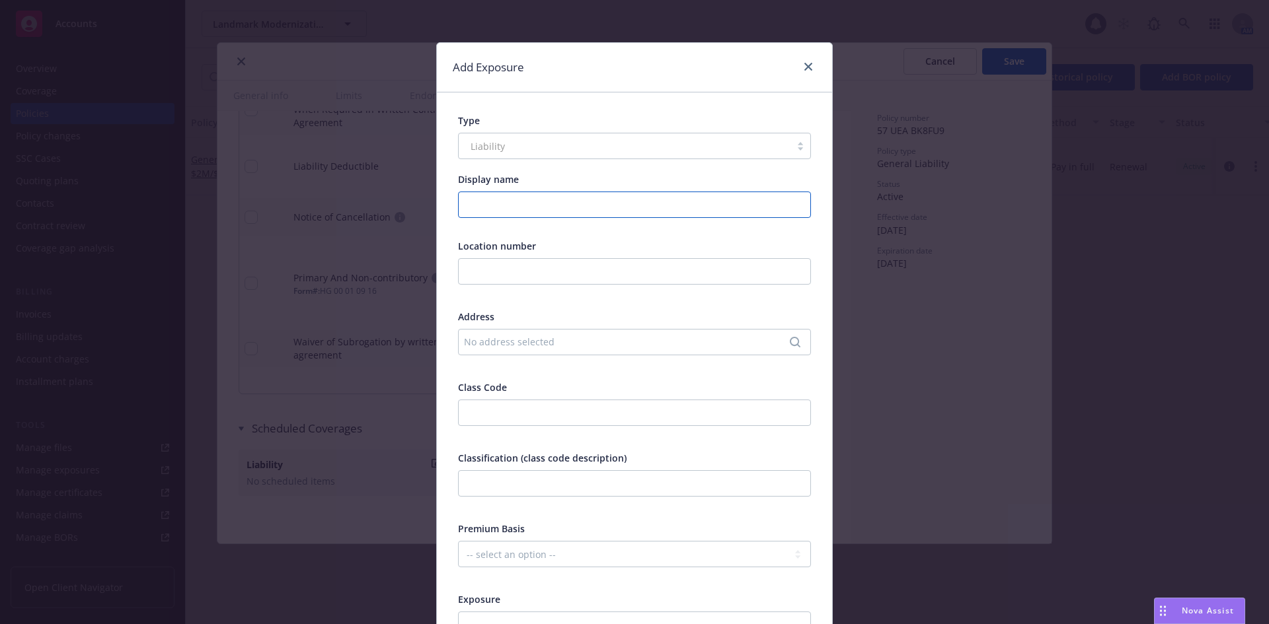
click at [537, 204] on input "Display name" at bounding box center [634, 205] width 353 height 26
type input "Products/Completed Operations Standard Premium"
click at [541, 274] on input "text" at bounding box center [634, 271] width 353 height 26
type input "1"
click at [528, 336] on div "No address selected" at bounding box center [628, 342] width 328 height 14
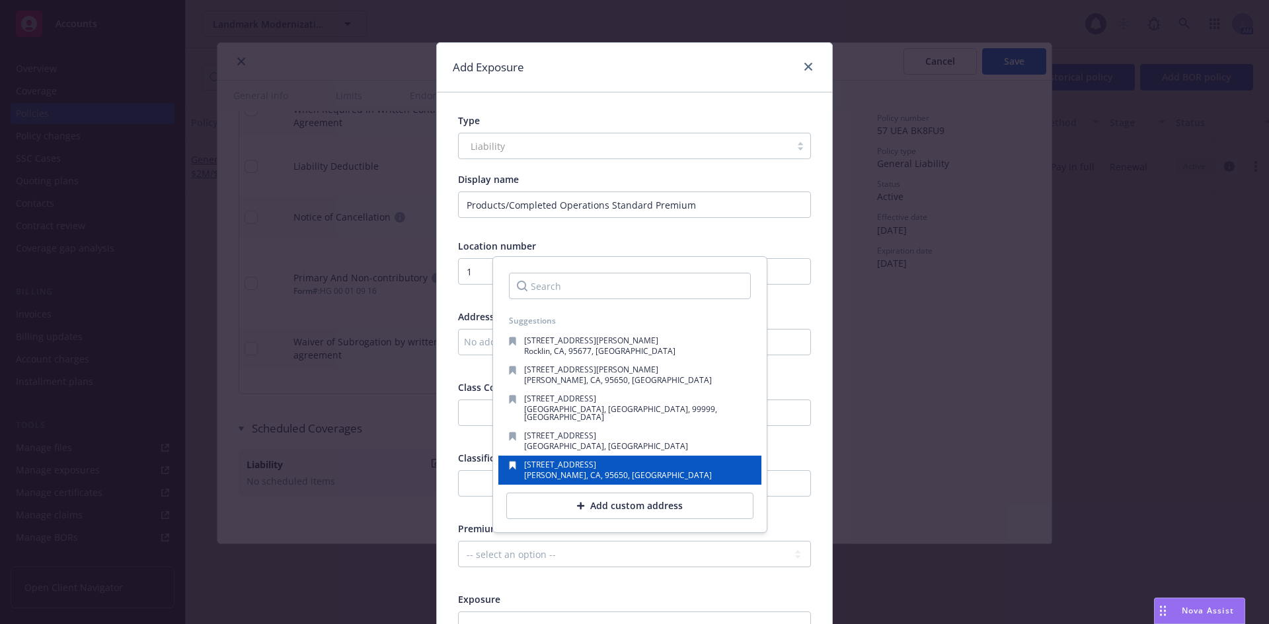
click at [544, 461] on span "[STREET_ADDRESS]" at bounding box center [560, 464] width 72 height 11
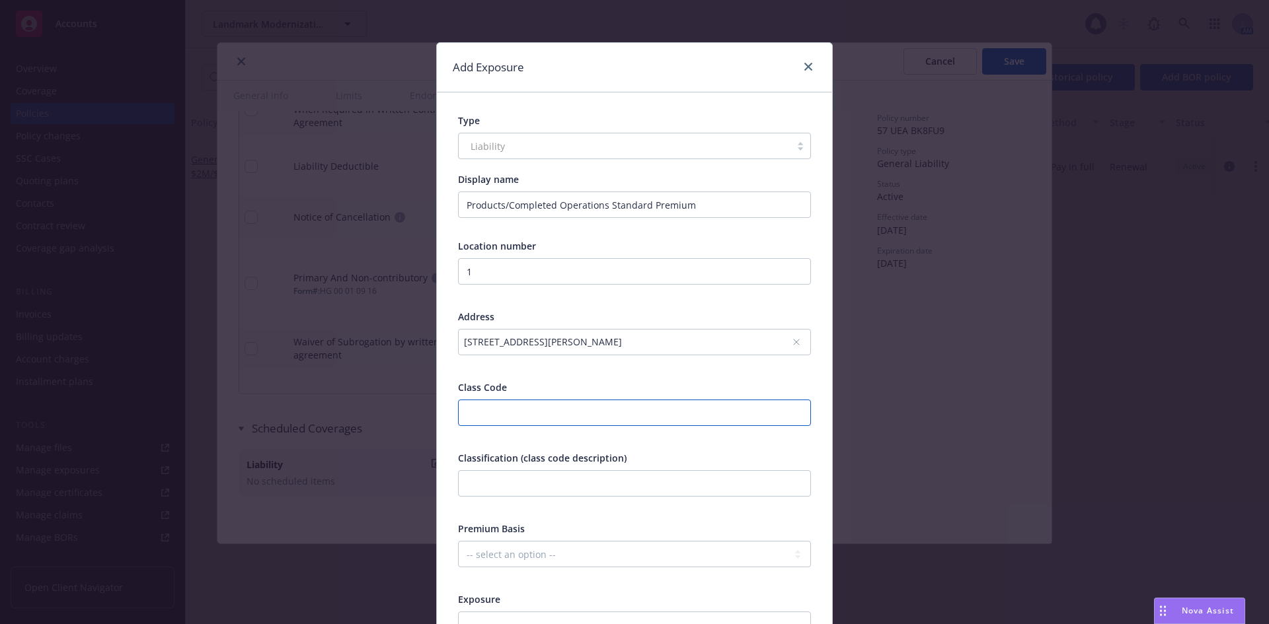
click at [531, 412] on input "number" at bounding box center [634, 413] width 353 height 26
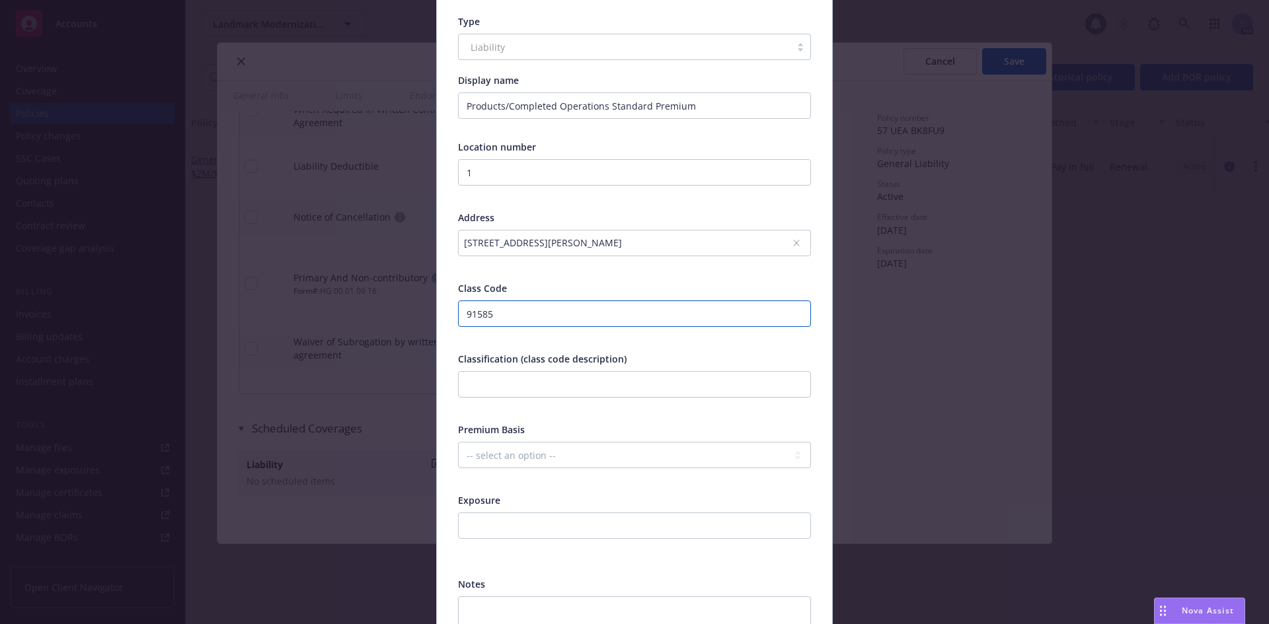
scroll to position [132, 0]
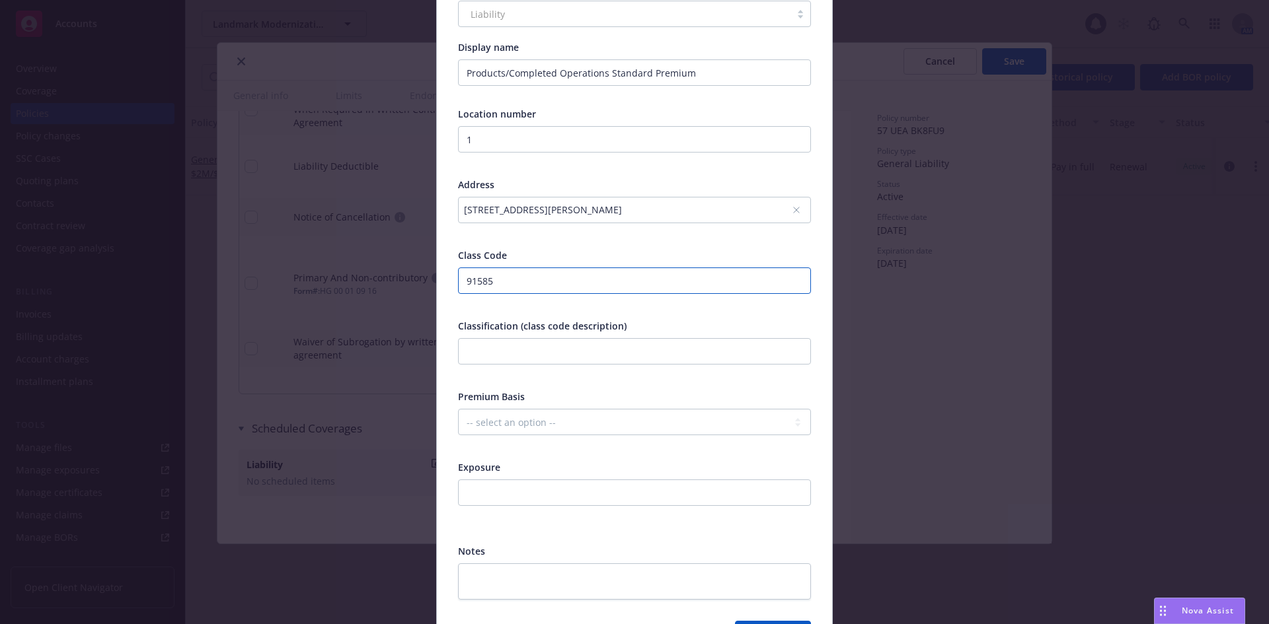
type input "91585"
click at [550, 419] on select "-- select an option -- Revenue ($) Payroll ($) Square footage Headcount Unit Ac…" at bounding box center [634, 422] width 353 height 26
select select "OTHER"
click at [458, 409] on select "-- select an option -- Revenue ($) Payroll ($) Square footage Headcount Unit Ac…" at bounding box center [634, 422] width 353 height 26
click at [525, 487] on input "number" at bounding box center [634, 493] width 353 height 26
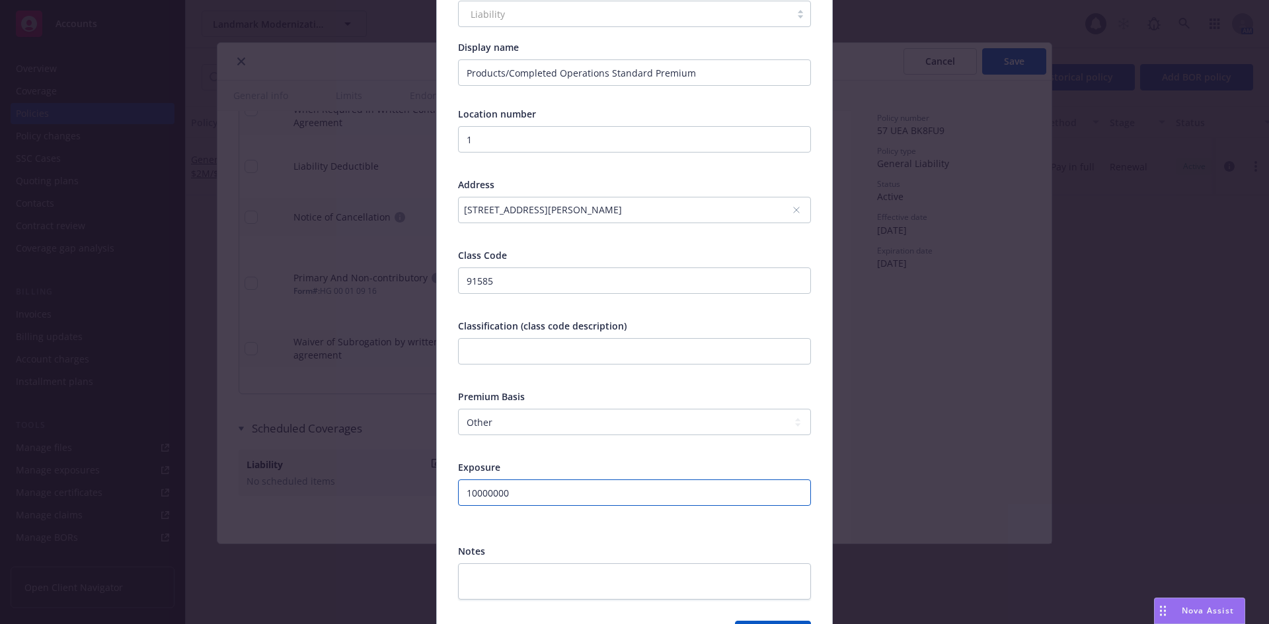
type input "10000000"
click at [496, 577] on textarea at bounding box center [634, 582] width 353 height 36
type textarea "x"
type textarea "P"
type textarea "x"
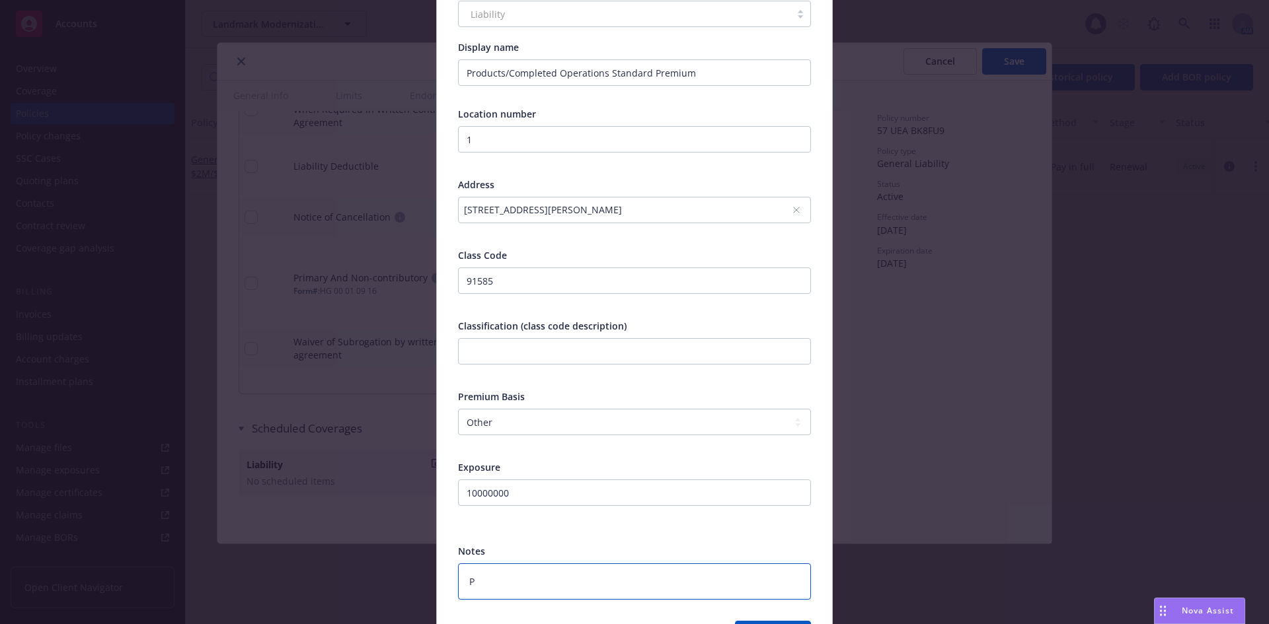
type textarea "Pr"
type textarea "x"
type textarea "Pre"
type textarea "x"
type textarea "Prem"
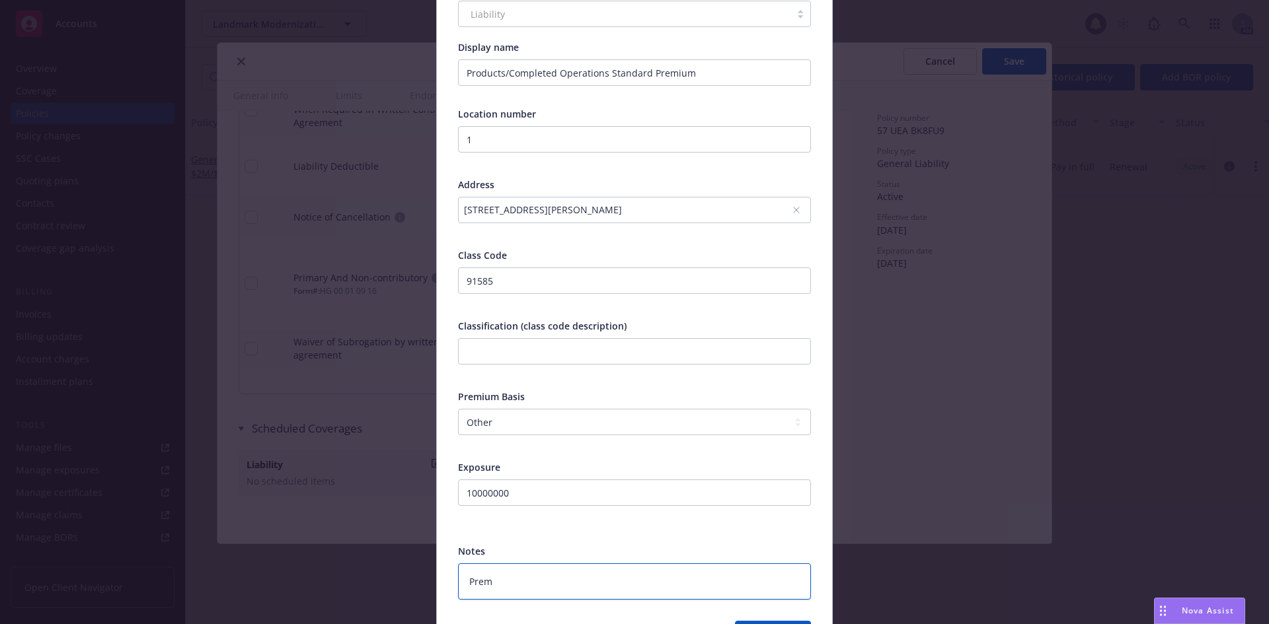
type textarea "x"
type textarea "Premi"
type textarea "x"
type textarea "Premiu"
type textarea "x"
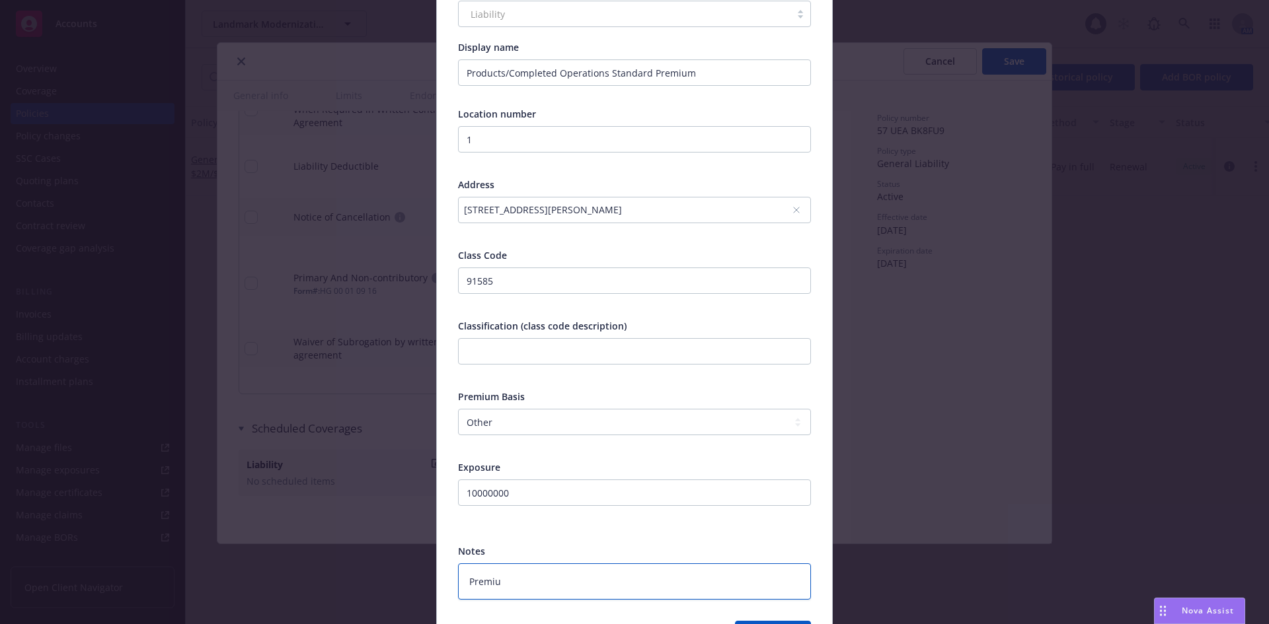
type textarea "Premium"
type textarea "x"
type textarea "Premium"
type textarea "x"
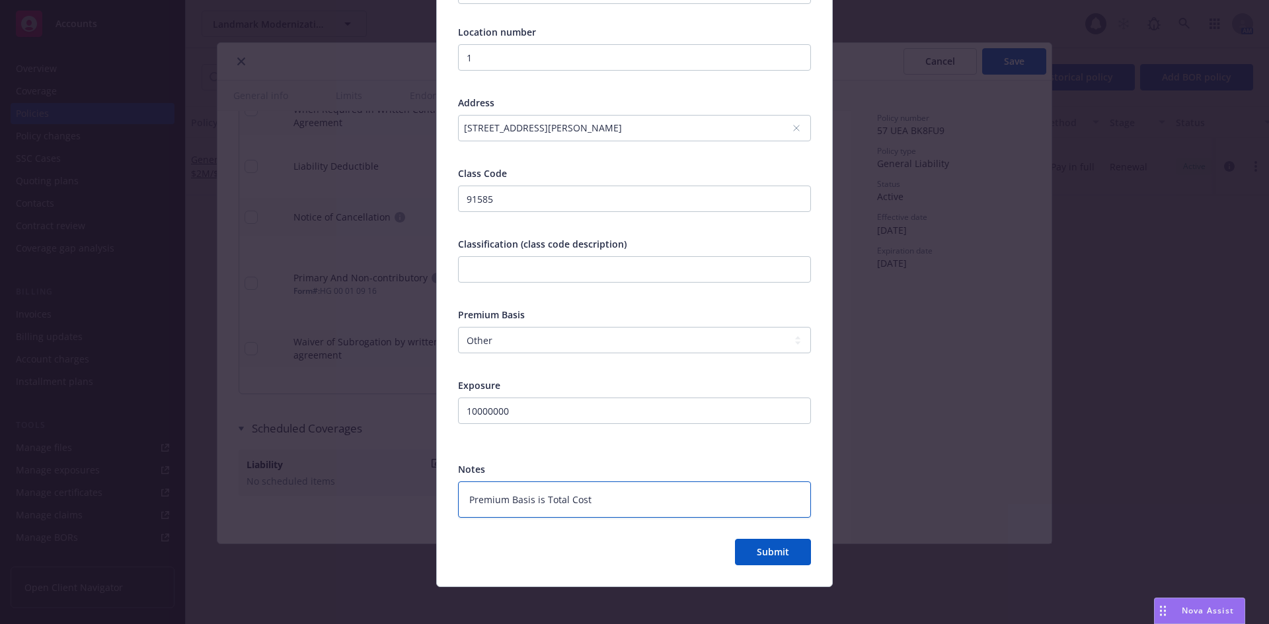
scroll to position [219, 0]
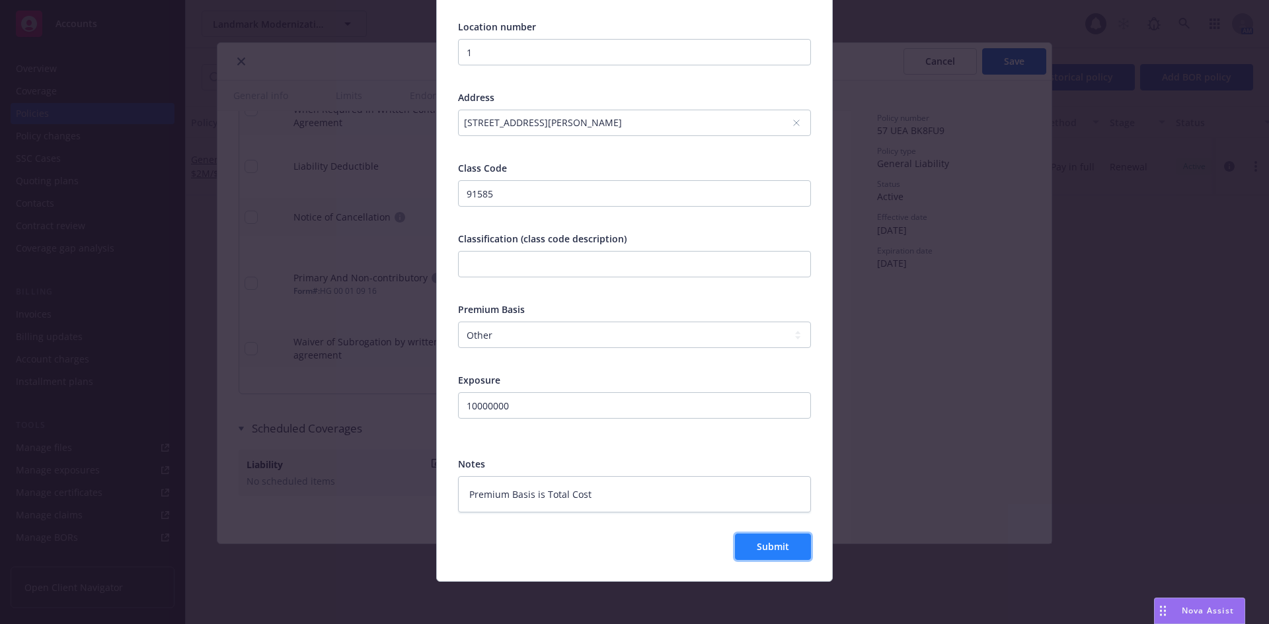
click at [757, 548] on span "Submit" at bounding box center [773, 547] width 32 height 13
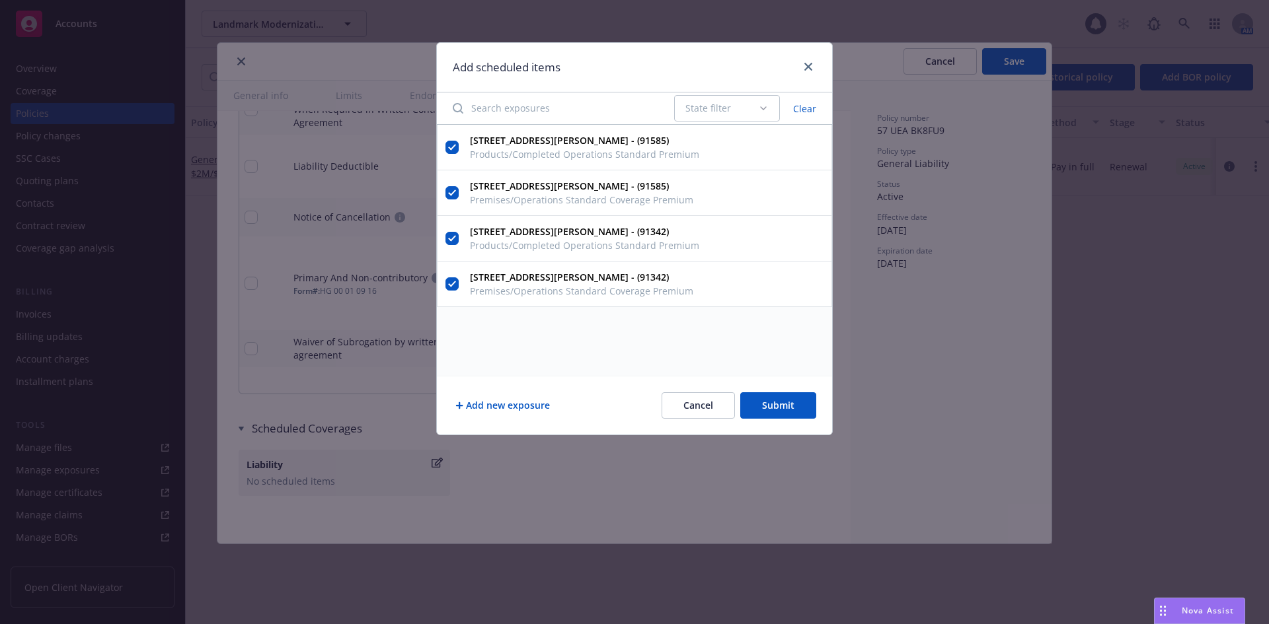
click at [764, 404] on button "Submit" at bounding box center [778, 406] width 76 height 26
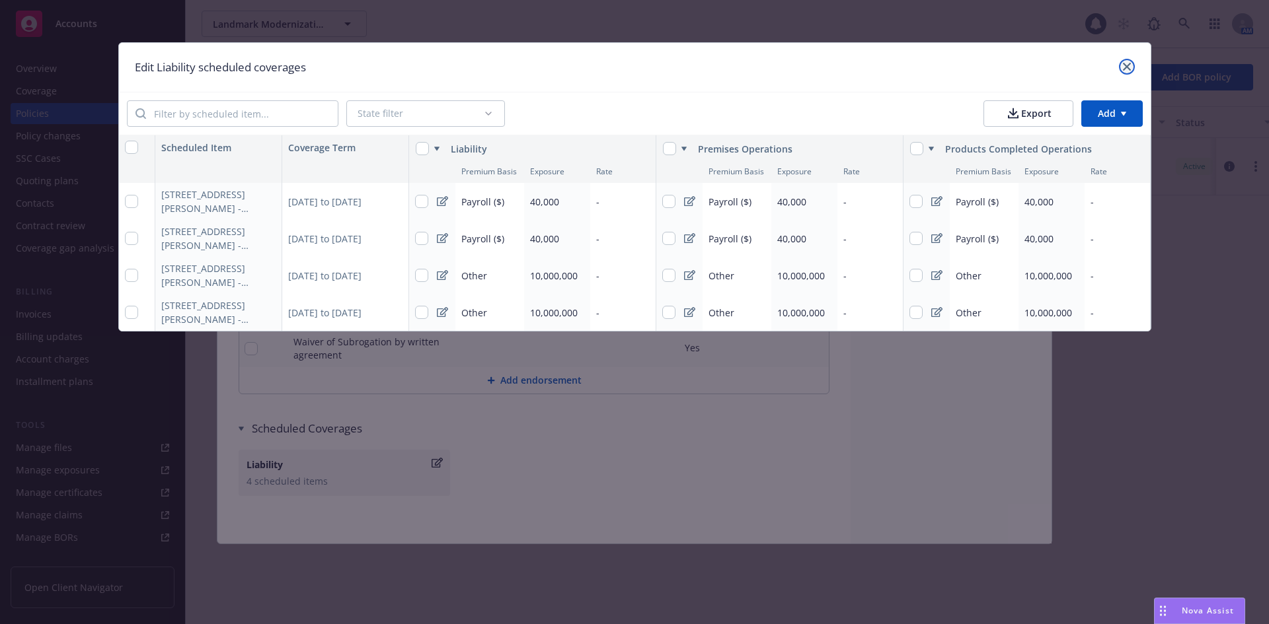
click at [1130, 63] on icon "close" at bounding box center [1127, 67] width 8 height 8
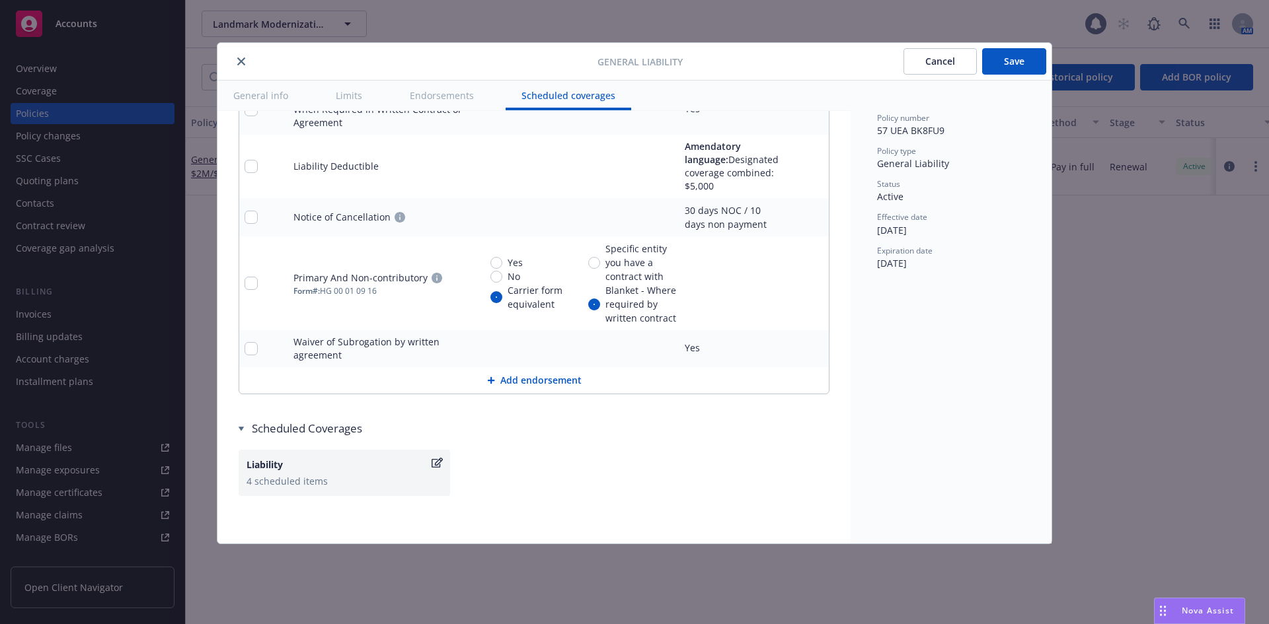
click at [243, 63] on icon "close" at bounding box center [241, 61] width 8 height 8
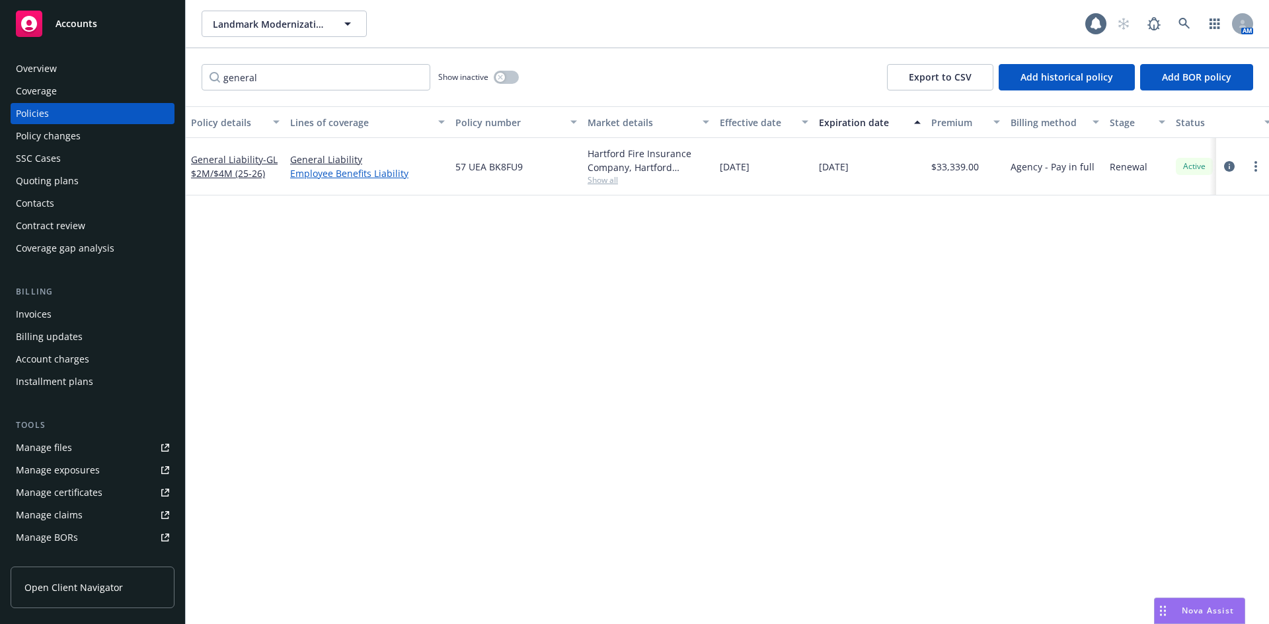
click at [322, 169] on link "Employee Benefits Liability" at bounding box center [367, 174] width 155 height 14
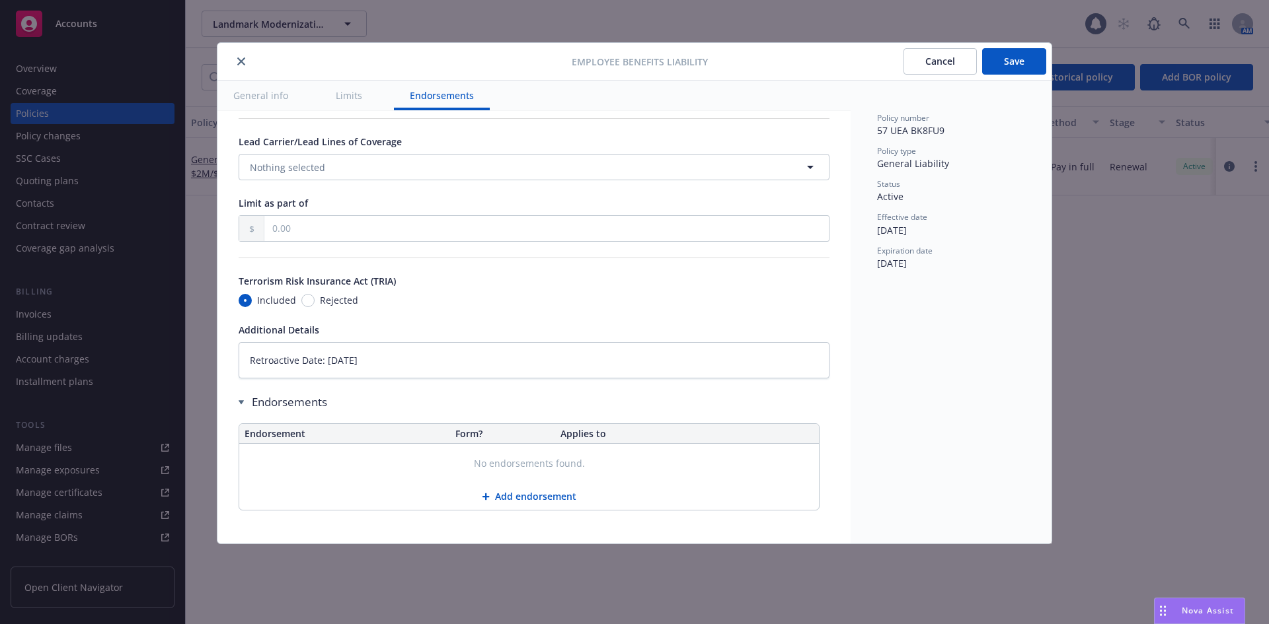
scroll to position [697, 0]
click at [289, 98] on button "General info" at bounding box center [260, 96] width 87 height 30
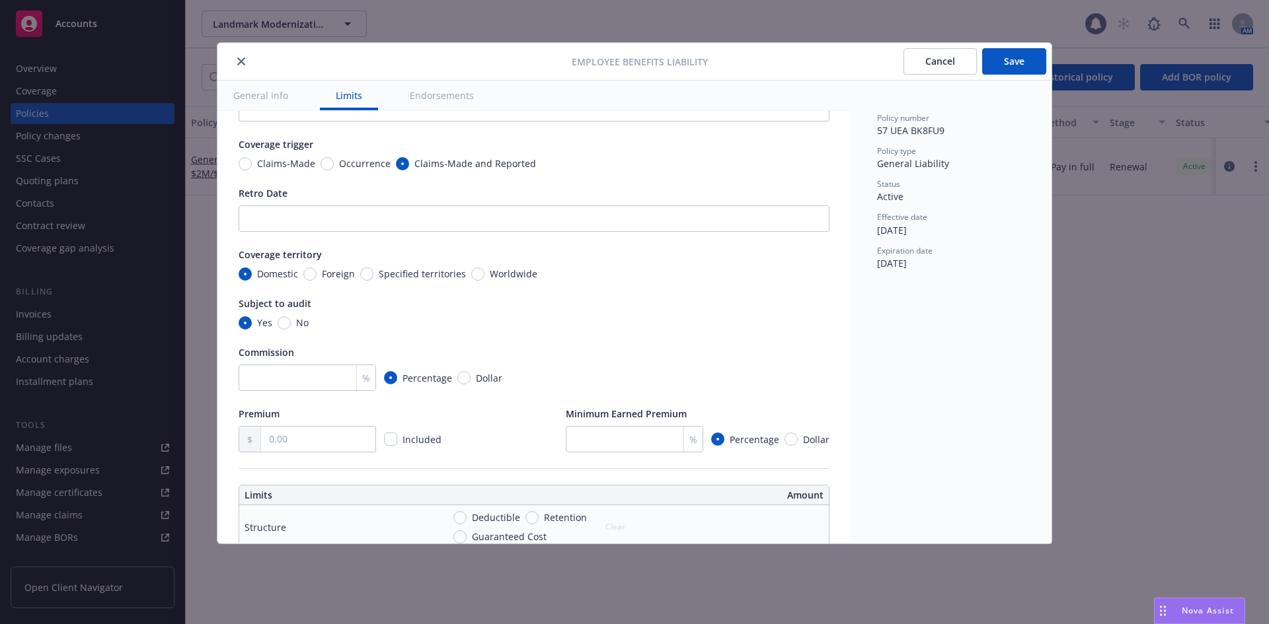
scroll to position [0, 0]
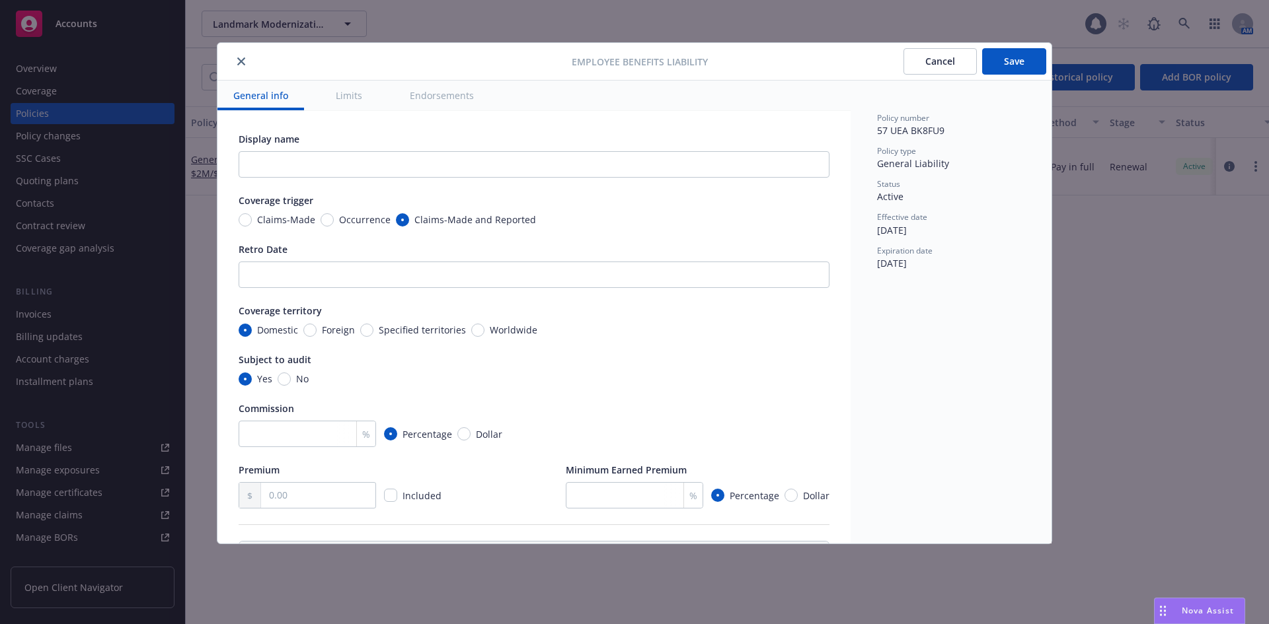
click at [342, 98] on button "Limits" at bounding box center [349, 96] width 58 height 30
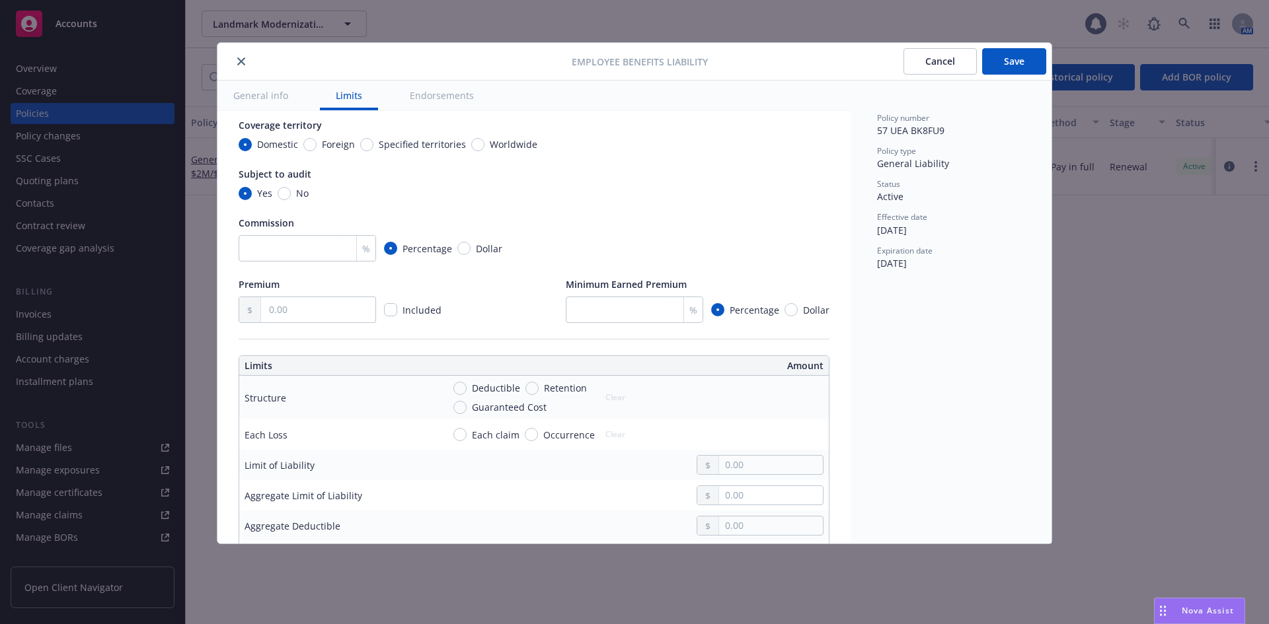
scroll to position [229, 0]
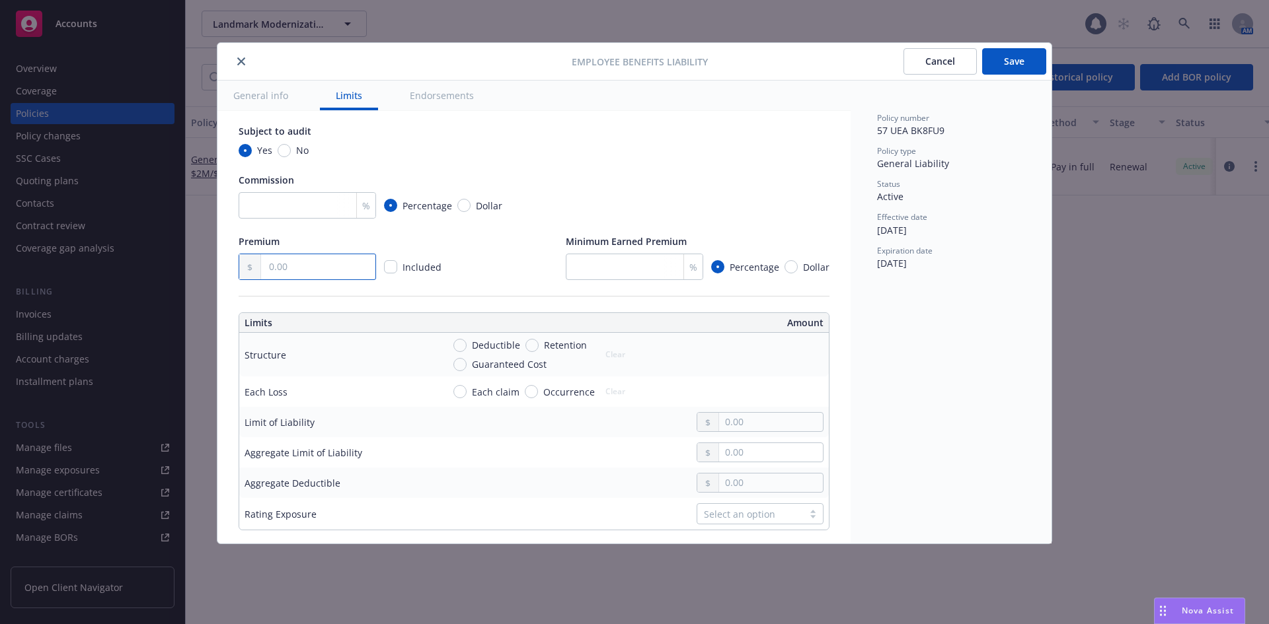
click at [305, 266] on input "text" at bounding box center [318, 266] width 114 height 25
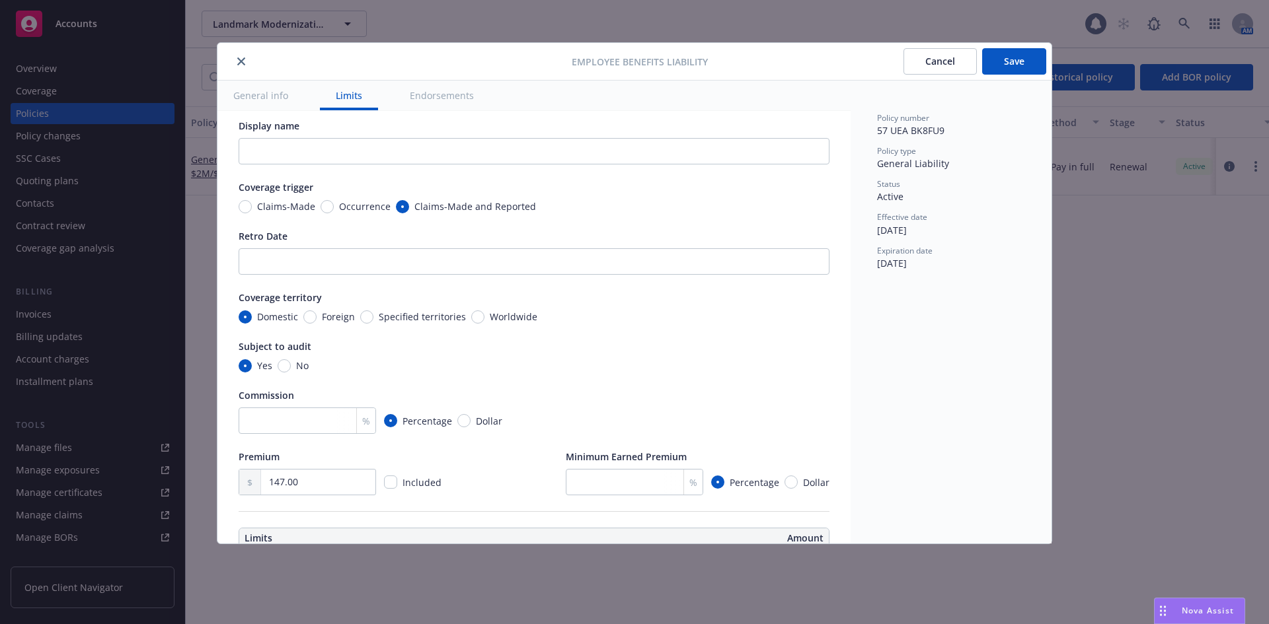
scroll to position [0, 0]
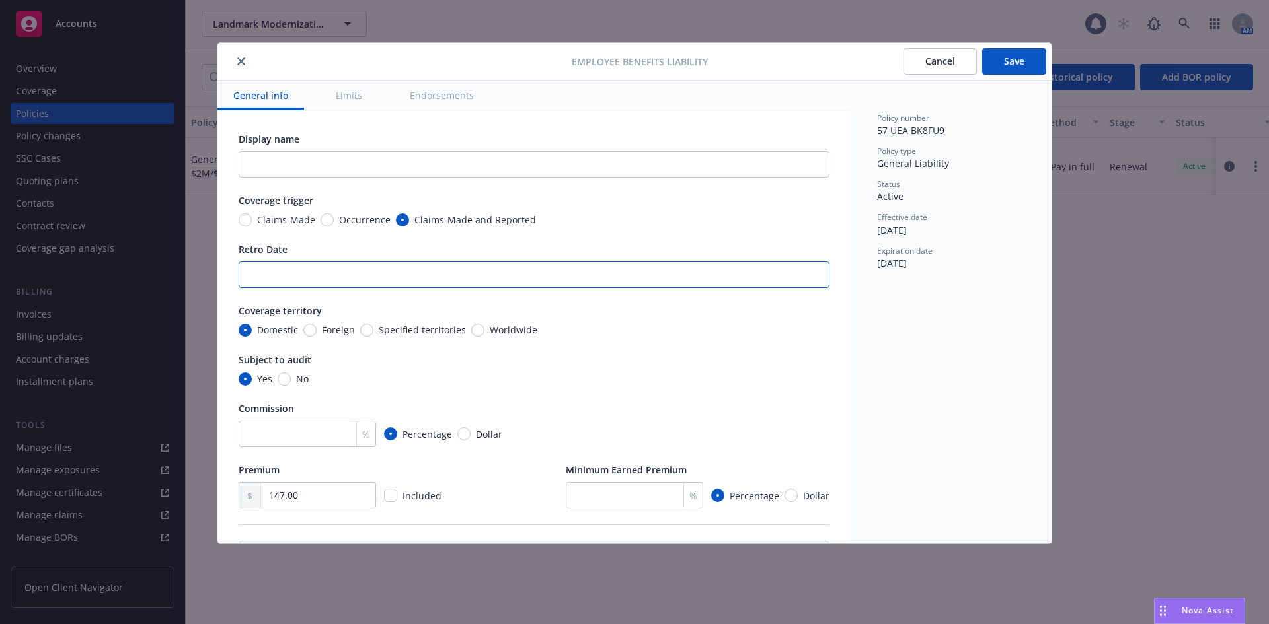
click at [282, 287] on input "Retro Date" at bounding box center [534, 275] width 591 height 26
click at [428, 302] on div "Display name Coverage trigger Claims-Made Occurrence Claims-Made and Reported R…" at bounding box center [534, 320] width 591 height 377
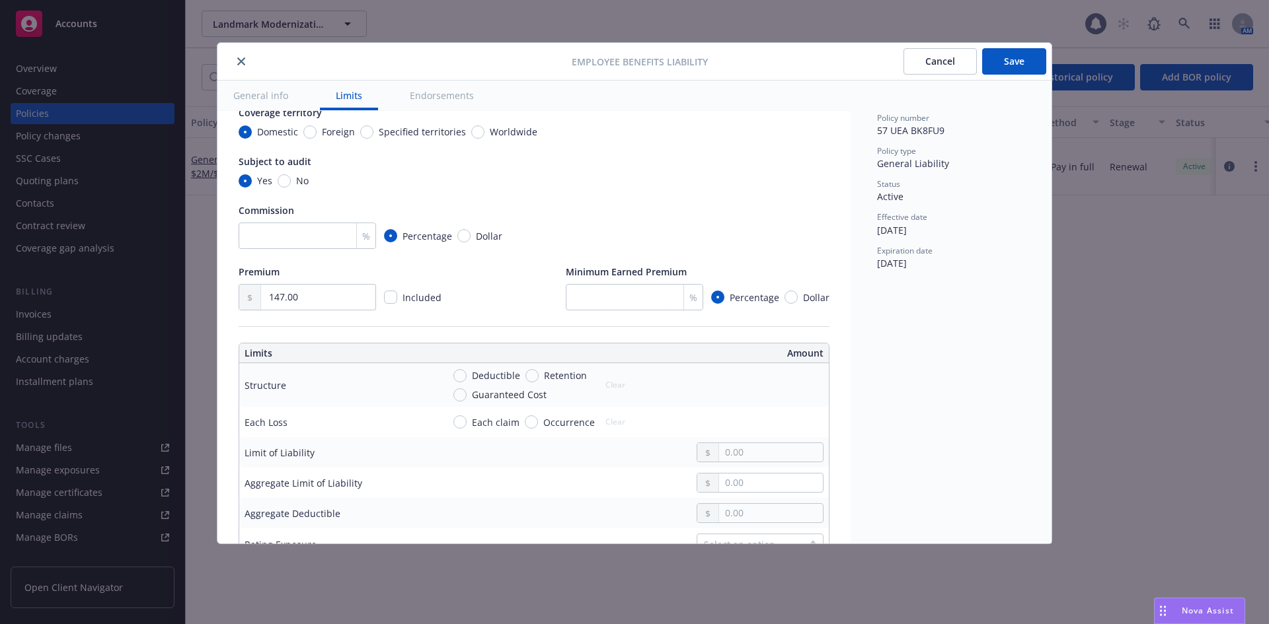
scroll to position [264, 0]
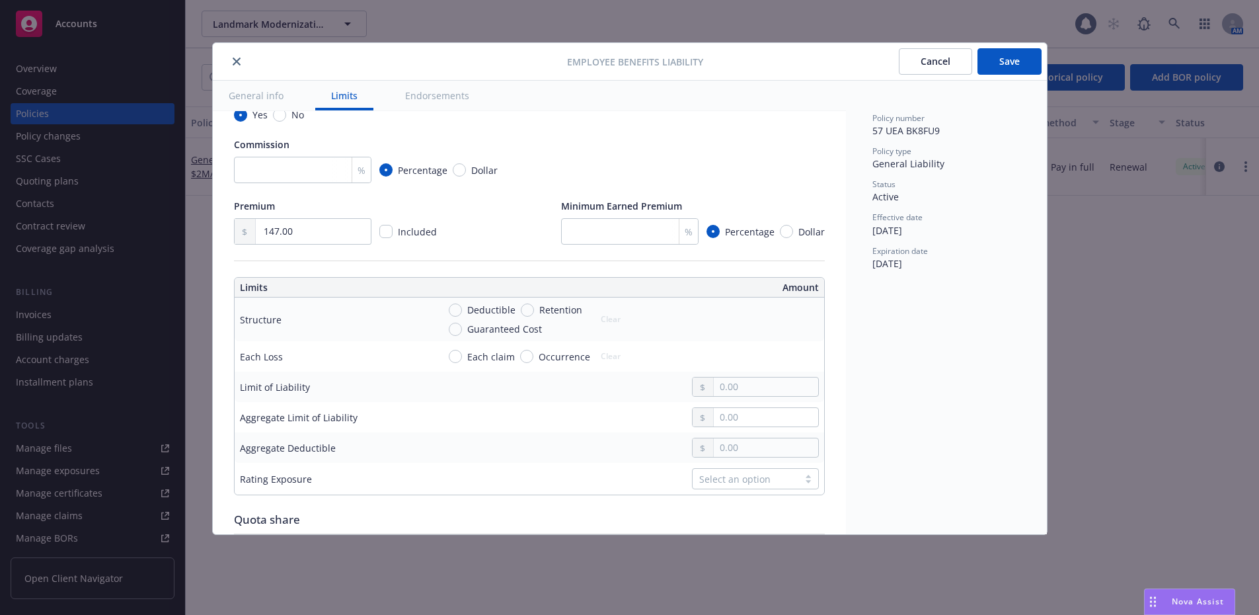
click at [701, 486] on div "Select an option" at bounding box center [745, 479] width 93 height 14
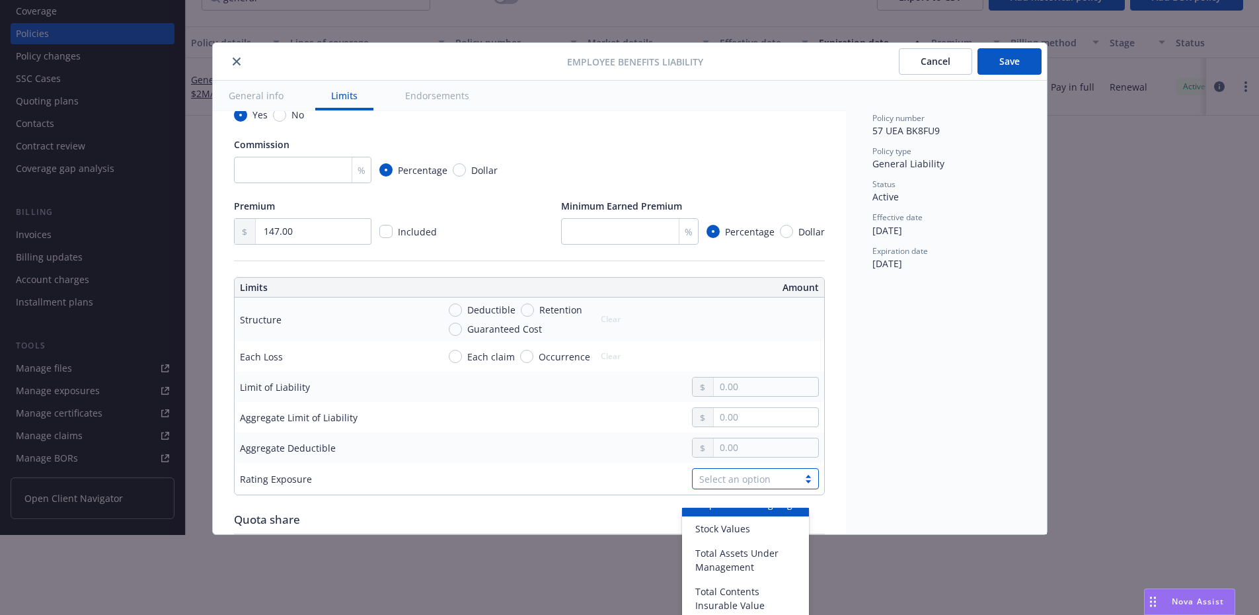
scroll to position [812, 0]
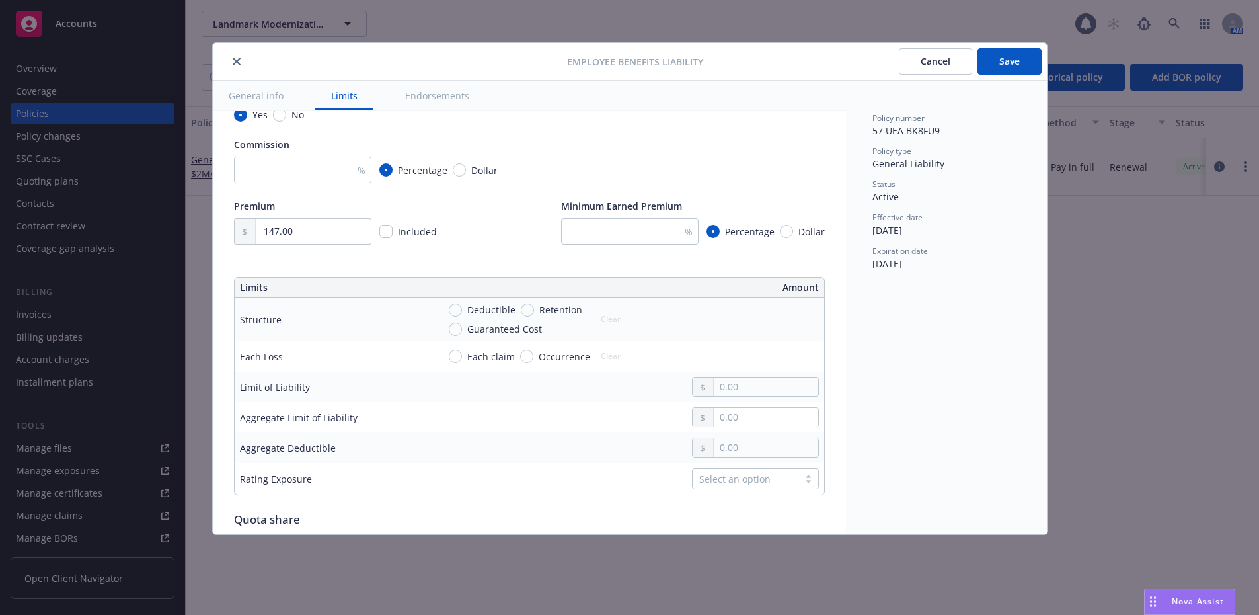
click at [597, 515] on div "Display name Coverage trigger Claims-Made Occurrence Claims-Made and Reported R…" at bounding box center [529, 405] width 591 height 1074
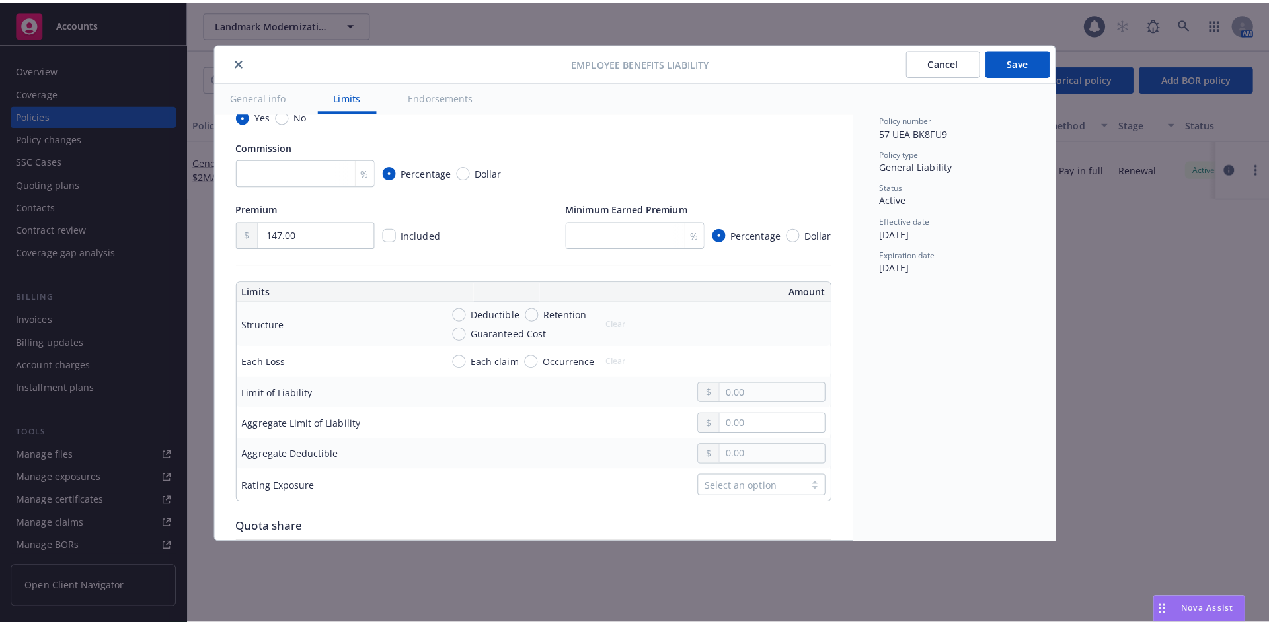
scroll to position [0, 0]
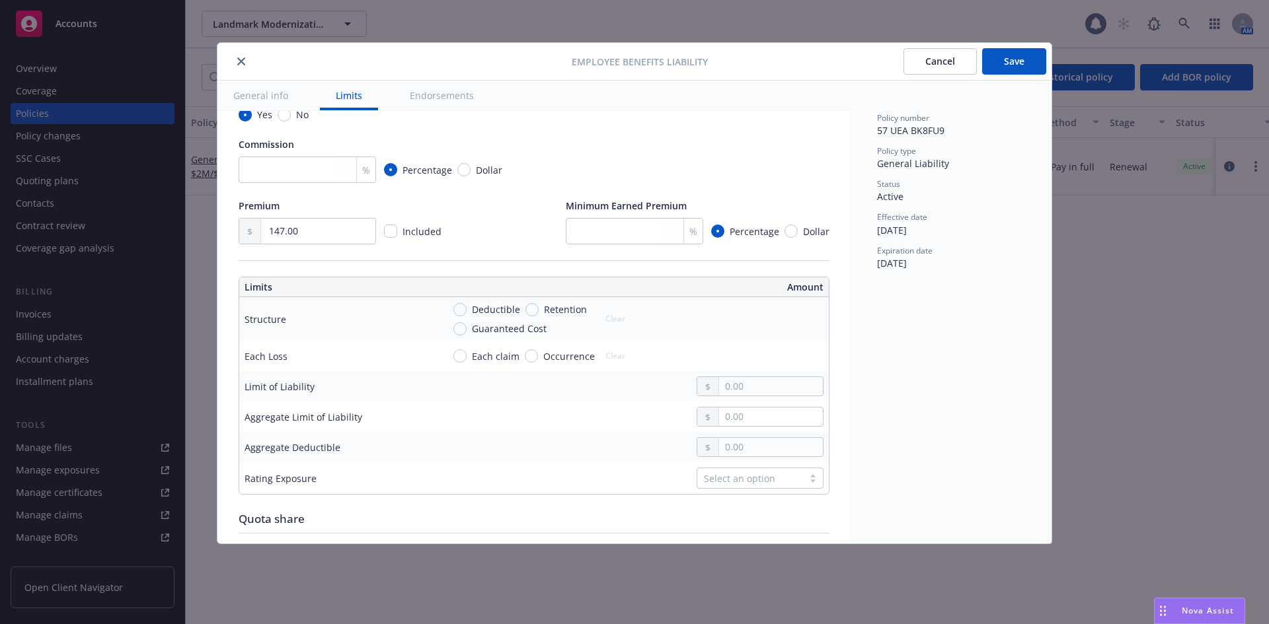
click at [444, 104] on button "Endorsements" at bounding box center [442, 96] width 96 height 30
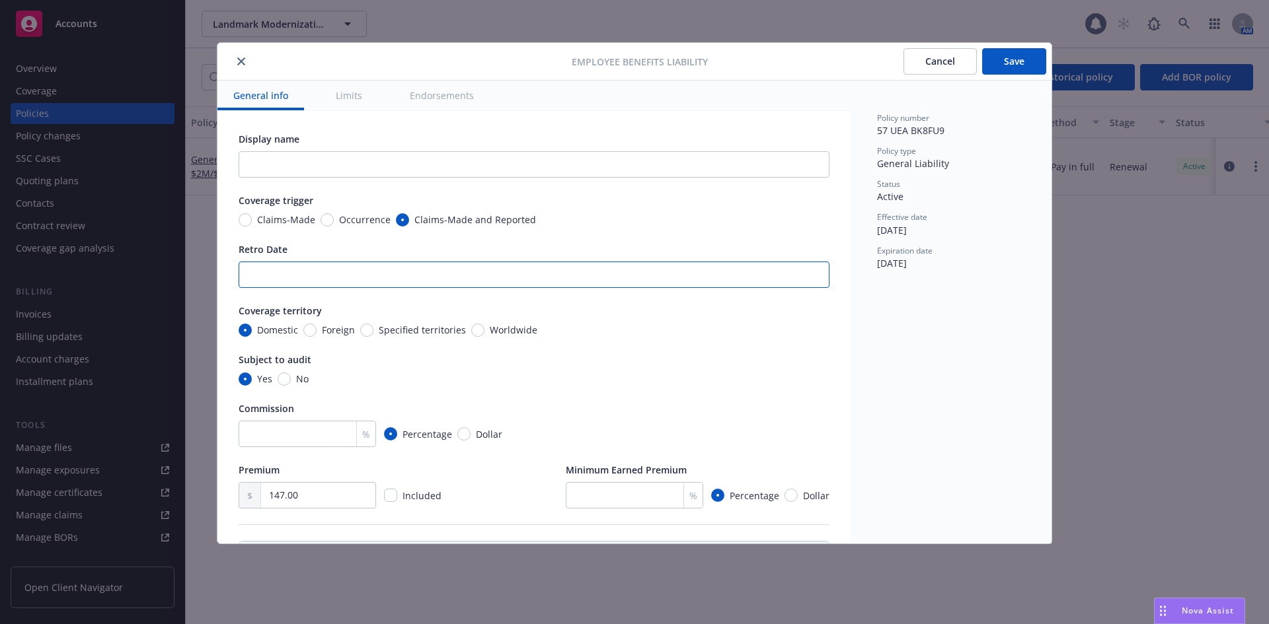
click at [373, 281] on input "Retro Date" at bounding box center [534, 275] width 591 height 26
click at [363, 245] on div "Retro Date" at bounding box center [534, 250] width 591 height 14
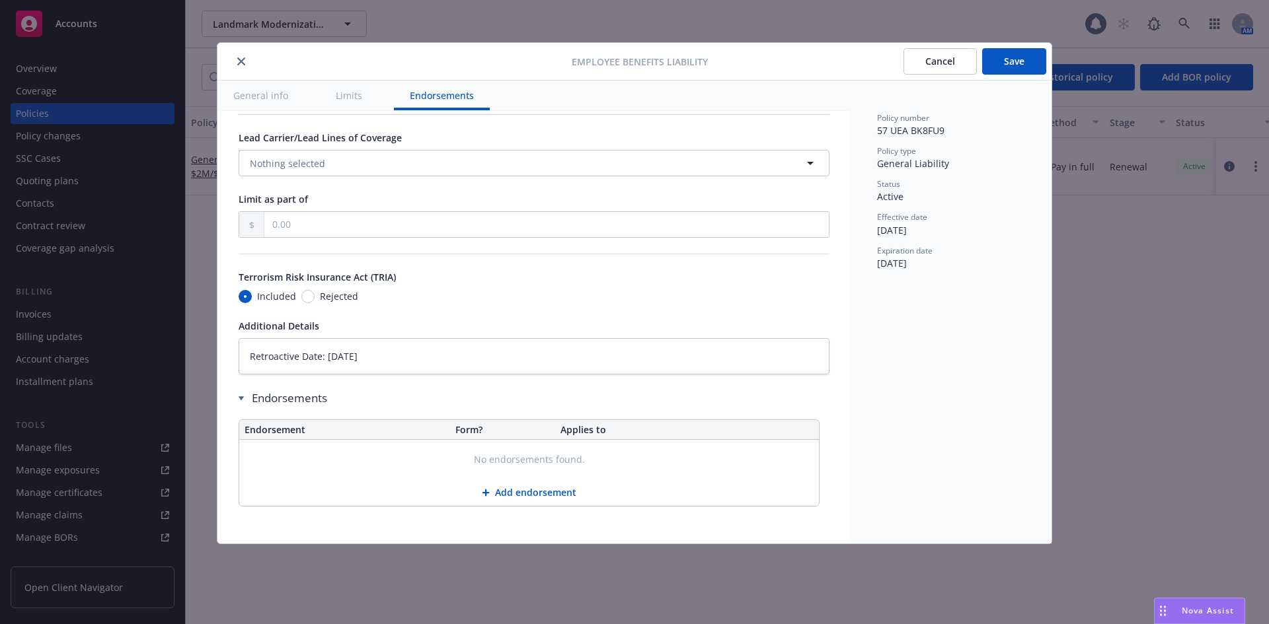
scroll to position [697, 0]
click at [528, 494] on button "Add endorsement" at bounding box center [529, 493] width 580 height 26
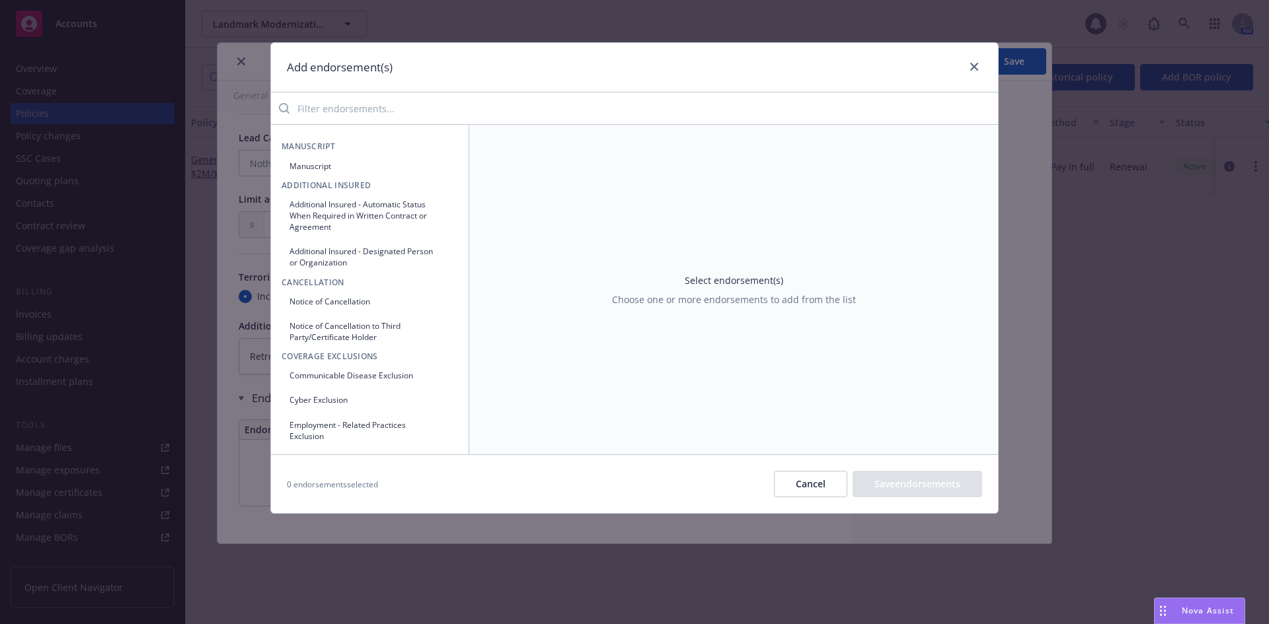
click at [780, 477] on button "Cancel" at bounding box center [810, 484] width 73 height 26
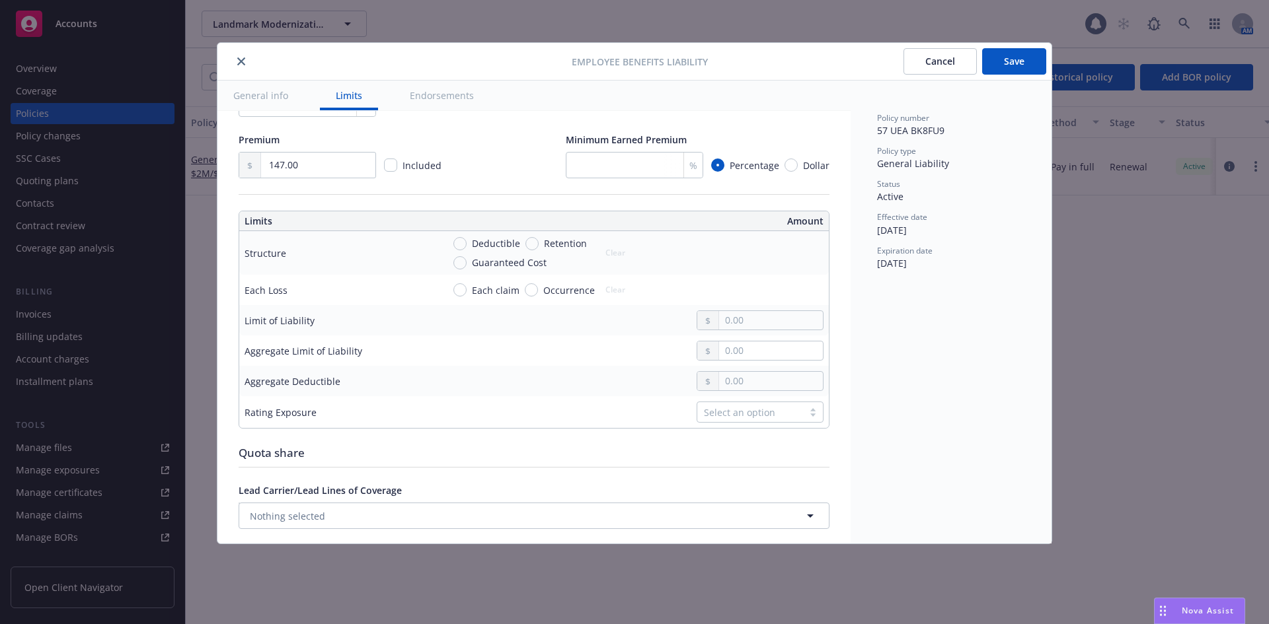
scroll to position [300, 0]
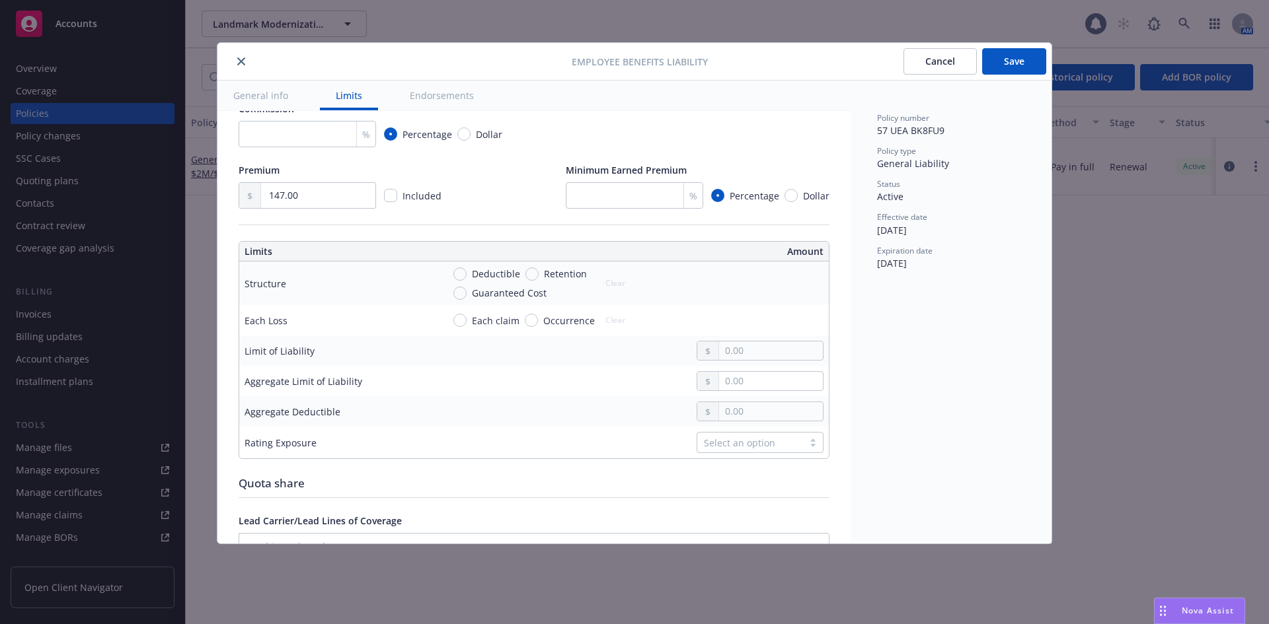
click at [1002, 60] on button "Save" at bounding box center [1014, 61] width 64 height 26
